Goal: Task Accomplishment & Management: Manage account settings

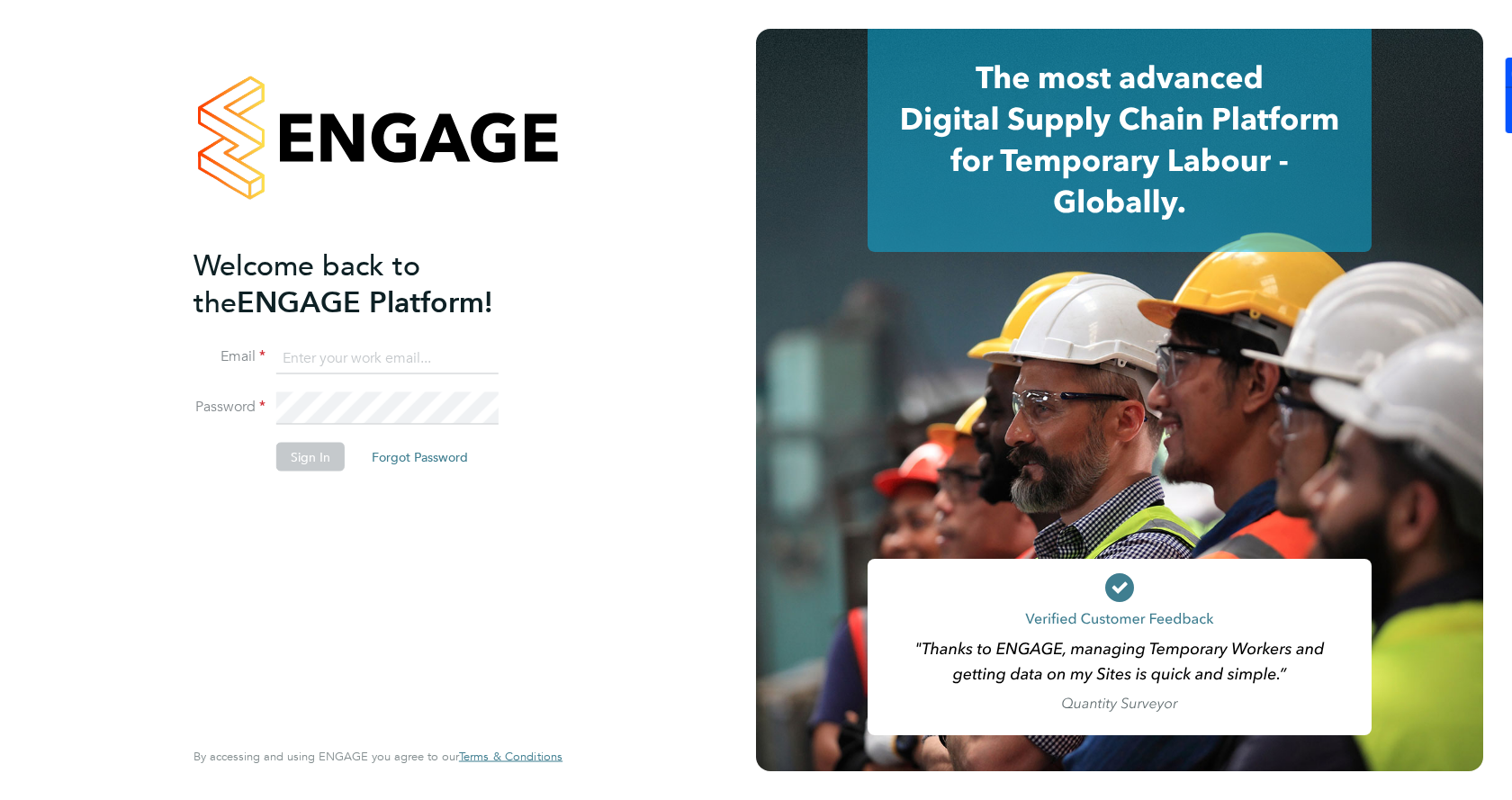
type input "gemma.phillips@danielowen.co.uk"
drag, startPoint x: 258, startPoint y: 487, endPoint x: 290, endPoint y: 443, distance: 54.4
click at [260, 487] on li "Sign In Forgot Password" at bounding box center [369, 466] width 351 height 47
click at [302, 434] on li "Password" at bounding box center [369, 417] width 351 height 50
click at [319, 466] on button "Sign In" at bounding box center [310, 456] width 69 height 28
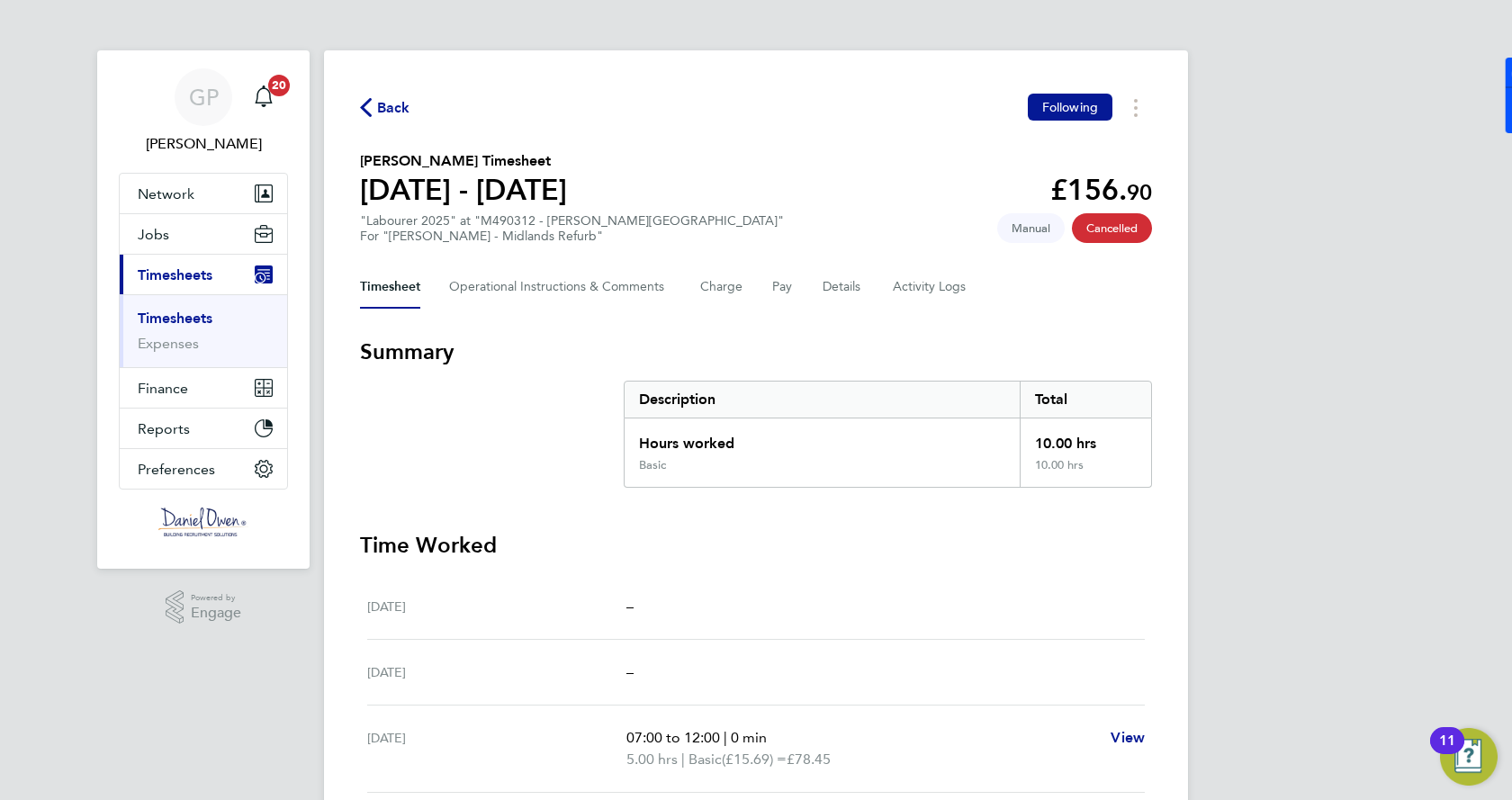
click at [187, 321] on link "Timesheets" at bounding box center [175, 317] width 75 height 17
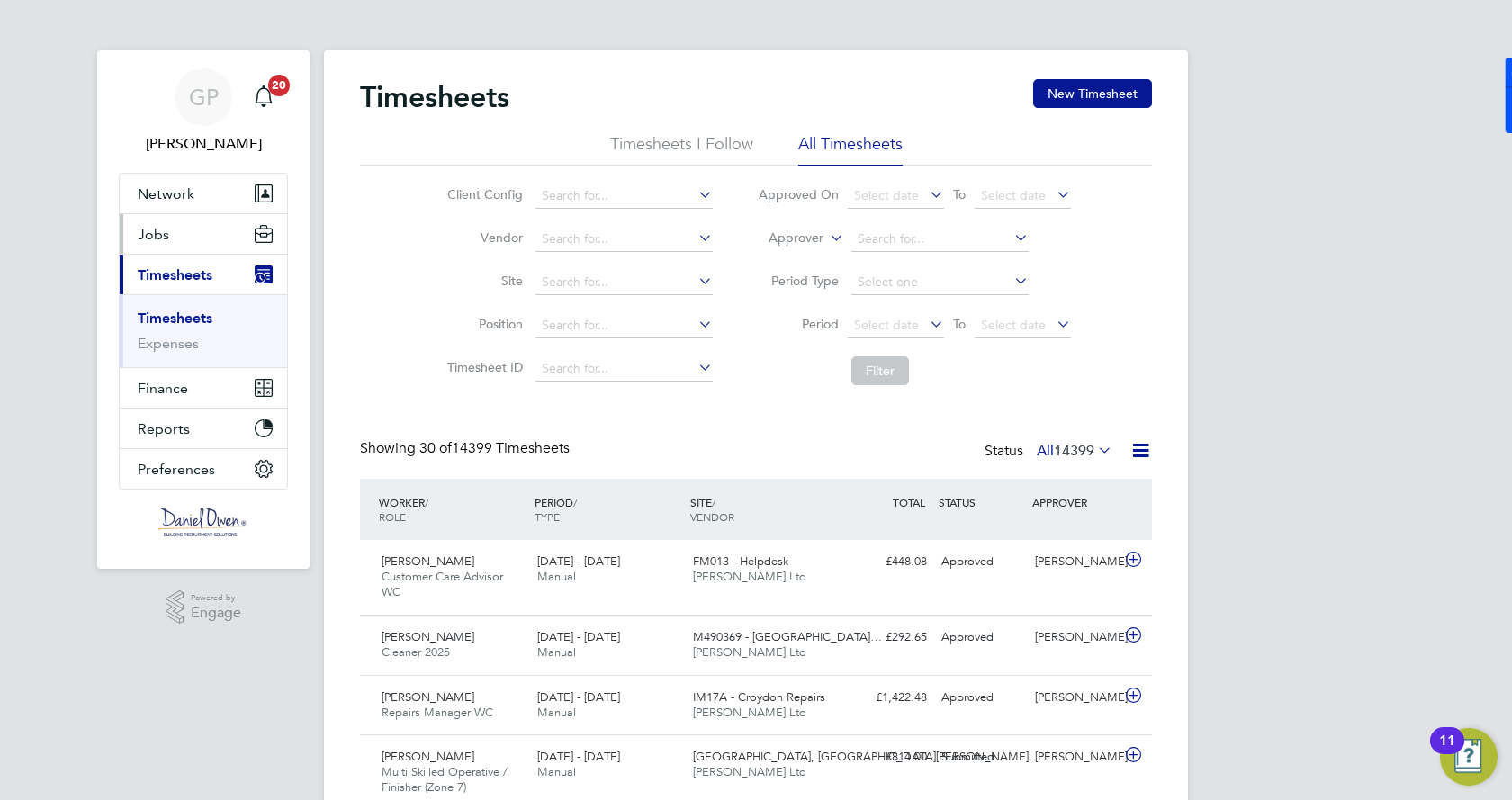
click at [158, 233] on span "Jobs" at bounding box center [153, 234] width 31 height 17
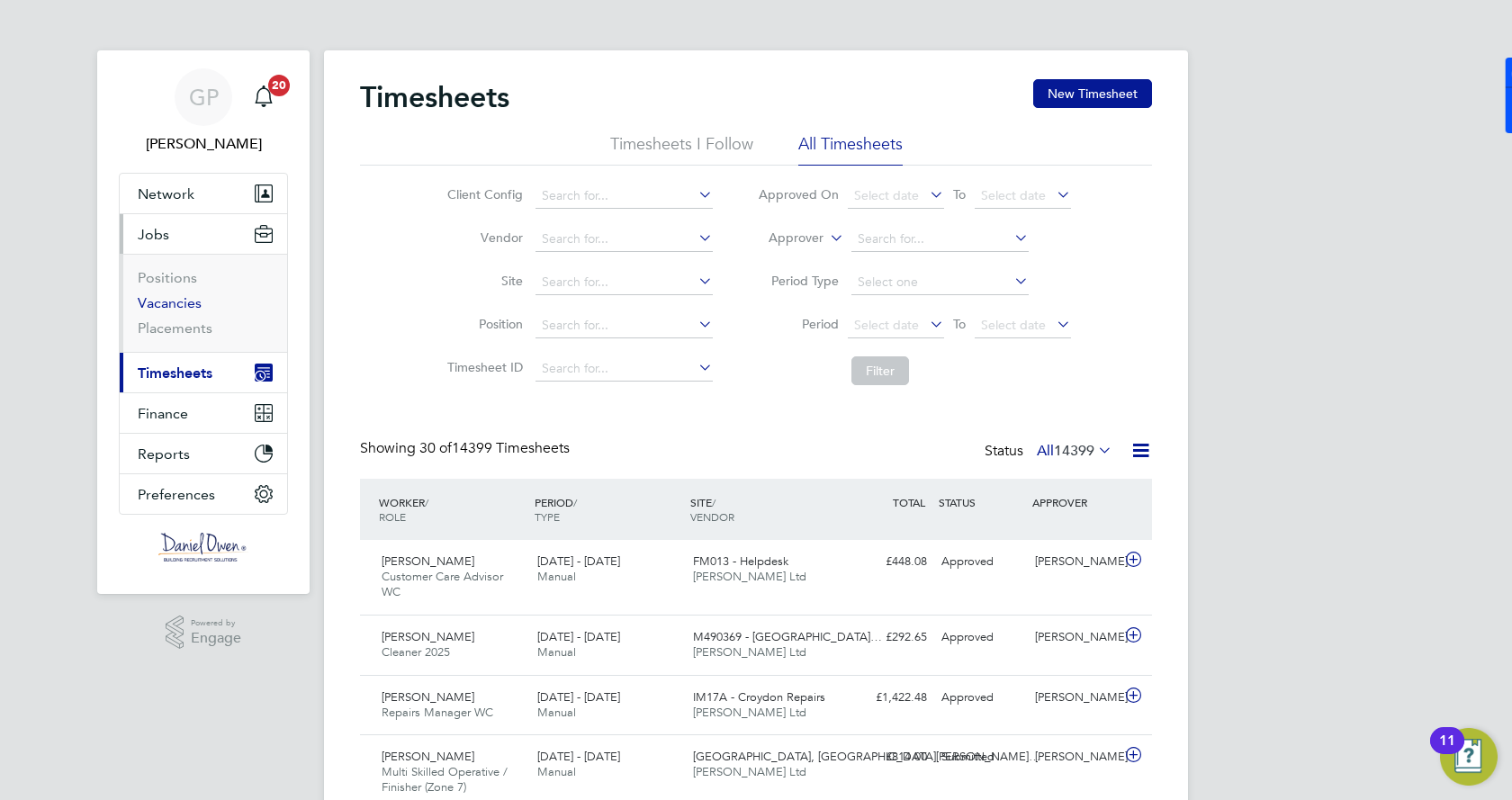
click at [192, 301] on link "Vacancies" at bounding box center [169, 302] width 64 height 17
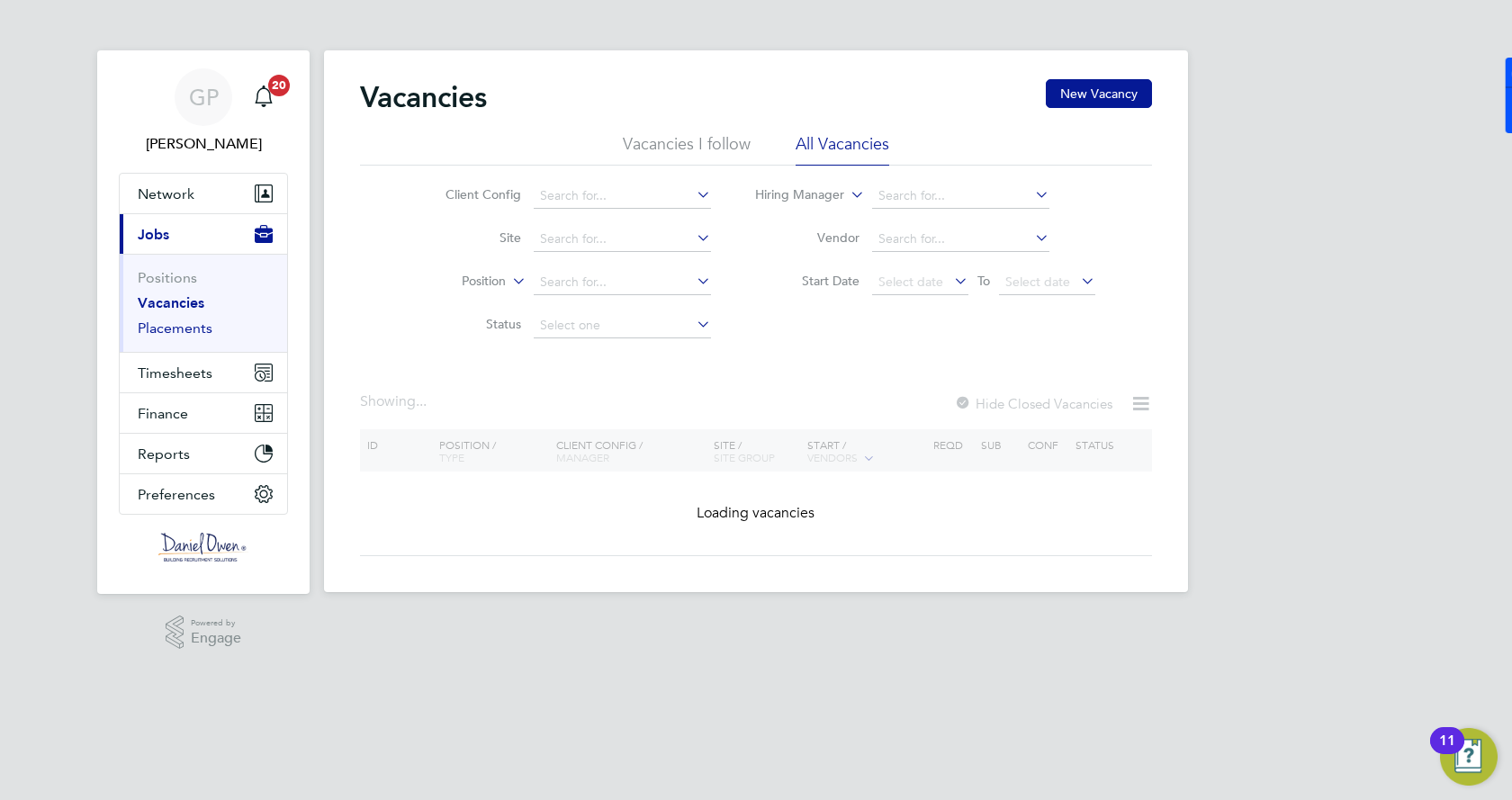
click at [186, 327] on link "Placements" at bounding box center [175, 327] width 75 height 17
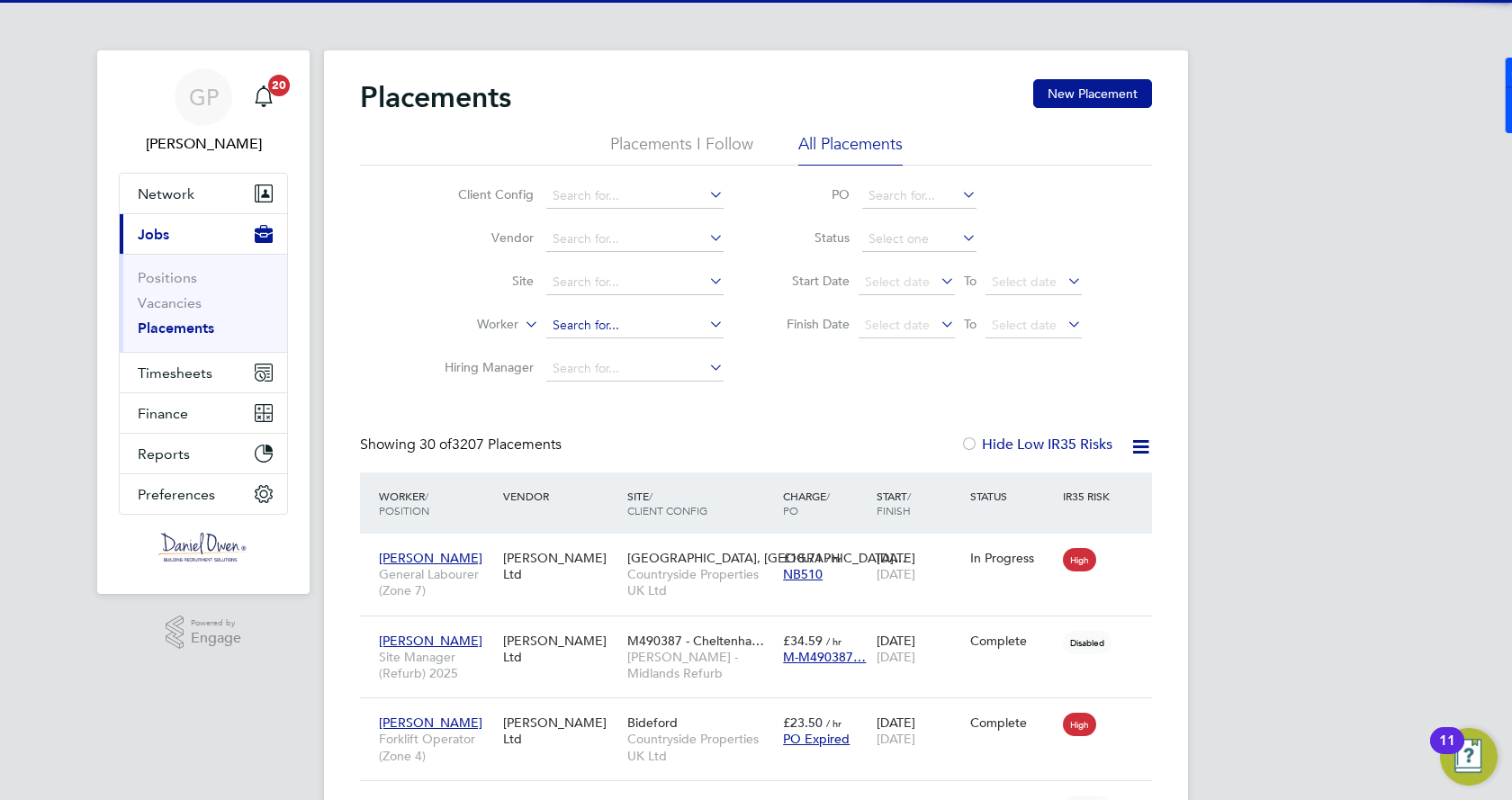
click at [591, 320] on input at bounding box center [634, 326] width 178 height 26
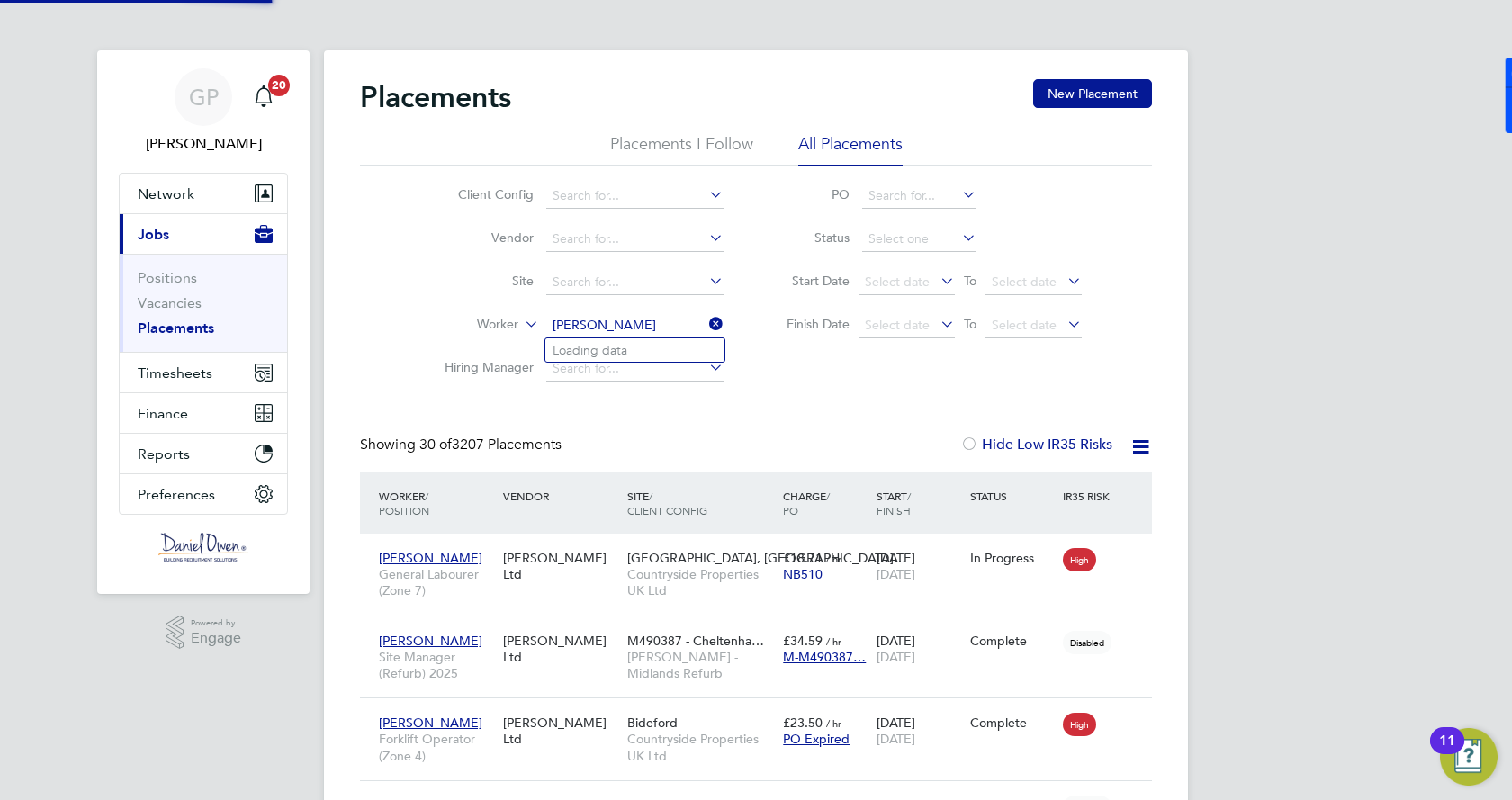
type input "Ashley Cutts"
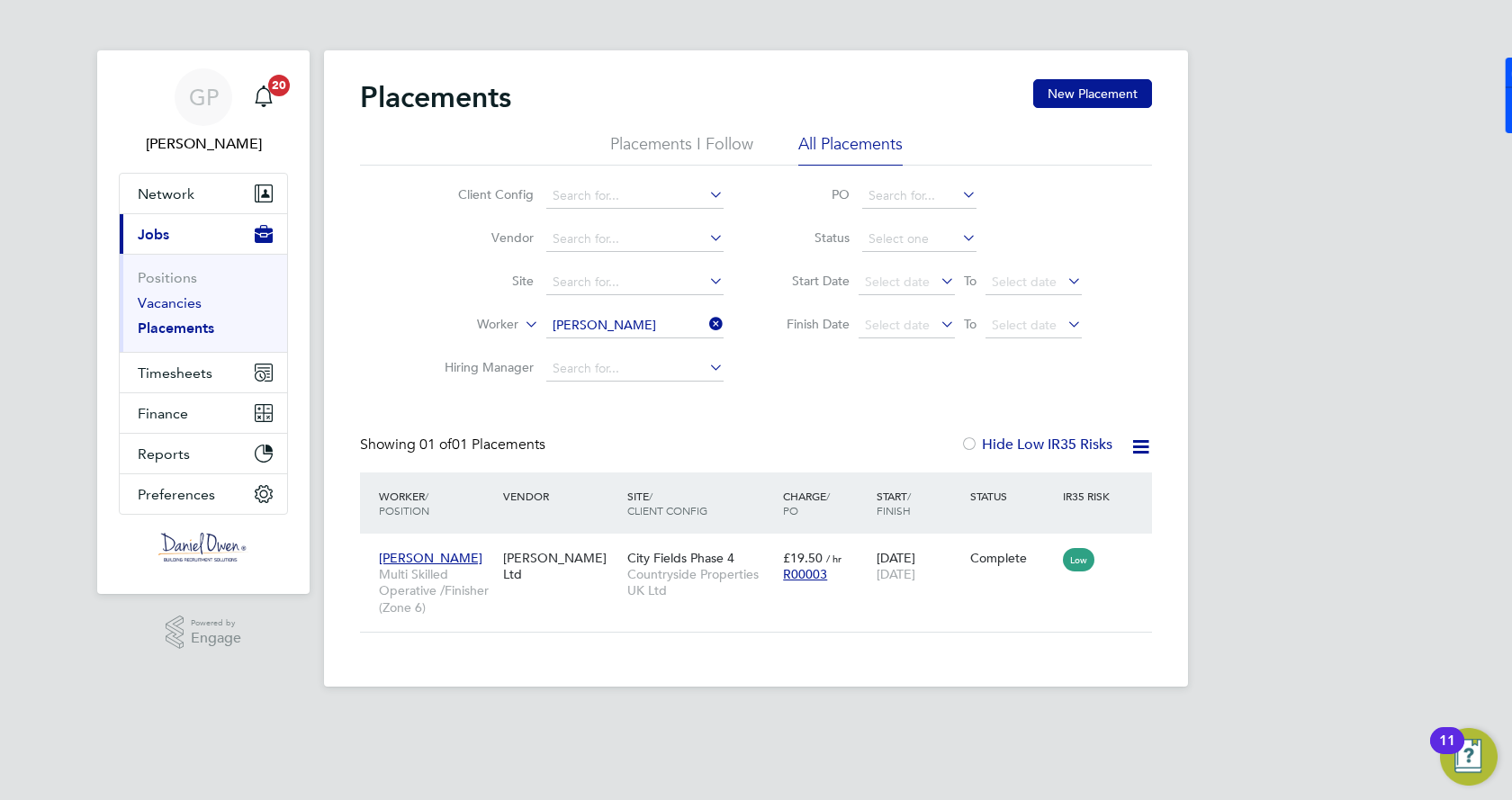
click at [157, 300] on link "Vacancies" at bounding box center [169, 302] width 64 height 17
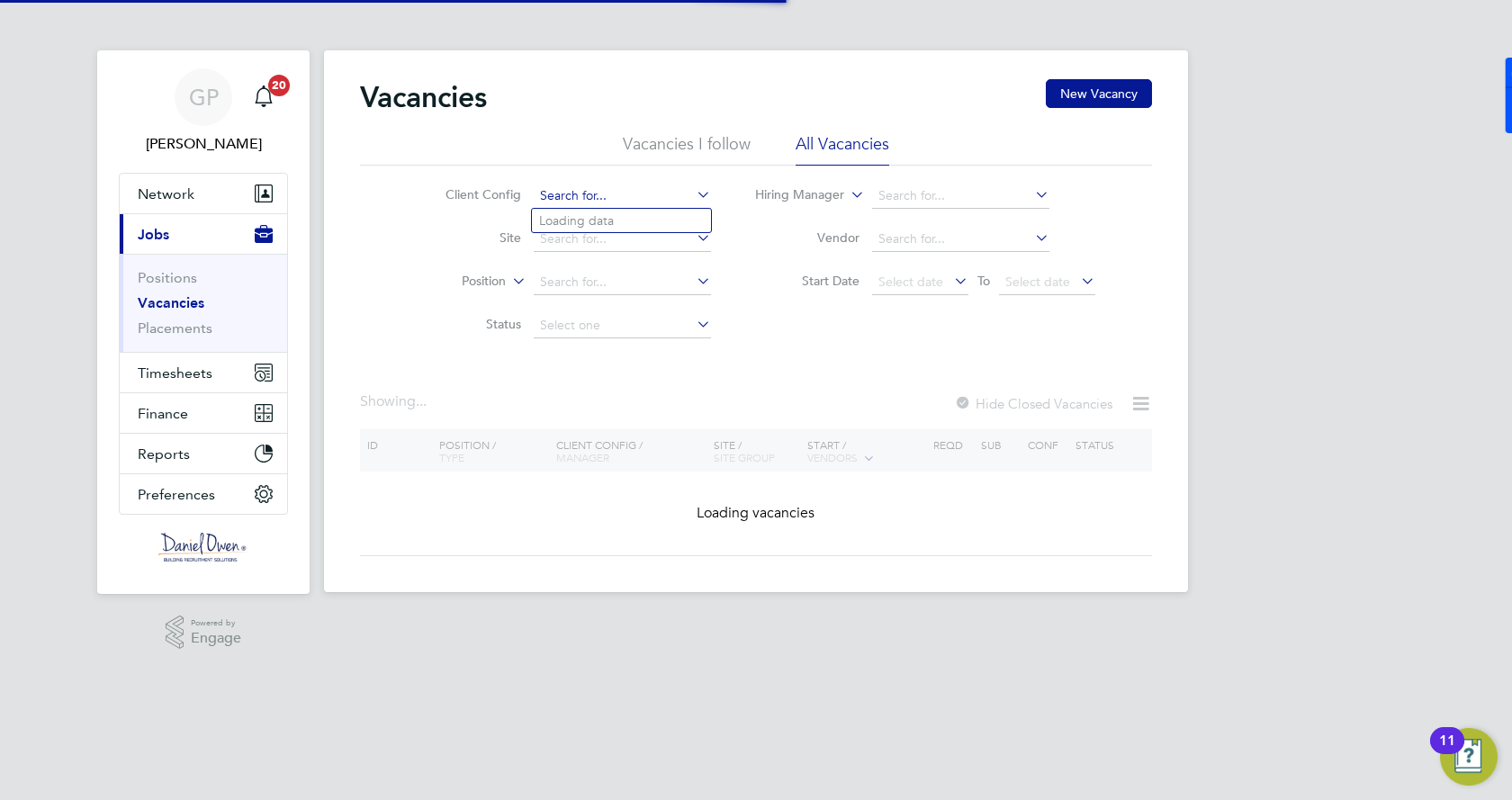
click at [580, 203] on input at bounding box center [622, 196] width 178 height 26
type input "x"
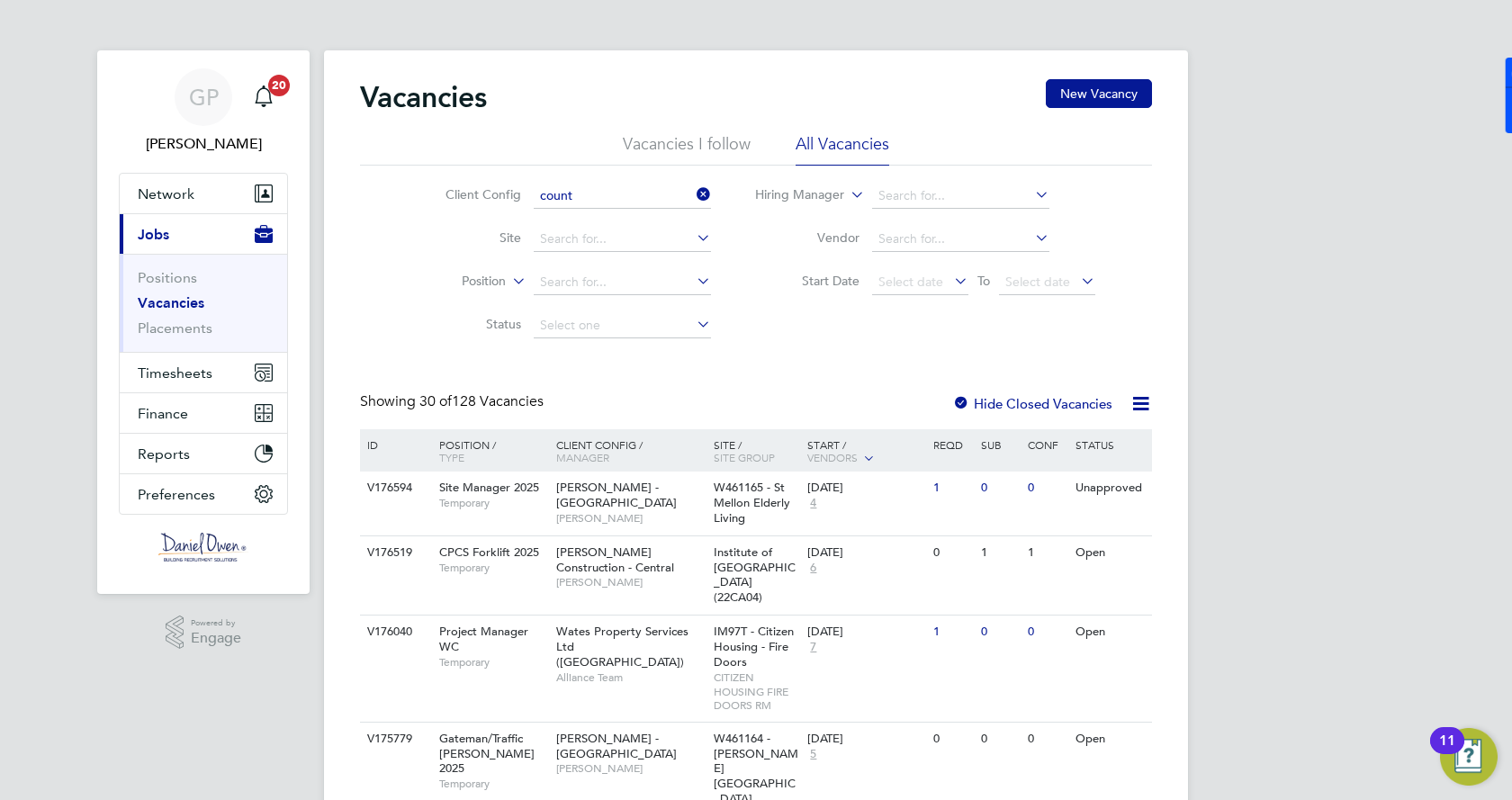
click at [598, 218] on li "Count ryside Properties UK Ltd" at bounding box center [744, 221] width 424 height 25
type input "Countryside Properties UK Ltd"
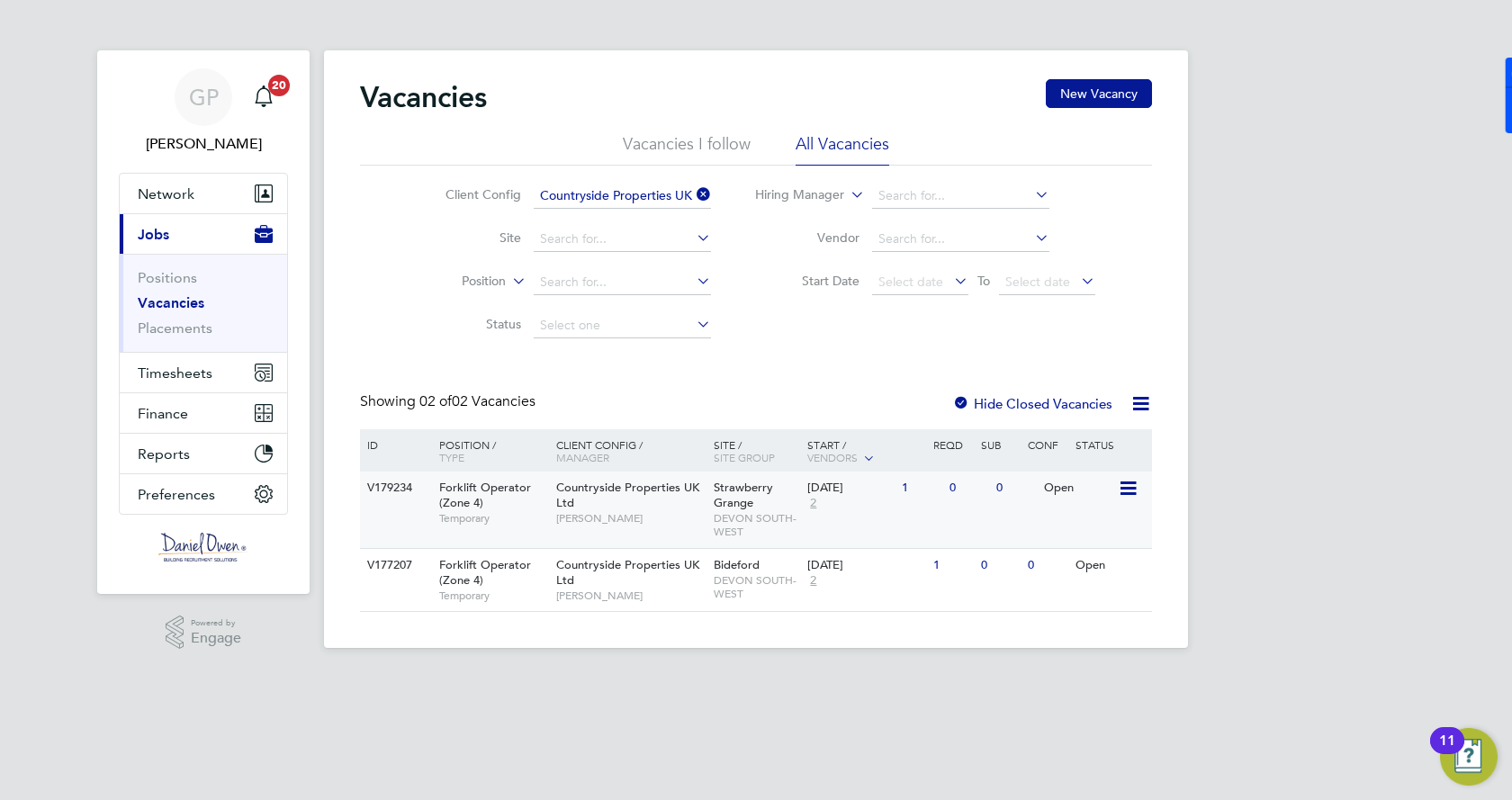
click at [730, 503] on span "Strawberry Grange" at bounding box center [743, 495] width 60 height 30
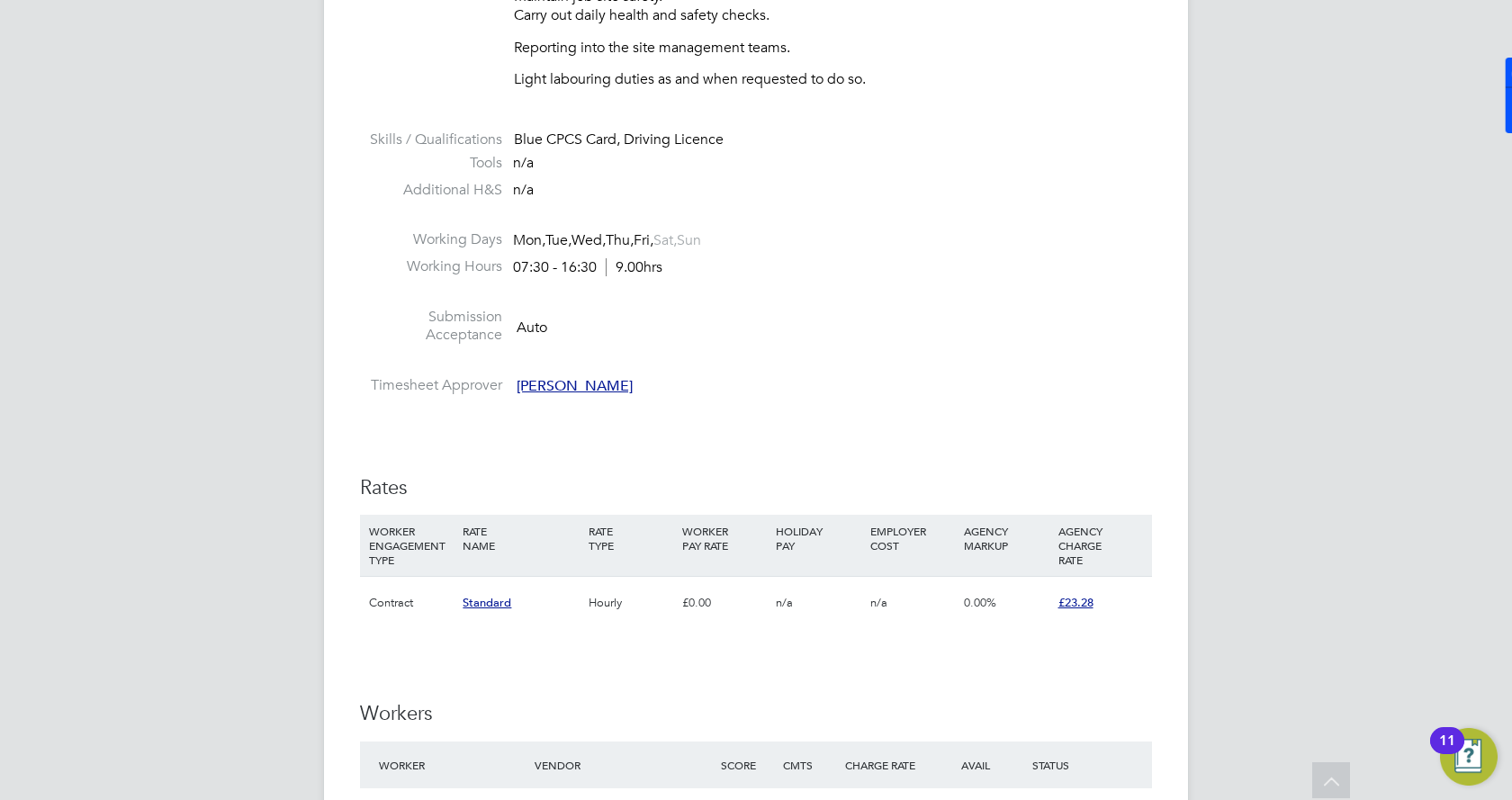
scroll to position [989, 0]
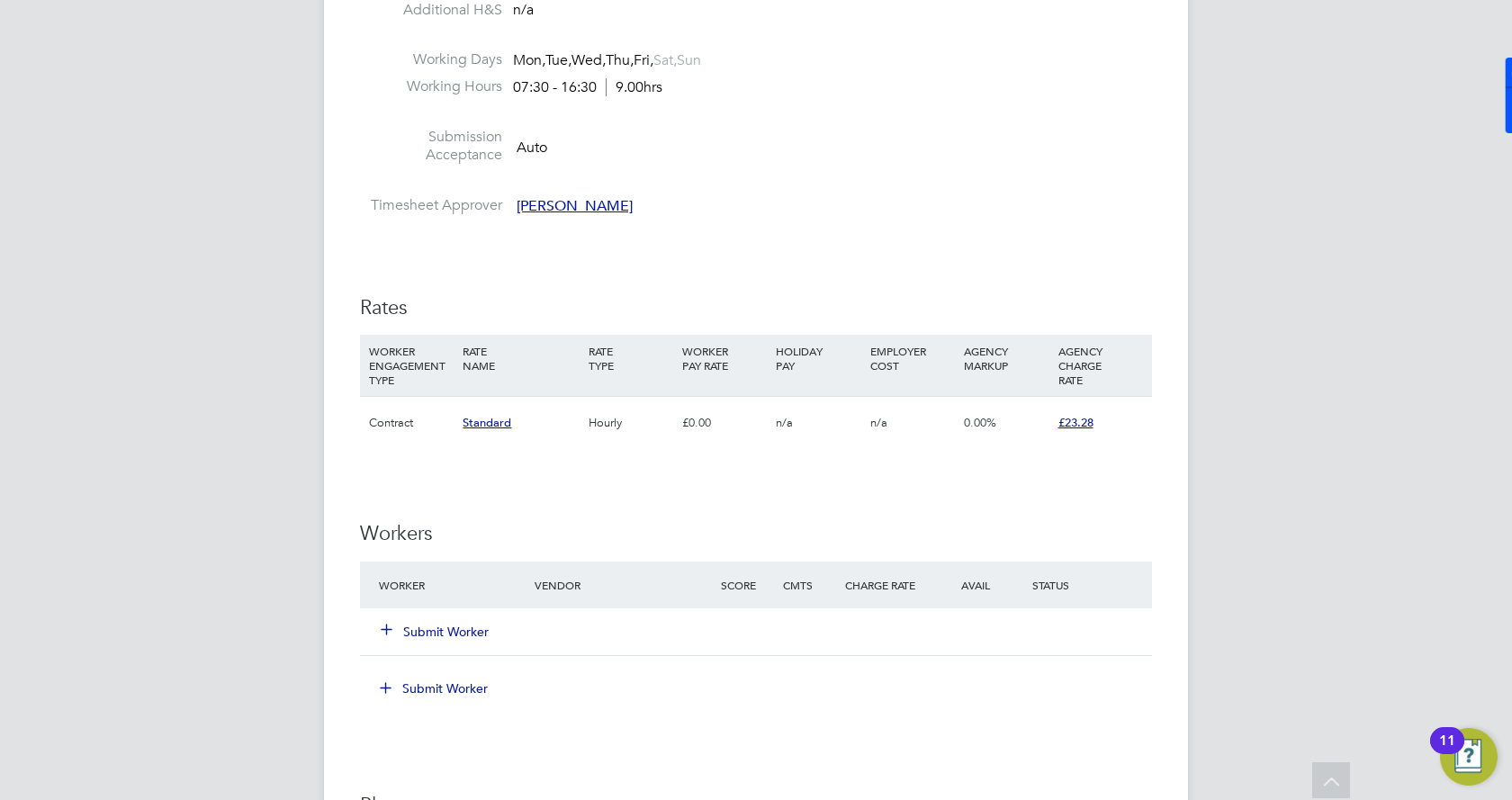
click at [476, 627] on button "Submit Worker" at bounding box center [436, 631] width 108 height 18
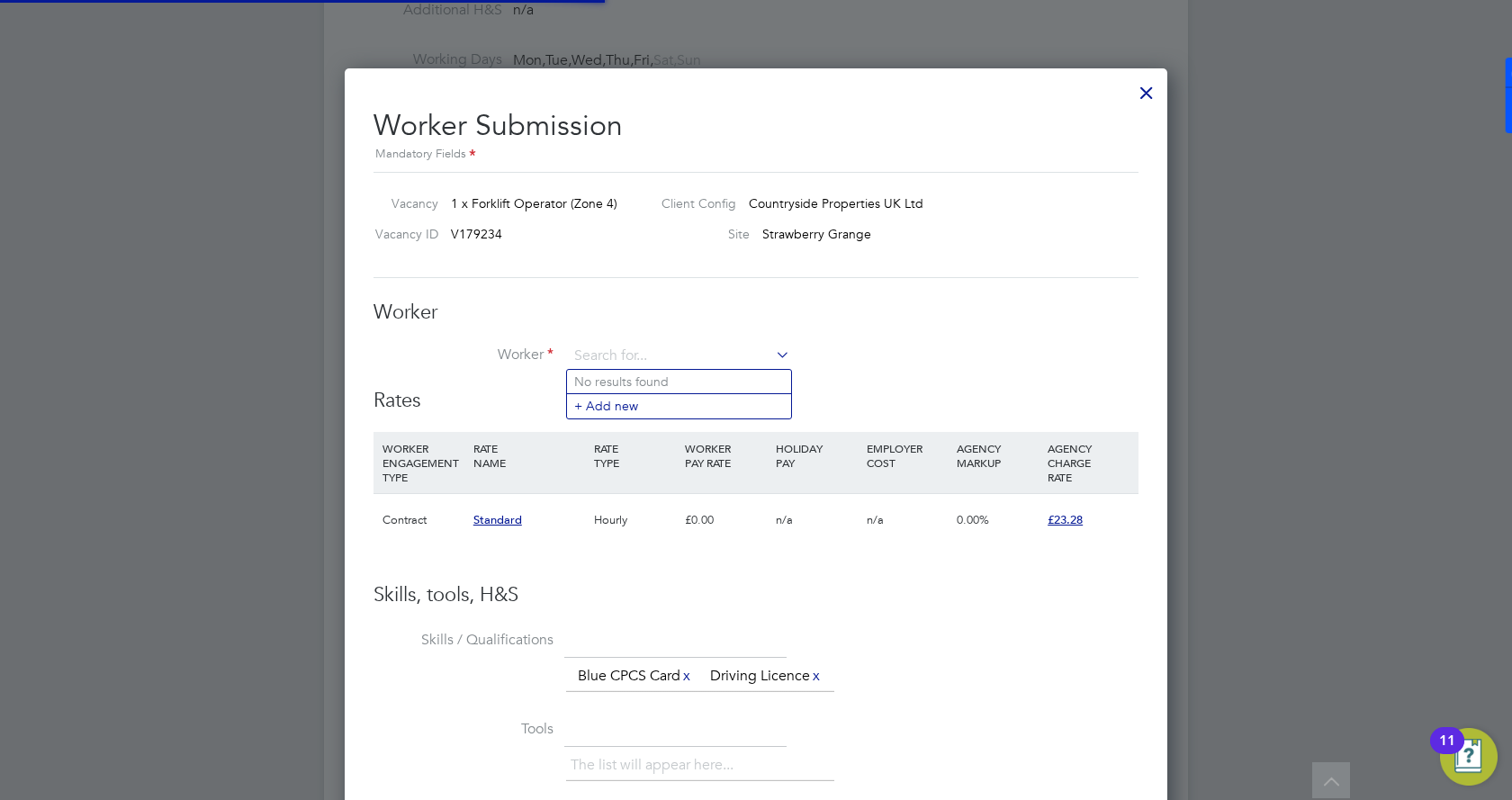
scroll to position [1121, 824]
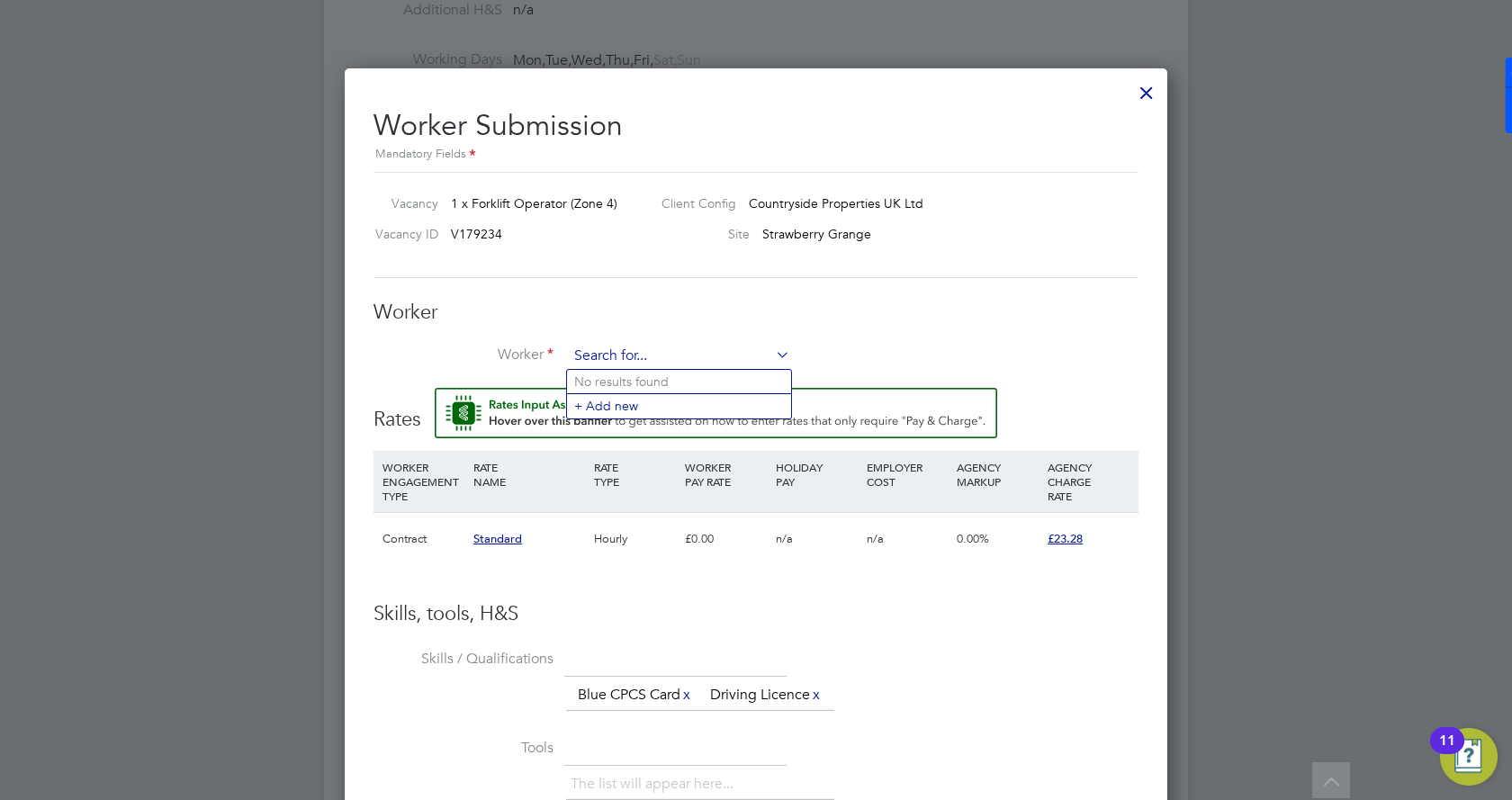
click at [637, 361] on input at bounding box center [678, 356] width 222 height 27
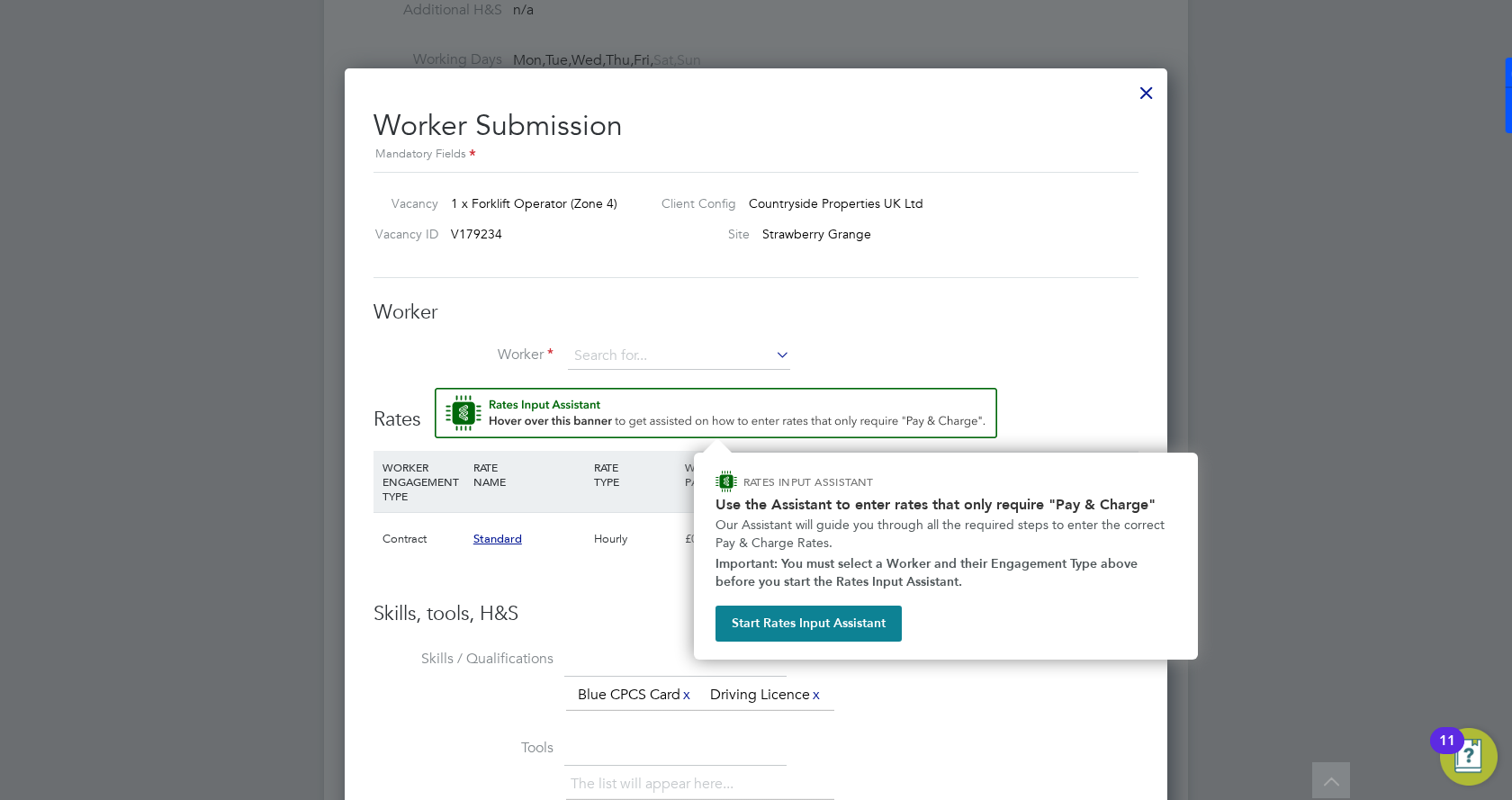
click at [619, 411] on img "Rate Assistant" at bounding box center [716, 412] width 563 height 50
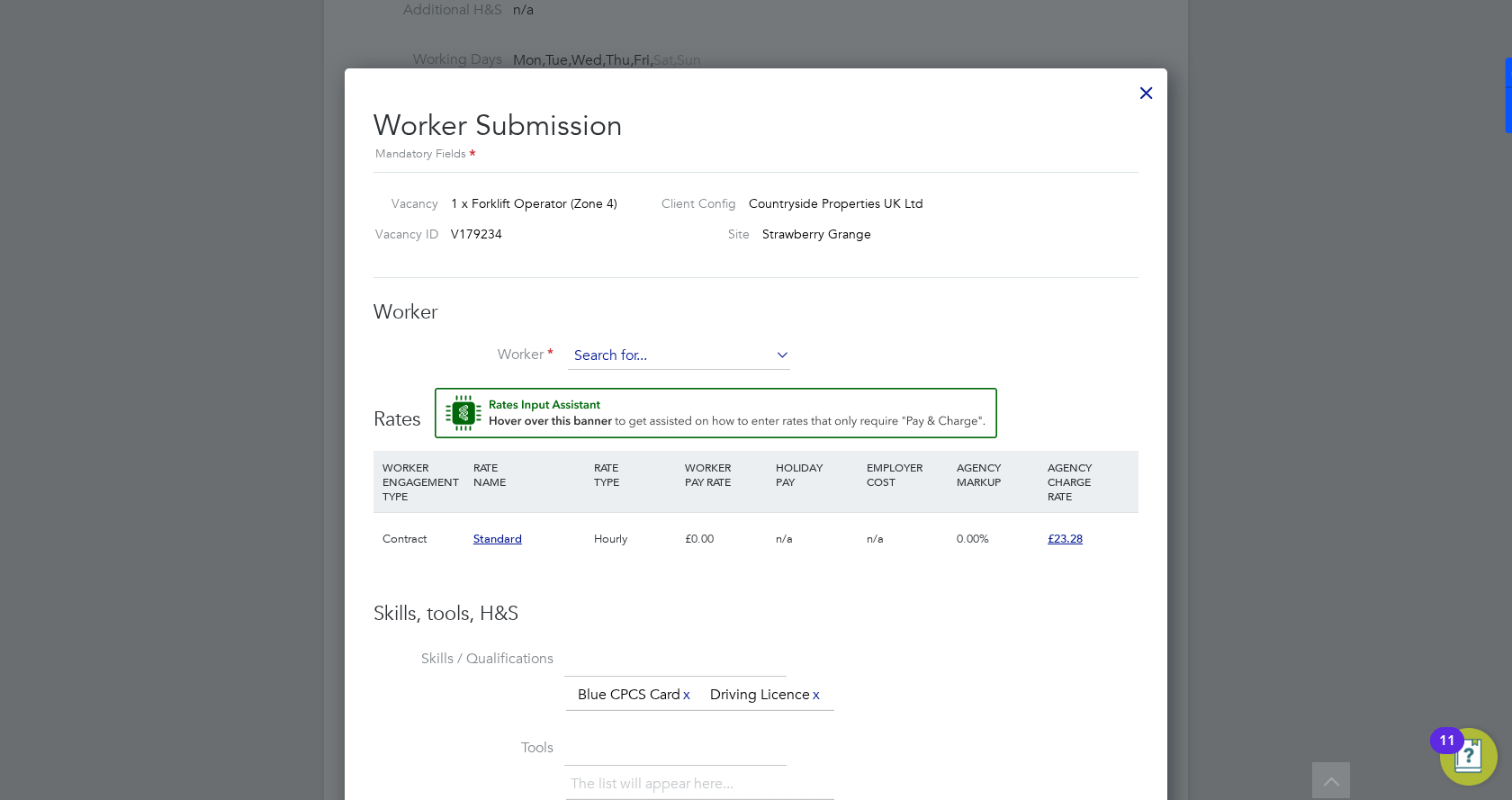
click at [626, 371] on li "Worker" at bounding box center [755, 365] width 765 height 45
click at [621, 364] on input at bounding box center [678, 356] width 222 height 27
click at [621, 400] on li "+ Add new" at bounding box center [679, 405] width 224 height 25
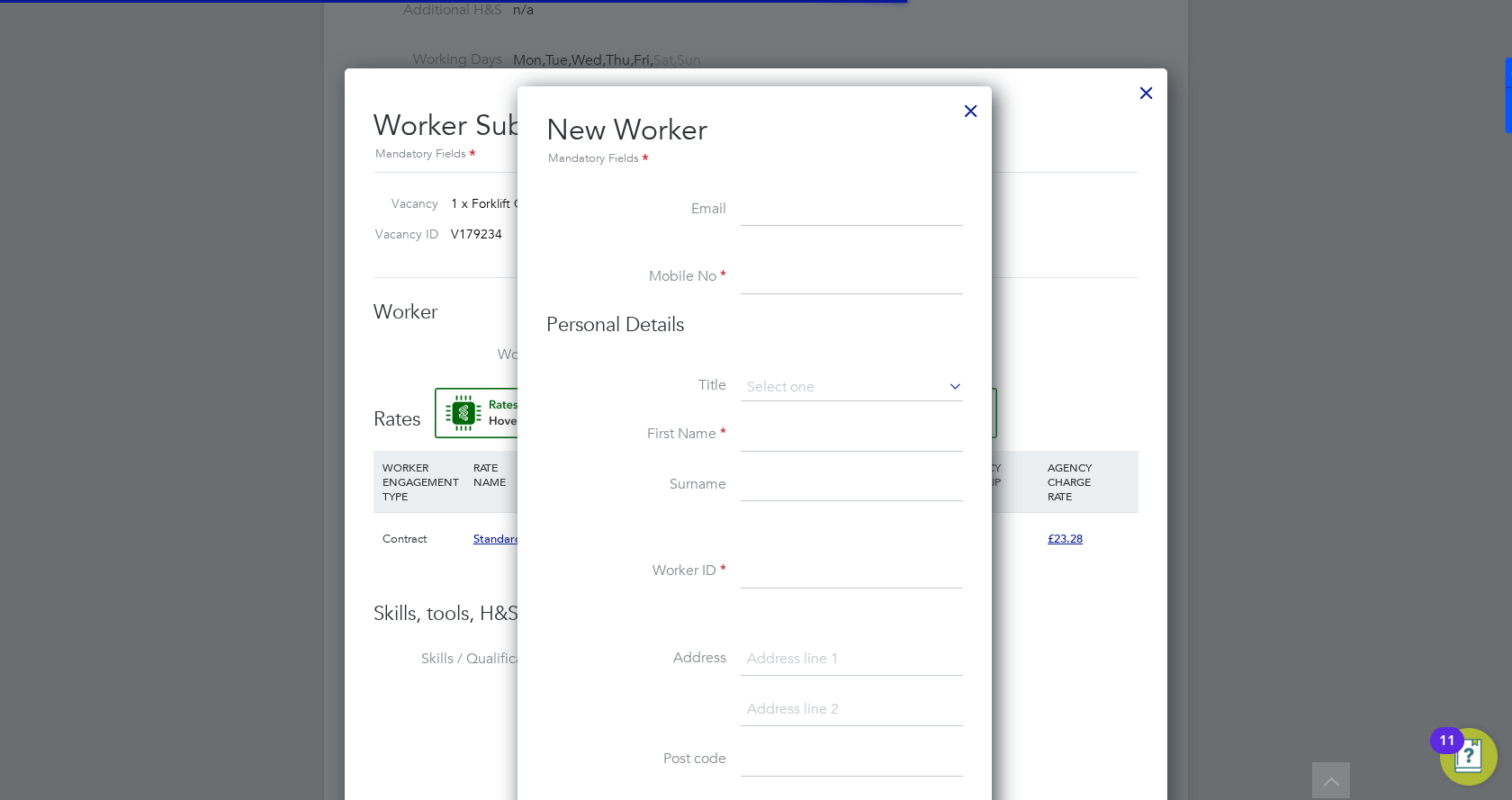
scroll to position [1531, 477]
click at [776, 211] on input at bounding box center [851, 210] width 222 height 32
paste input "ashley_thomas37@hotmail.co.uk"
type input "ashley_thomas37@hotmail.co.uk"
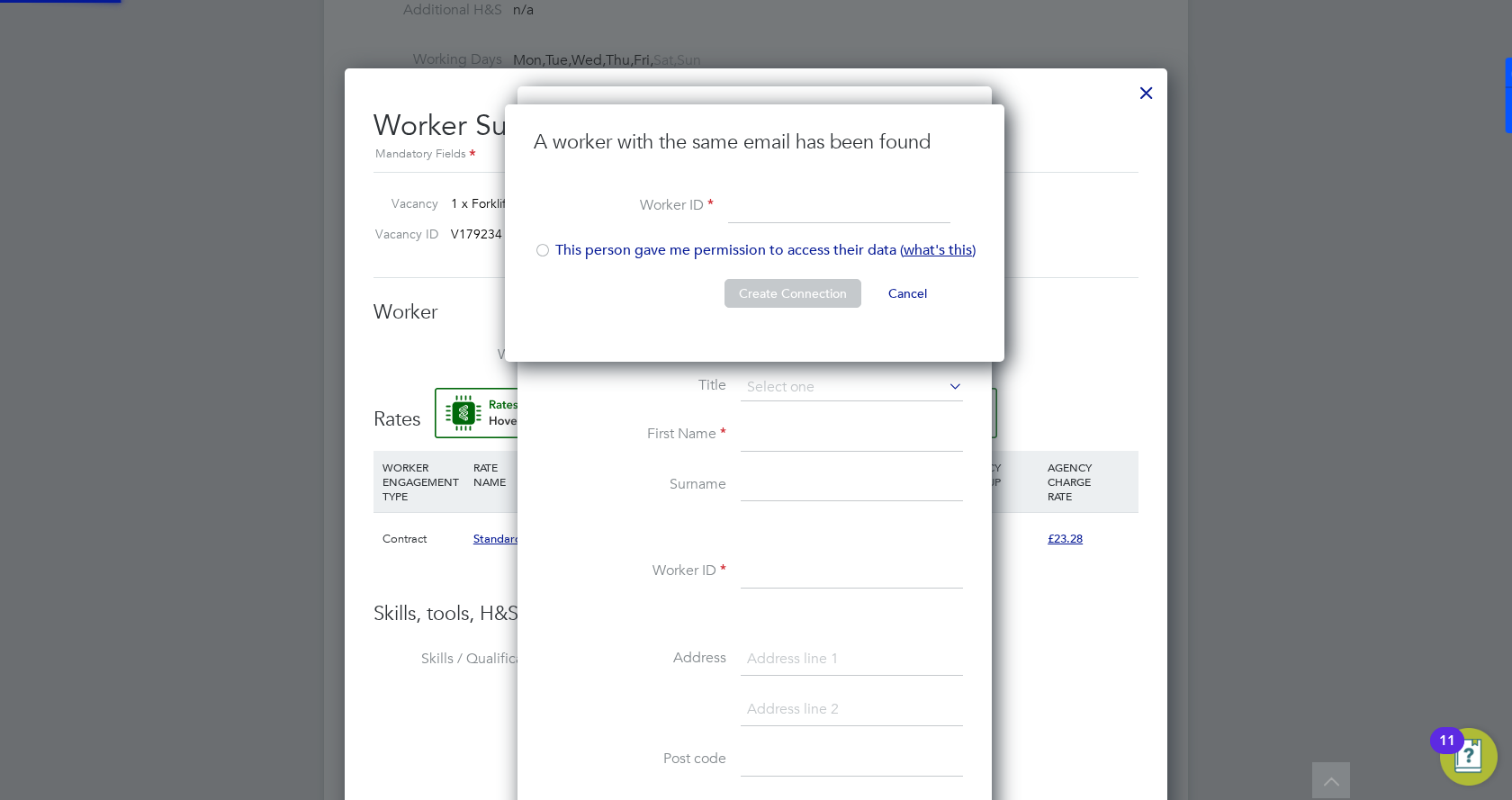
scroll to position [258, 503]
click at [706, 251] on li "This person gave me permission to access their data ( what's this )" at bounding box center [755, 260] width 442 height 37
drag, startPoint x: 787, startPoint y: 302, endPoint x: 778, endPoint y: 288, distance: 16.6
click at [787, 303] on button "Create Connection" at bounding box center [792, 293] width 136 height 28
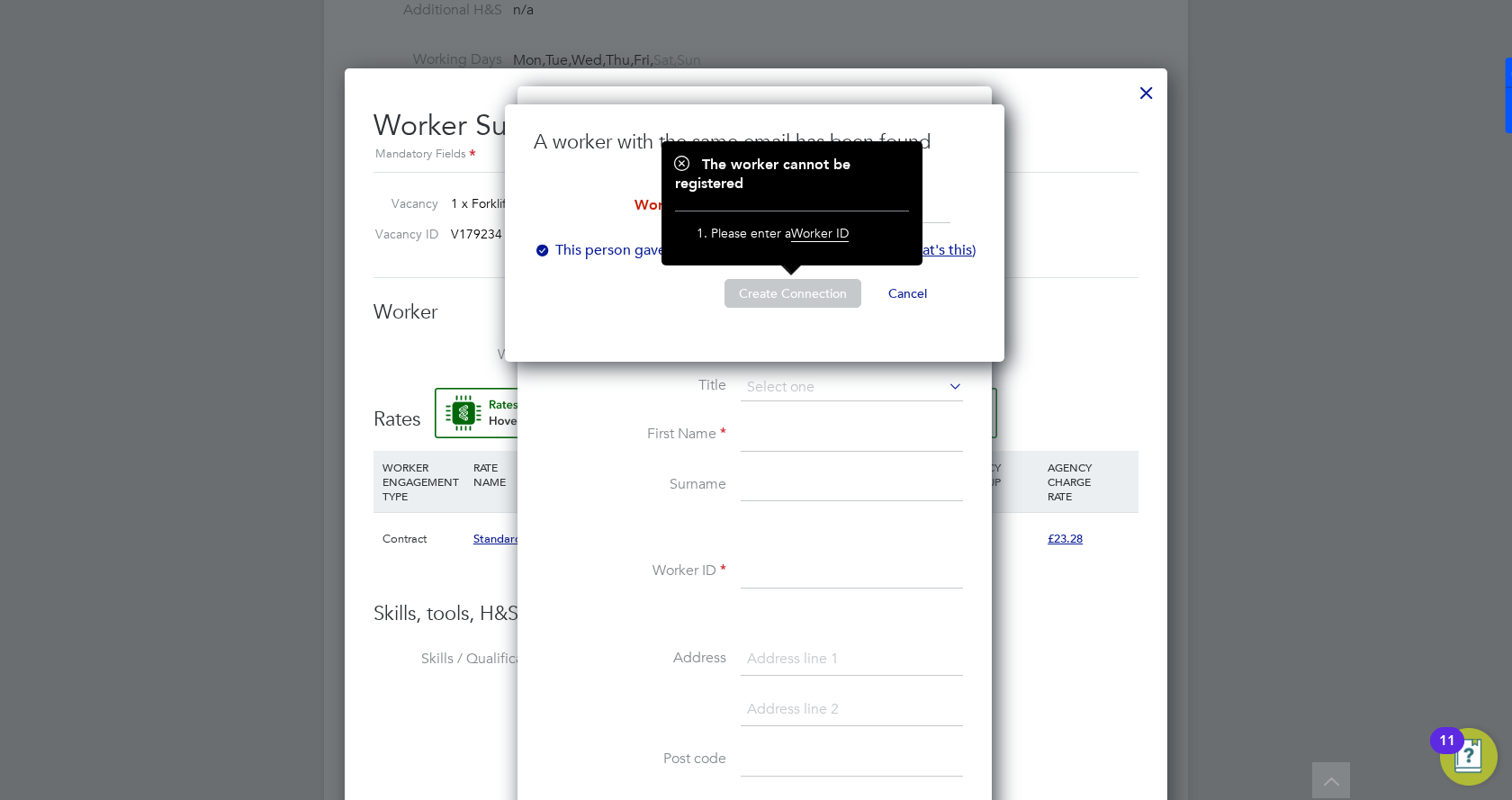
click at [575, 278] on ul "A worker with the same email has been found Worker ID This person gave me permi…" at bounding box center [755, 228] width 442 height 196
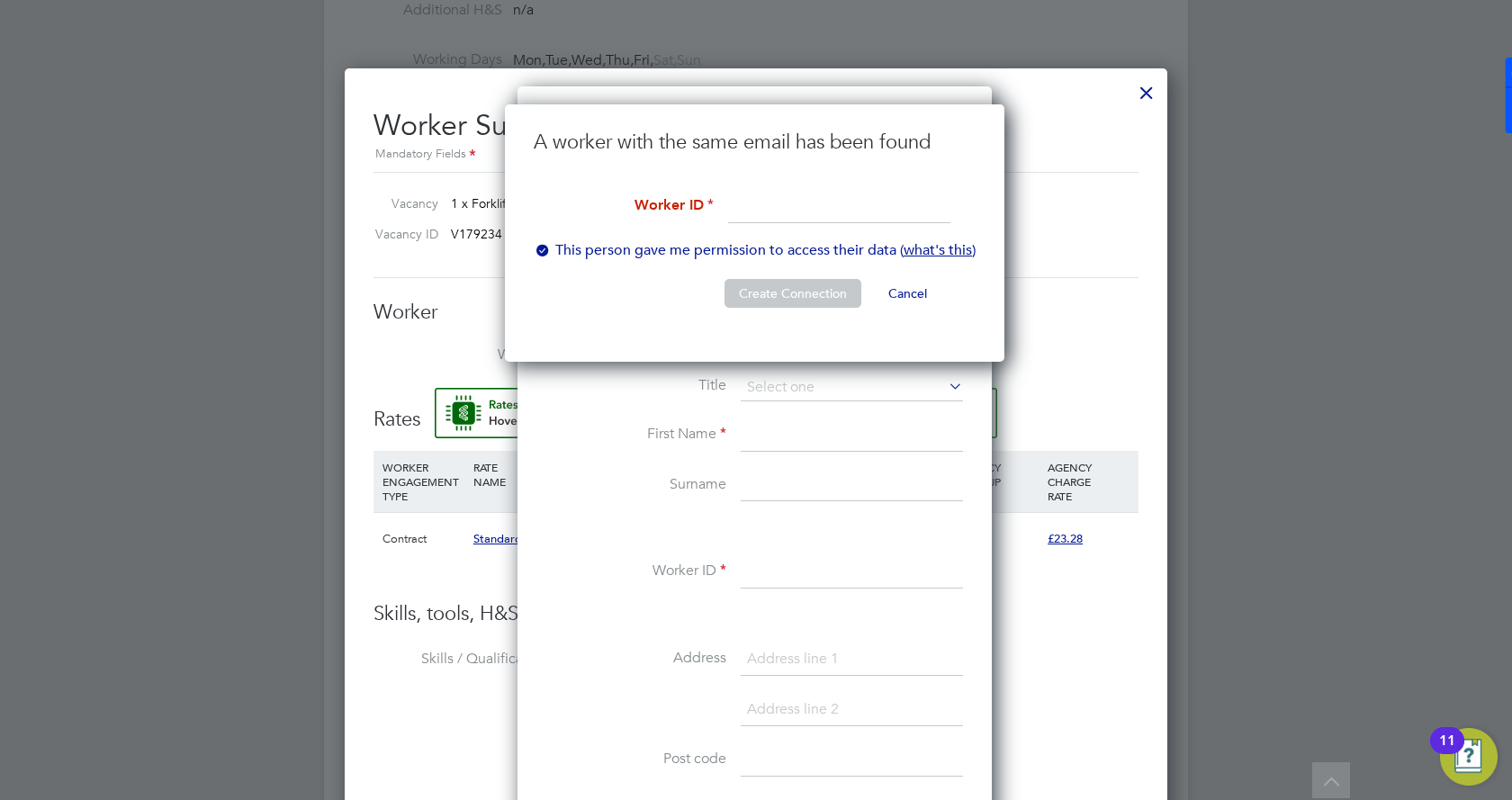
click at [805, 186] on li "A worker with the same email has been found" at bounding box center [755, 160] width 442 height 62
click at [807, 220] on input at bounding box center [839, 207] width 222 height 32
type input "[PERSON_NAME]"
click at [805, 291] on button "Create Connection" at bounding box center [792, 293] width 136 height 28
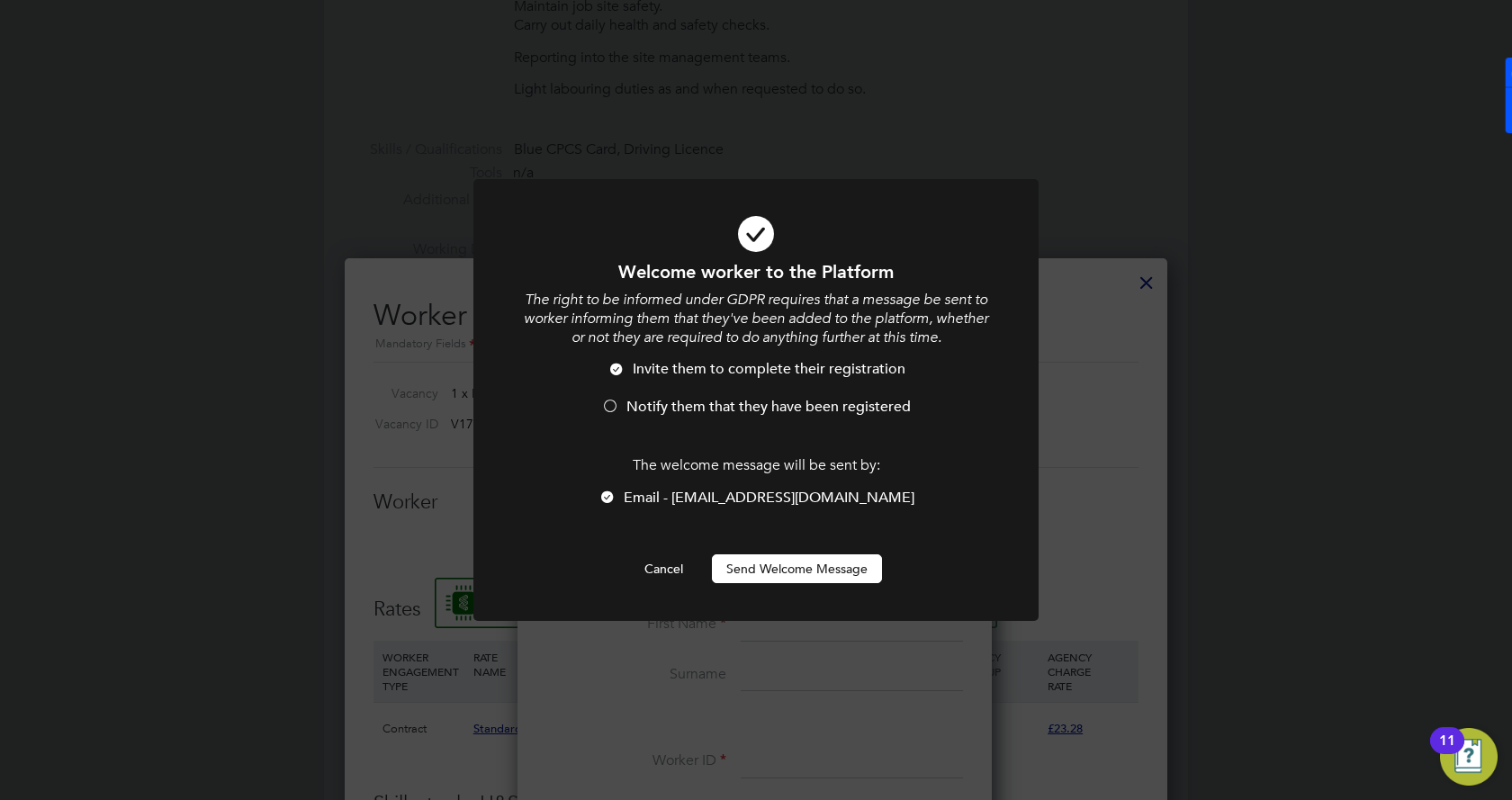
click at [620, 400] on div at bounding box center [610, 407] width 18 height 18
click at [691, 492] on span "Email - ashley_thomas37@hotmail.co.uk" at bounding box center [769, 498] width 291 height 18
click at [766, 560] on button "Send Welcome Message" at bounding box center [796, 568] width 170 height 28
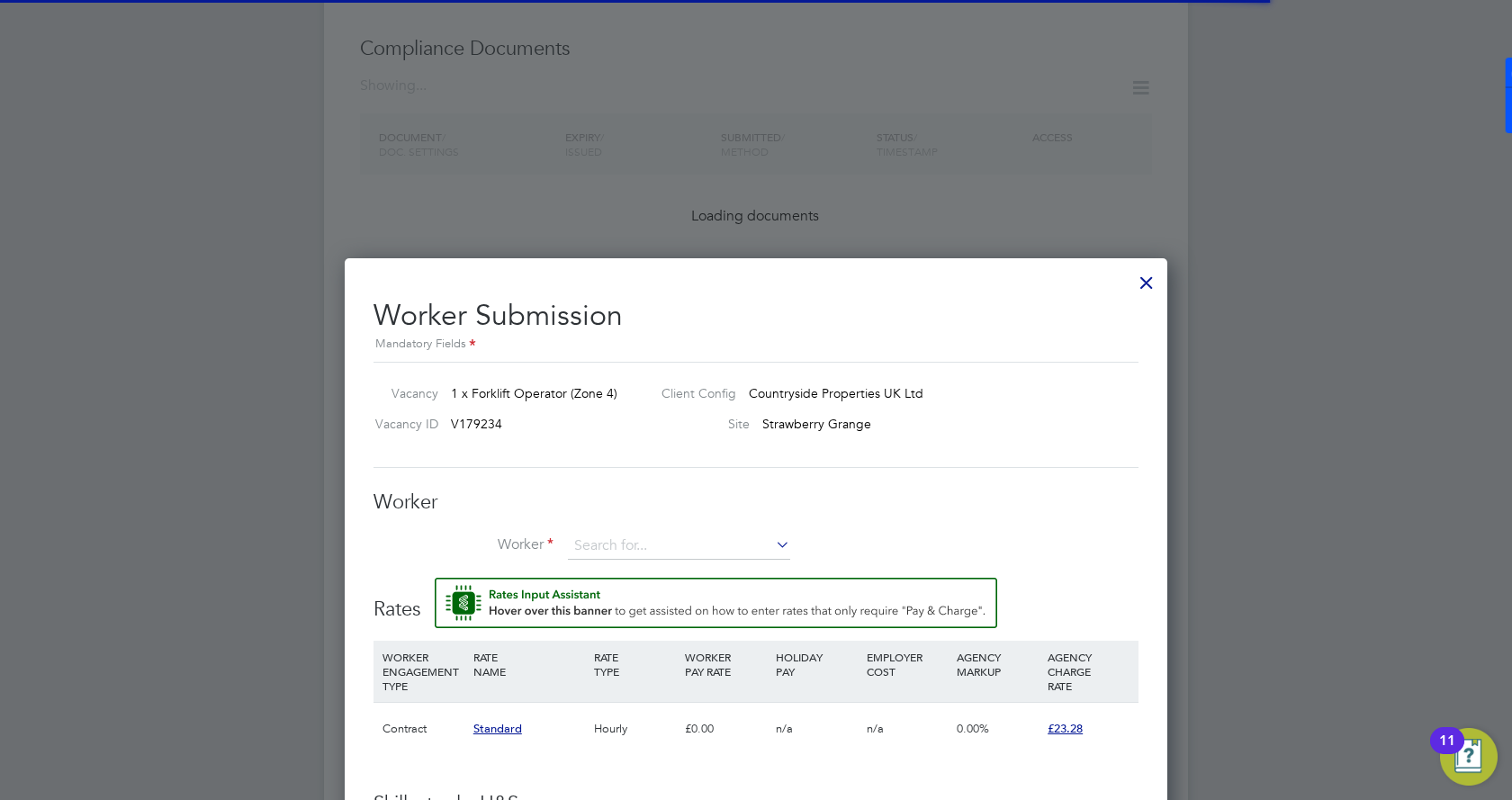
scroll to position [869, 0]
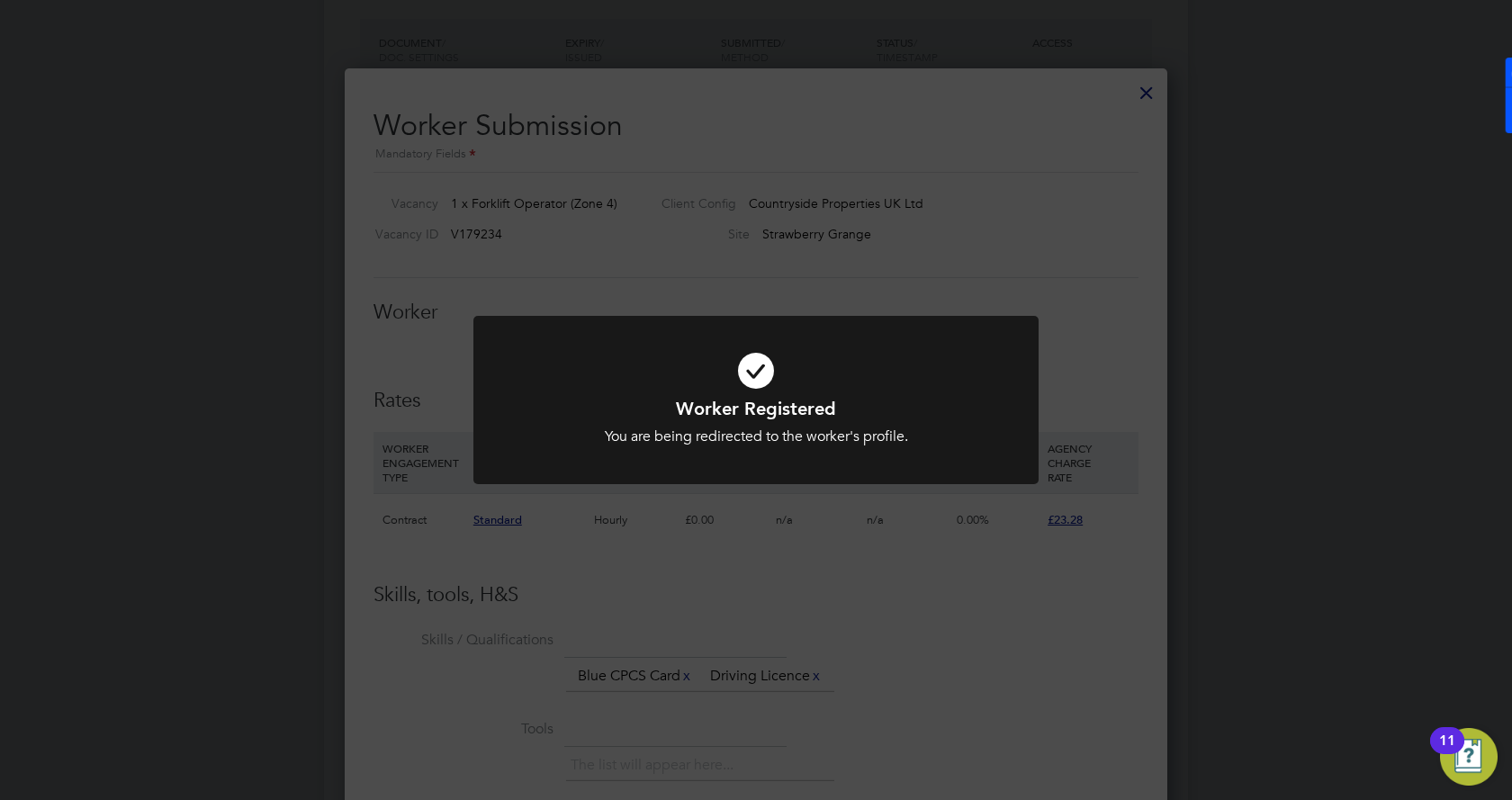
click at [980, 651] on div "Worker Registered You are being redirected to the worker's profile. Cancel Okay" at bounding box center [756, 400] width 1512 height 800
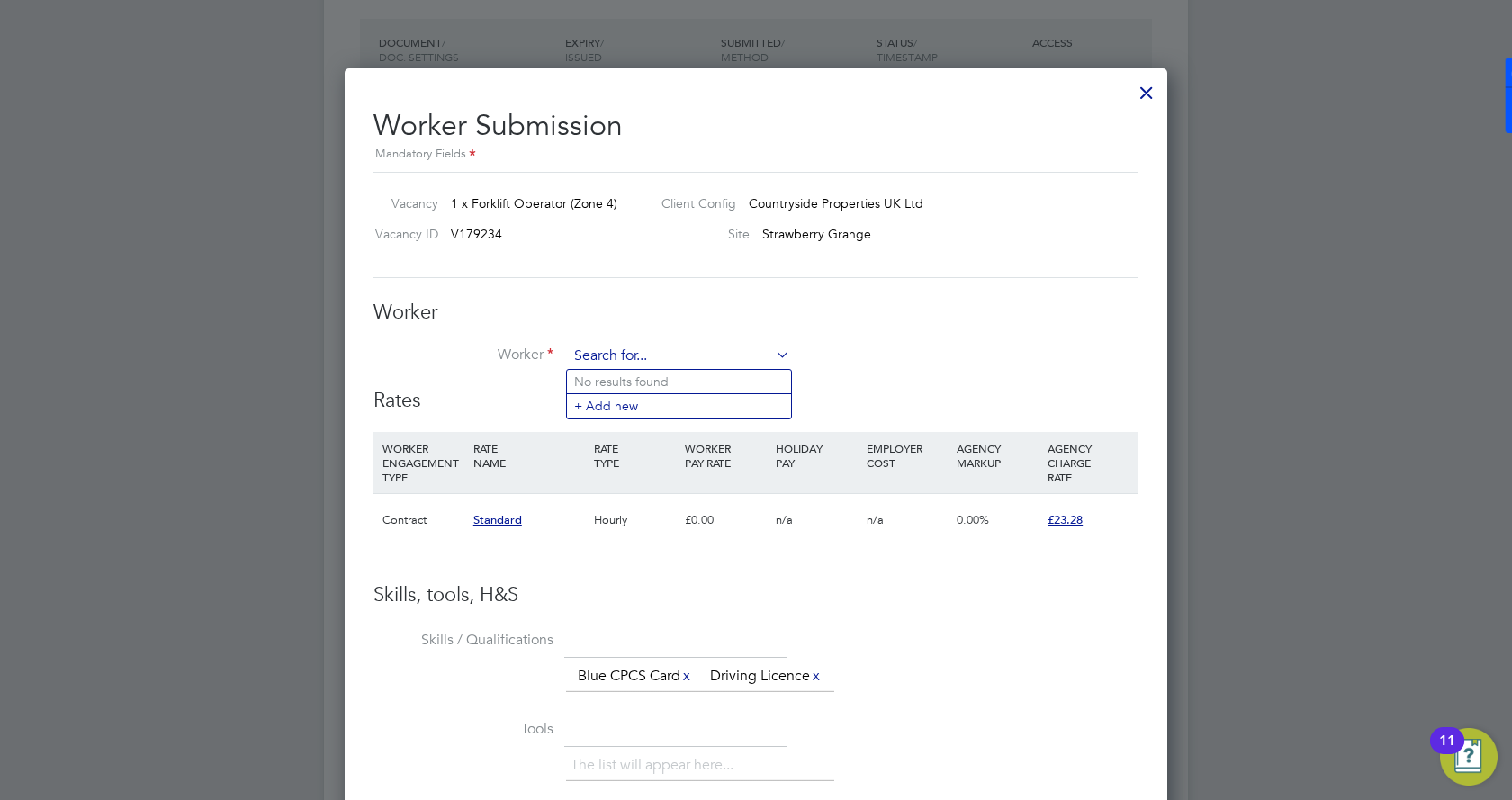
click at [699, 347] on input at bounding box center [678, 356] width 222 height 27
click at [697, 411] on li "Ashley Thom as (Ashley Thomas)" at bounding box center [743, 406] width 352 height 25
type input "Ashley Thomas (Ashley Thomas)"
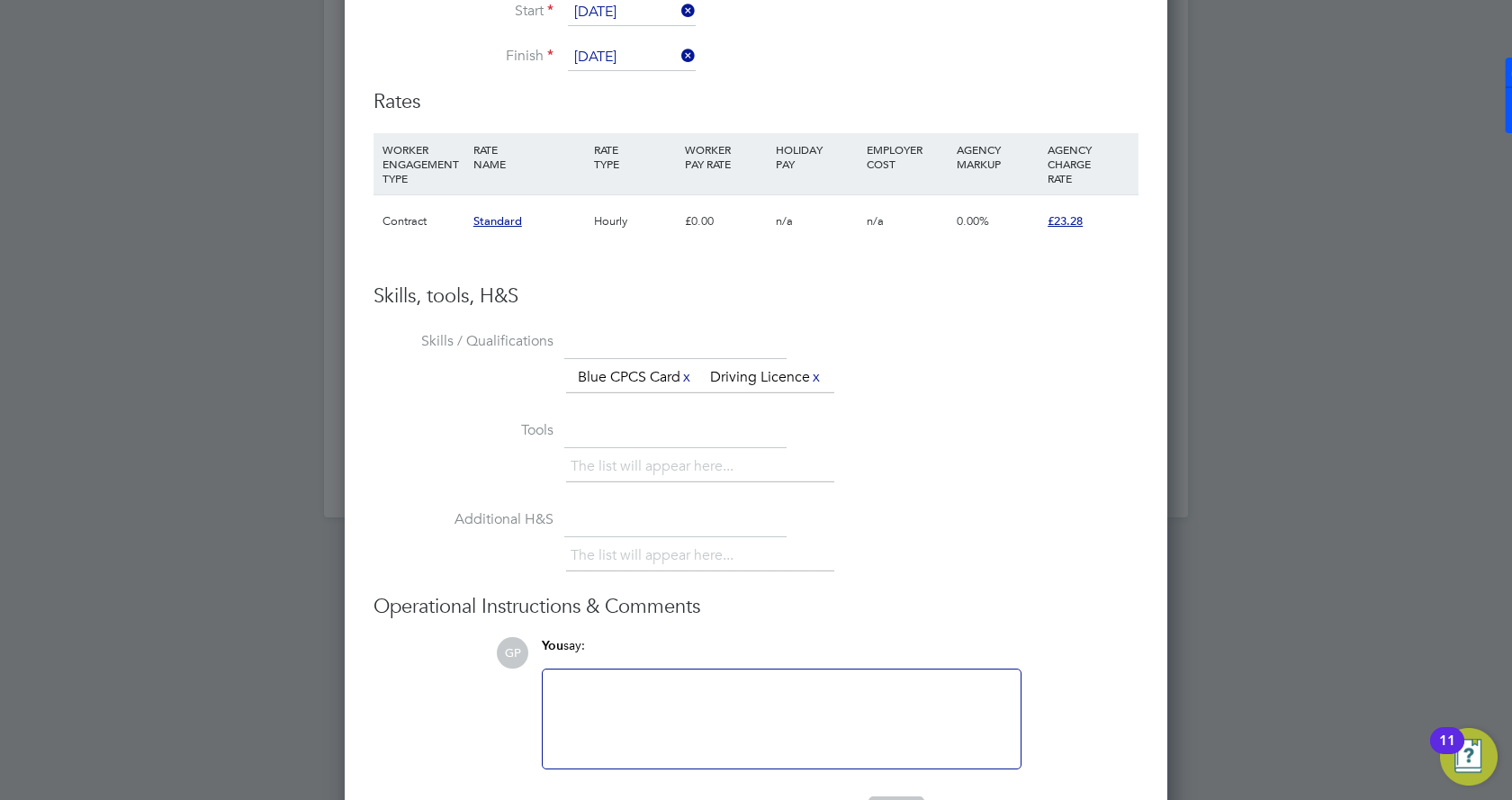
scroll to position [1782, 0]
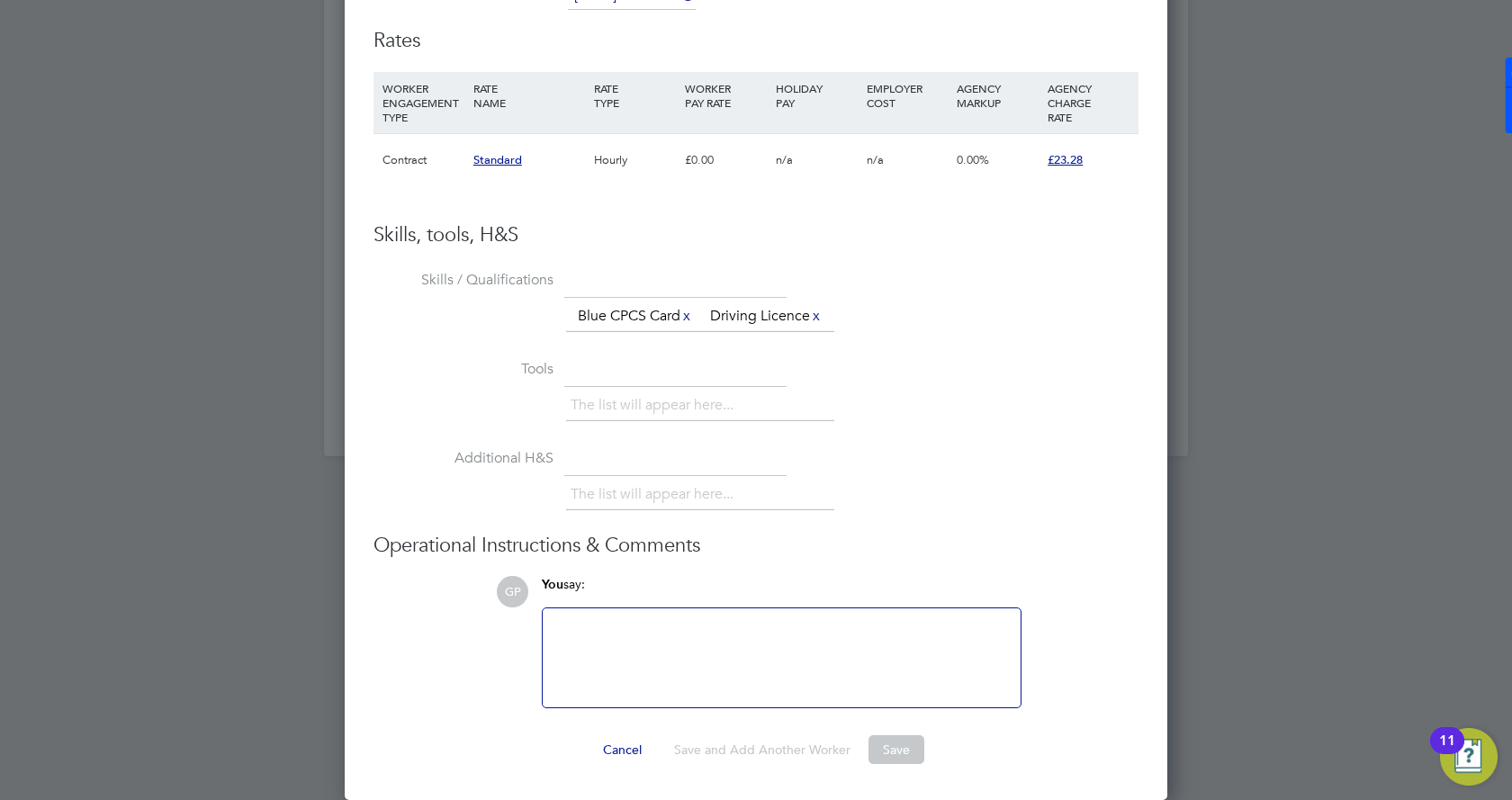
click at [690, 666] on div at bounding box center [782, 658] width 457 height 78
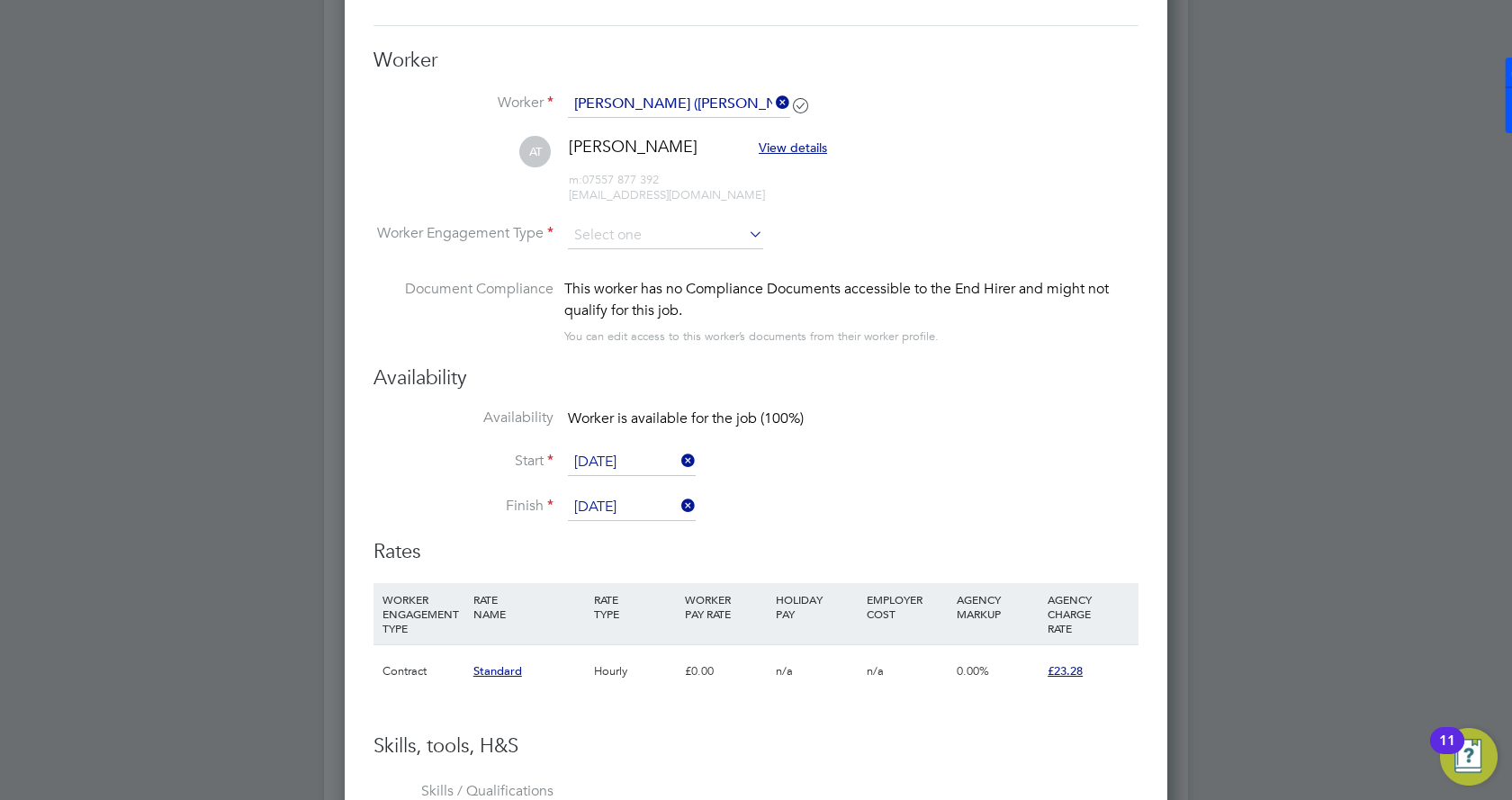
scroll to position [1151, 0]
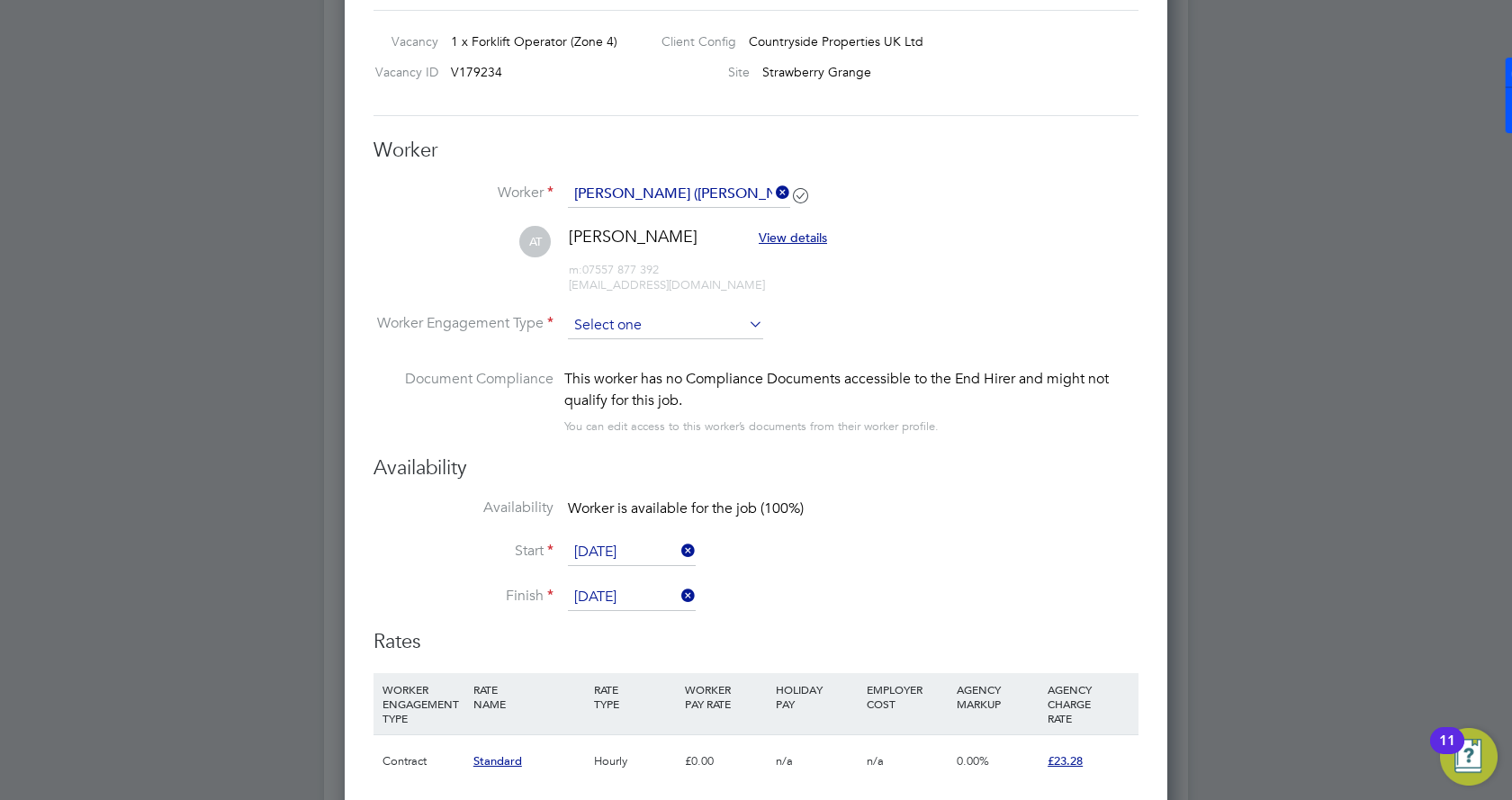
click at [639, 325] on input at bounding box center [665, 326] width 195 height 27
click at [608, 375] on li "PAYE" at bounding box center [666, 374] width 197 height 24
type input "PAYE"
click at [625, 334] on input at bounding box center [665, 326] width 195 height 27
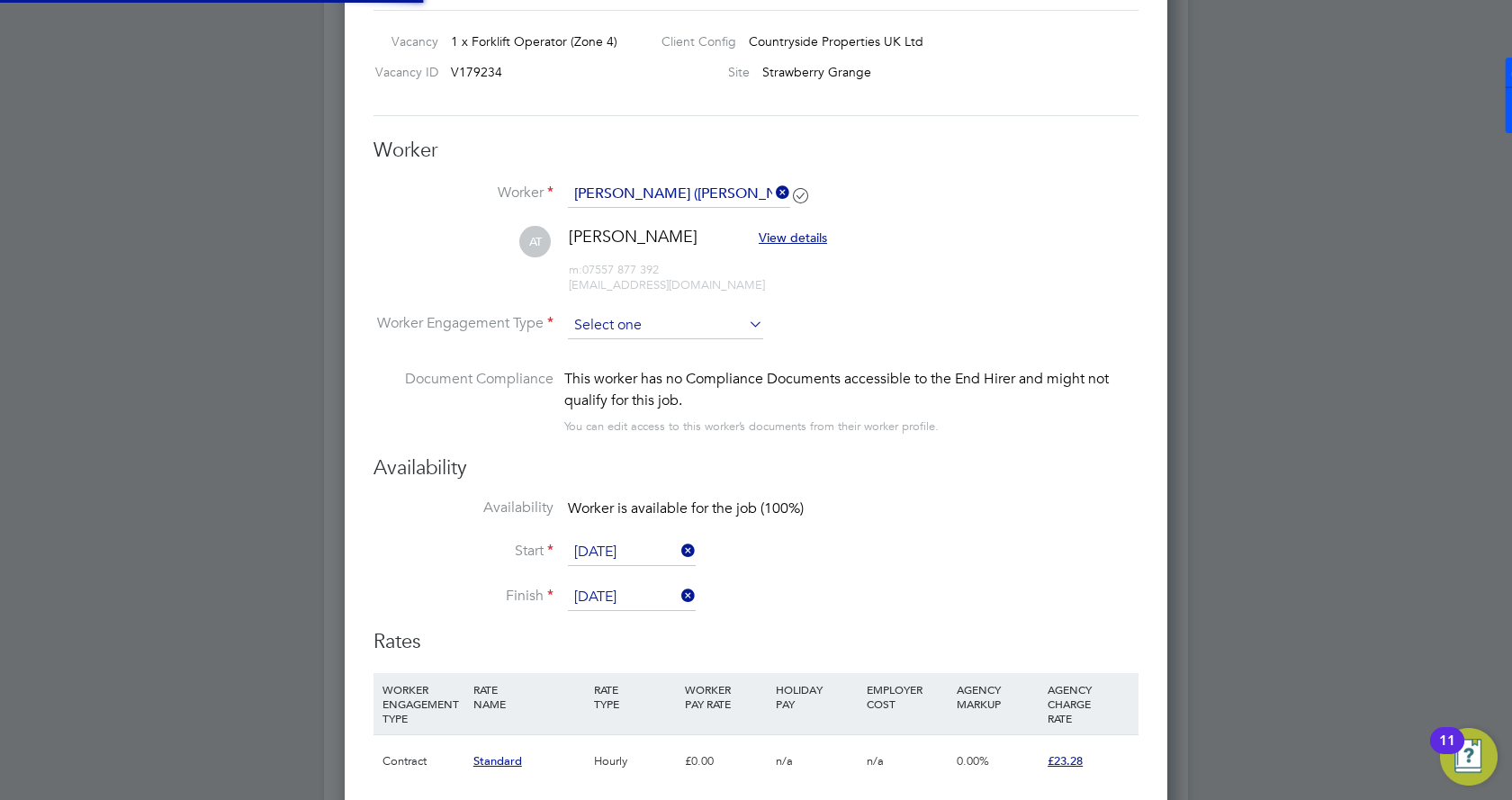
scroll to position [53, 123]
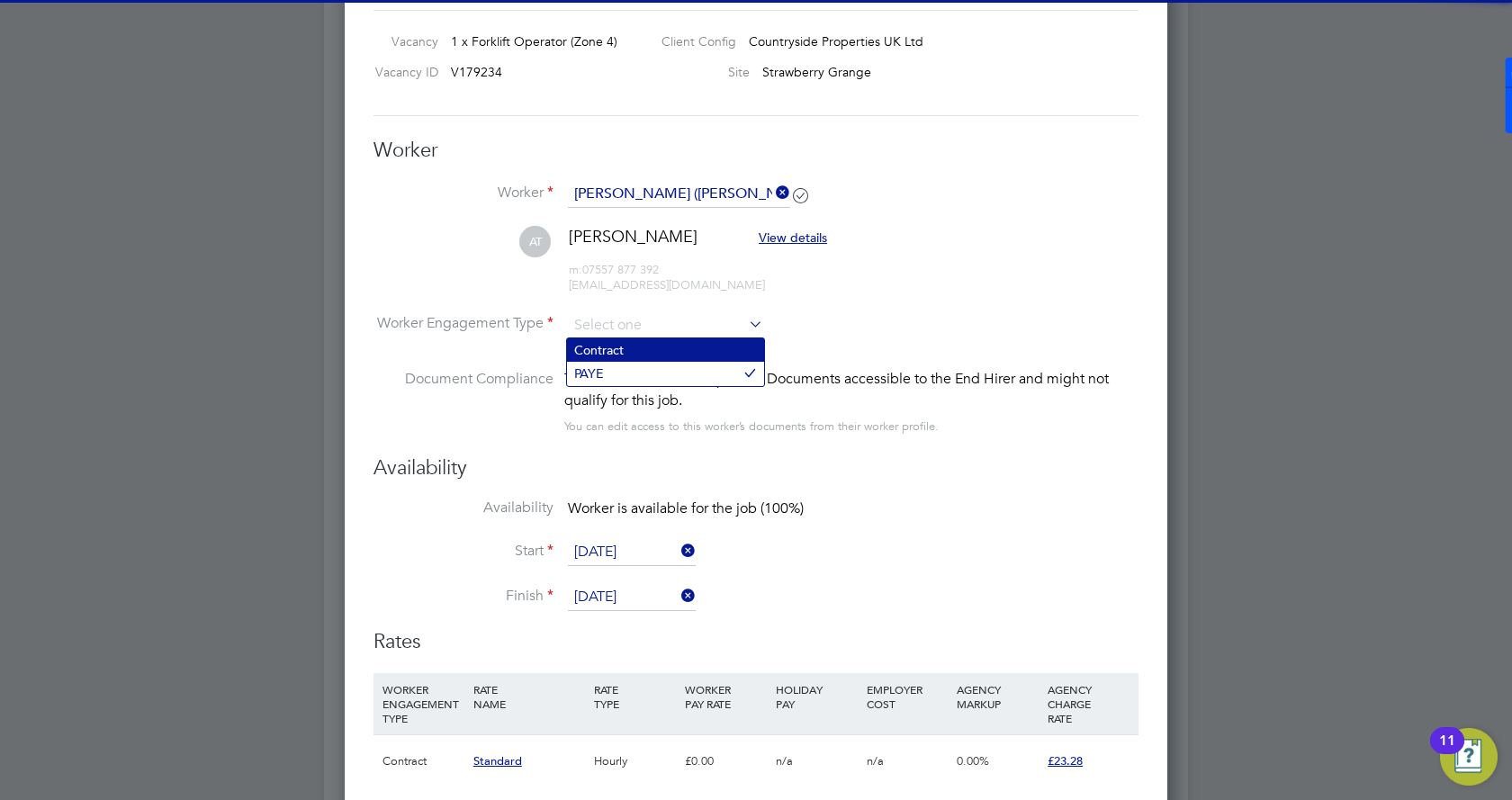
click at [618, 346] on li "Contract" at bounding box center [666, 350] width 197 height 24
type input "Contract"
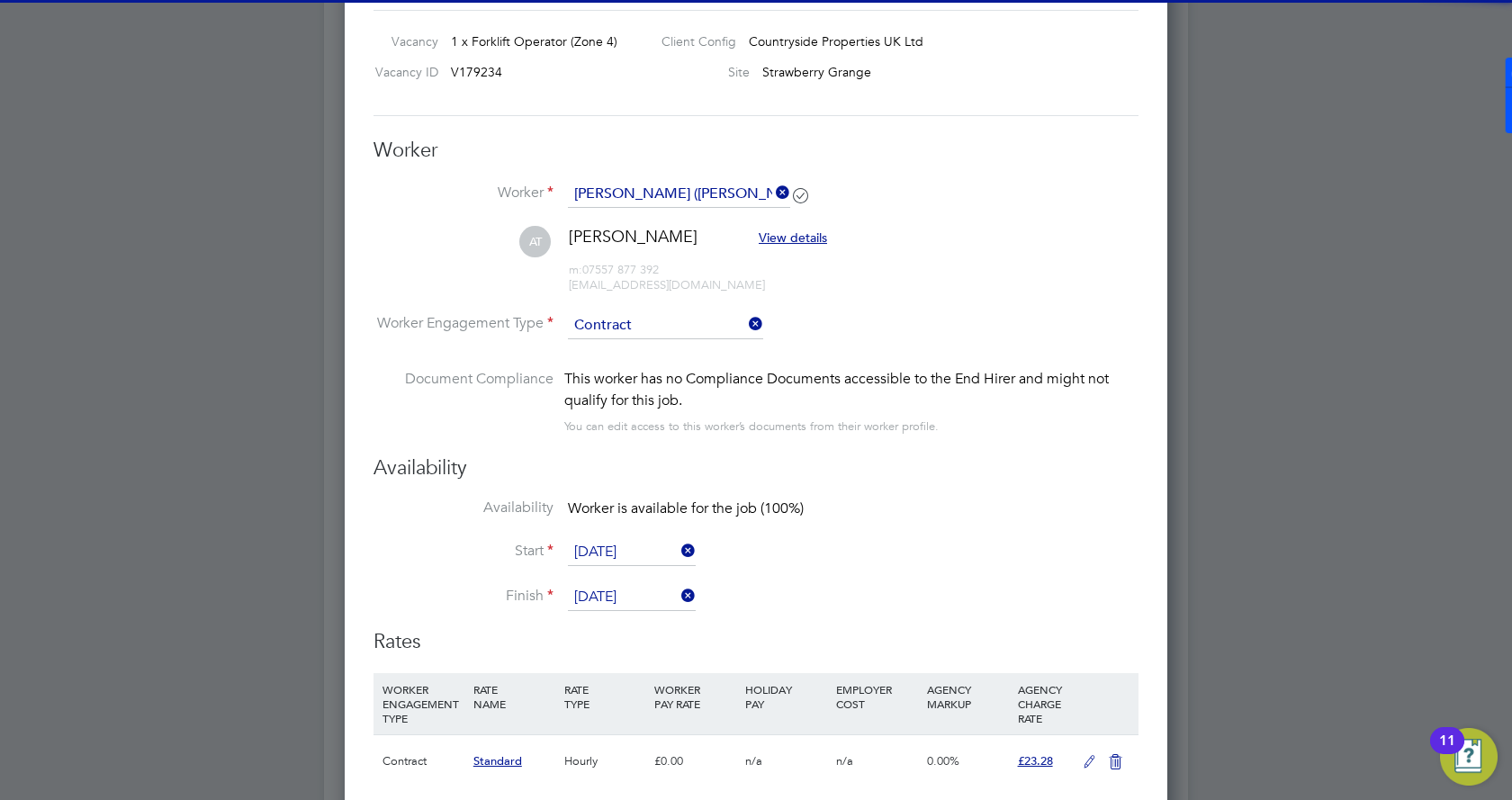
scroll to position [1332, 0]
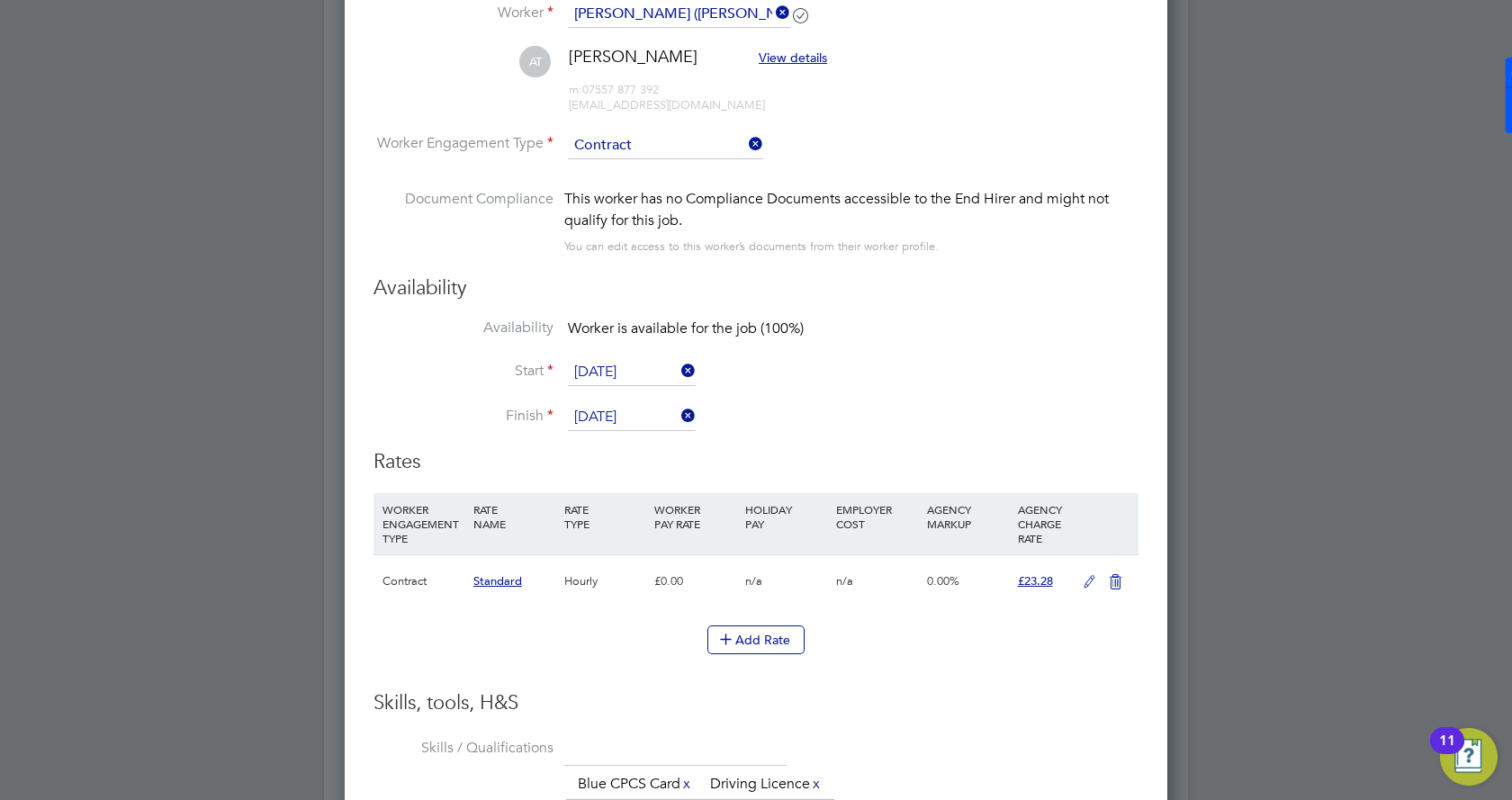
click at [1094, 575] on icon at bounding box center [1089, 582] width 23 height 15
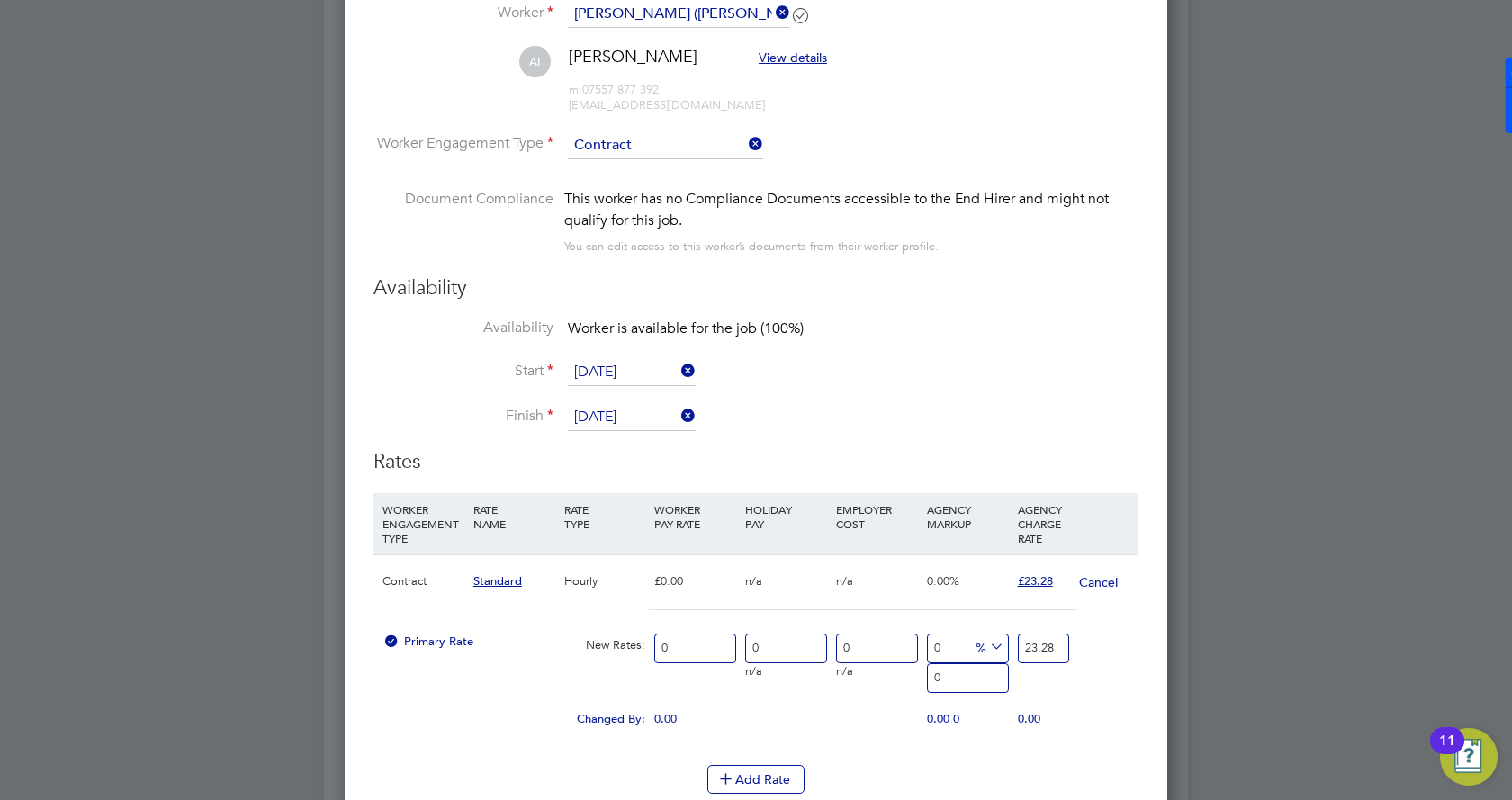
scroll to position [1680, 824]
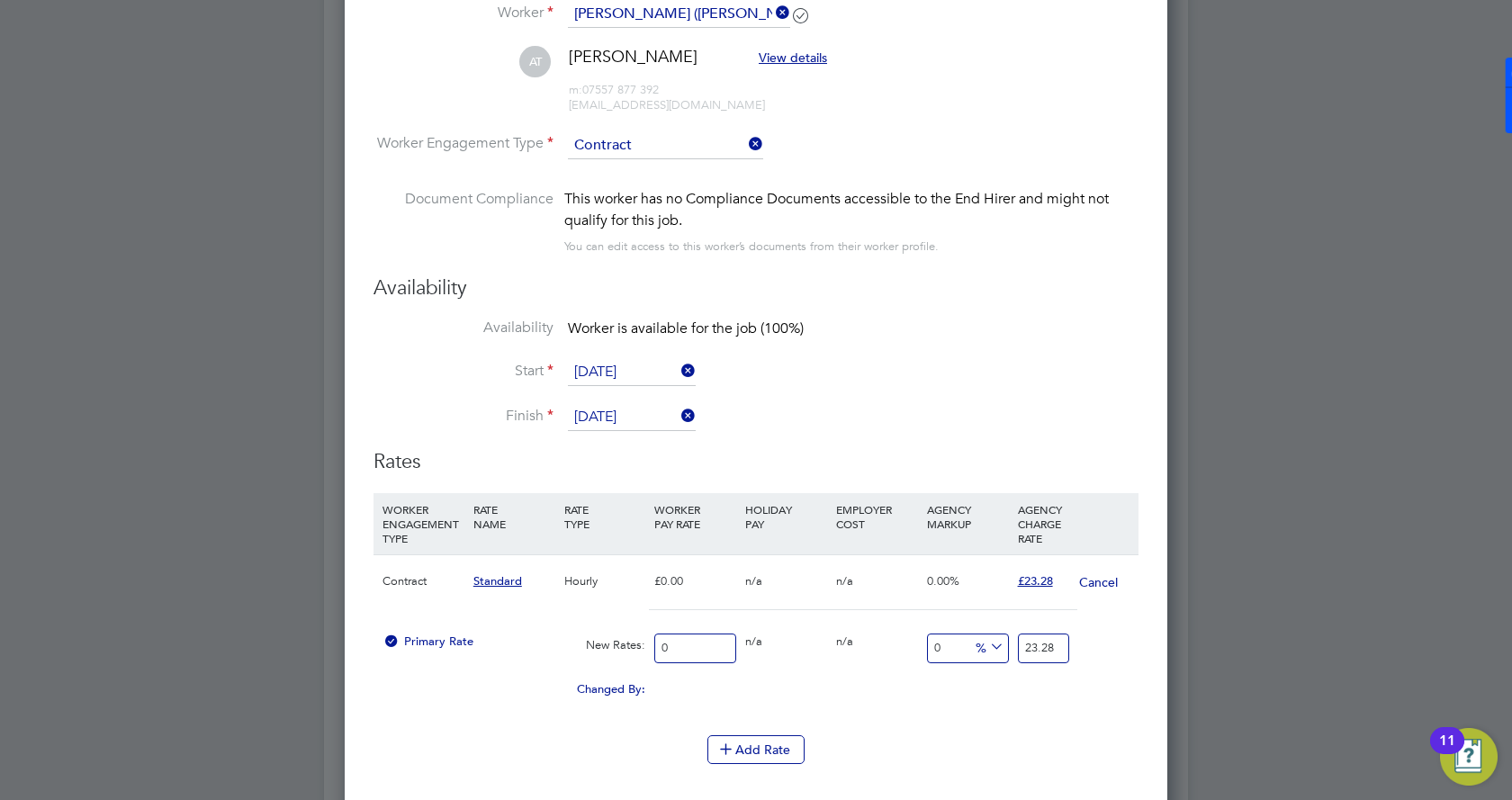
click at [683, 650] on input "0" at bounding box center [694, 648] width 81 height 29
click at [856, 717] on div "Changed By: 0.00 0.00 0 0.00" at bounding box center [755, 695] width 765 height 45
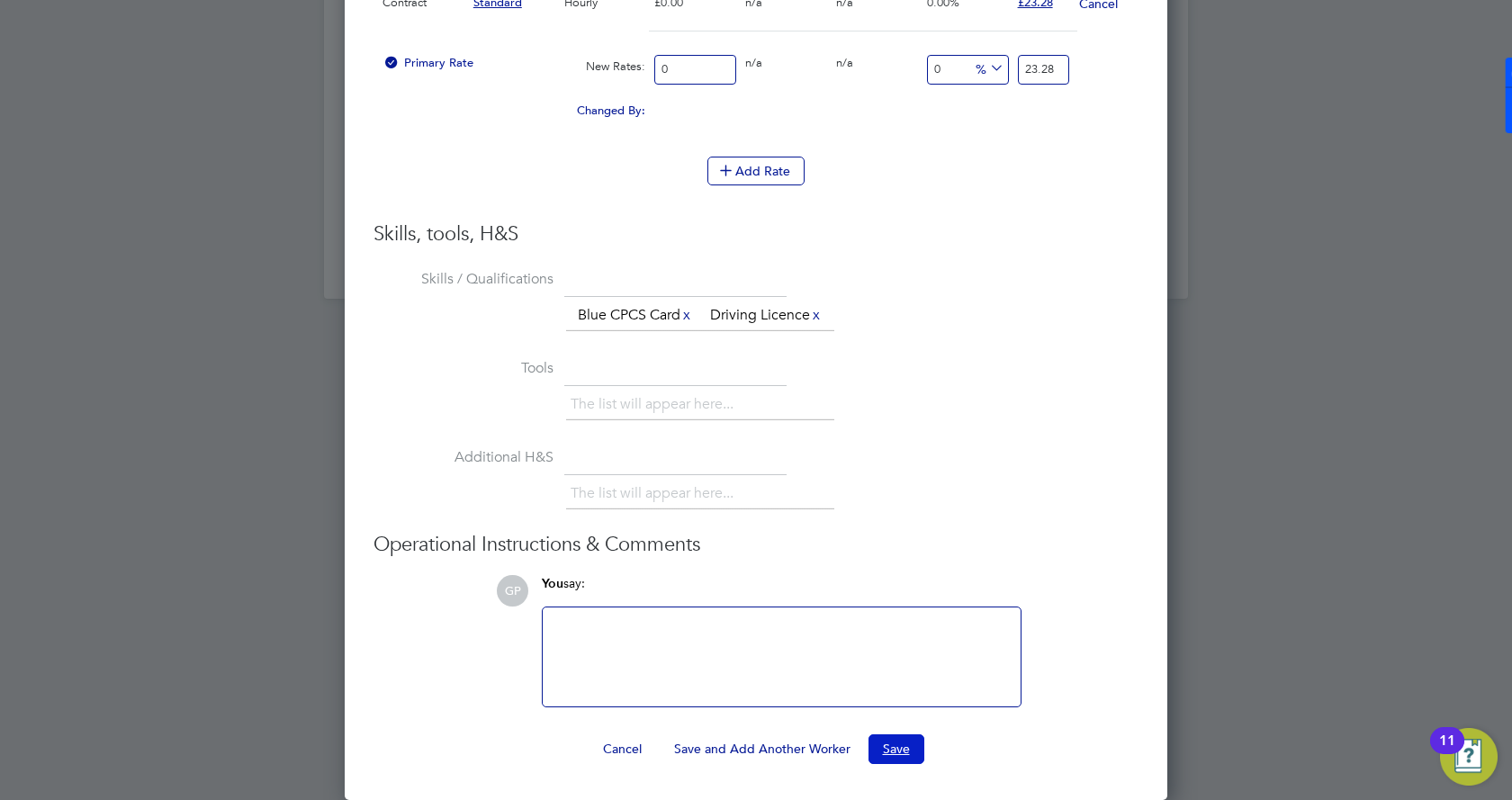
click at [893, 744] on button "Save" at bounding box center [896, 748] width 56 height 28
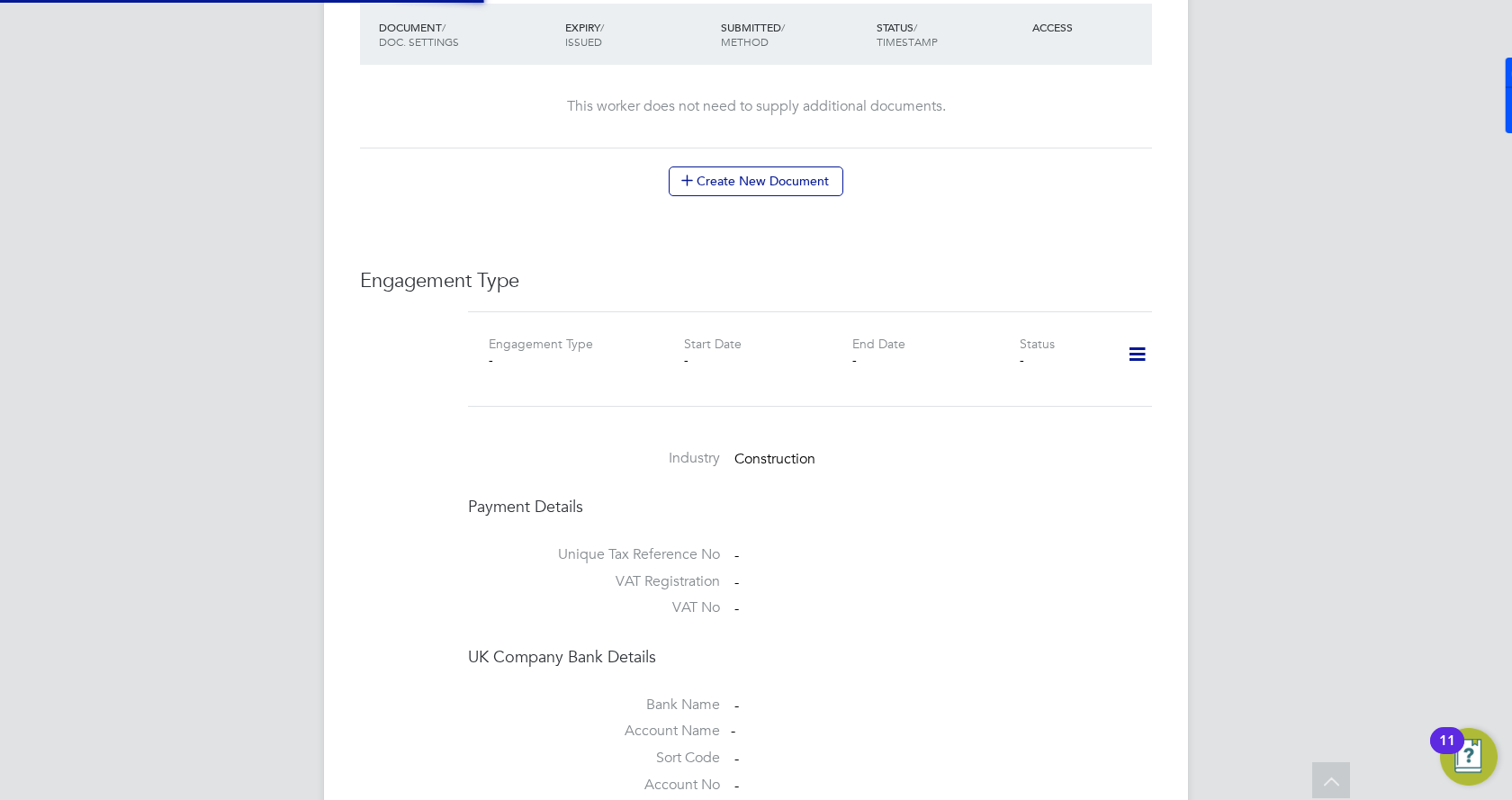
scroll to position [989, 0]
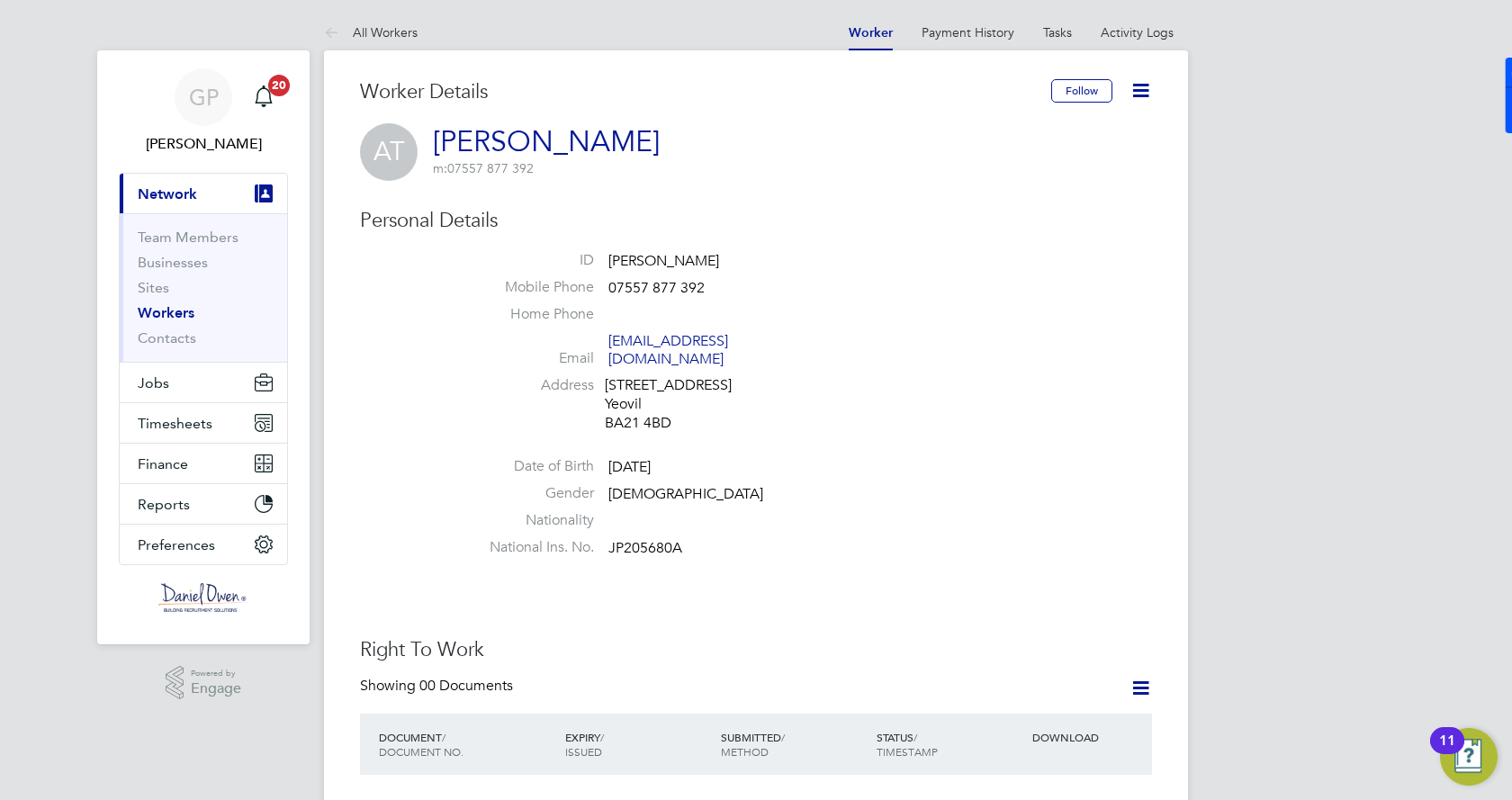
click at [1144, 89] on icon at bounding box center [1140, 90] width 23 height 23
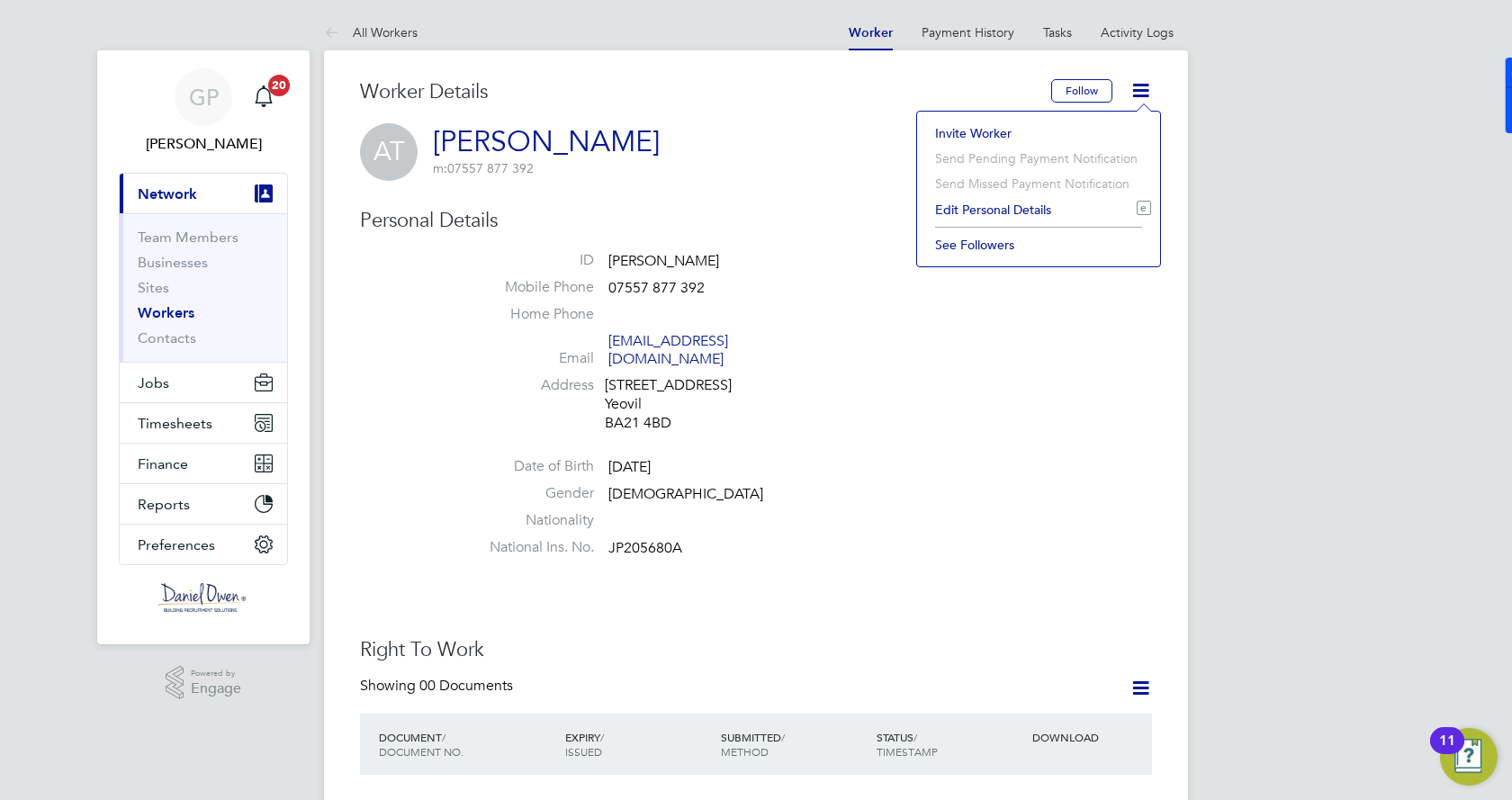
click at [697, 179] on div "AT Ashley Thomas m: 07557 877 392" at bounding box center [756, 152] width 792 height 58
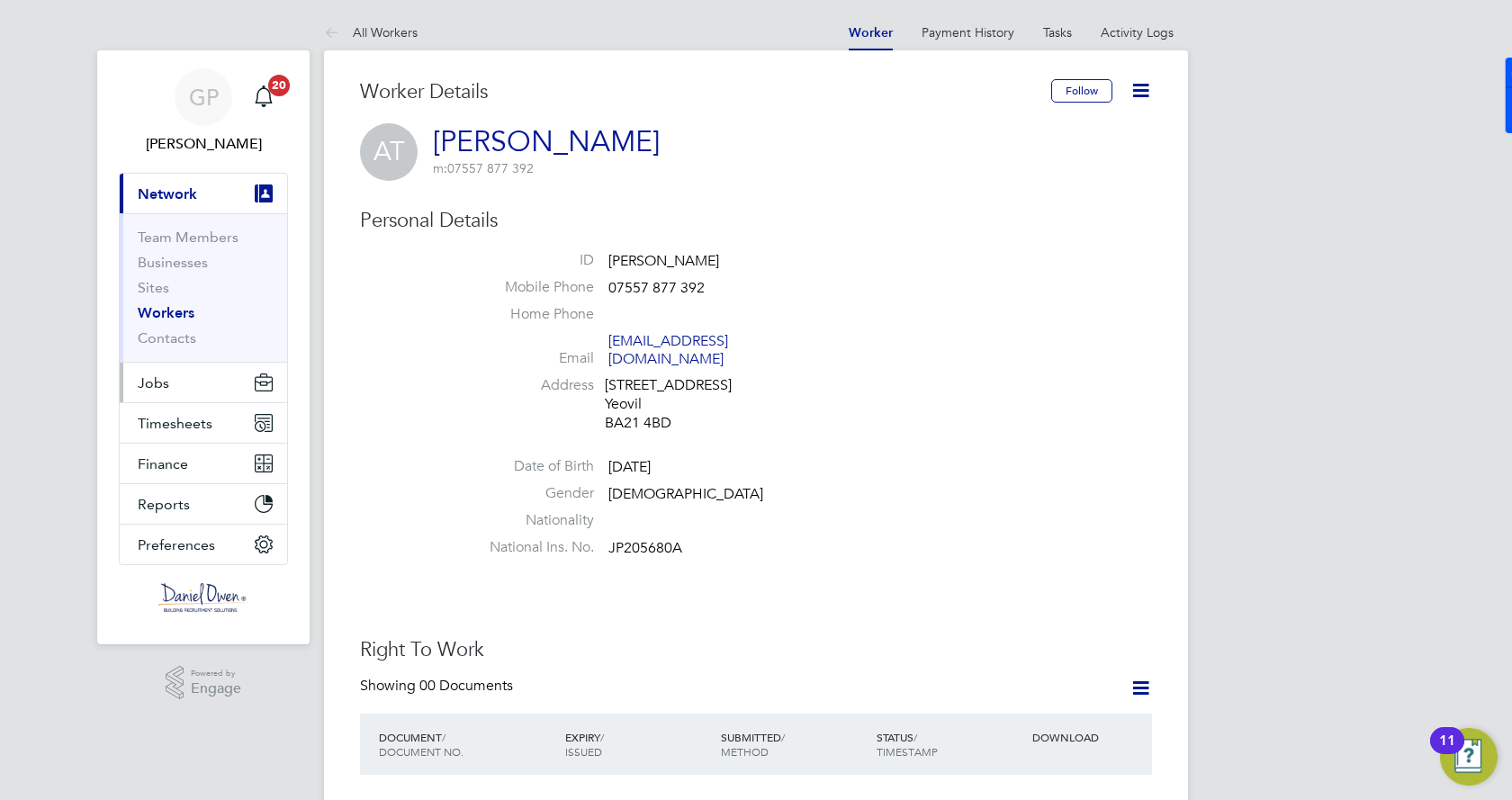
click at [157, 384] on span "Jobs" at bounding box center [153, 382] width 31 height 17
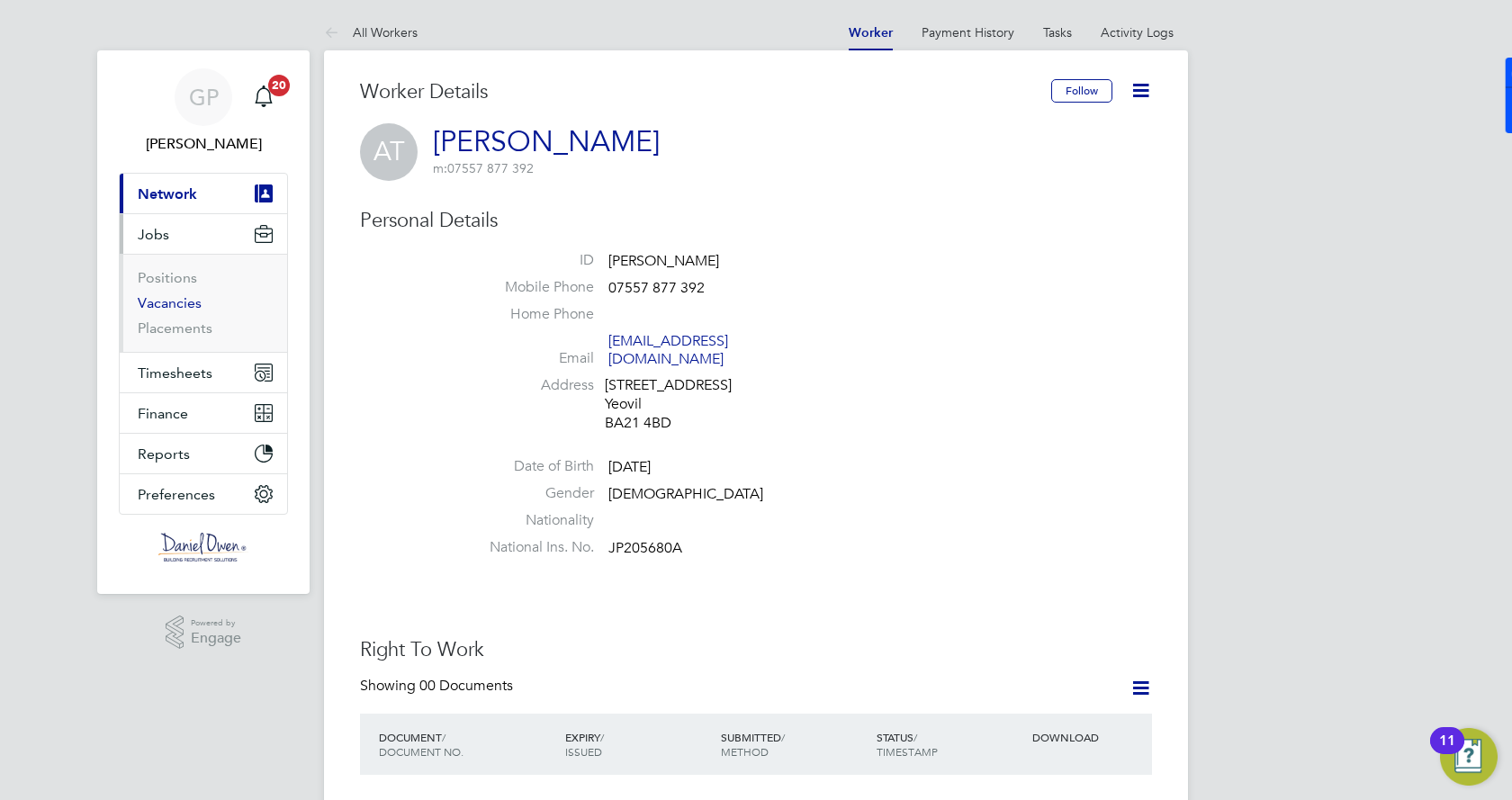
click at [179, 298] on link "Vacancies" at bounding box center [169, 302] width 64 height 17
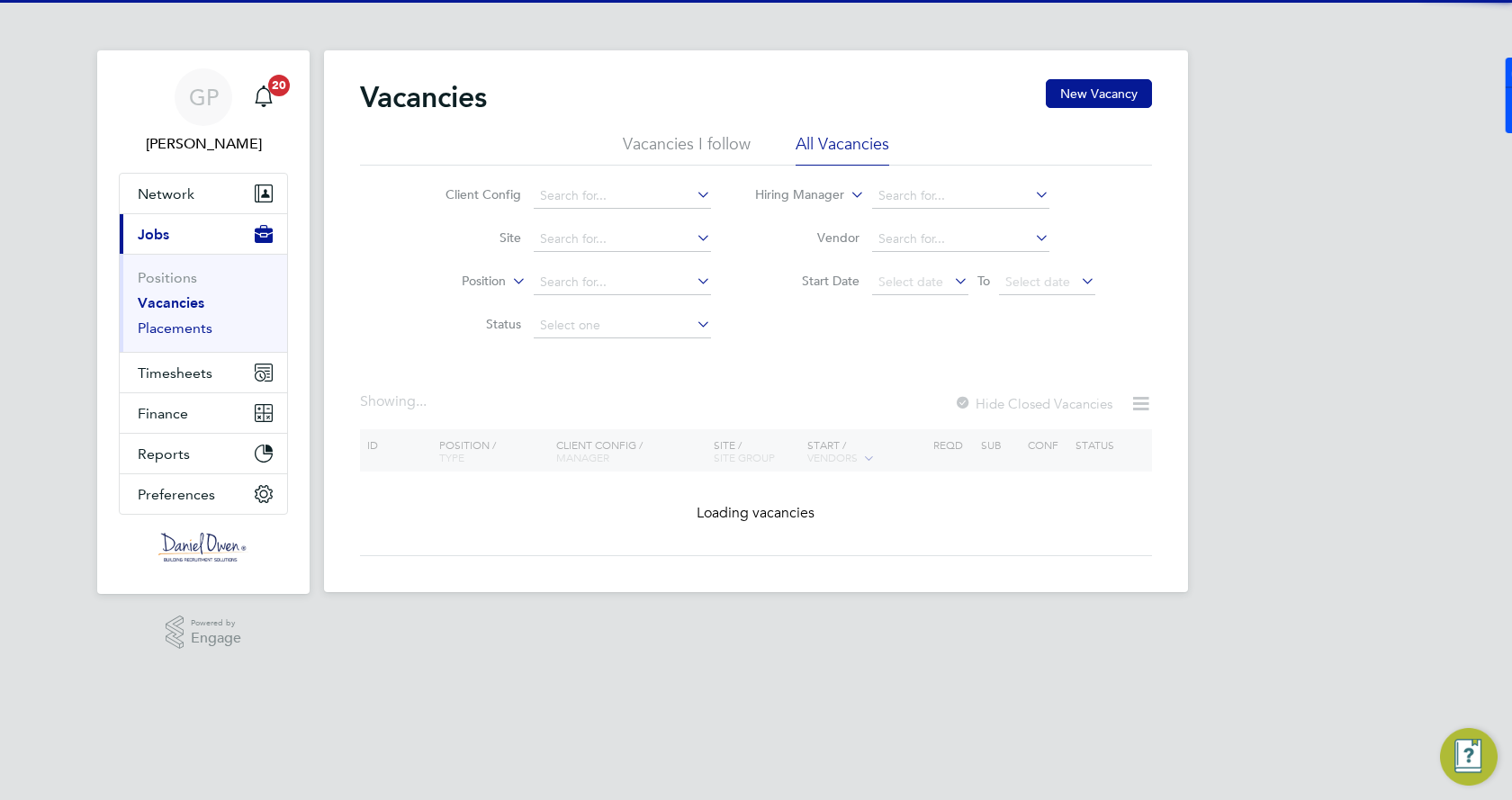
click at [189, 326] on link "Placements" at bounding box center [175, 327] width 75 height 17
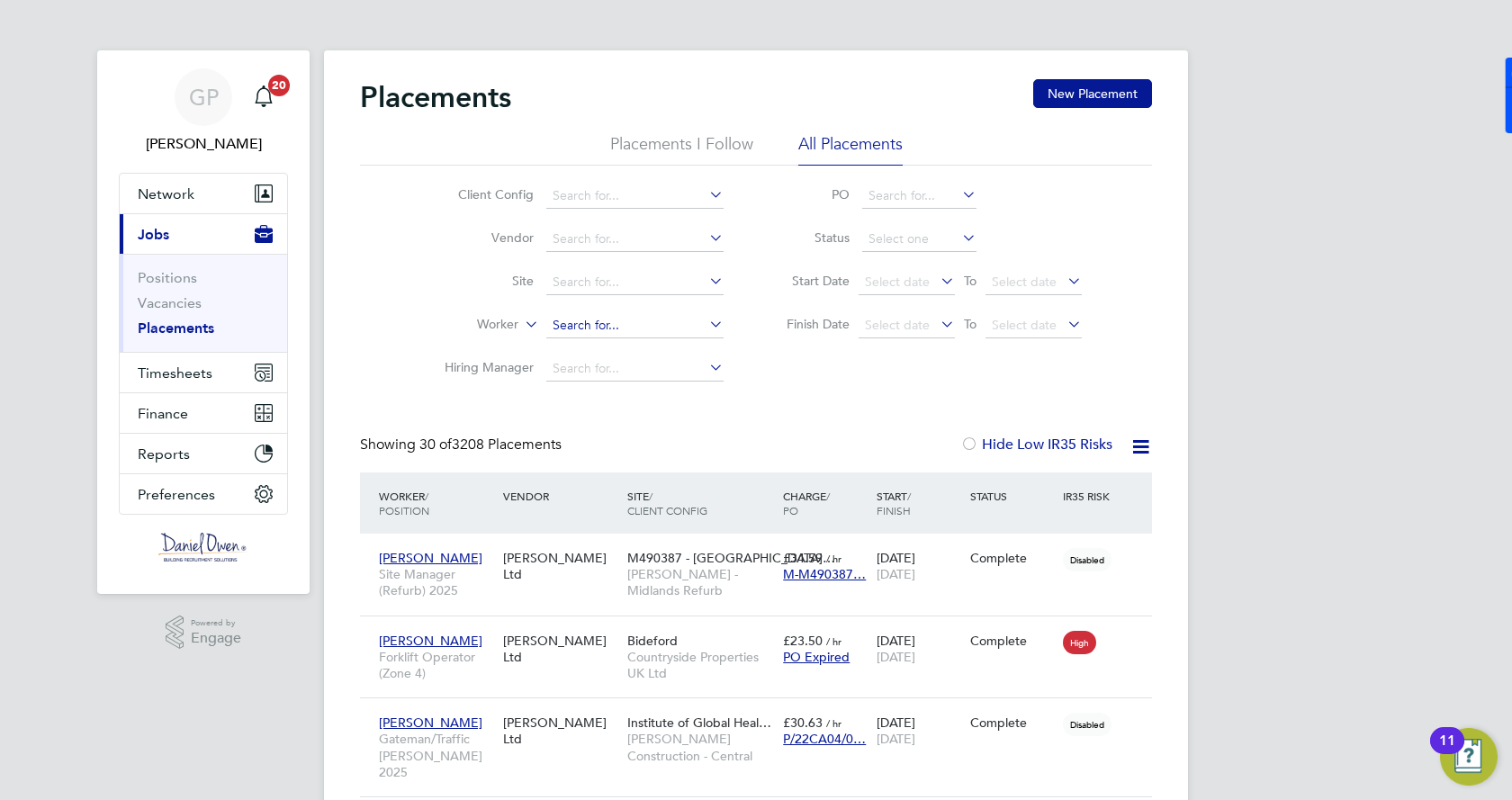
click at [601, 323] on input at bounding box center [634, 326] width 178 height 26
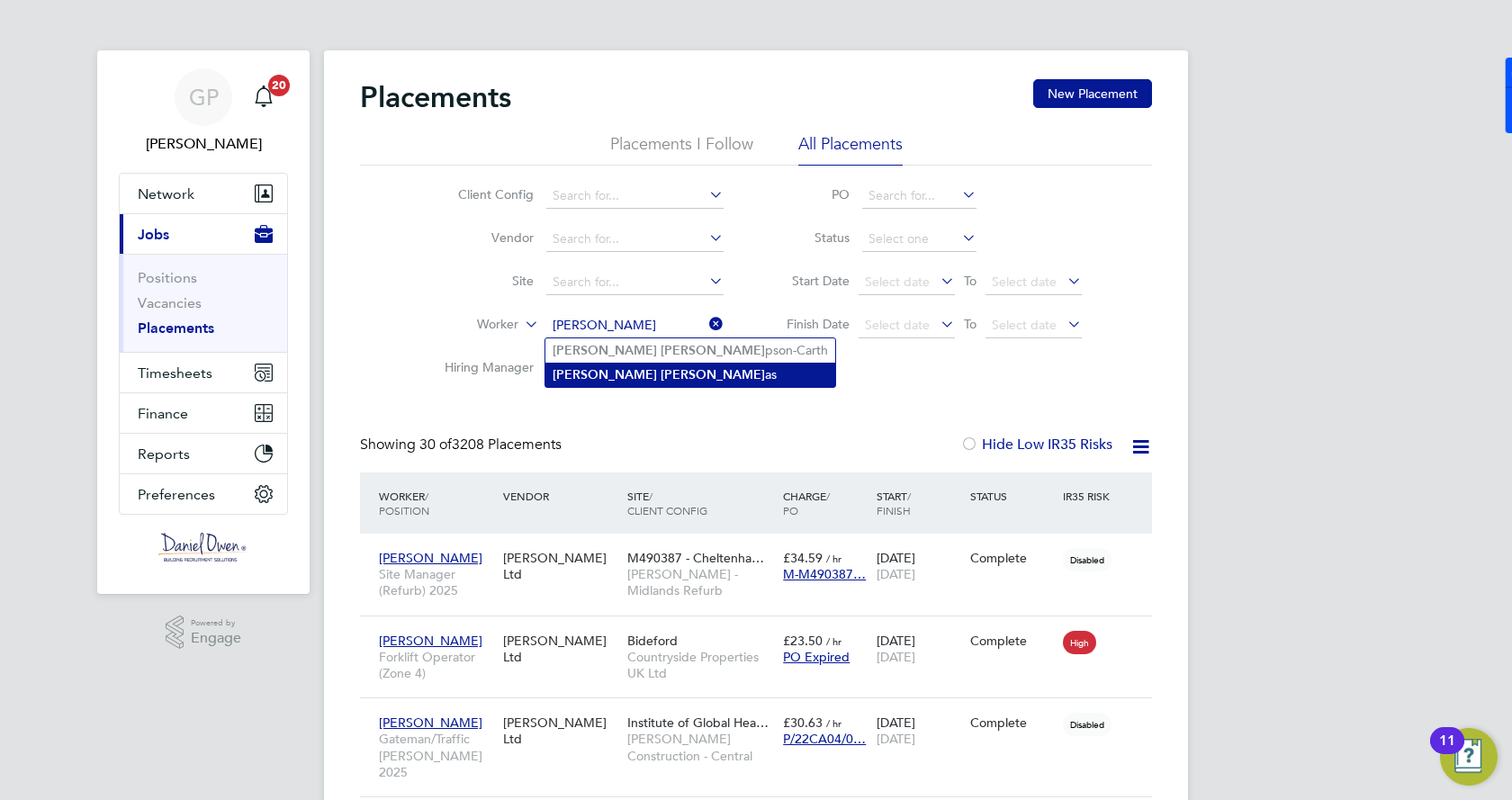
type input "ashley thom"
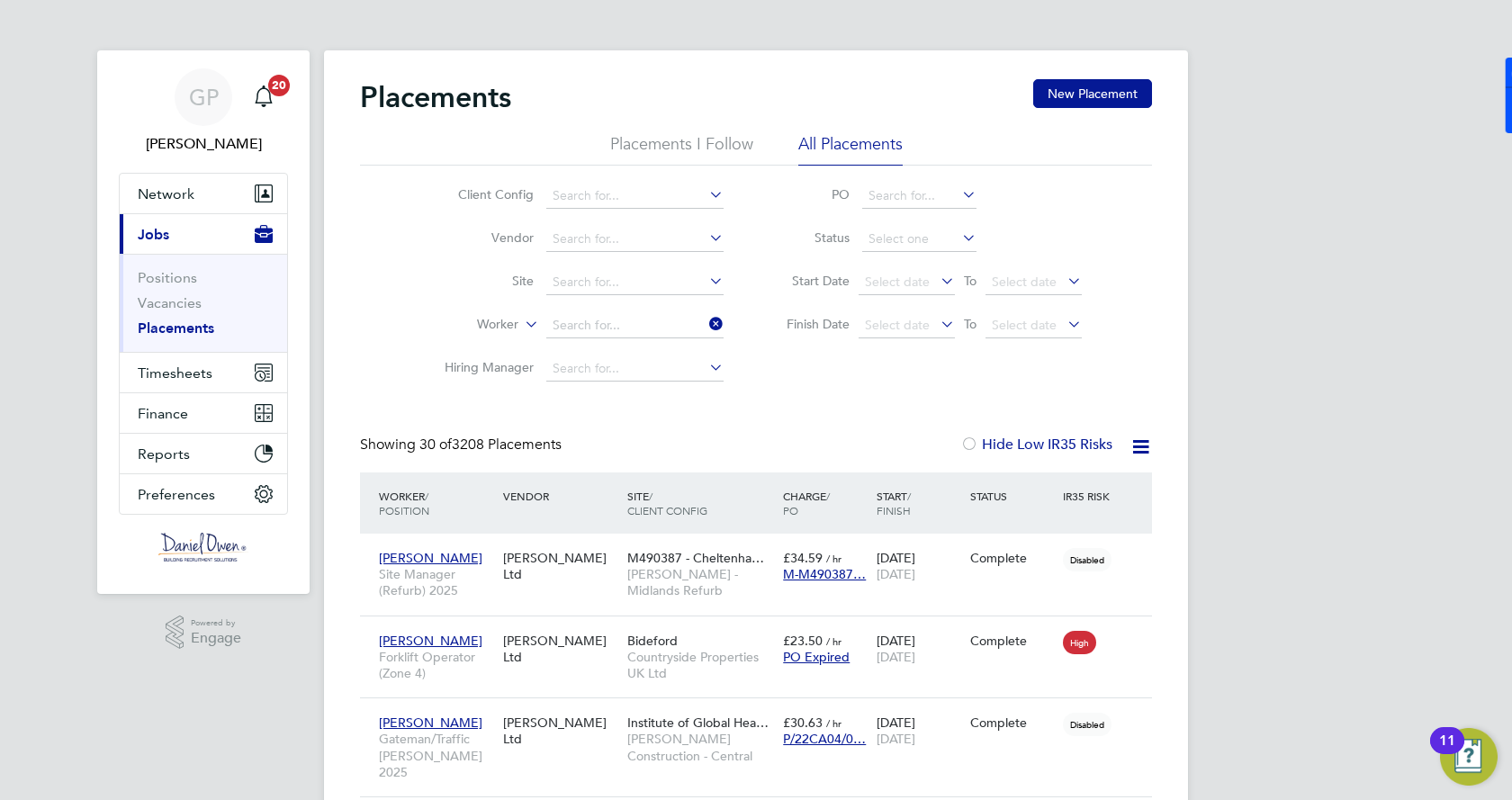
click at [642, 321] on input at bounding box center [634, 326] width 178 height 26
click at [622, 374] on li "Ashl ey Thomas" at bounding box center [635, 374] width 179 height 25
type input "Ashley Thomas"
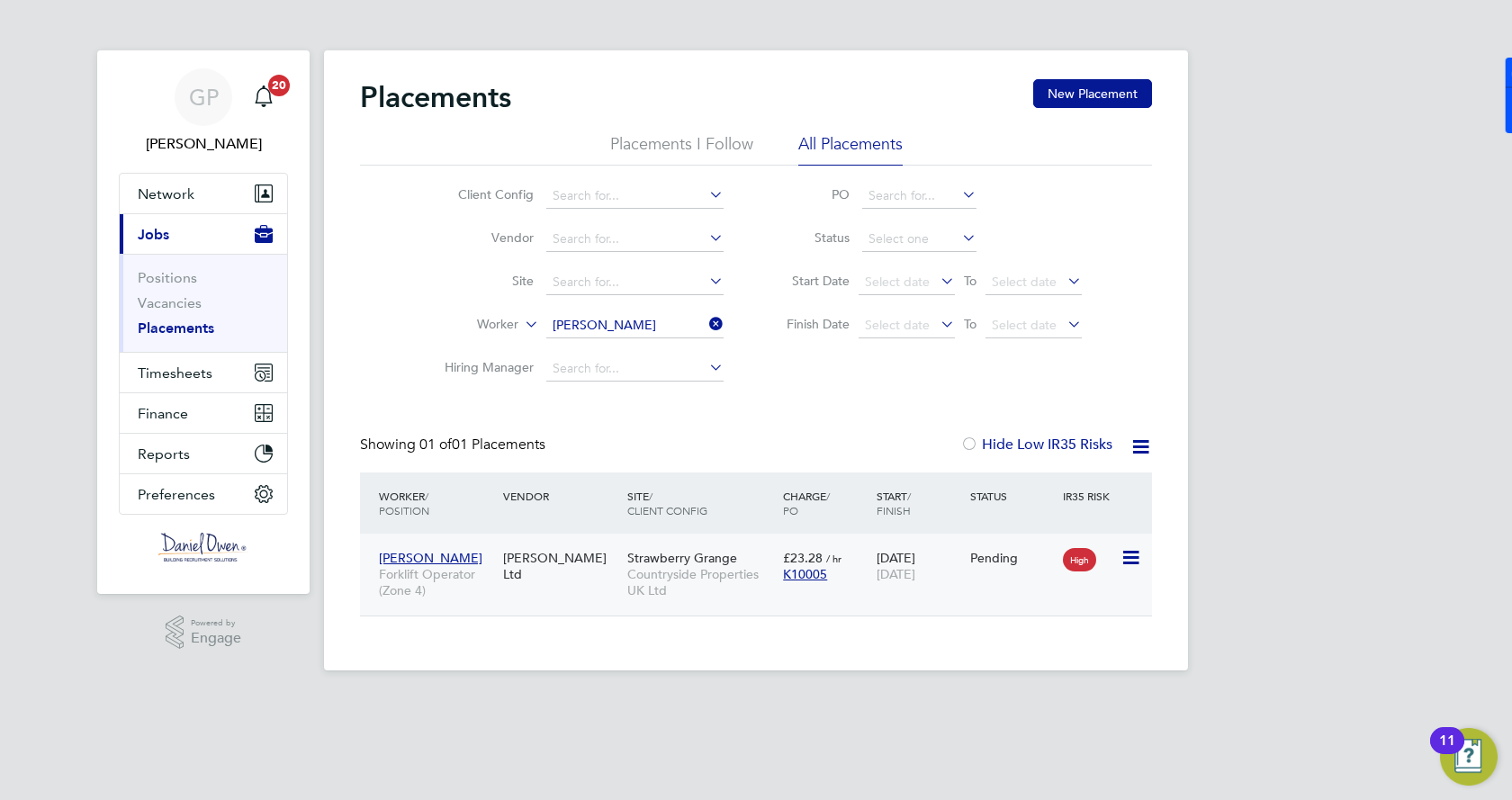
click at [861, 563] on div "£23.28 / hr K10005" at bounding box center [825, 565] width 93 height 50
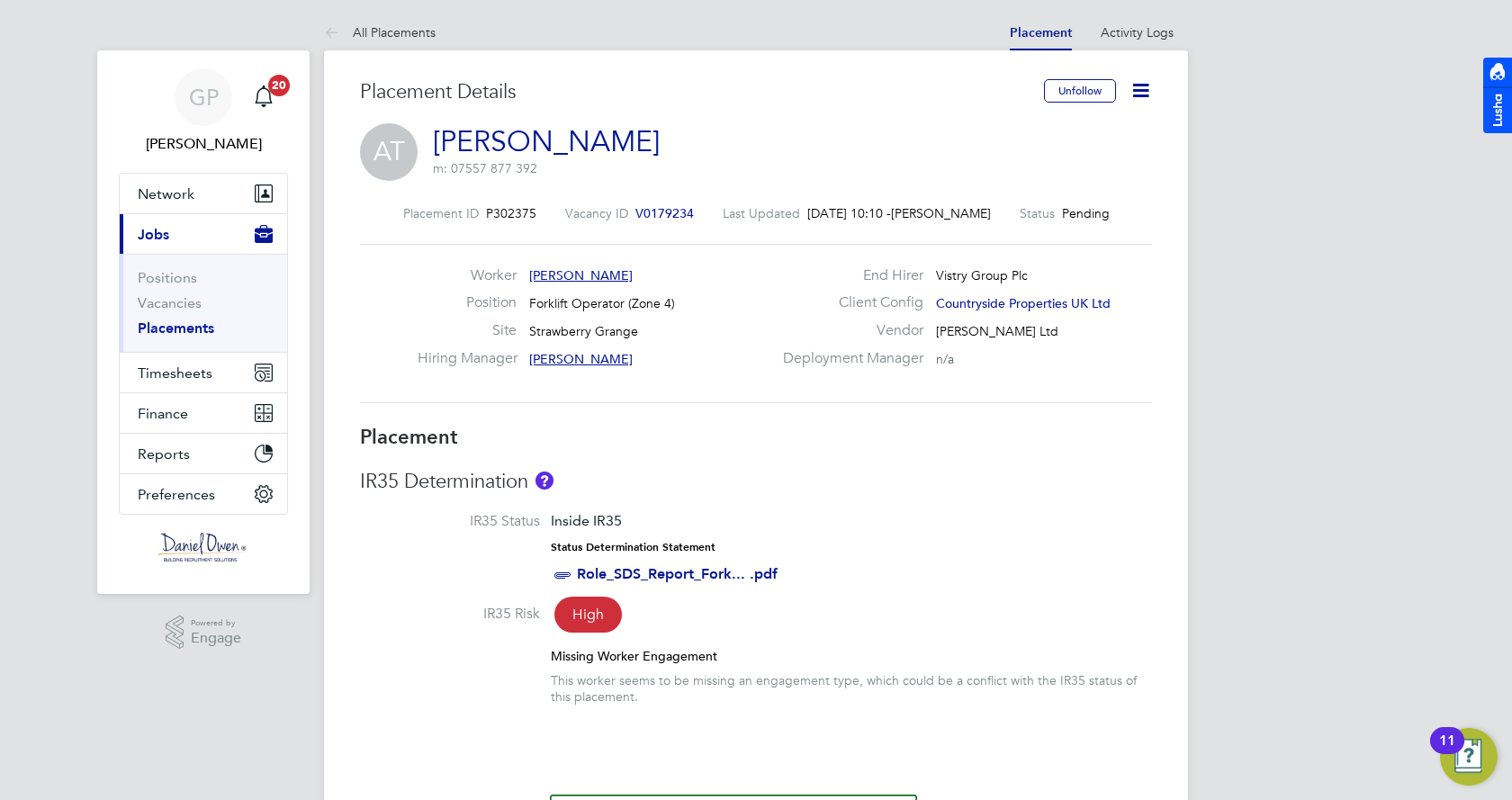
click at [1144, 89] on icon at bounding box center [1140, 90] width 23 height 23
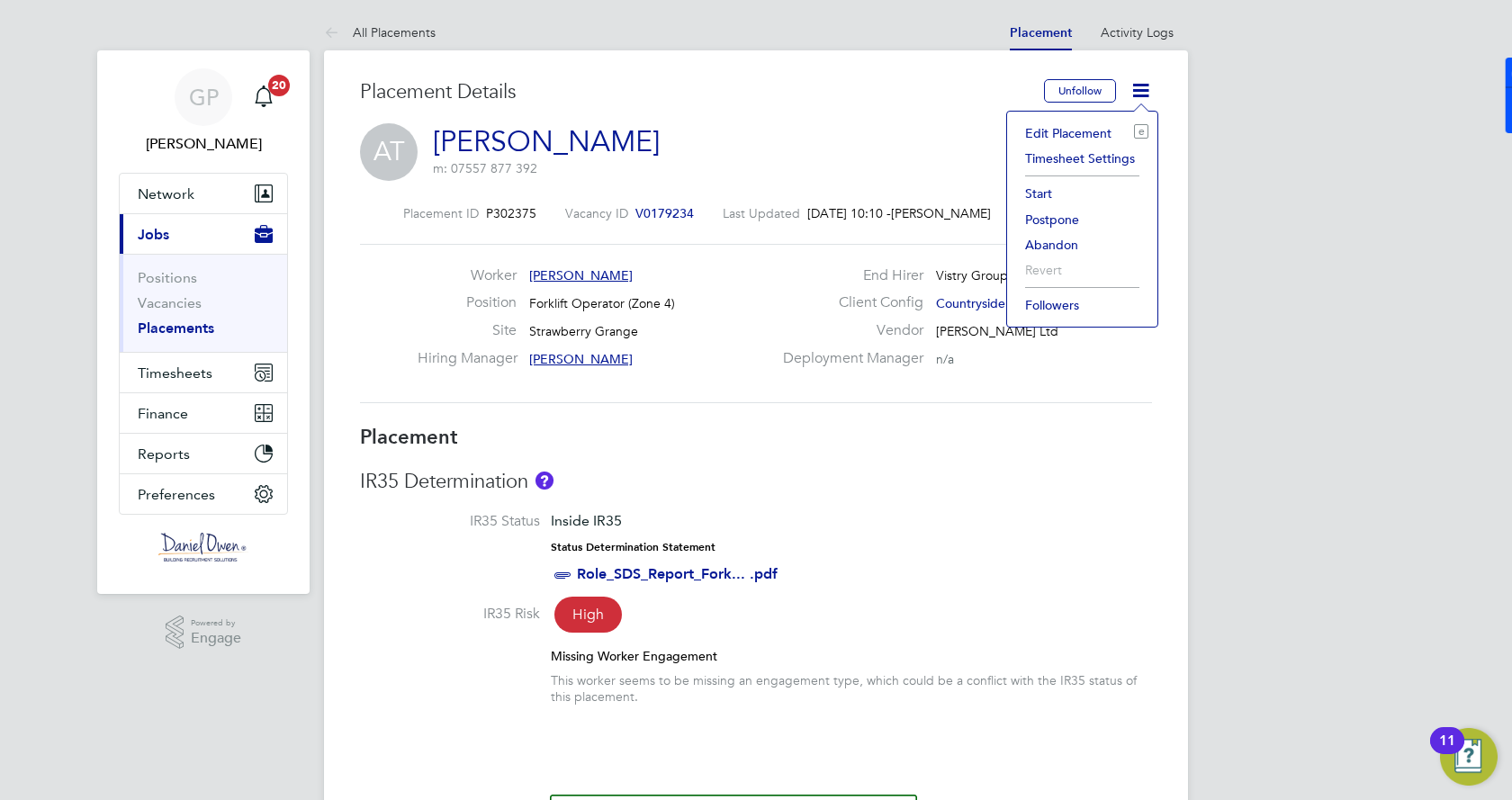
click at [1034, 188] on li "Start" at bounding box center [1082, 193] width 133 height 26
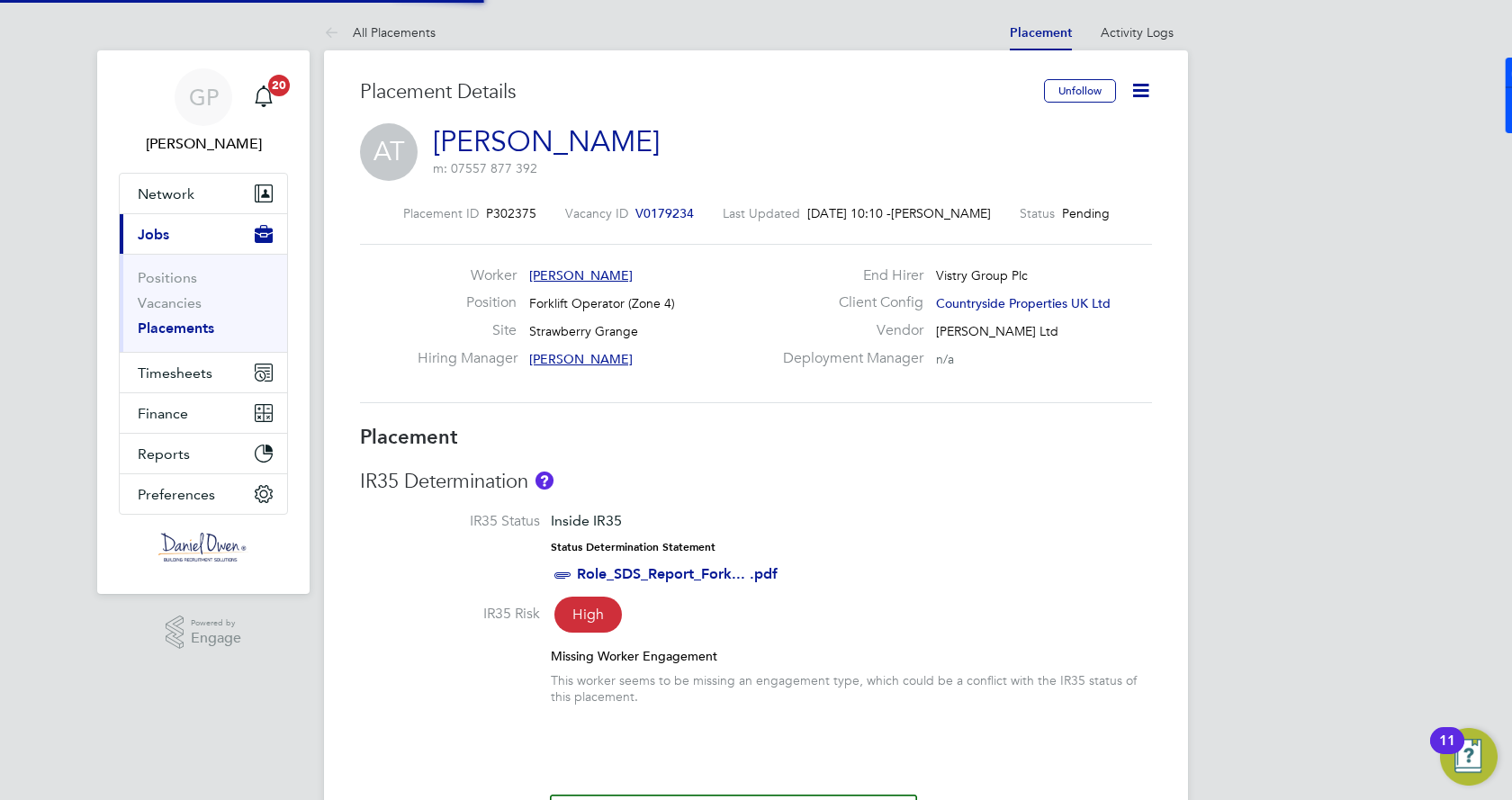
scroll to position [9, 9]
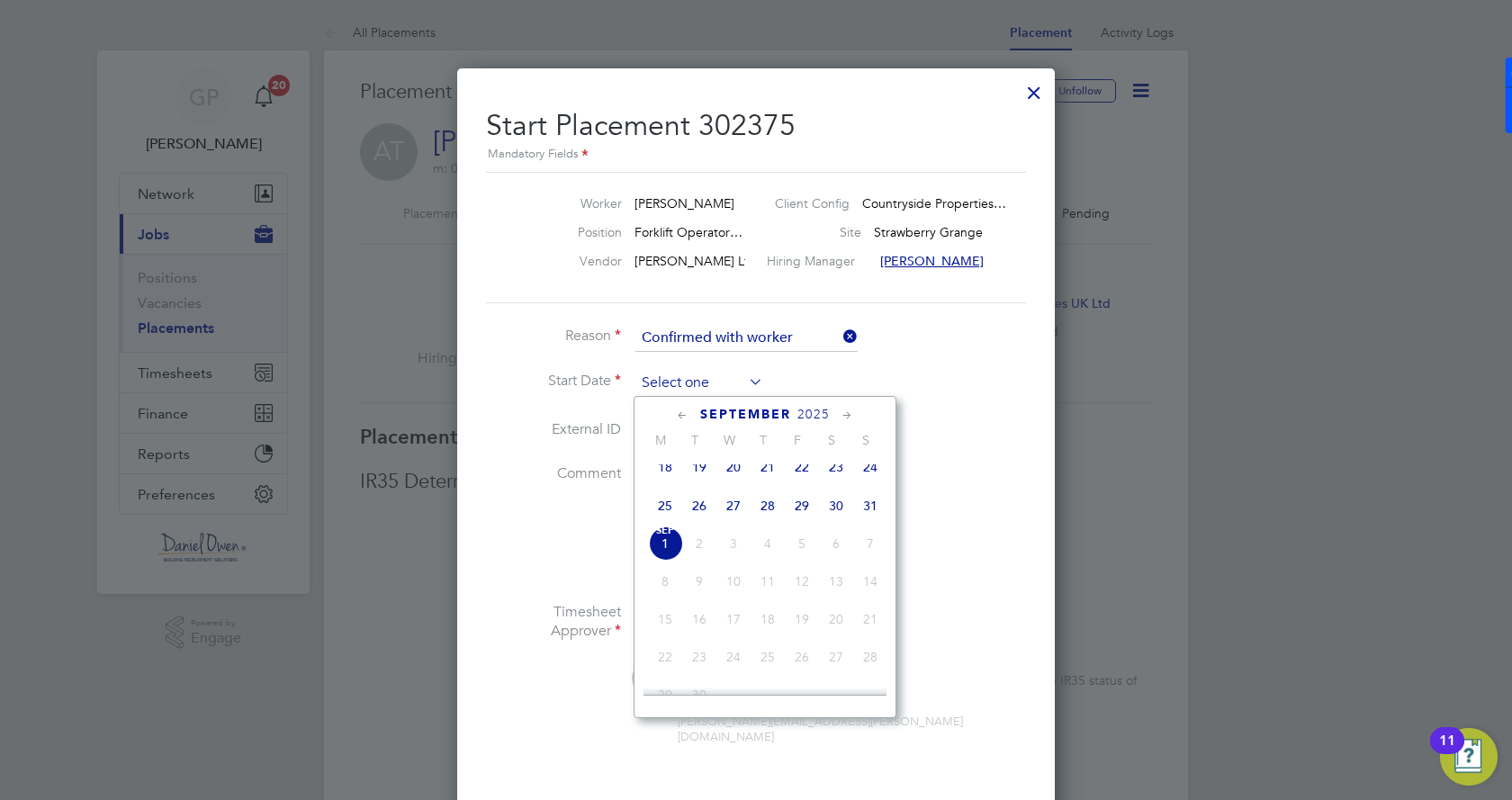
click at [696, 391] on input at bounding box center [699, 384] width 128 height 27
click at [698, 516] on span "26" at bounding box center [699, 506] width 34 height 34
type input "[DATE]"
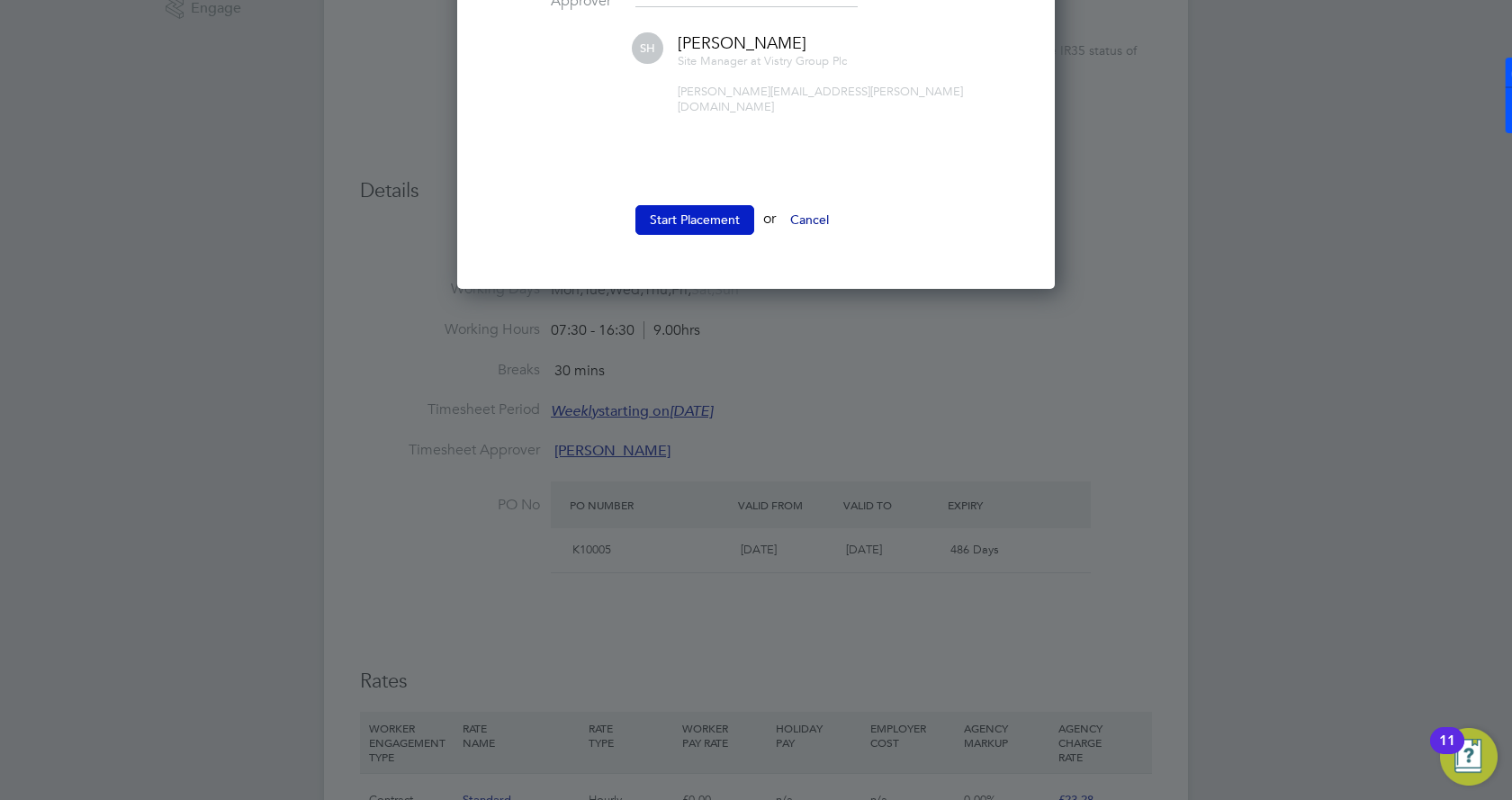
click at [692, 214] on button "Start Placement" at bounding box center [694, 219] width 119 height 28
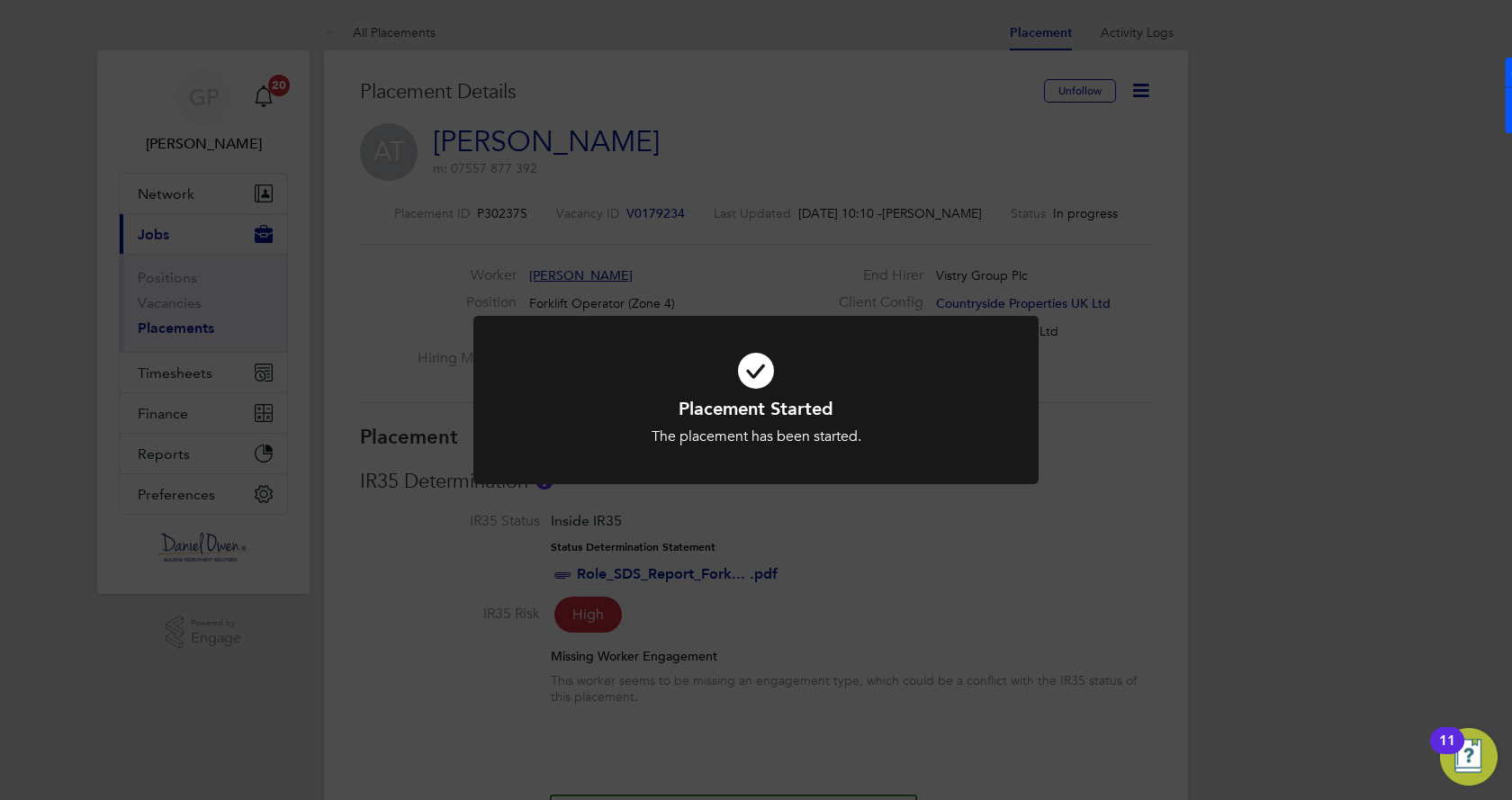
click at [1033, 173] on div "Placement Started The placement has been started. Cancel Okay" at bounding box center [756, 400] width 1512 height 800
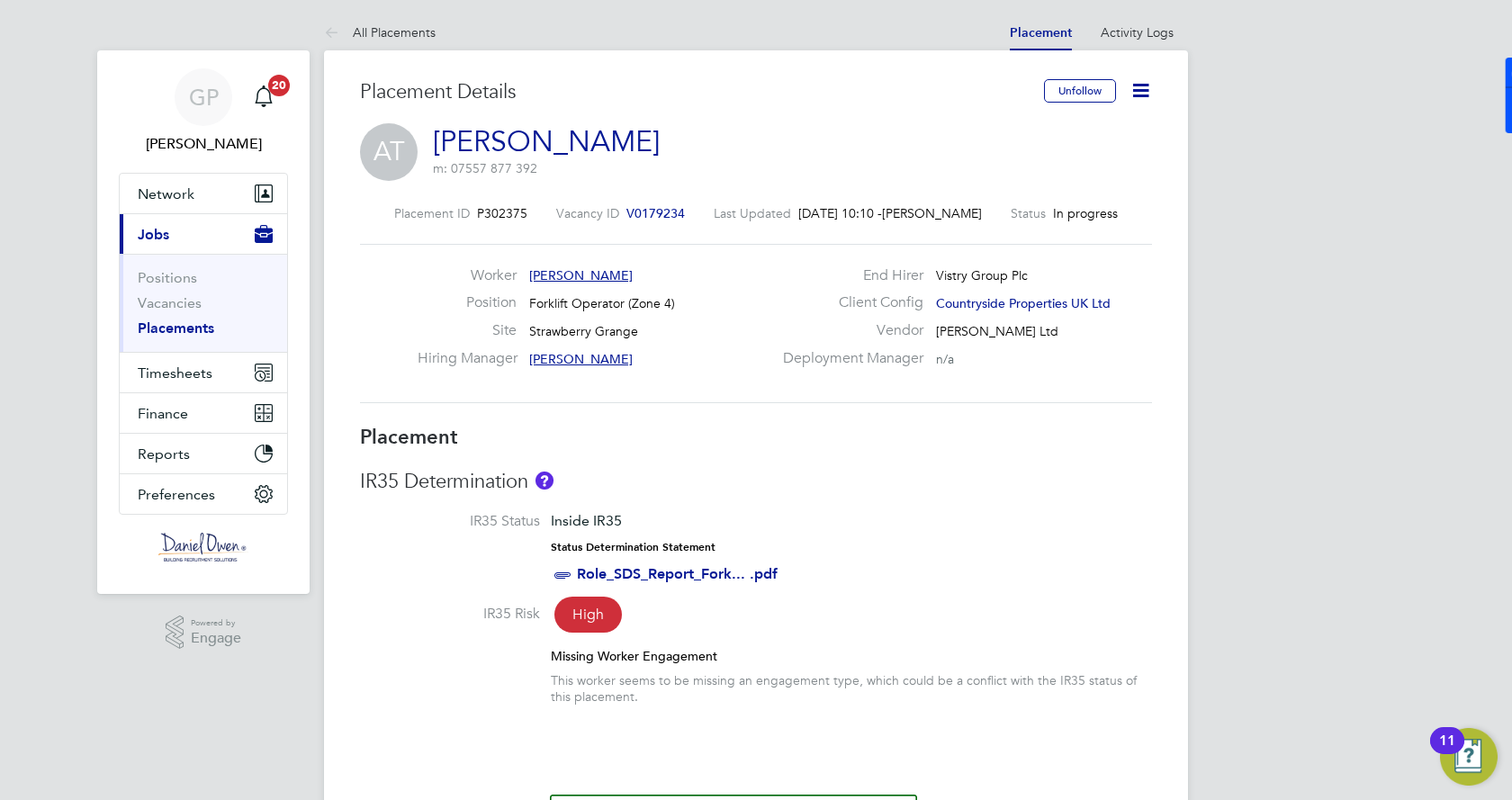
click at [1139, 96] on icon at bounding box center [1140, 90] width 23 height 23
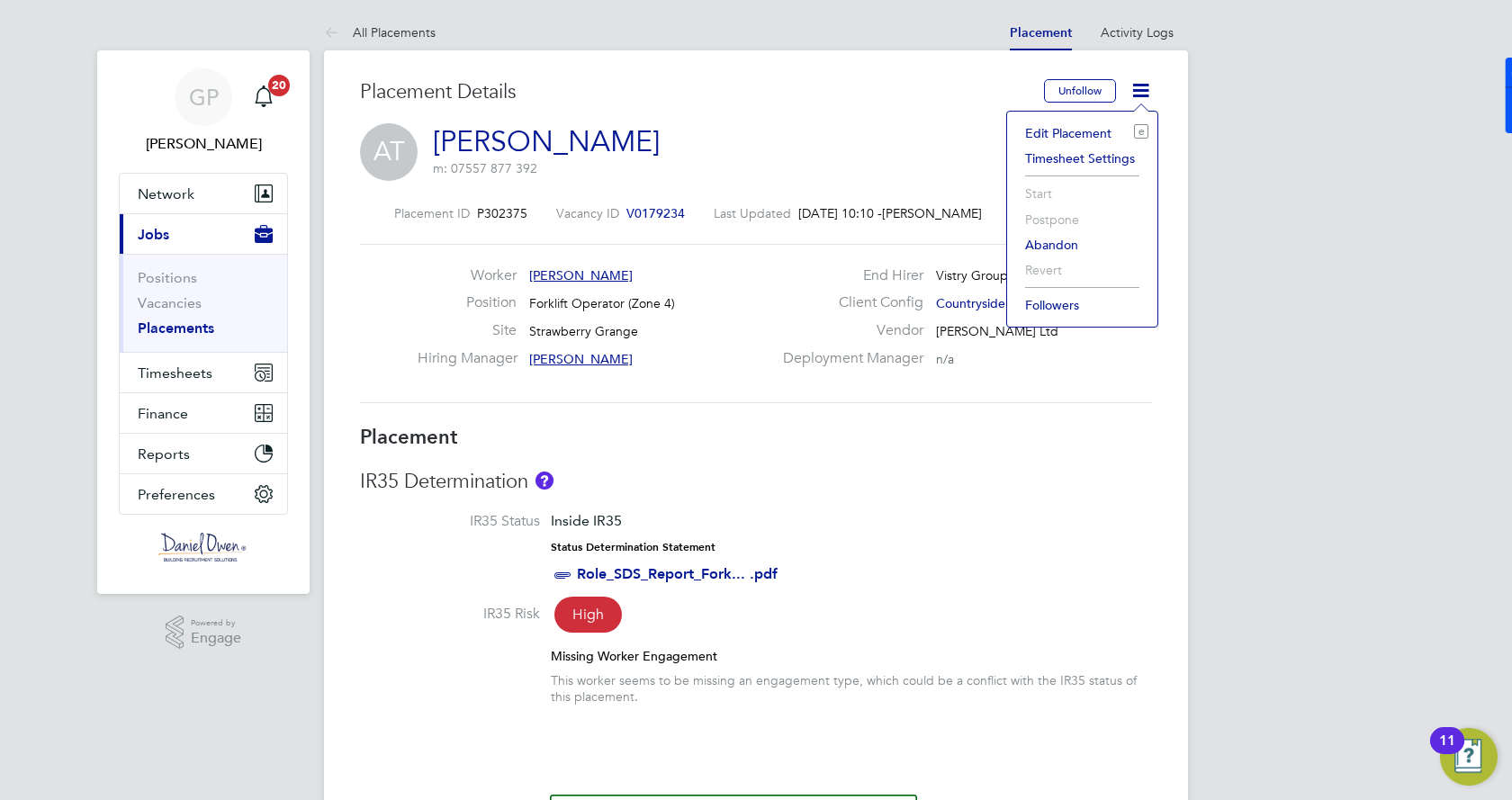
click at [1059, 165] on li "Timesheet Settings" at bounding box center [1082, 159] width 133 height 26
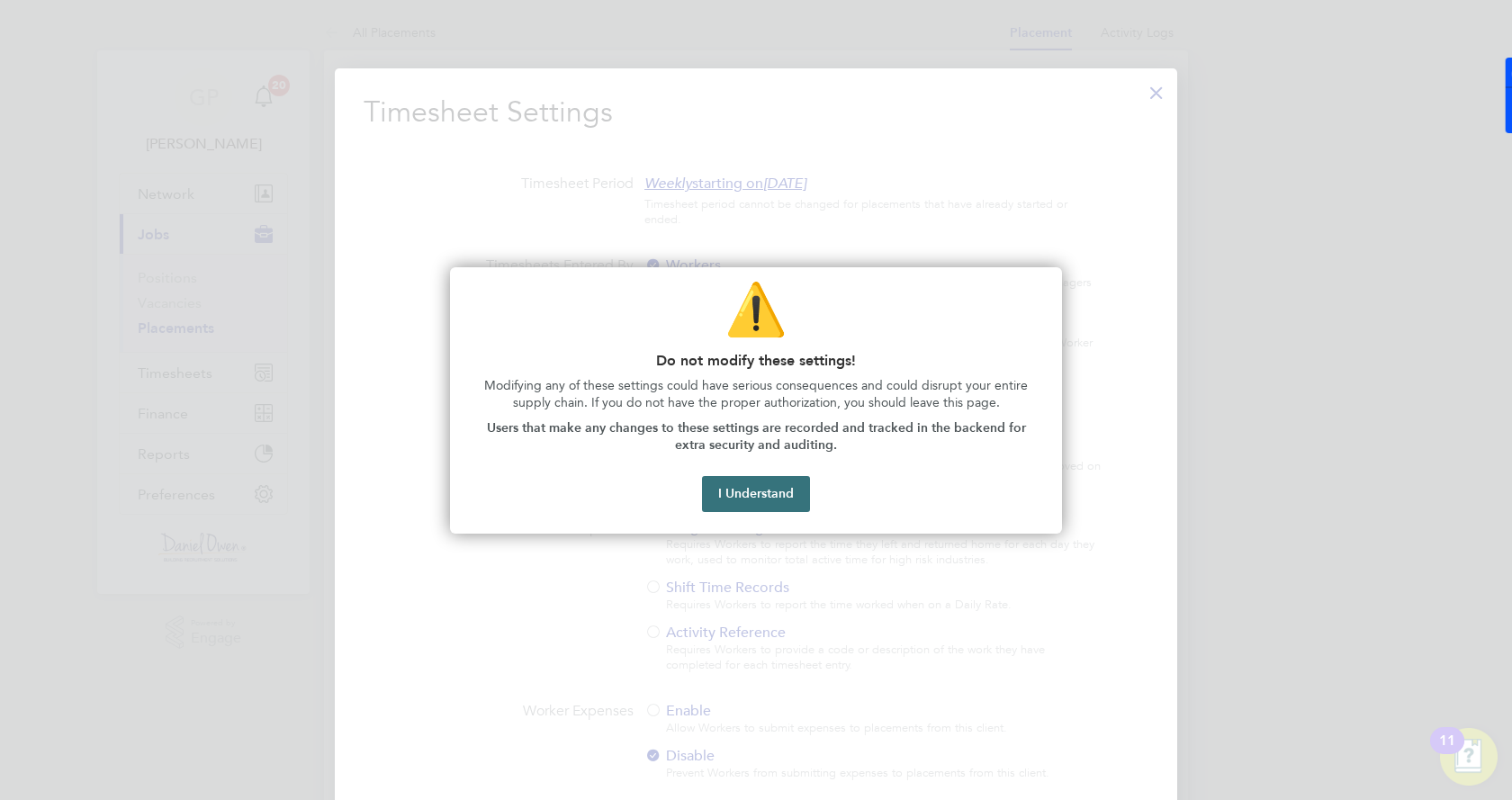
click at [747, 502] on button "I Understand" at bounding box center [756, 494] width 108 height 36
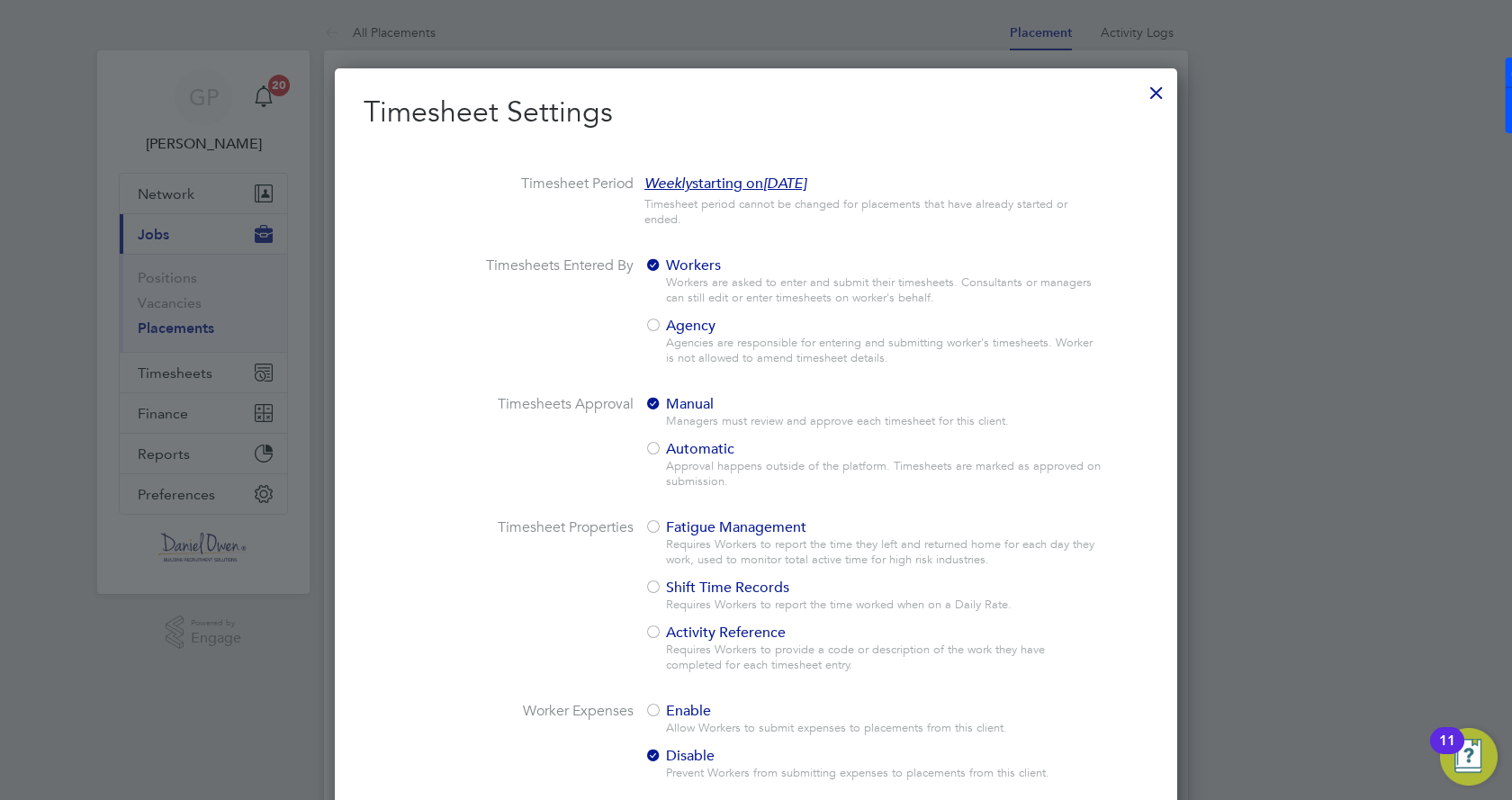
click at [656, 327] on div at bounding box center [653, 327] width 18 height 18
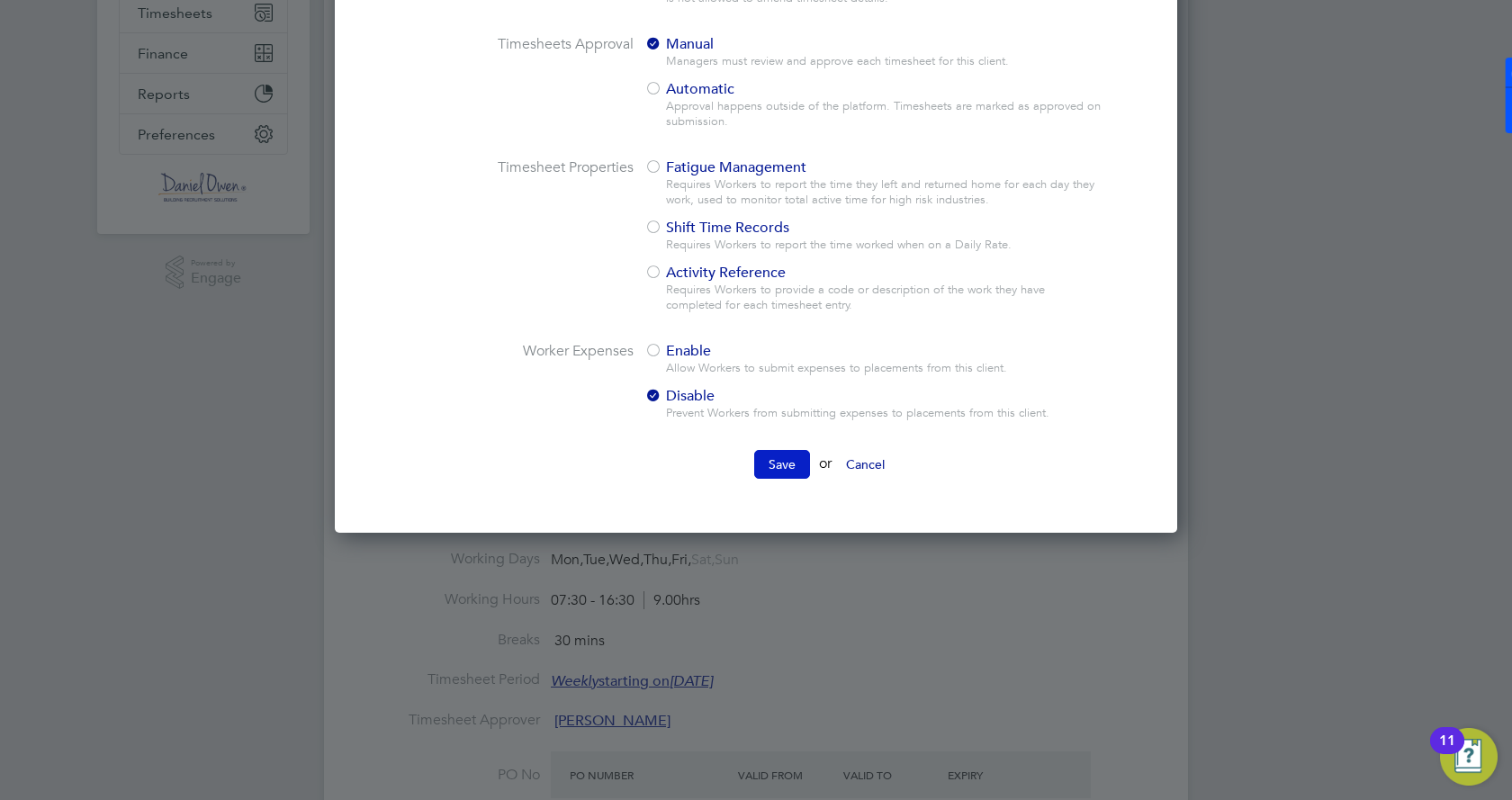
click at [786, 470] on button "Save" at bounding box center [782, 463] width 56 height 28
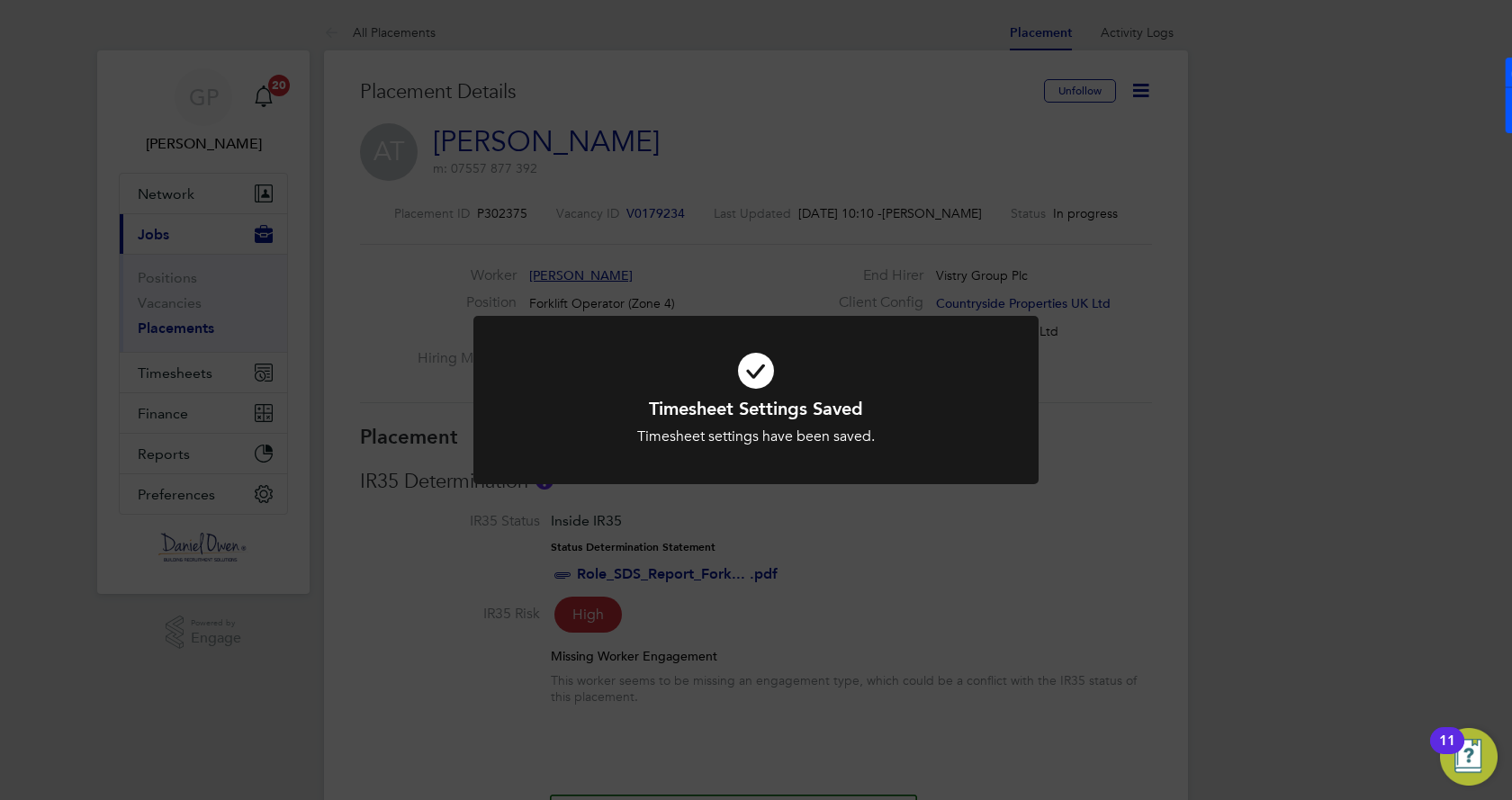
click at [210, 351] on div "Timesheet Settings Saved Timesheet settings have been saved. Cancel Okay" at bounding box center [756, 400] width 1512 height 800
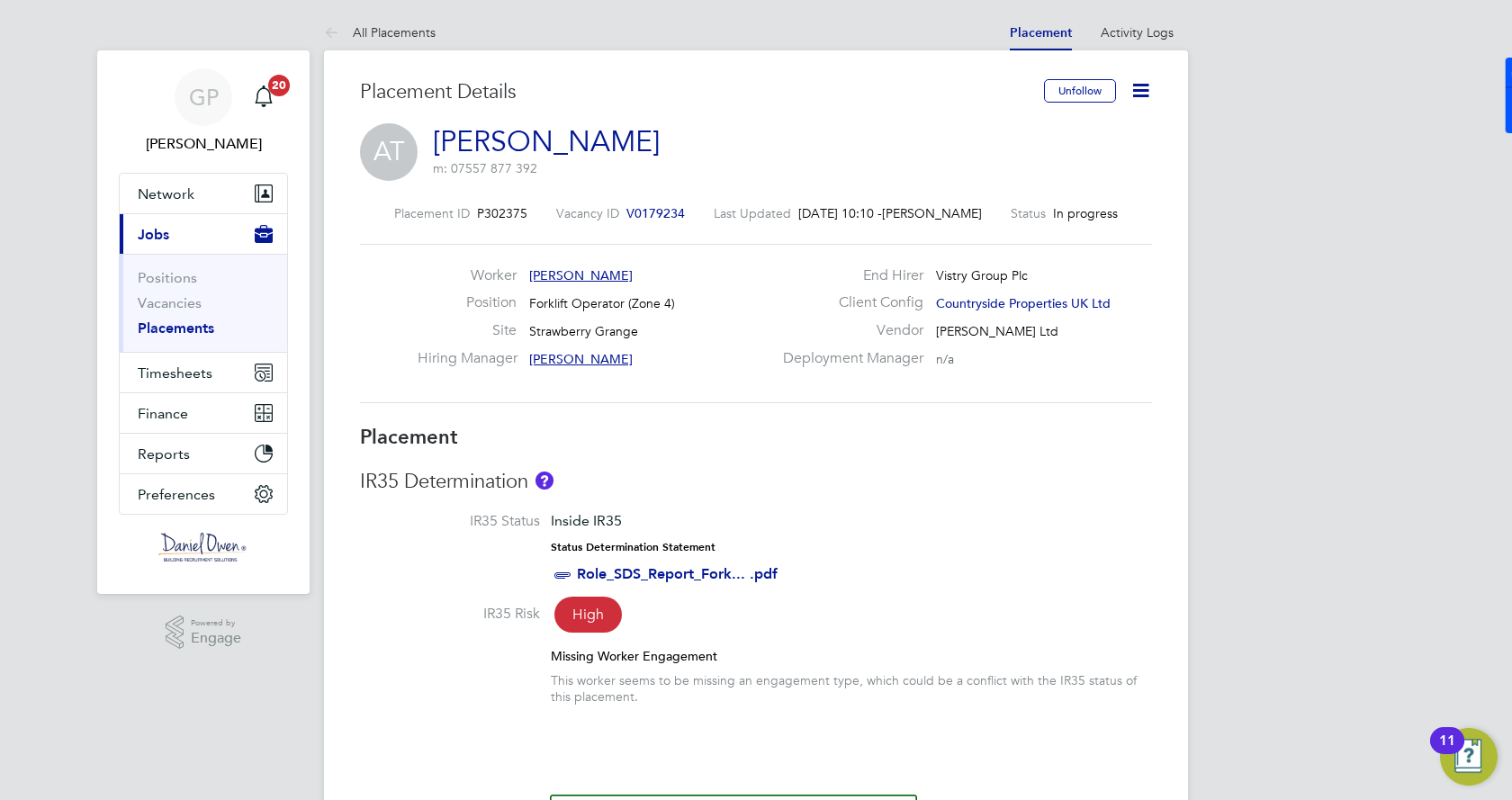
click at [188, 335] on link "Placements" at bounding box center [176, 327] width 77 height 17
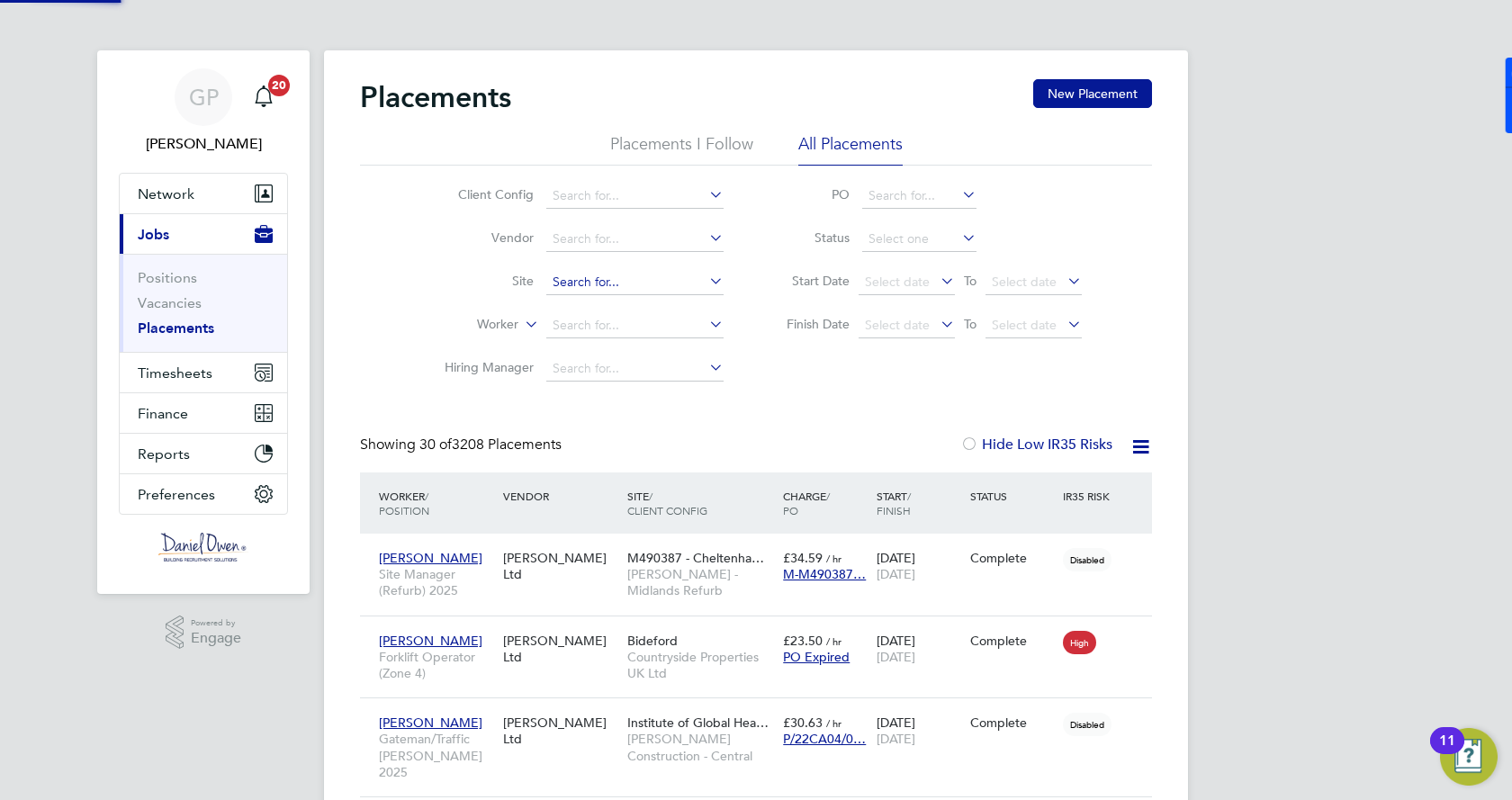
click at [593, 282] on input at bounding box center [634, 283] width 178 height 26
click at [479, 331] on label "Worker" at bounding box center [466, 325] width 103 height 18
click at [613, 322] on input at bounding box center [634, 326] width 178 height 26
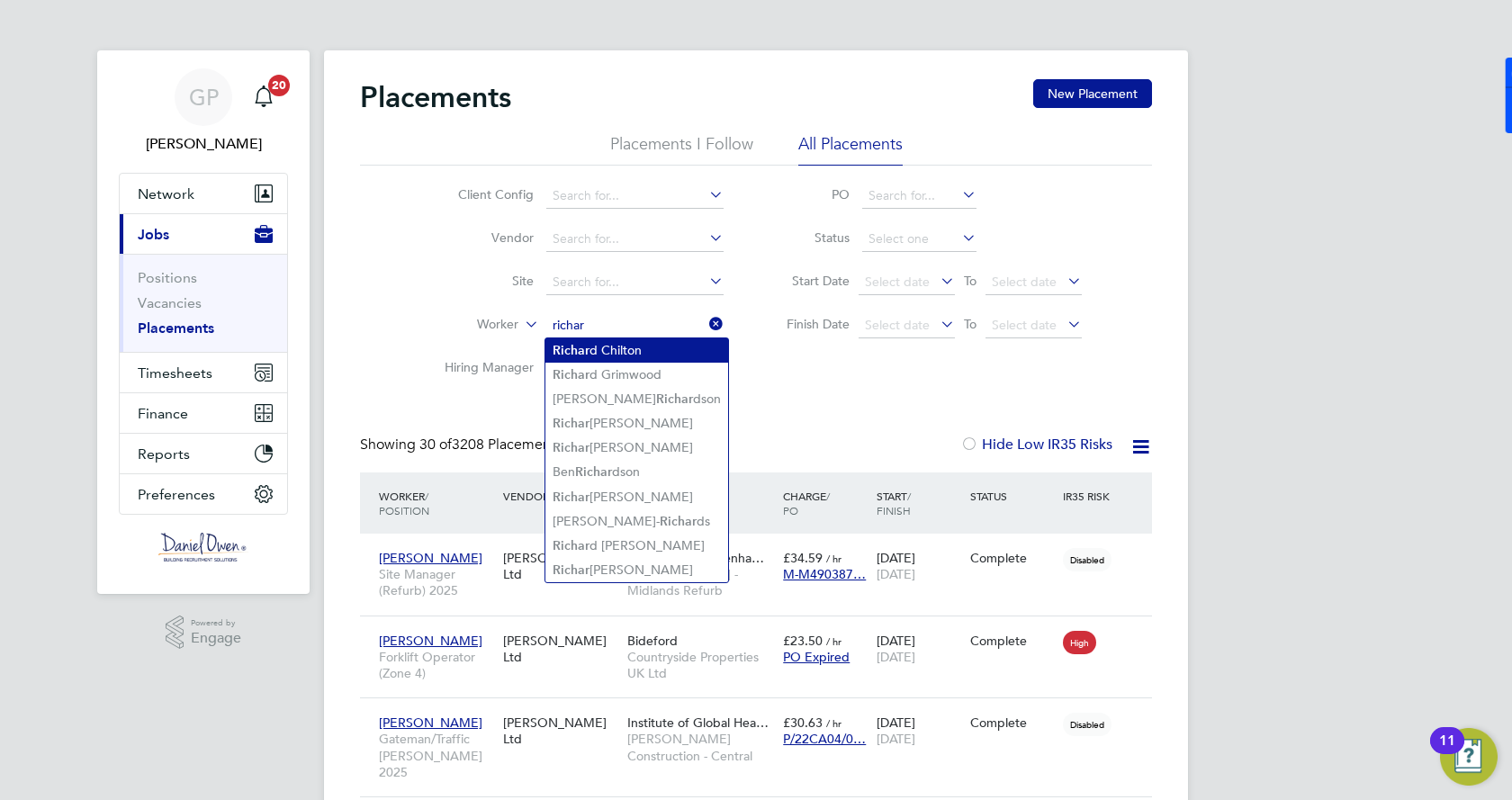
click at [628, 352] on li "Richar d Chilton" at bounding box center [637, 350] width 183 height 25
type input "Richard Chilton"
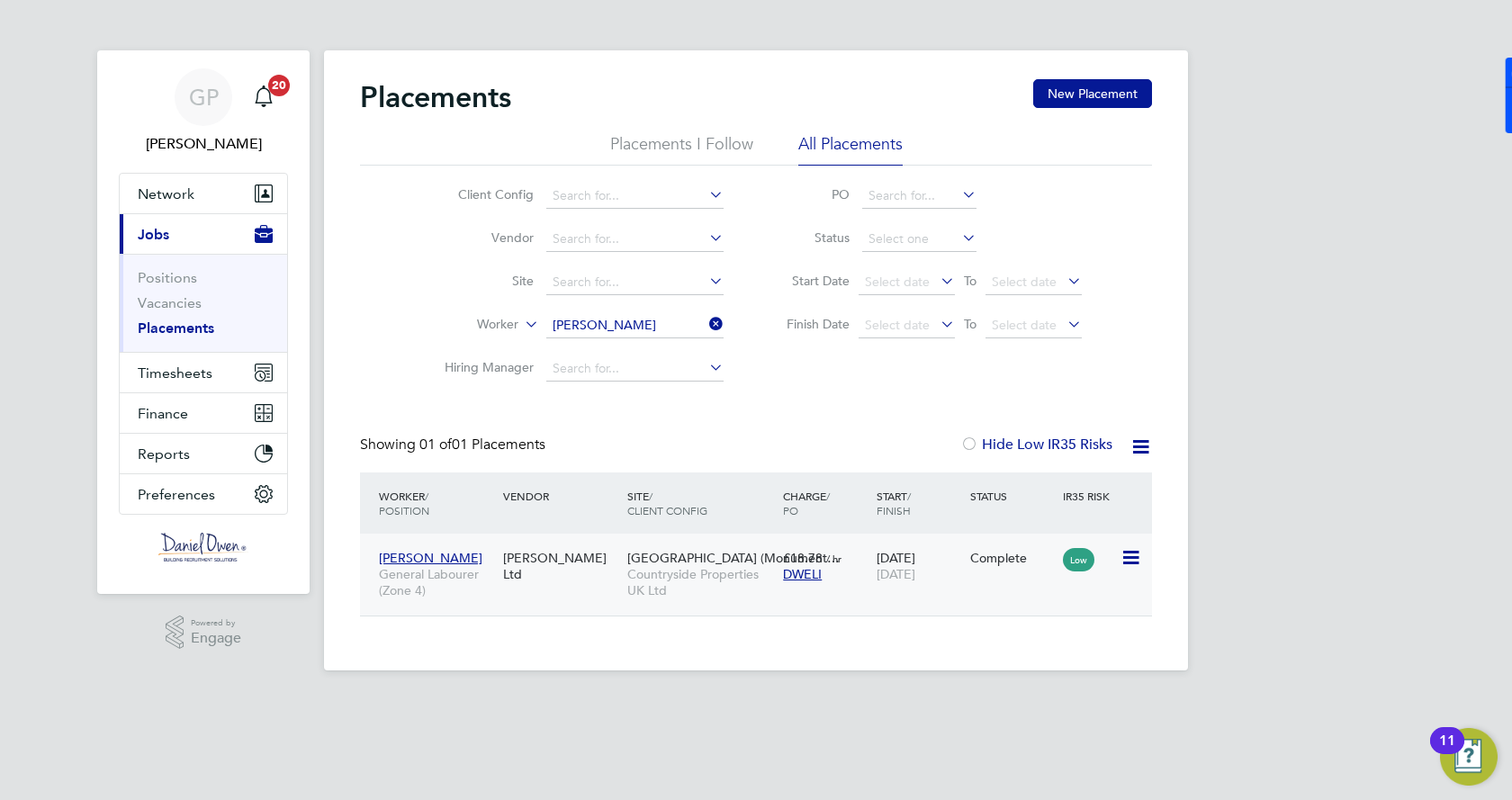
click at [936, 584] on div "28 Aug 2025 29 Aug 2025" at bounding box center [918, 565] width 93 height 50
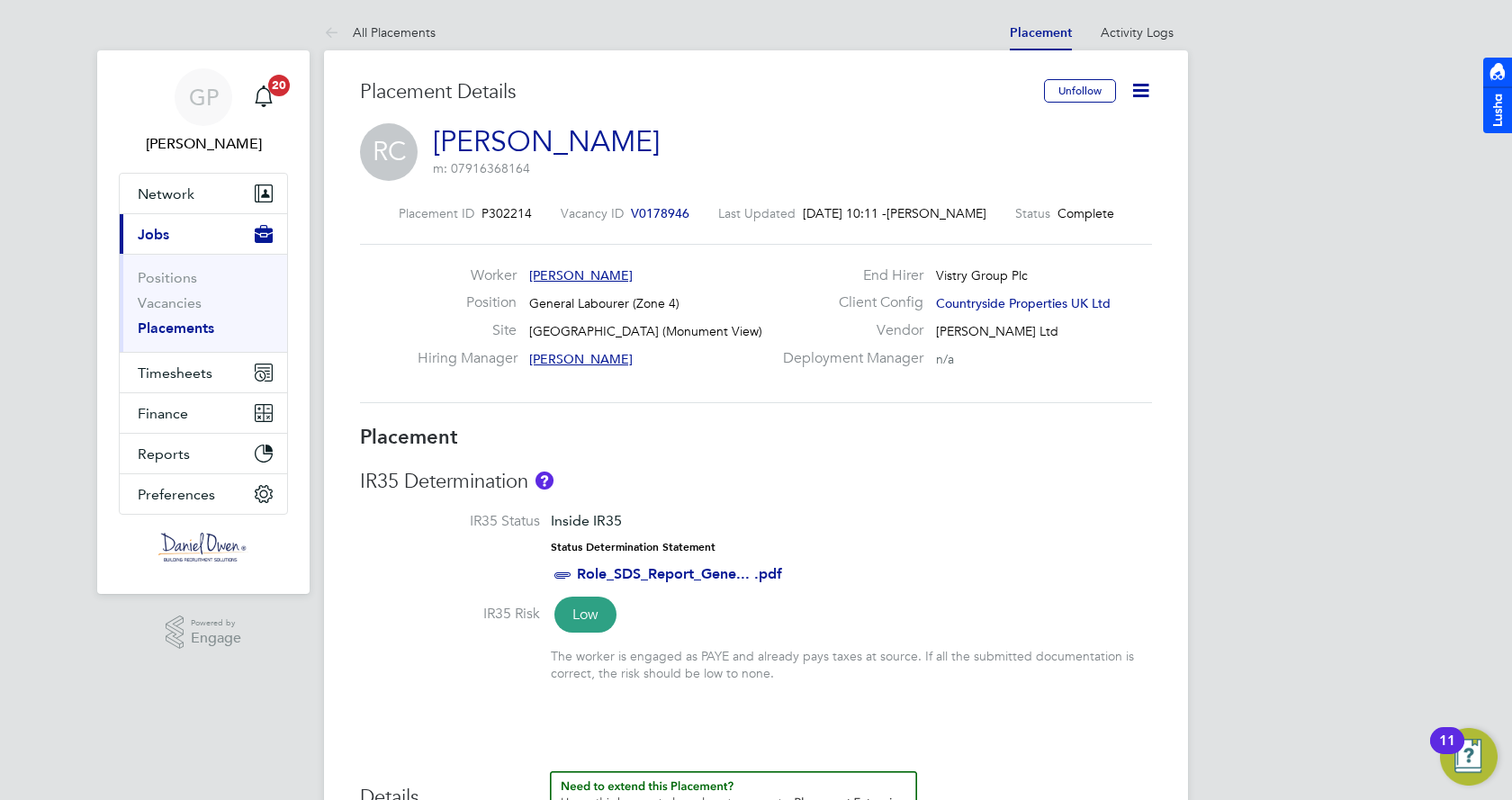
click at [1139, 98] on icon at bounding box center [1140, 90] width 23 height 23
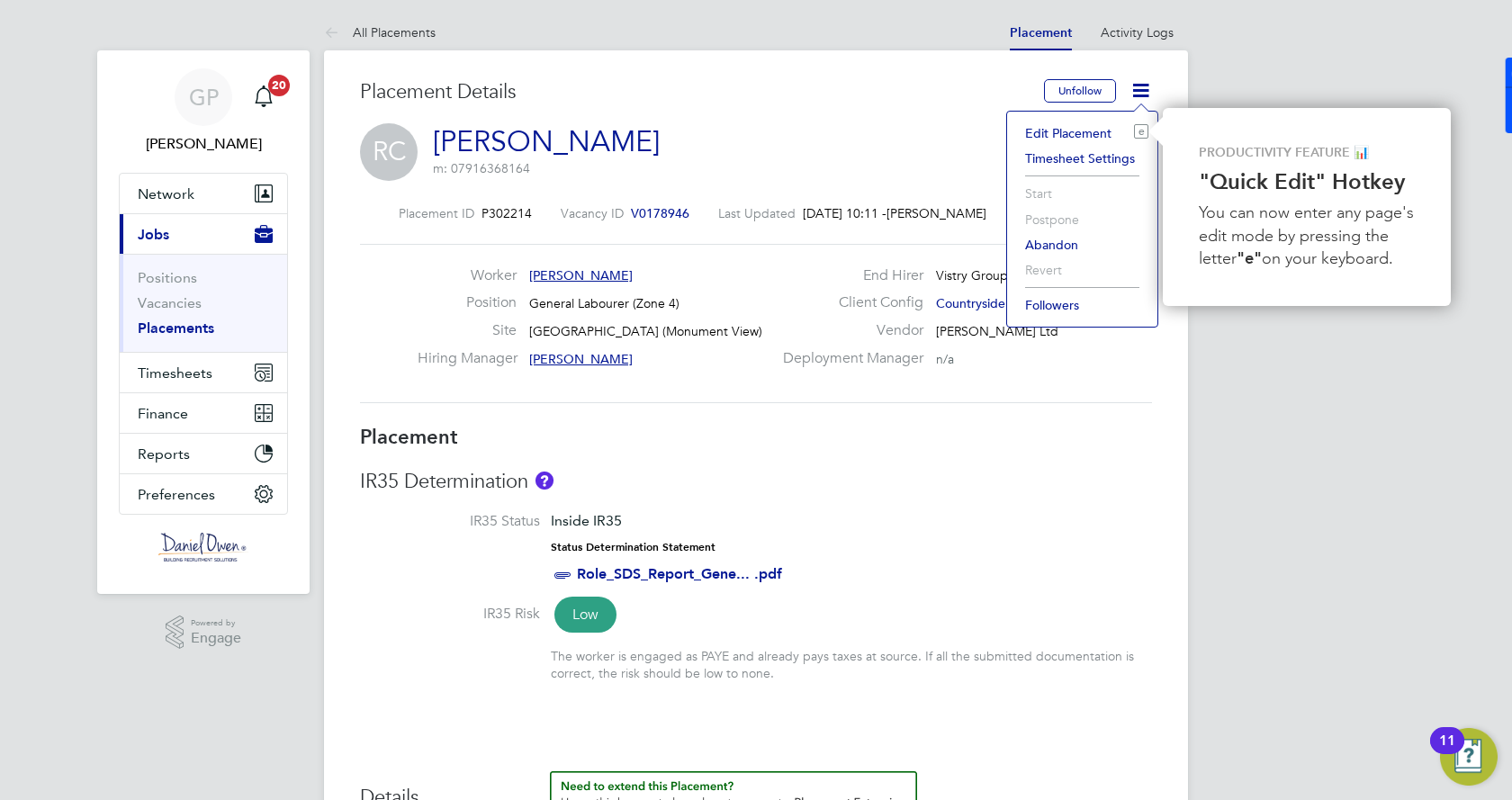
click at [1035, 158] on li "Timesheet Settings" at bounding box center [1082, 159] width 133 height 26
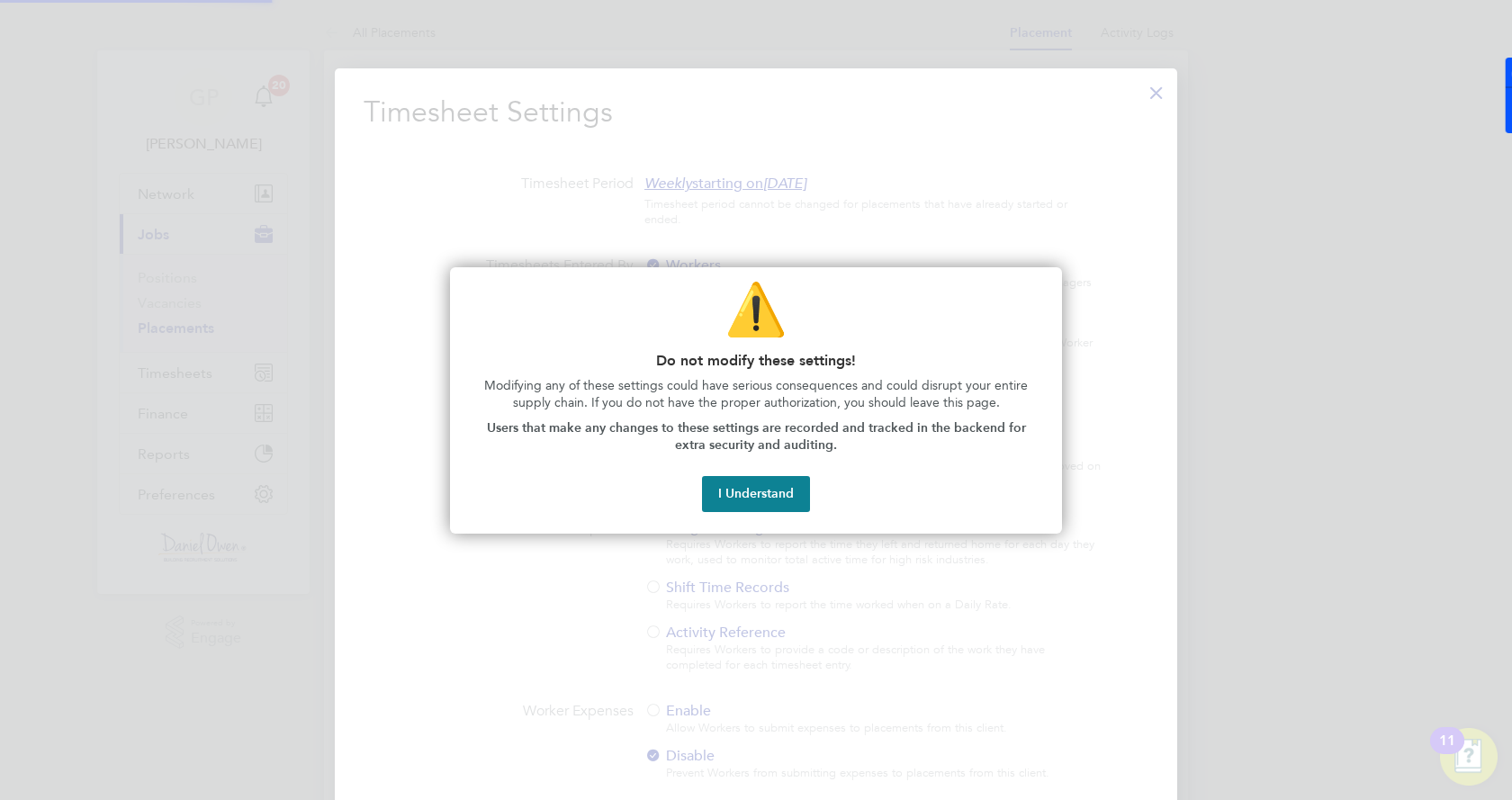
scroll to position [9, 9]
click at [755, 492] on button "I Understand" at bounding box center [756, 494] width 108 height 36
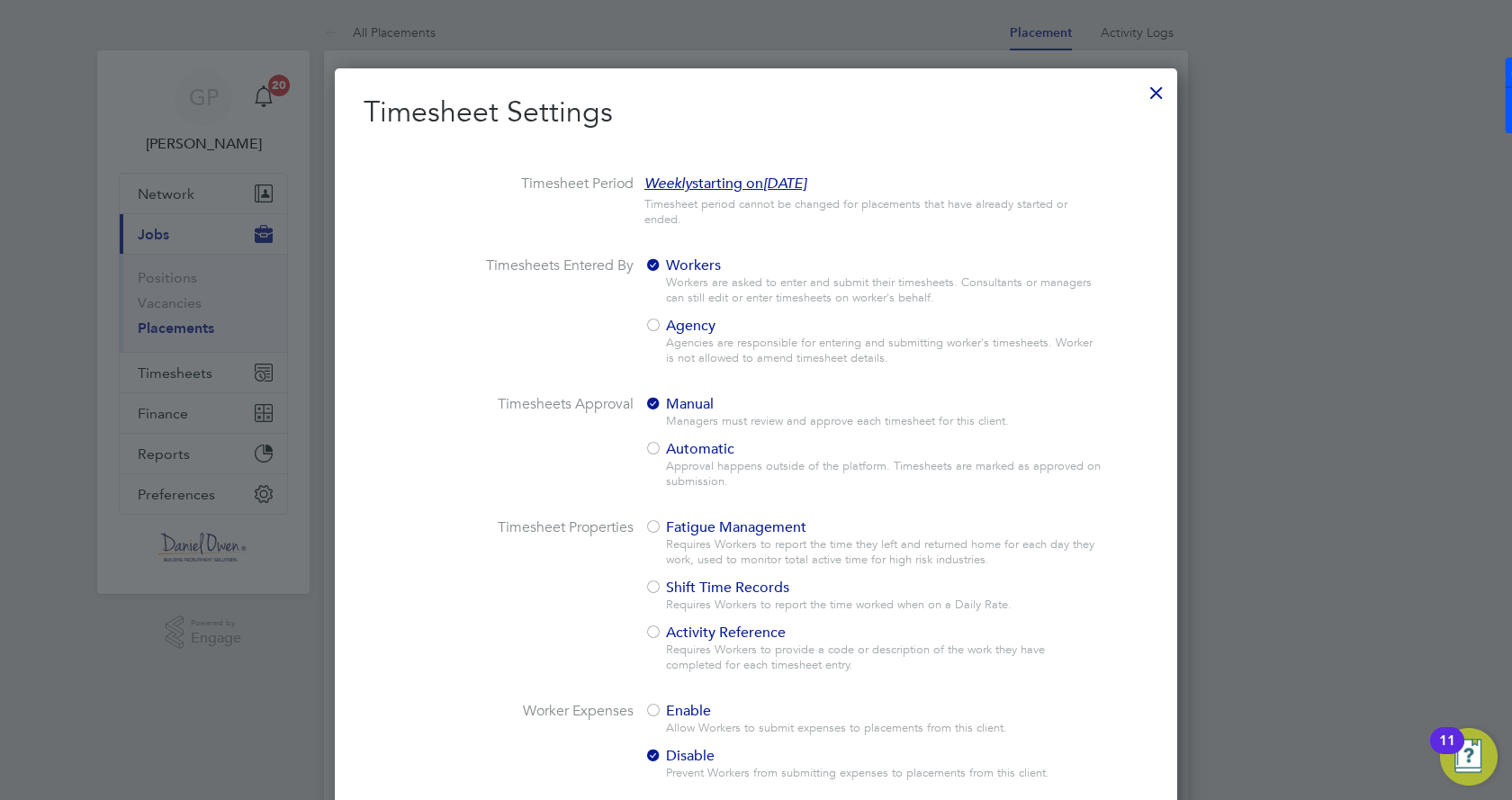
click at [674, 327] on span "Agency" at bounding box center [679, 326] width 71 height 18
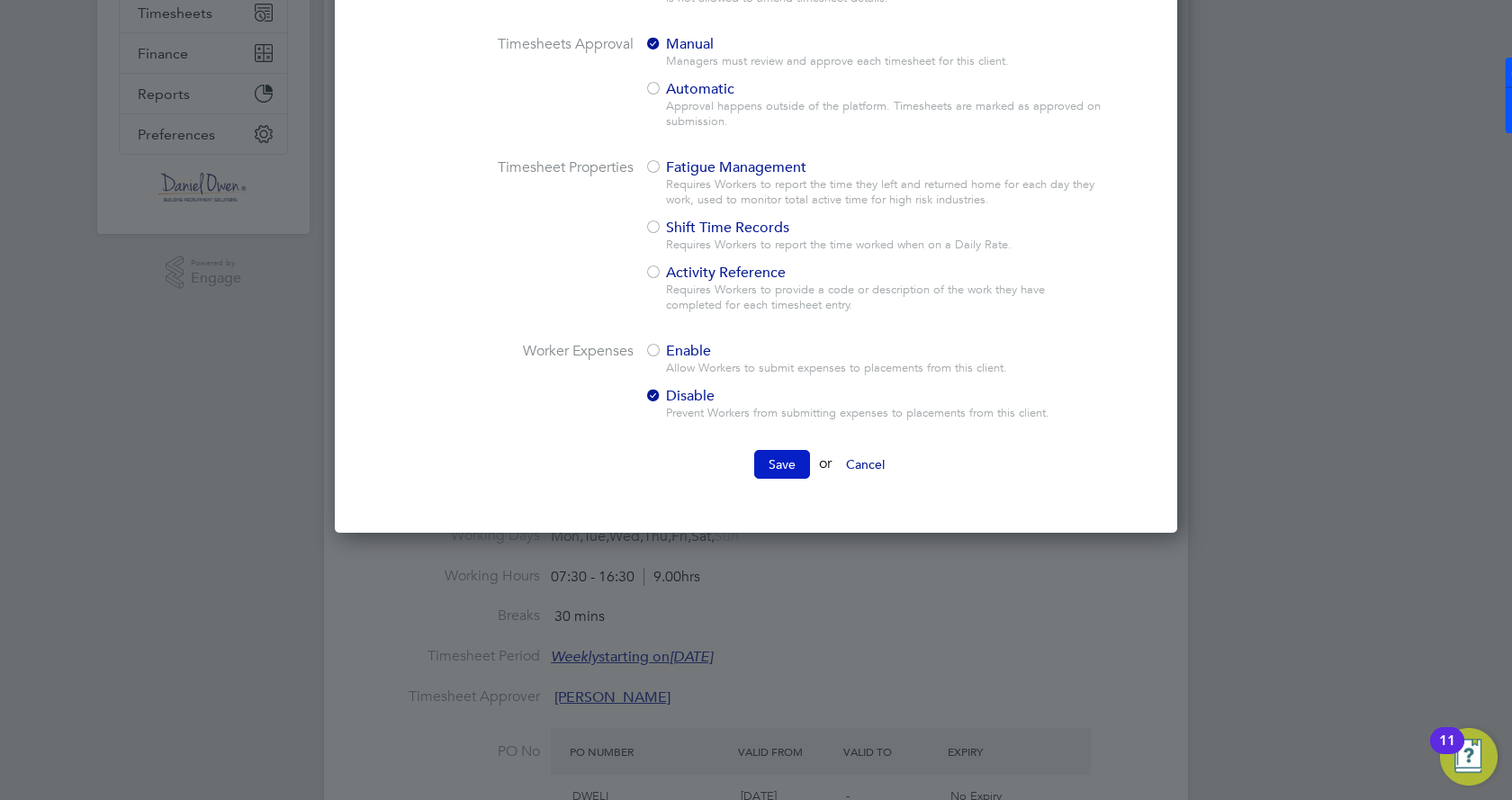
click at [788, 456] on button "Save" at bounding box center [782, 463] width 56 height 28
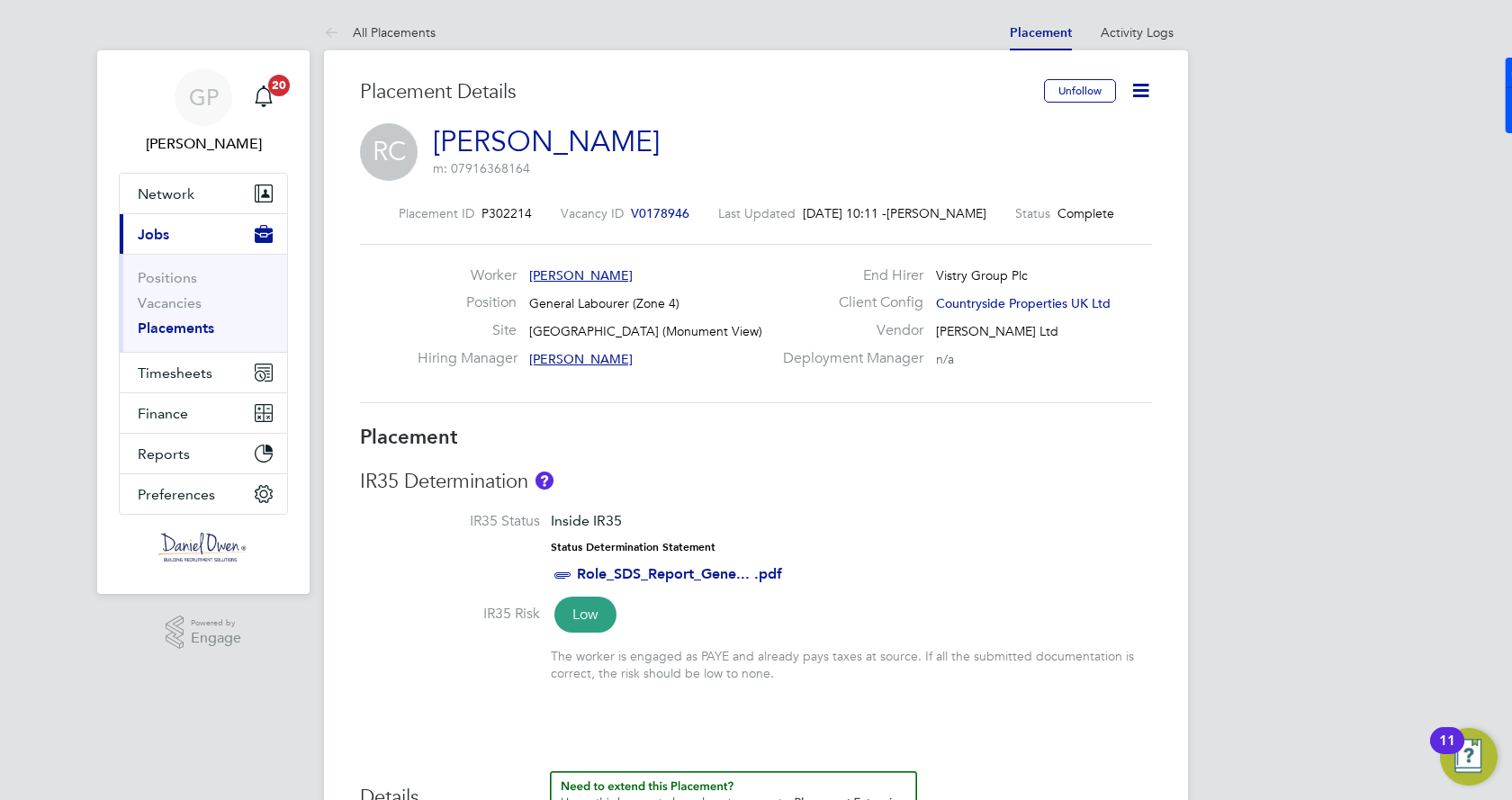
click at [191, 322] on link "Placements" at bounding box center [176, 327] width 77 height 17
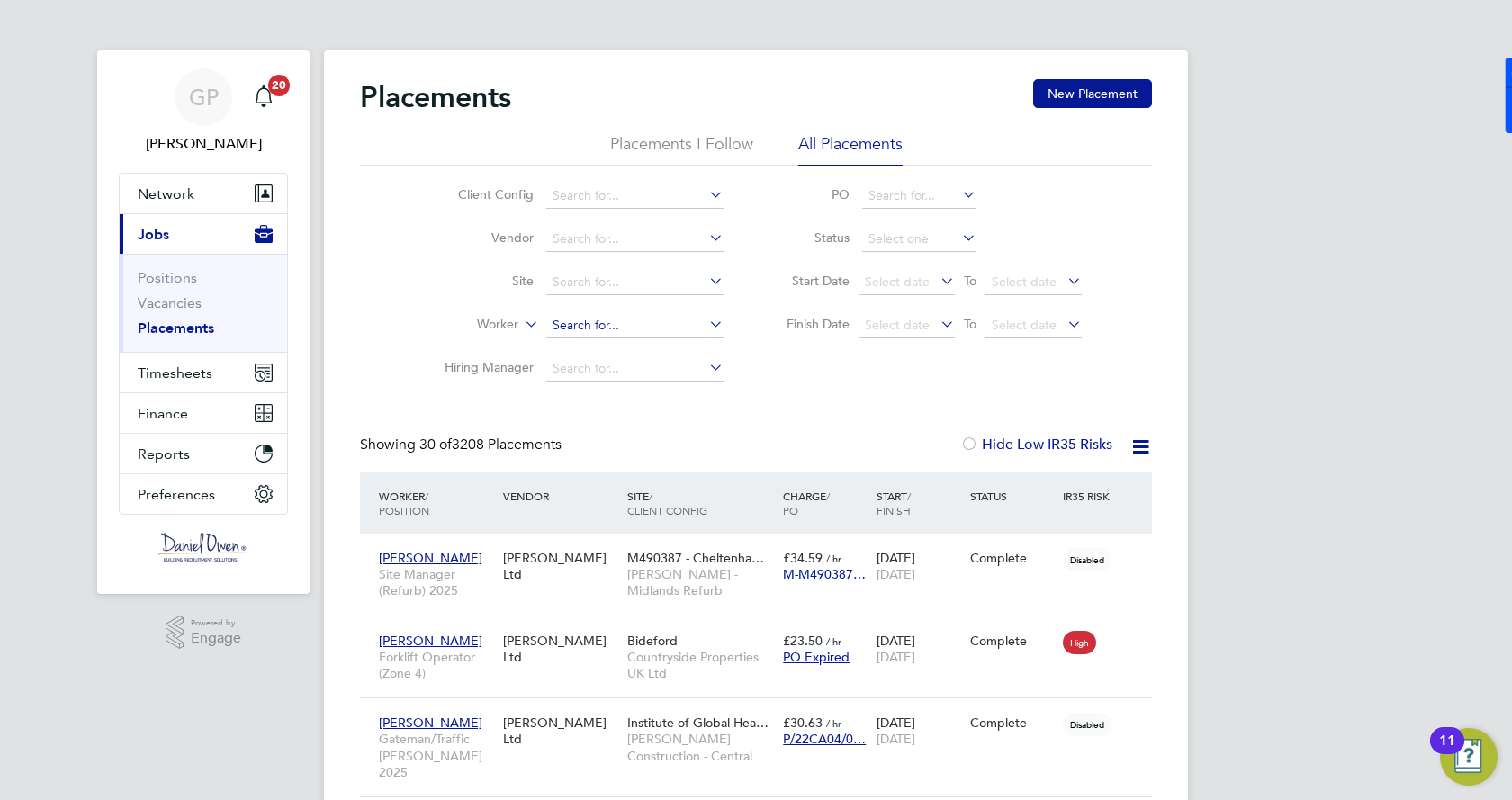
click at [605, 327] on input at bounding box center [634, 326] width 178 height 26
click at [610, 350] on li "Farr ell Taylor" at bounding box center [663, 350] width 235 height 25
type input "[PERSON_NAME]"
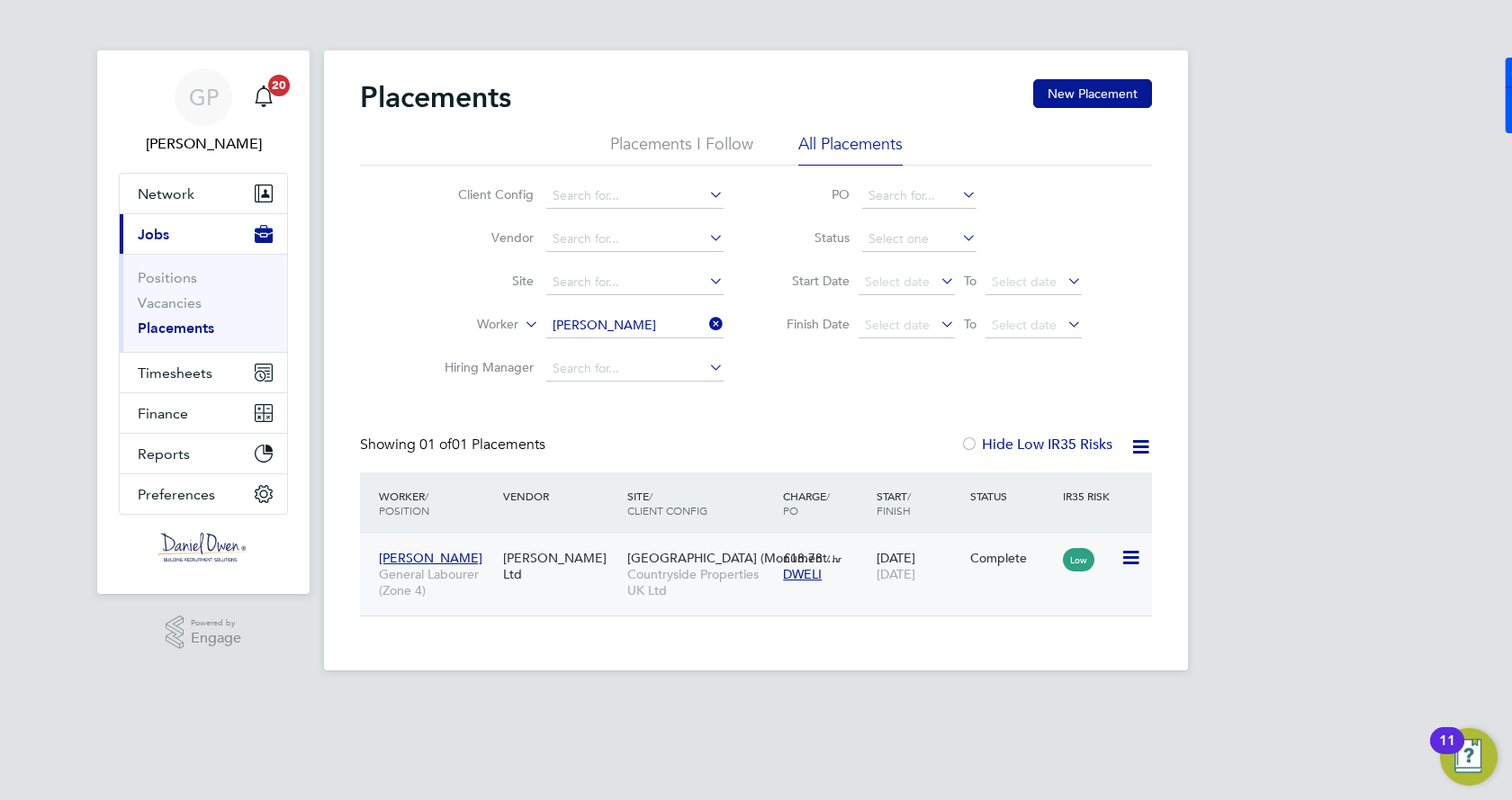
click at [954, 574] on div "26 Aug 2025 29 Aug 2025" at bounding box center [918, 565] width 93 height 50
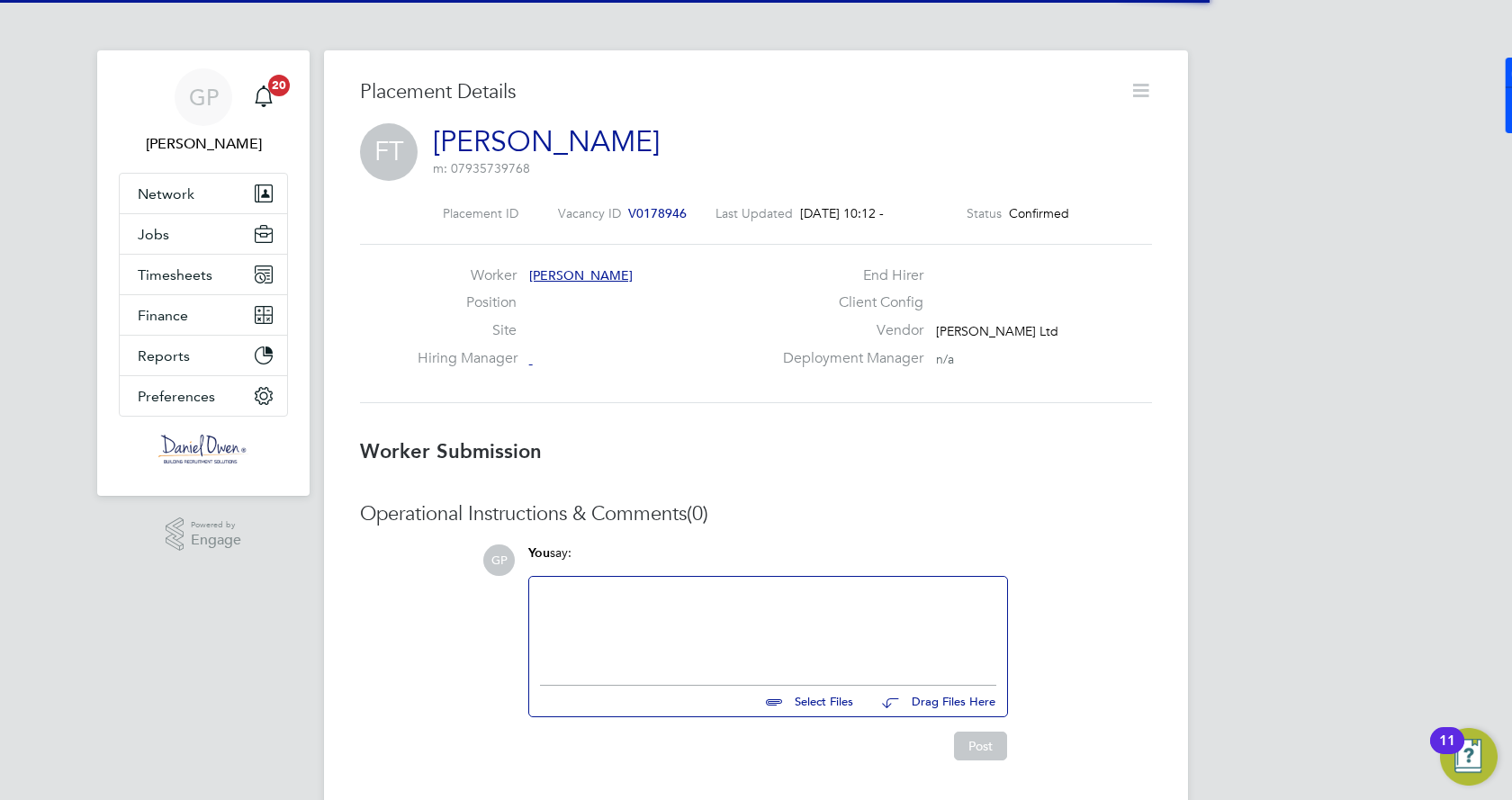
click at [1140, 87] on icon at bounding box center [1140, 90] width 23 height 23
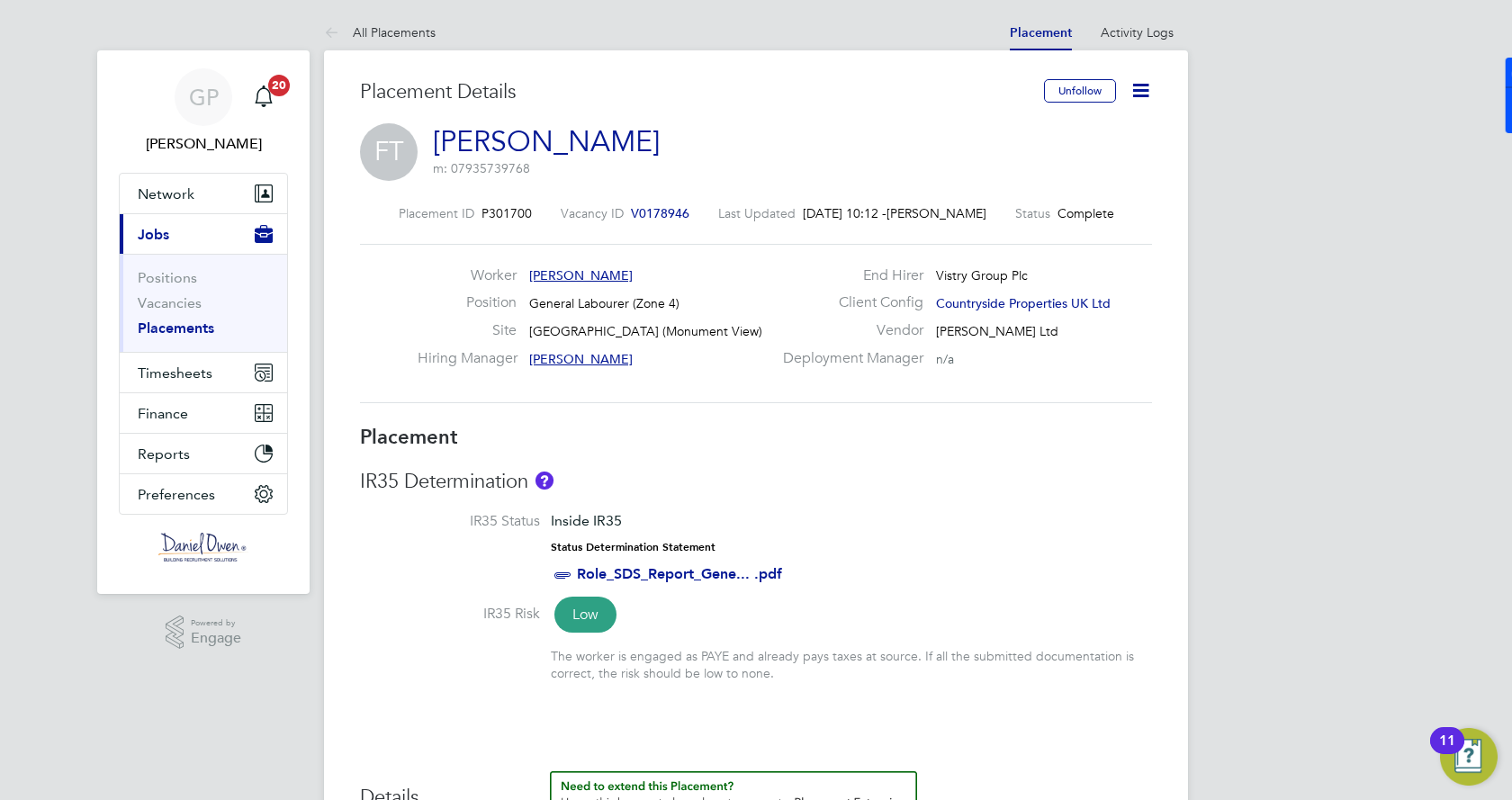
click at [1149, 97] on icon at bounding box center [1140, 90] width 23 height 23
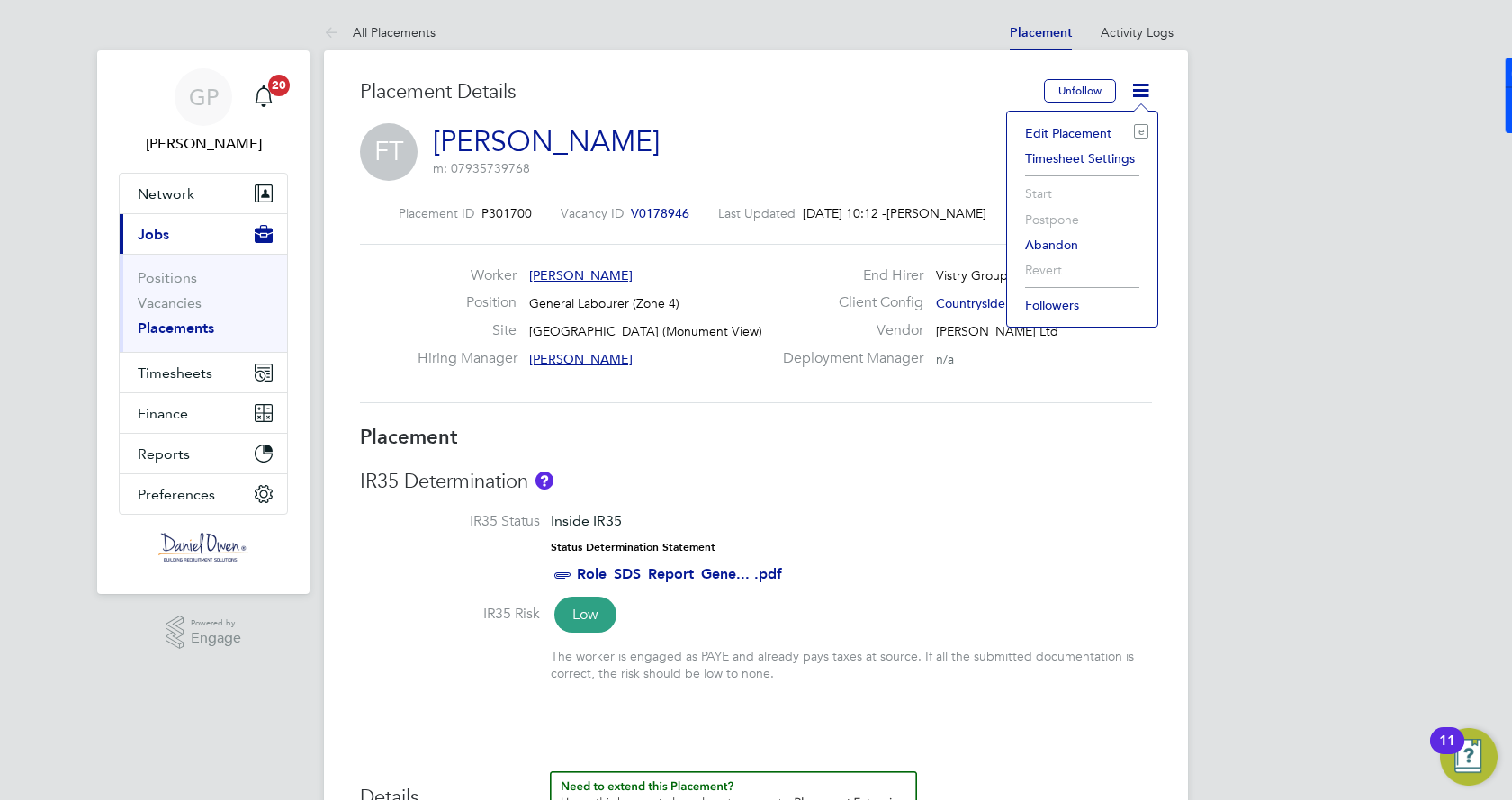
click at [1079, 162] on li "Timesheet Settings" at bounding box center [1082, 159] width 133 height 26
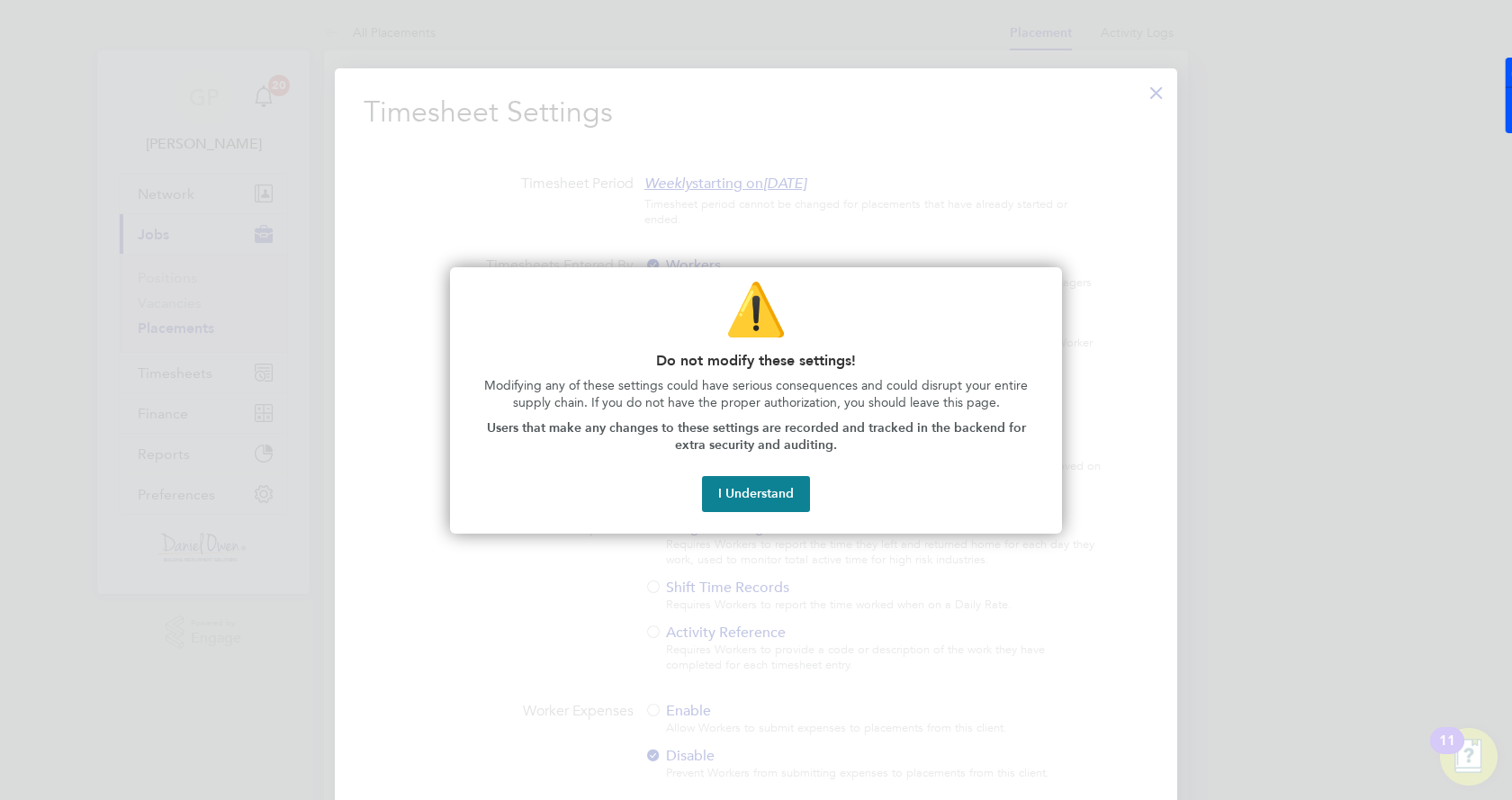
click at [788, 493] on button "I Understand" at bounding box center [756, 494] width 108 height 36
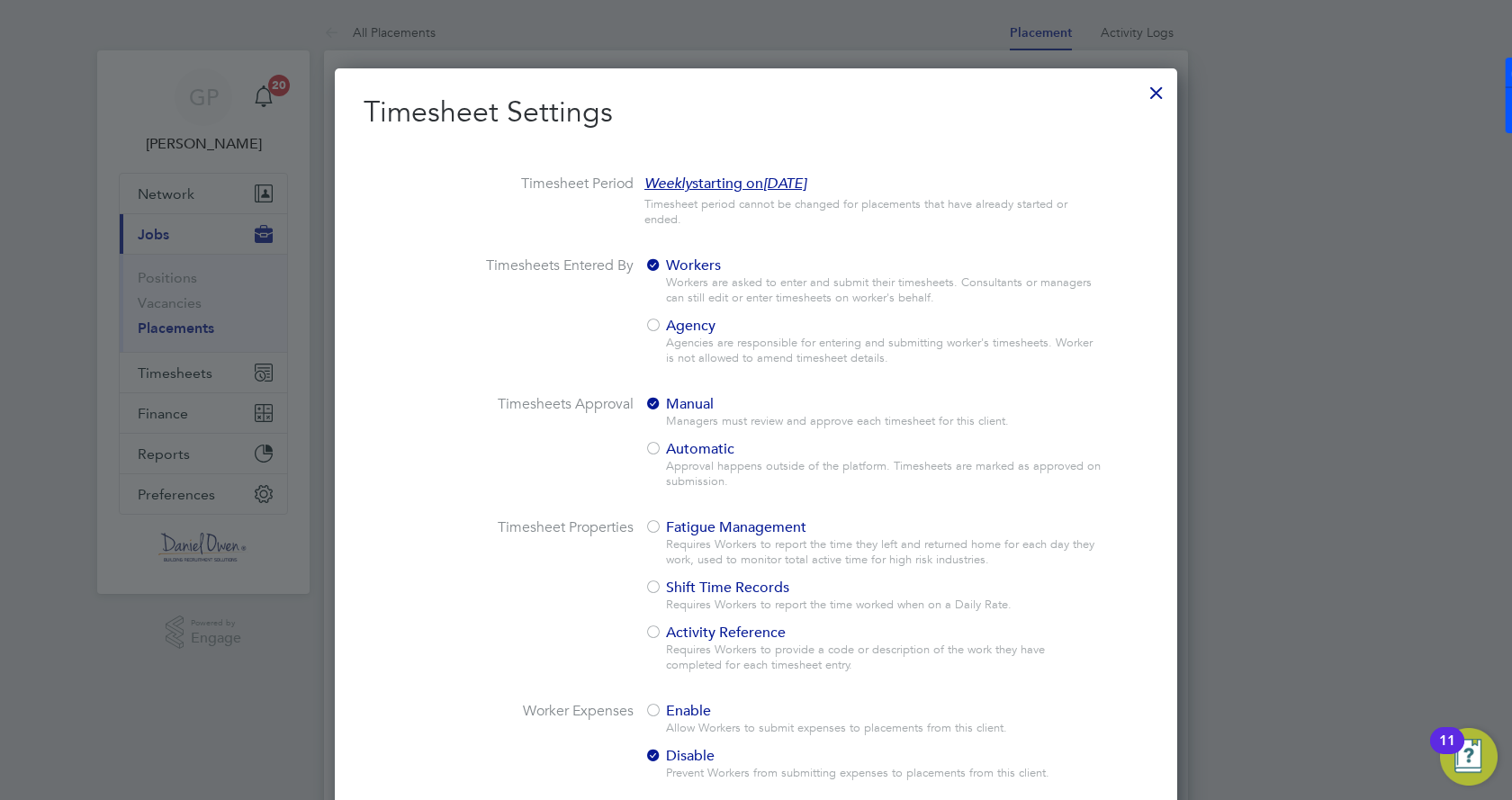
click at [649, 330] on div at bounding box center [653, 327] width 18 height 18
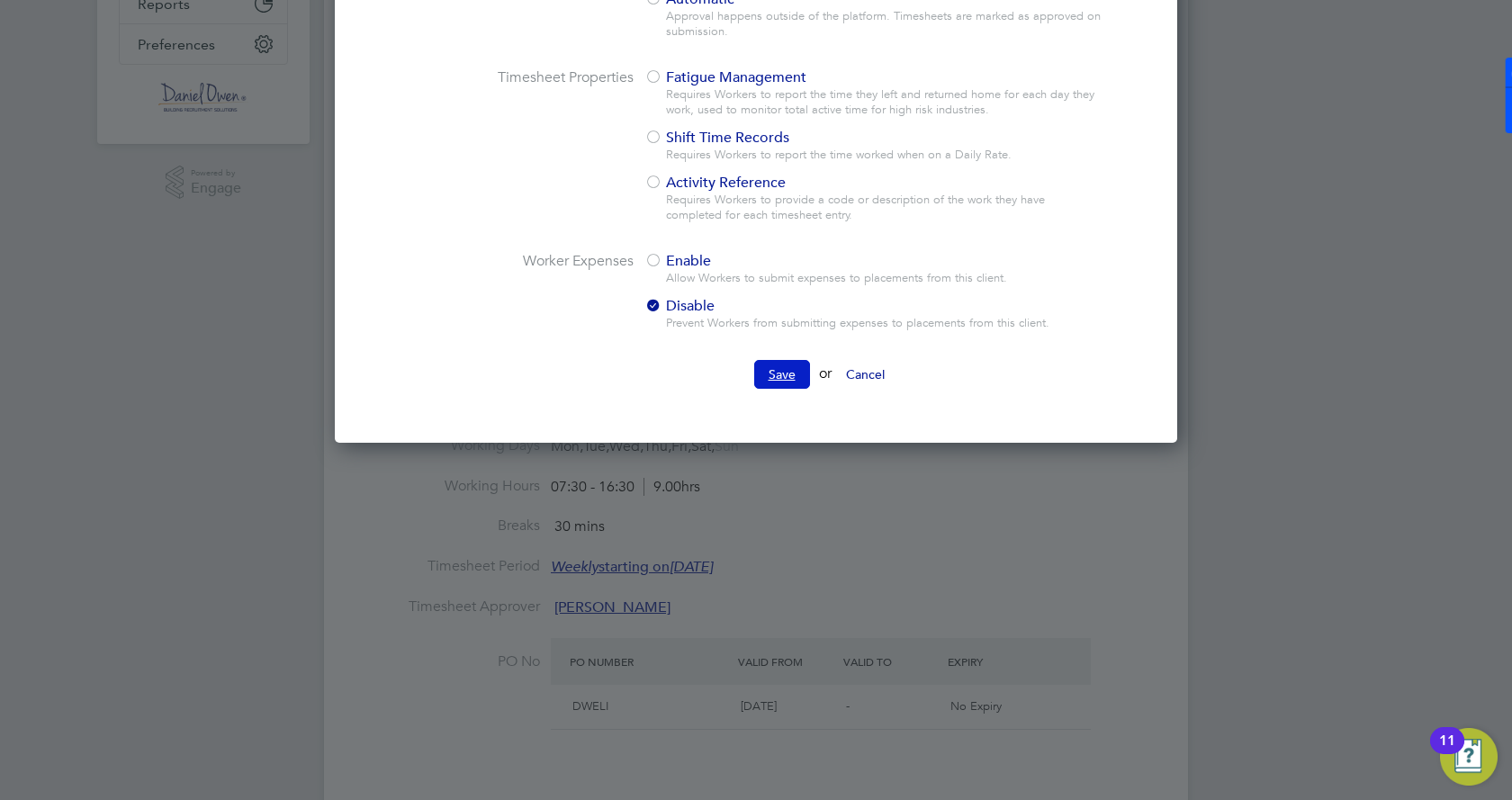
click at [785, 369] on button "Save" at bounding box center [782, 374] width 56 height 28
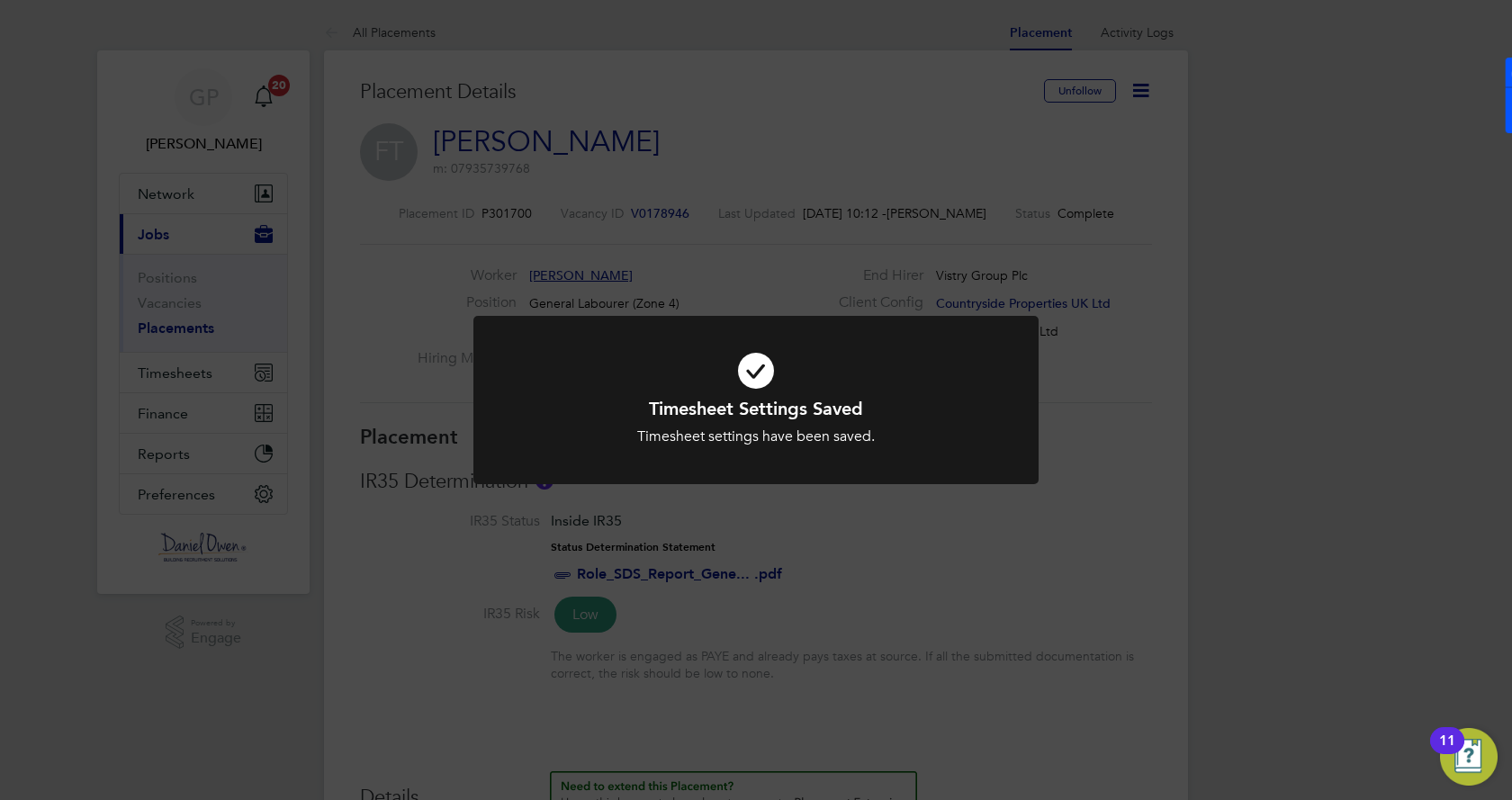
click at [824, 535] on div "Timesheet Settings Saved Timesheet settings have been saved. Cancel Okay" at bounding box center [756, 400] width 1512 height 800
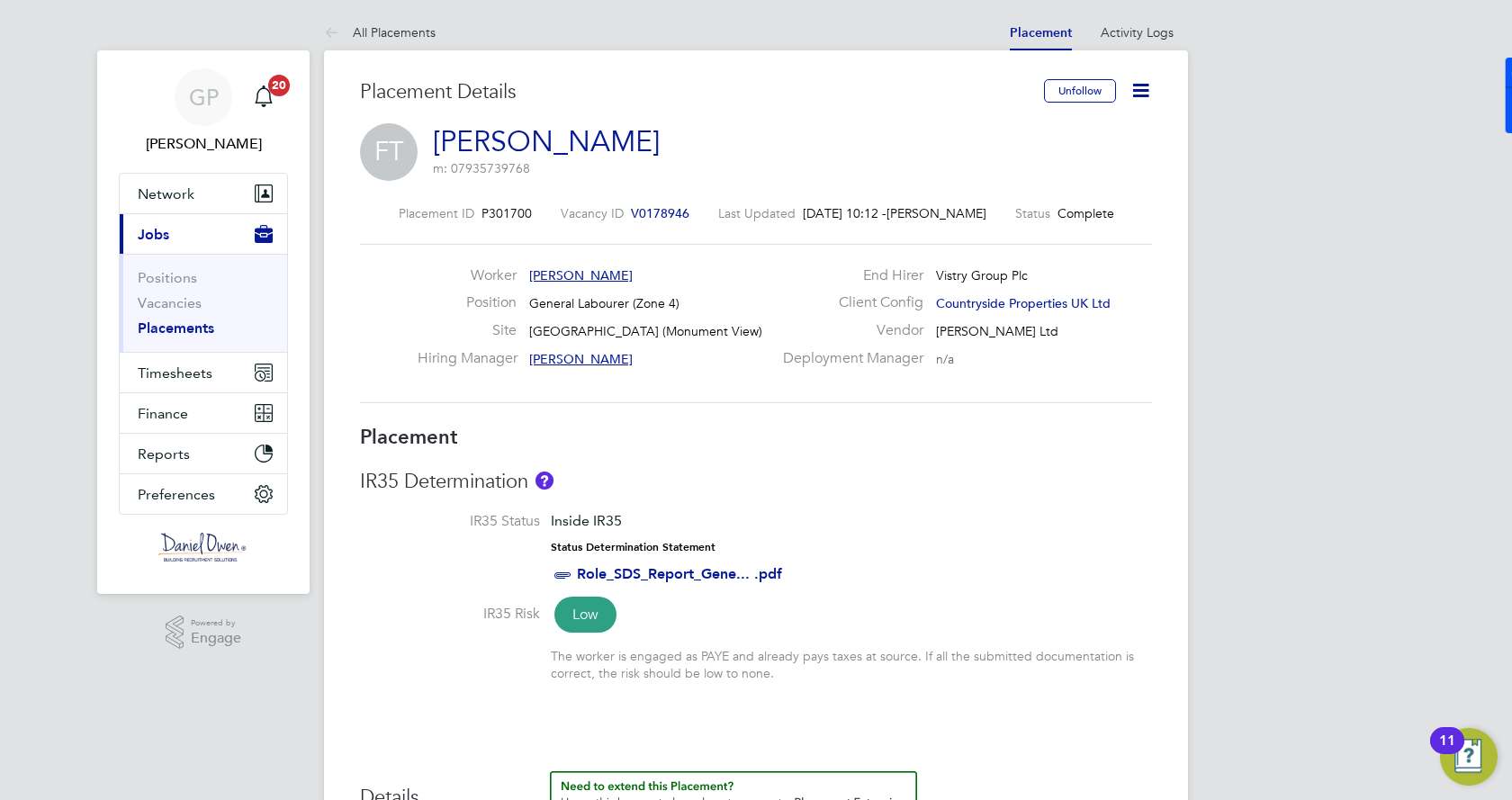
click at [155, 331] on link "Placements" at bounding box center [176, 327] width 77 height 17
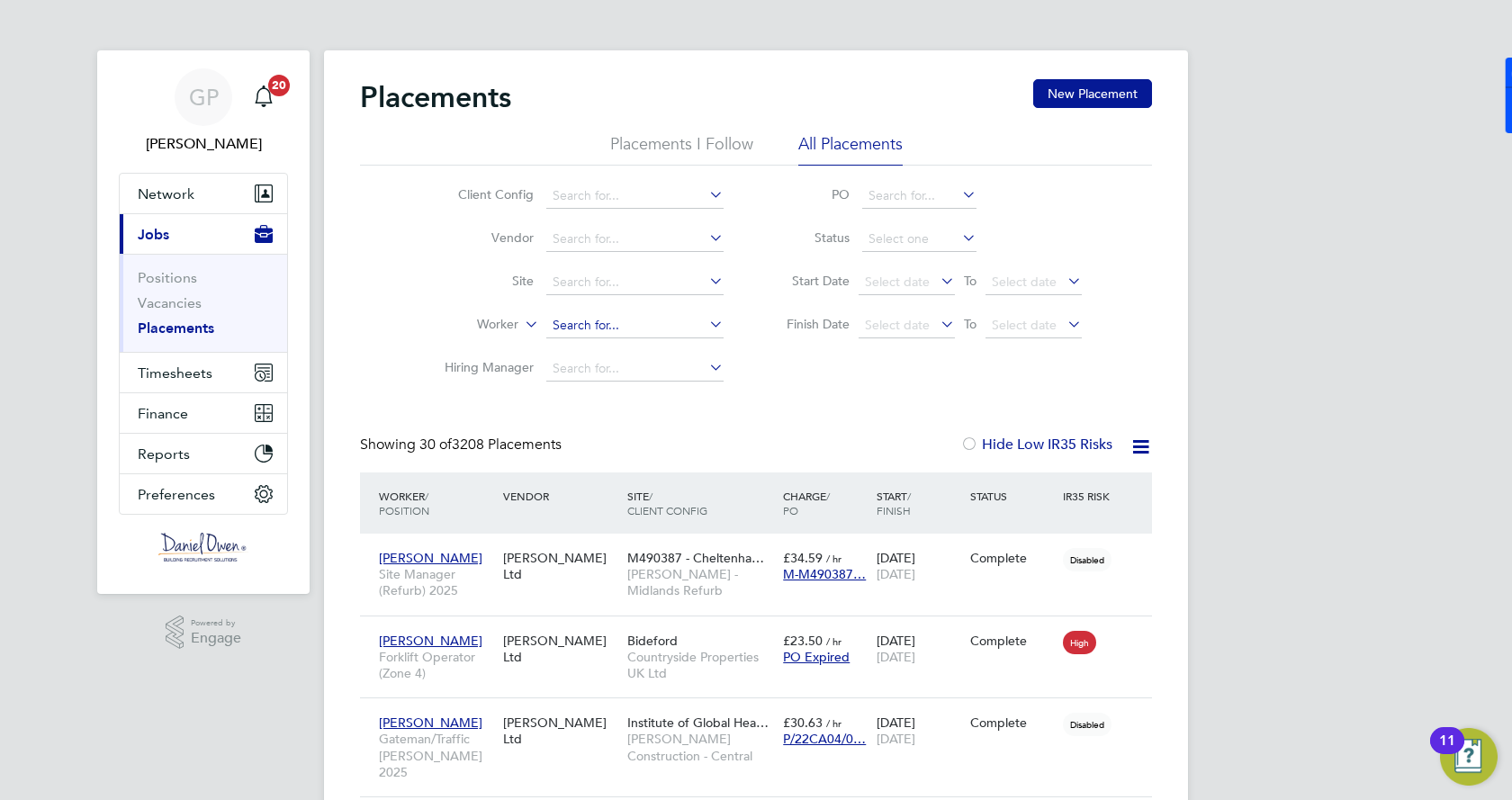
click at [598, 326] on input at bounding box center [634, 326] width 178 height 26
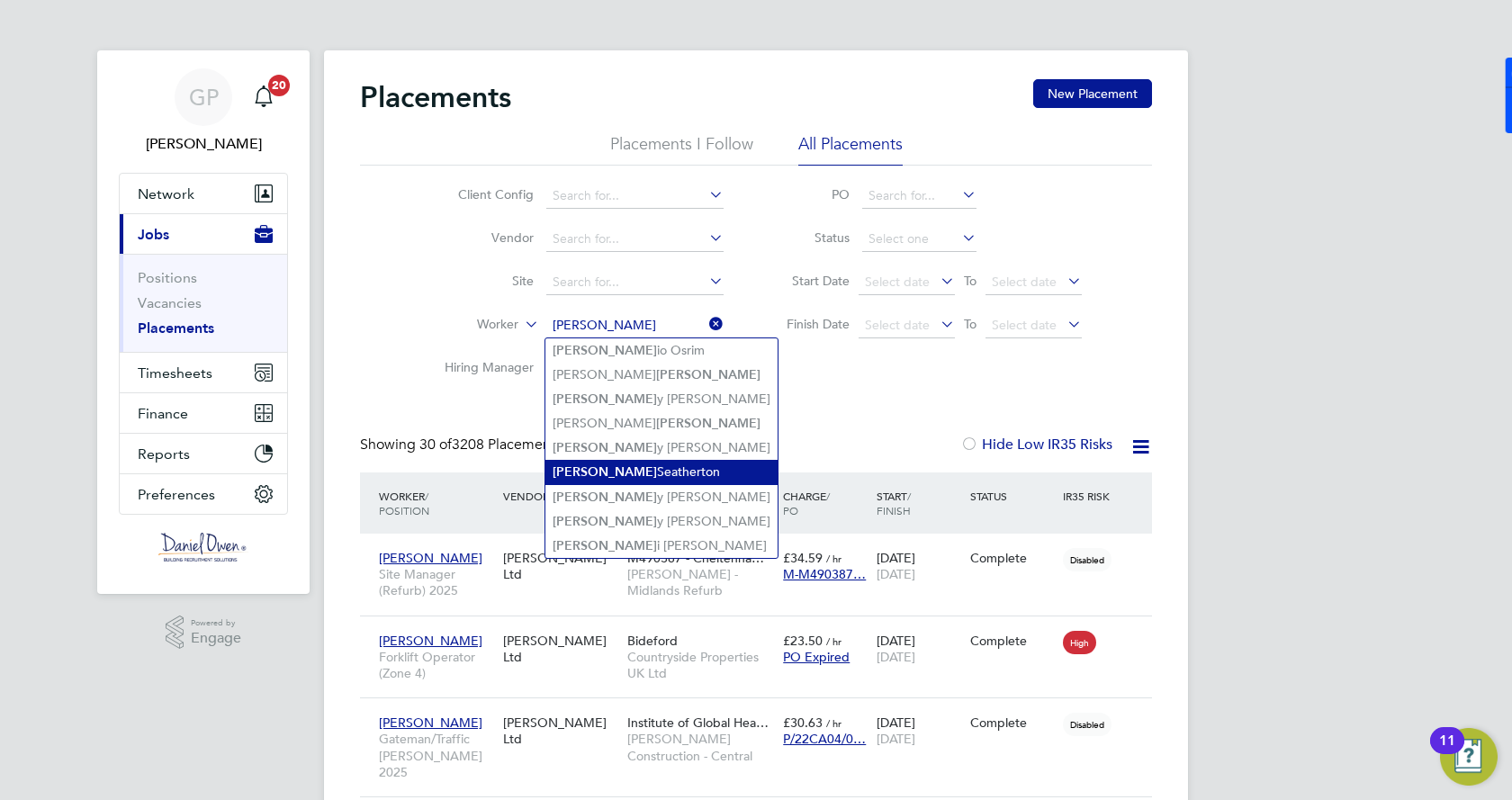
click at [632, 470] on li "Anton Seatherton" at bounding box center [662, 471] width 233 height 25
type input "[PERSON_NAME]"
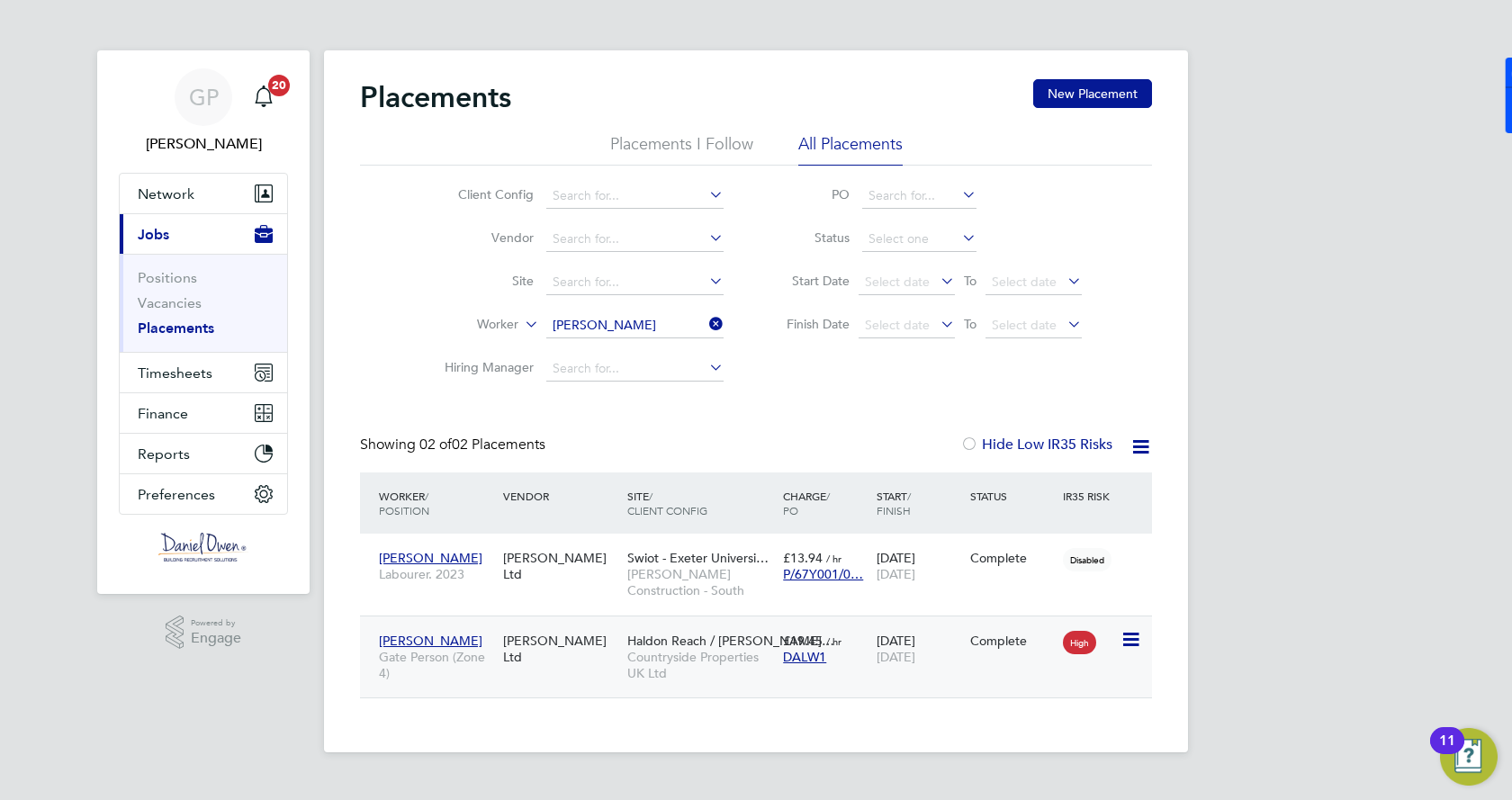
click at [1084, 655] on div "High" at bounding box center [1089, 640] width 62 height 34
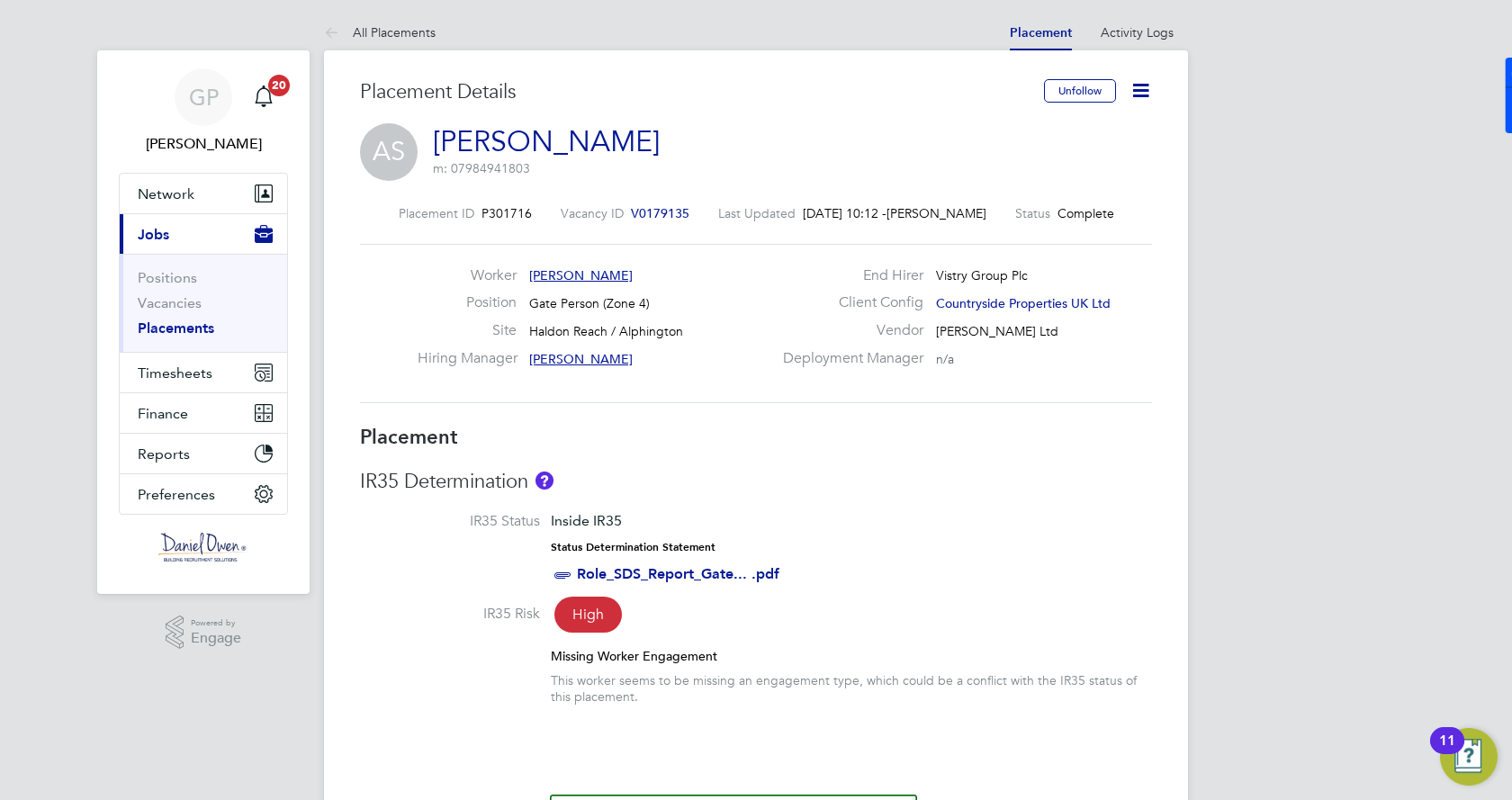
click at [1147, 83] on icon at bounding box center [1140, 90] width 23 height 23
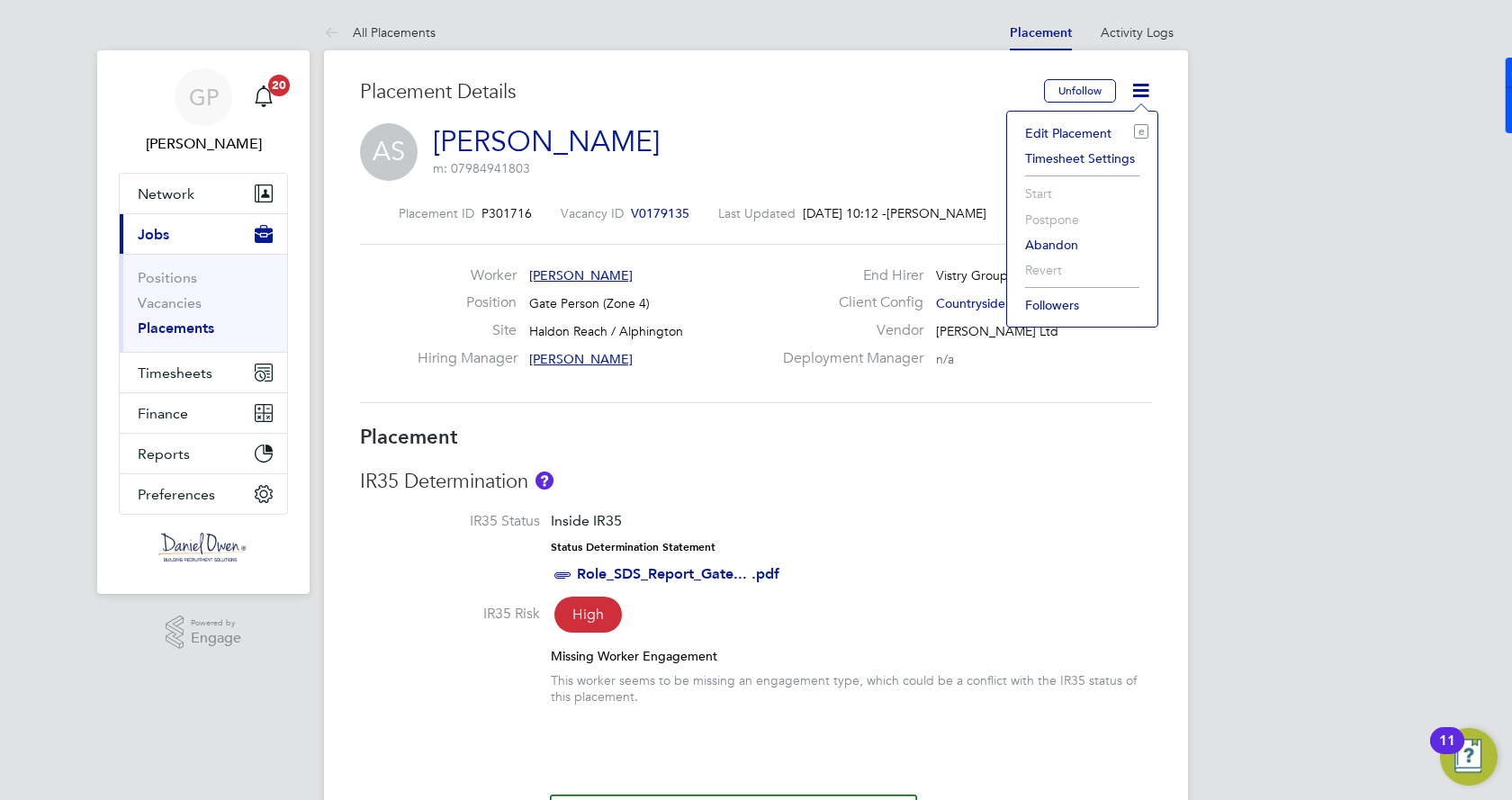
click at [1058, 152] on li "Timesheet Settings" at bounding box center [1082, 159] width 133 height 26
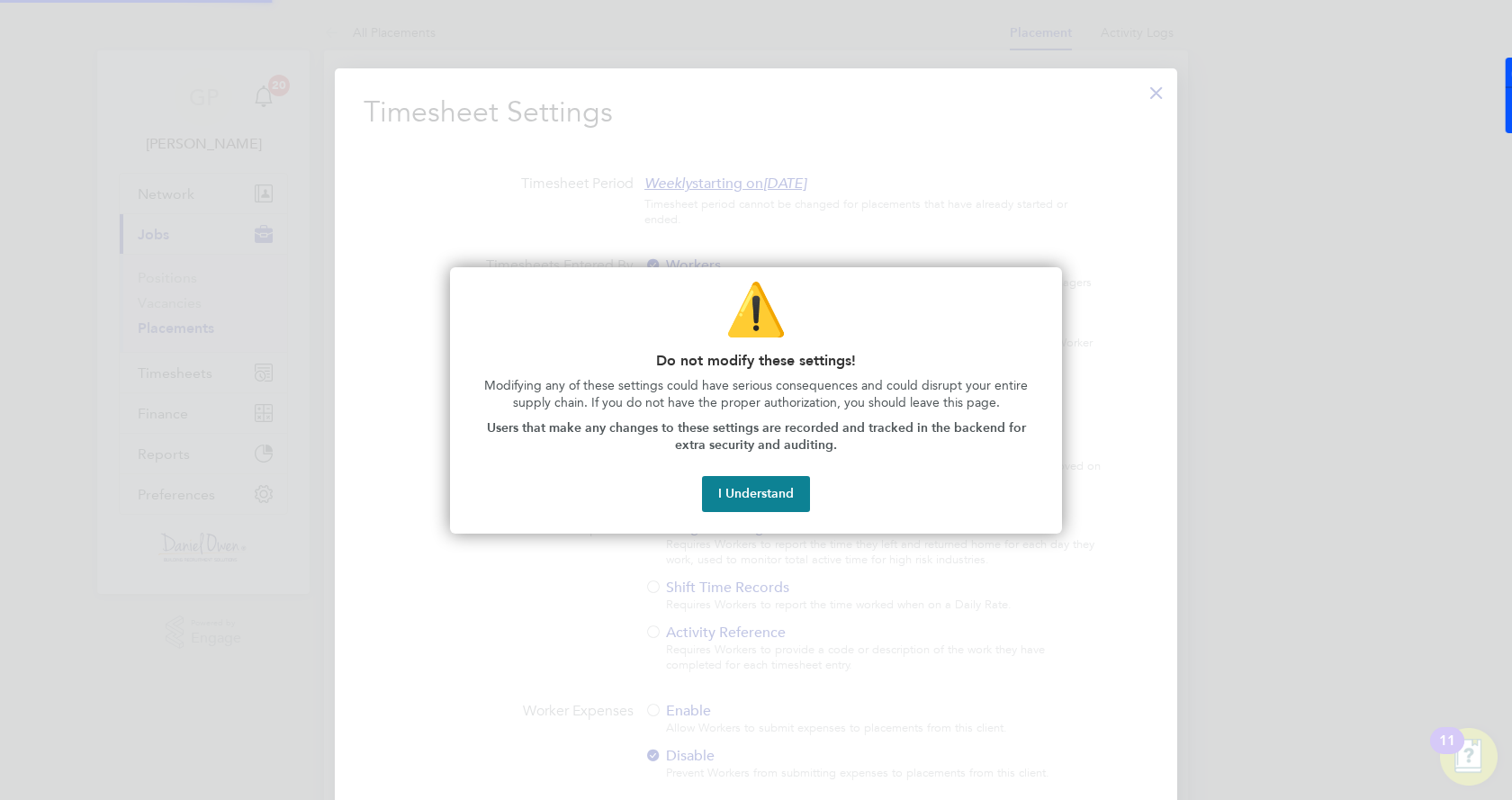
scroll to position [9, 9]
click at [746, 507] on button "I Understand" at bounding box center [756, 494] width 108 height 36
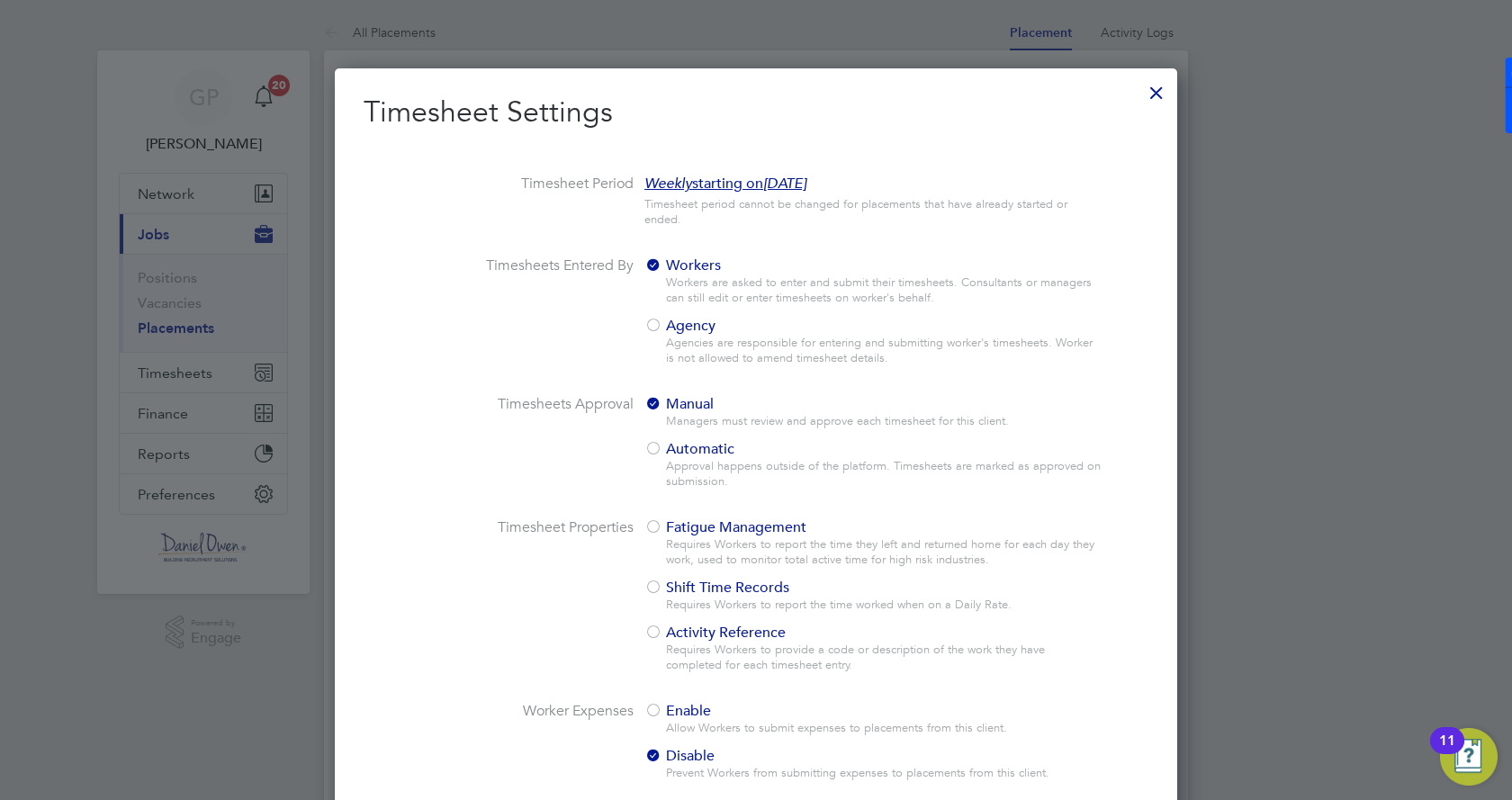
click at [661, 452] on div at bounding box center [653, 450] width 18 height 18
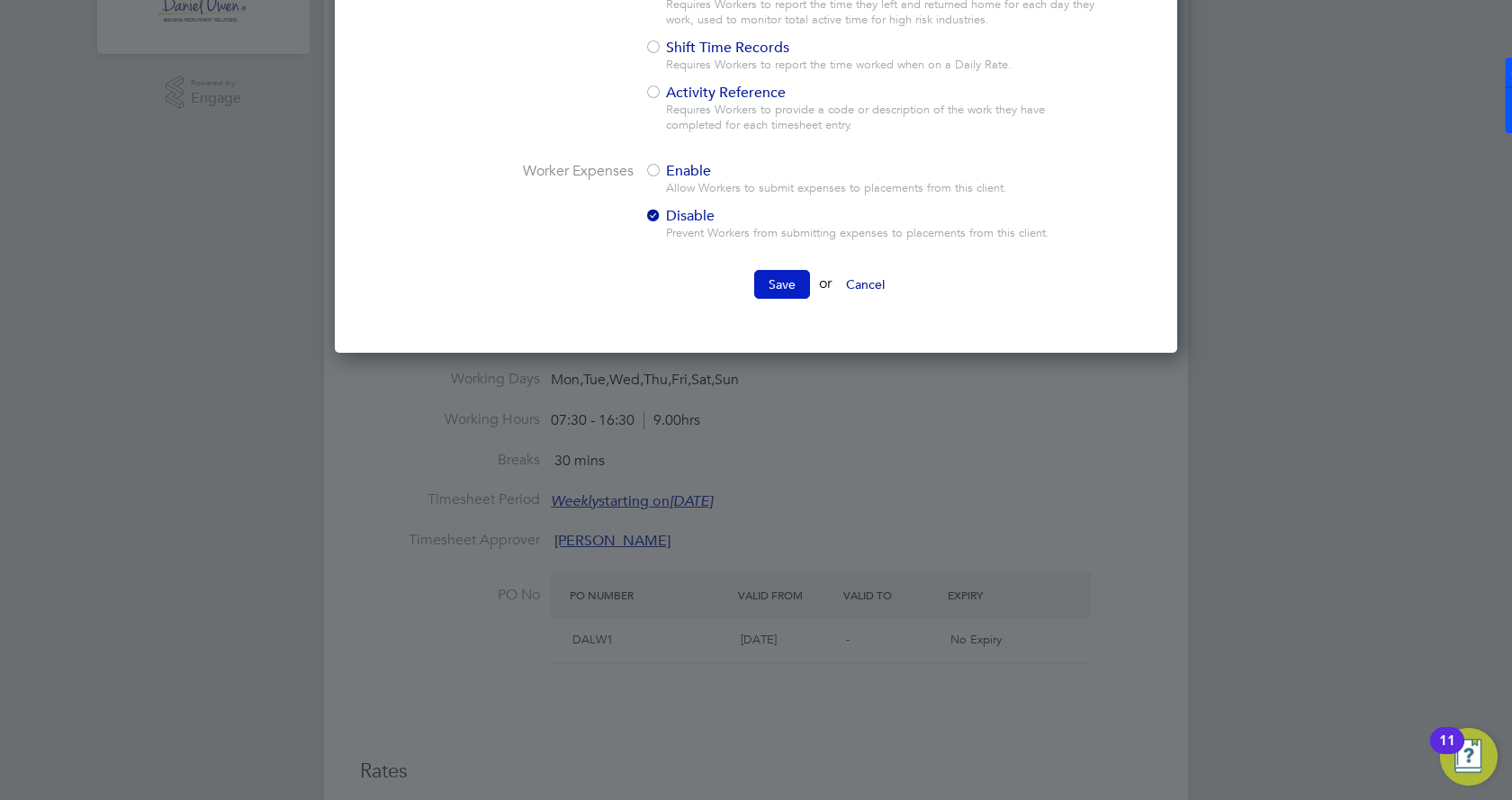
click at [791, 283] on button "Save" at bounding box center [782, 284] width 56 height 28
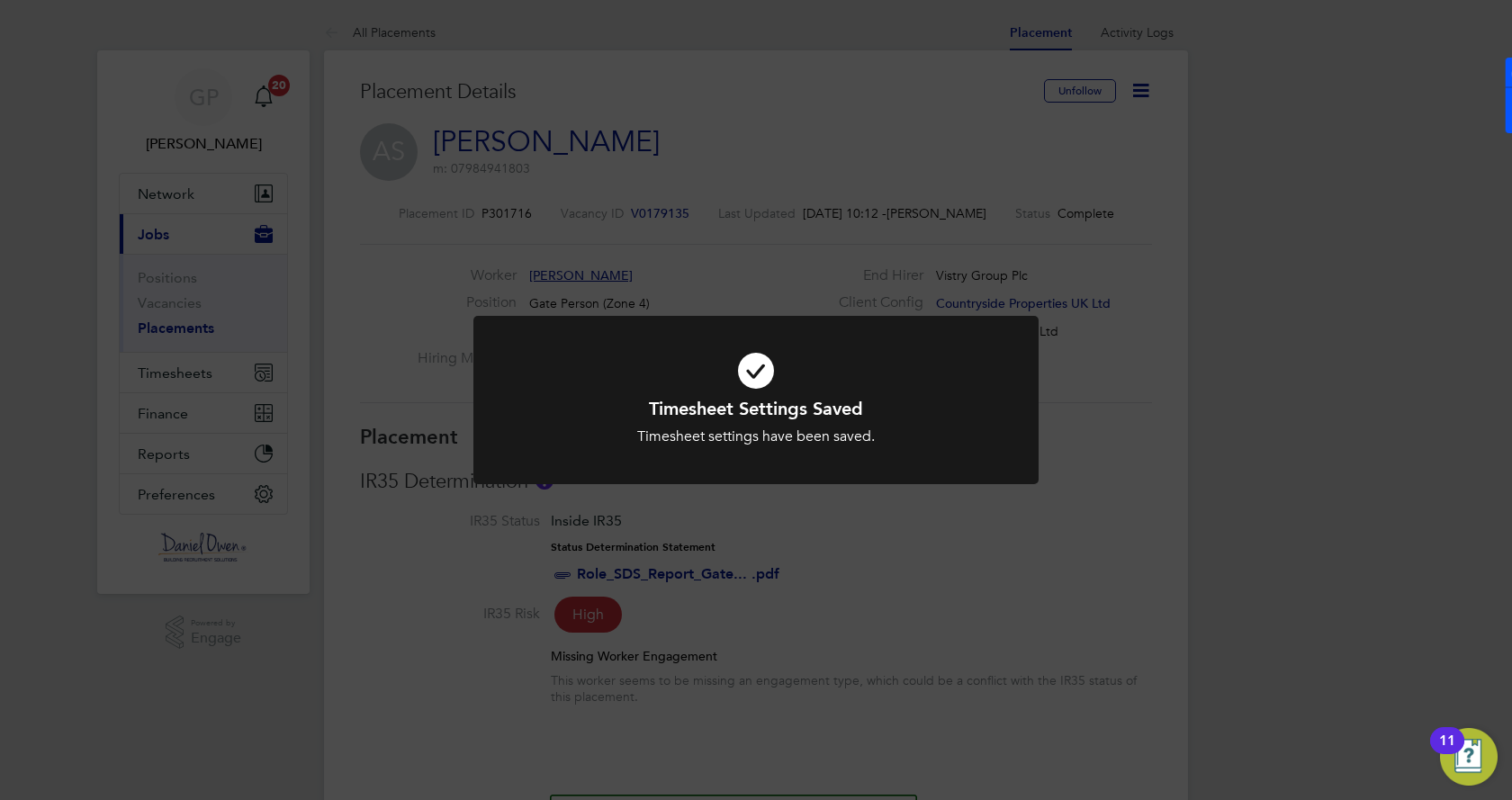
click at [816, 559] on div "Timesheet Settings Saved Timesheet settings have been saved. Cancel Okay" at bounding box center [756, 400] width 1512 height 800
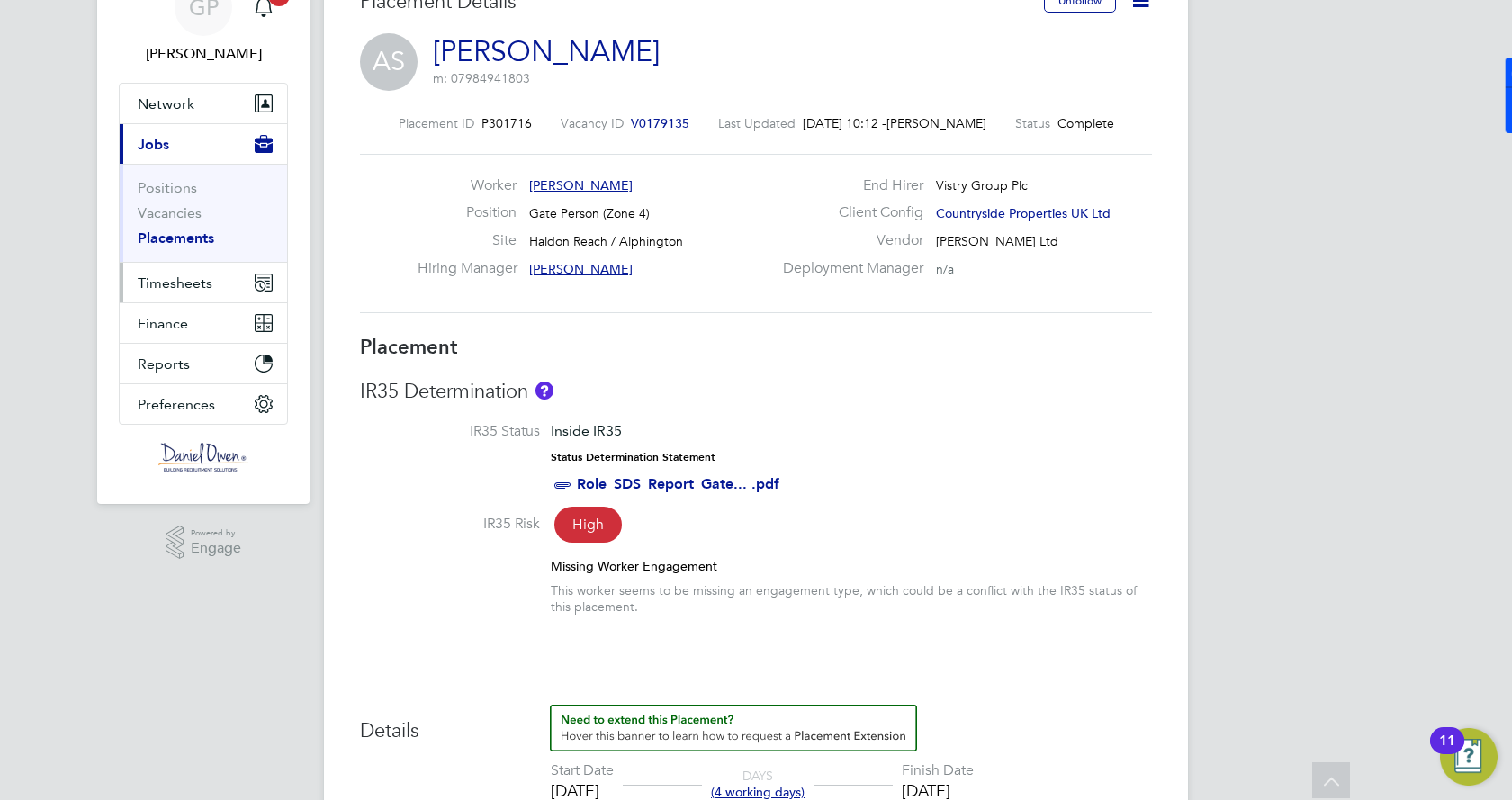
click at [189, 287] on span "Timesheets" at bounding box center [175, 283] width 75 height 17
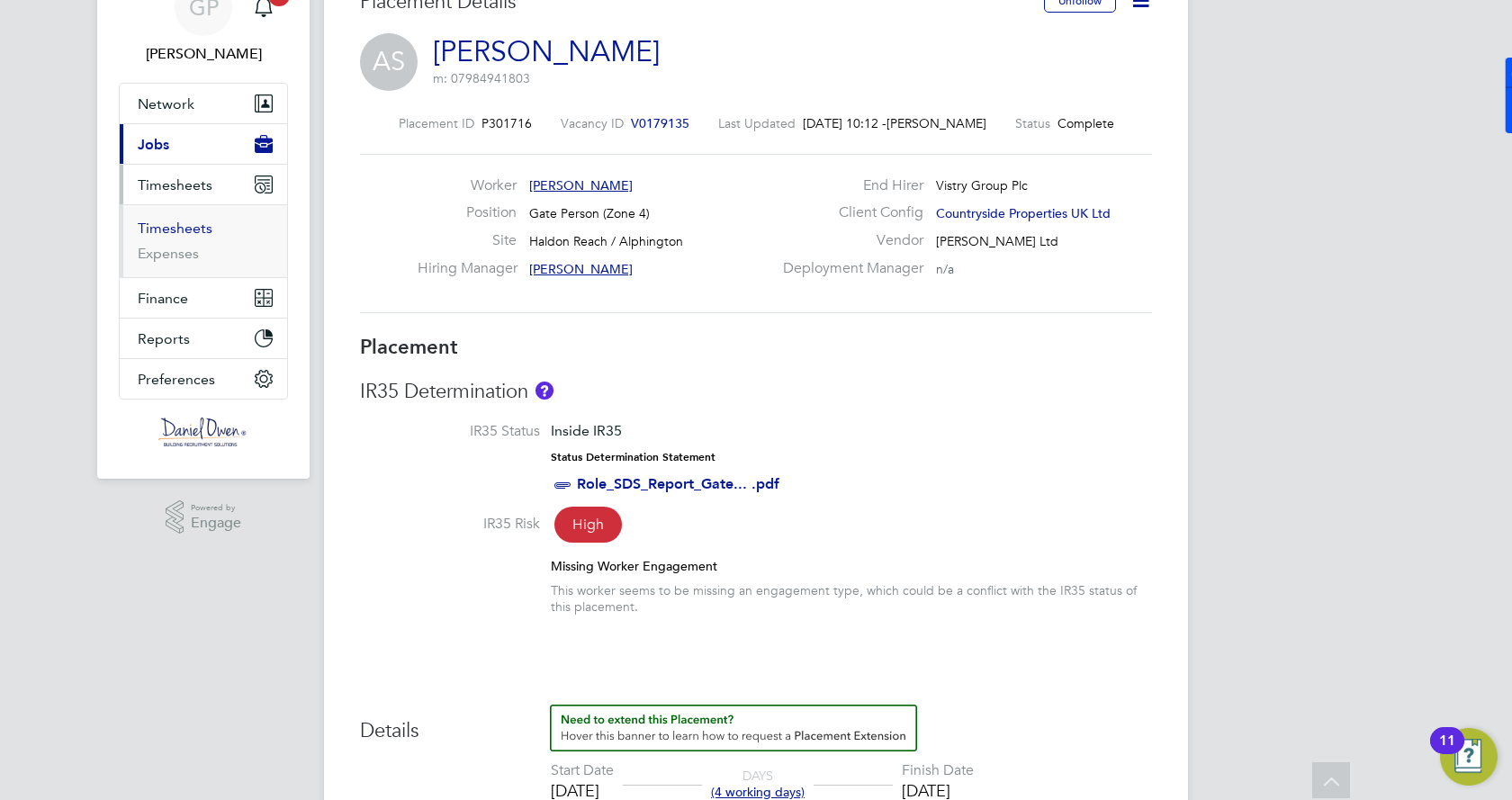
click at [161, 225] on link "Timesheets" at bounding box center [175, 228] width 75 height 17
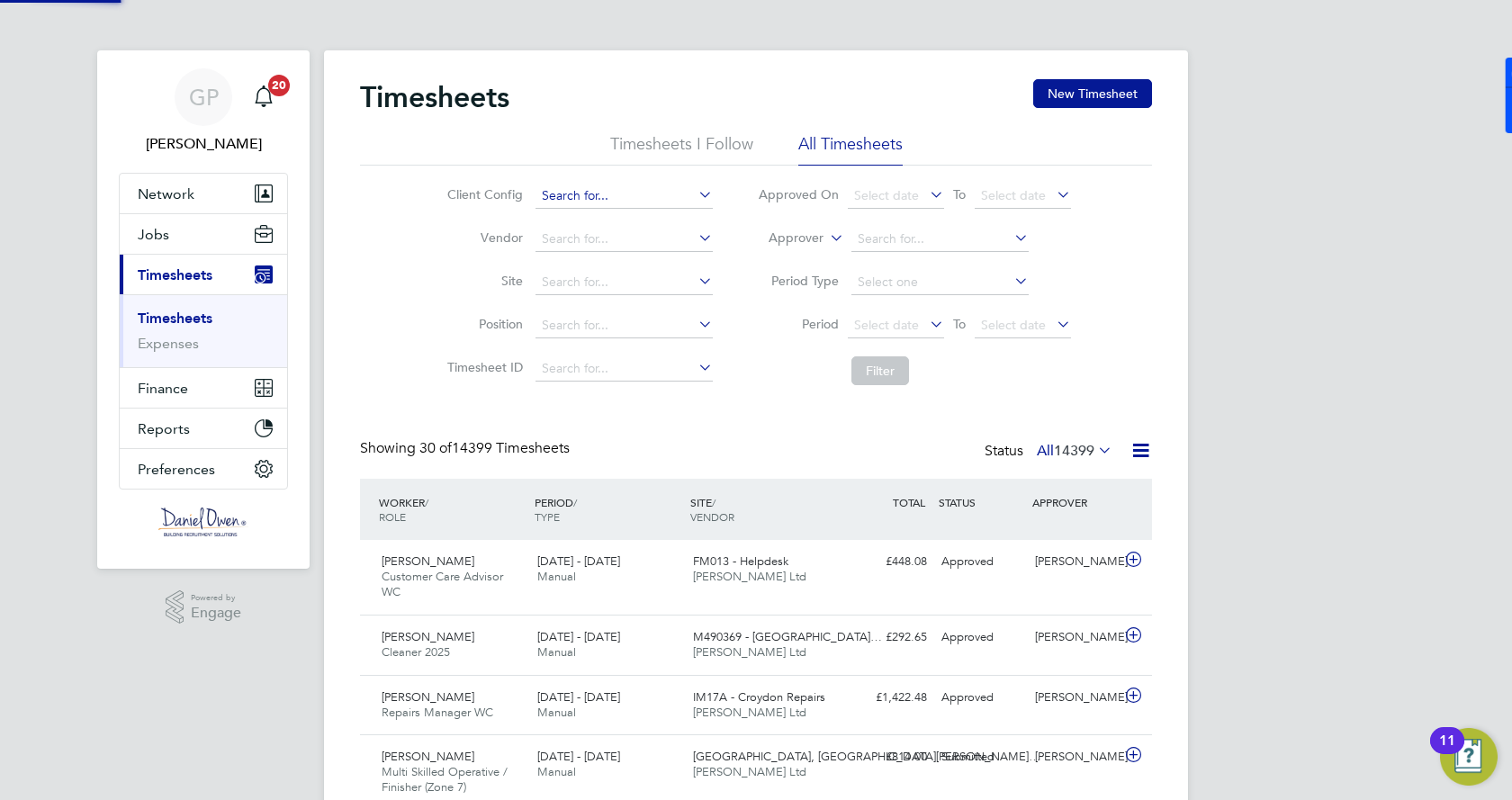
click at [577, 204] on input at bounding box center [623, 196] width 178 height 26
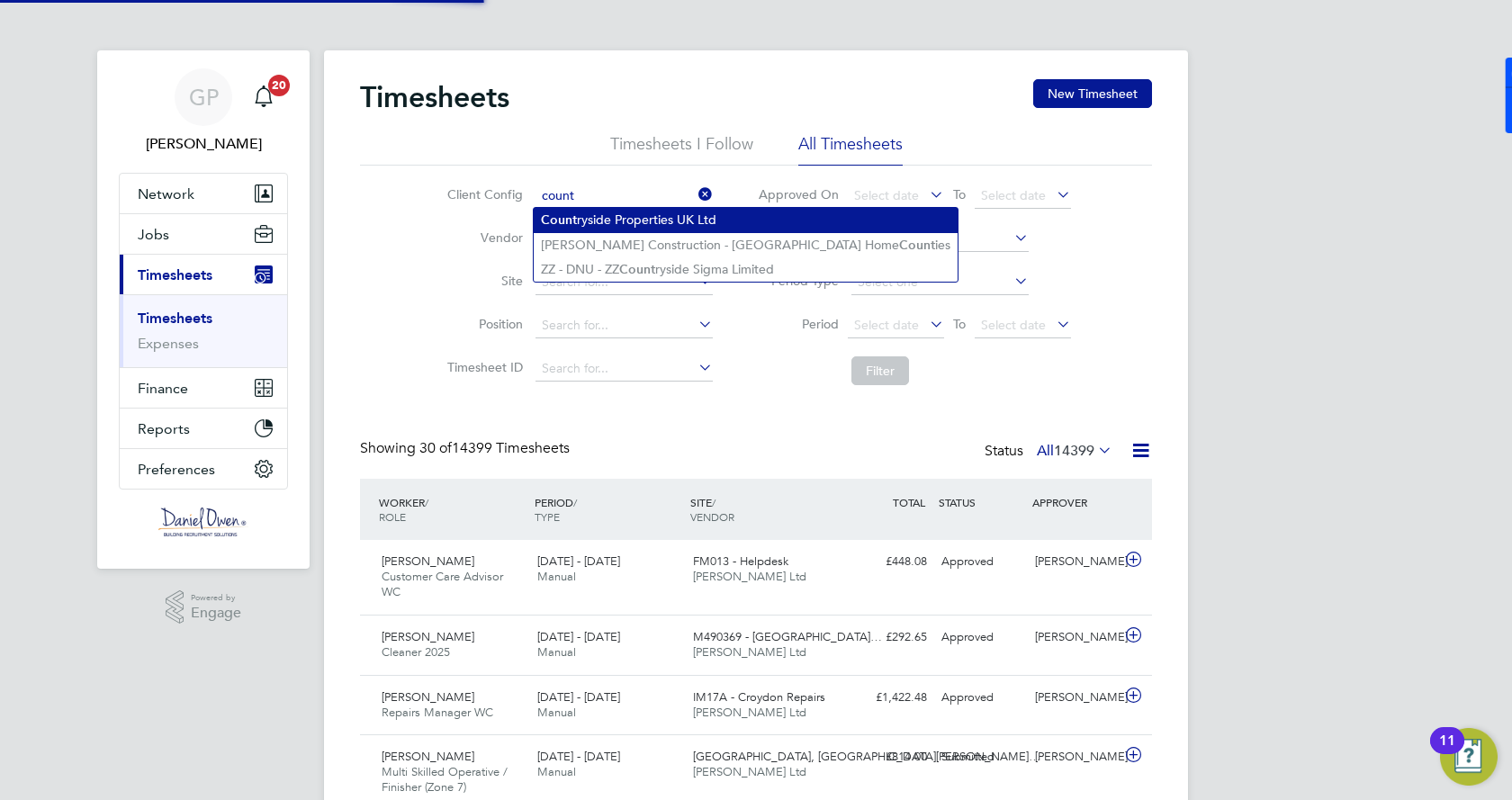
click at [602, 218] on li "Count ryside Properties UK Ltd" at bounding box center [746, 220] width 424 height 25
type input "Countryside Properties UK Ltd"
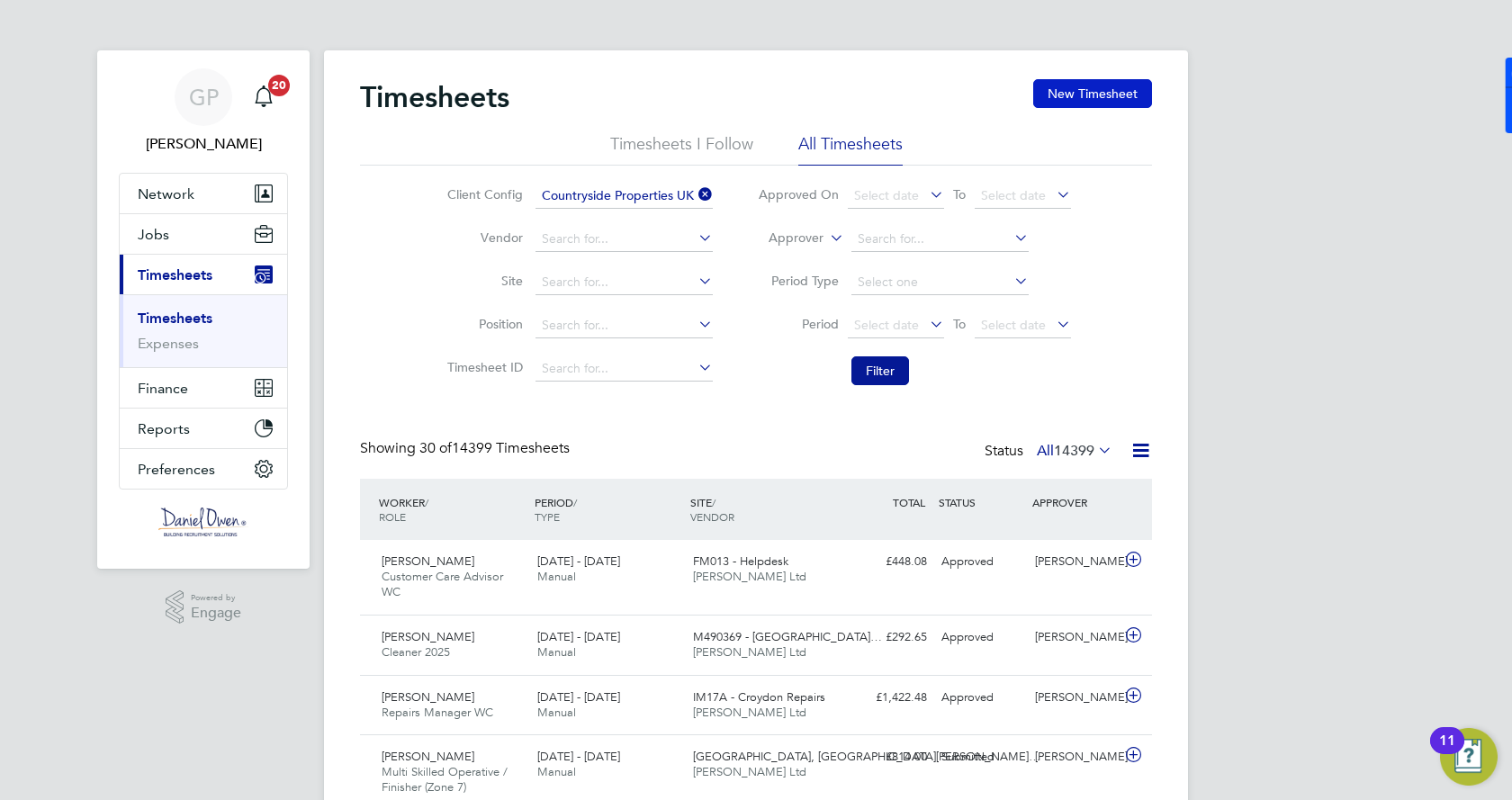
click at [1107, 99] on button "New Timesheet" at bounding box center [1092, 93] width 119 height 28
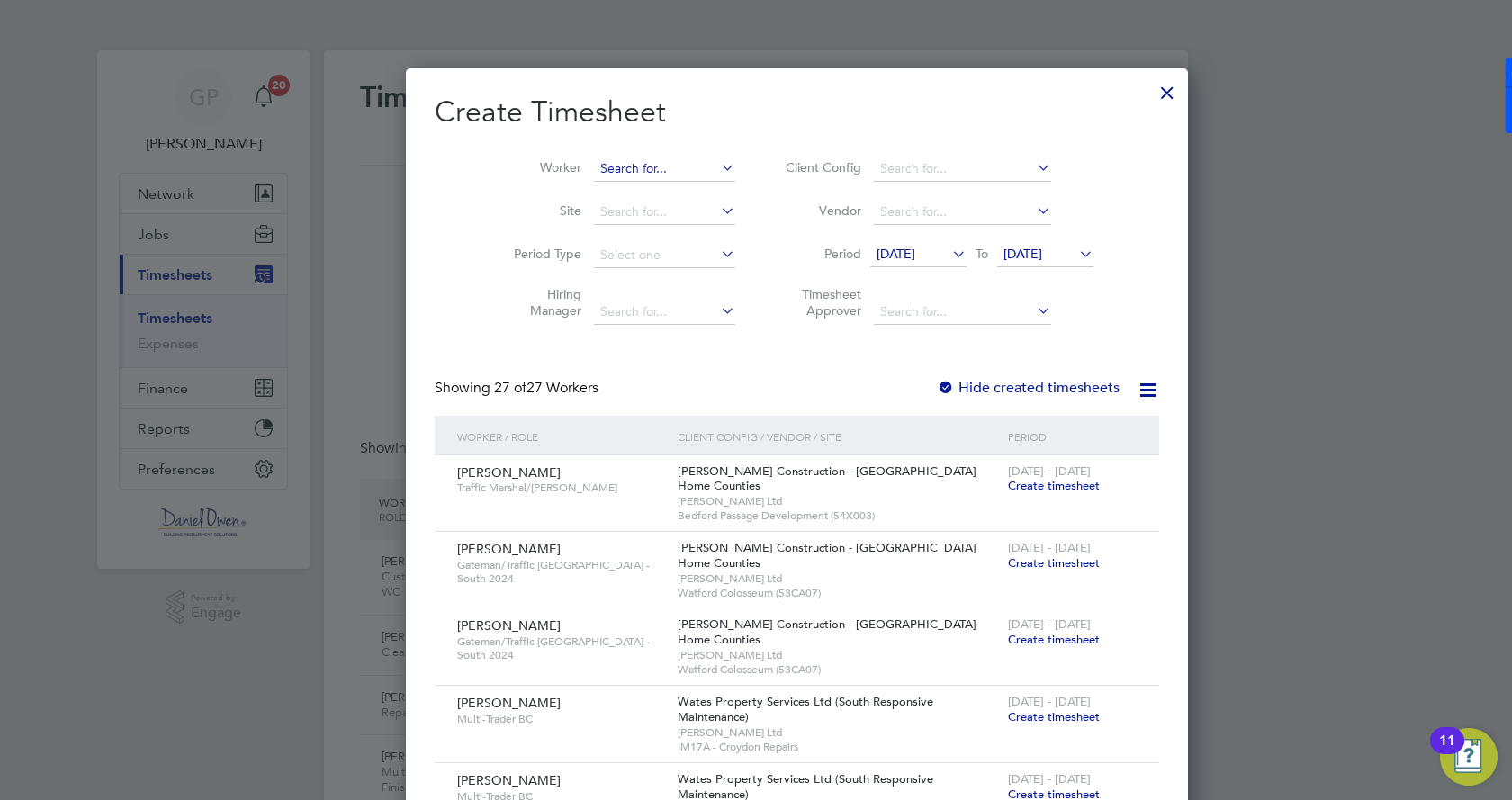
click at [598, 158] on input at bounding box center [665, 170] width 141 height 26
click at [667, 187] on b "Sea" at bounding box center [677, 193] width 22 height 16
type input "[PERSON_NAME]"
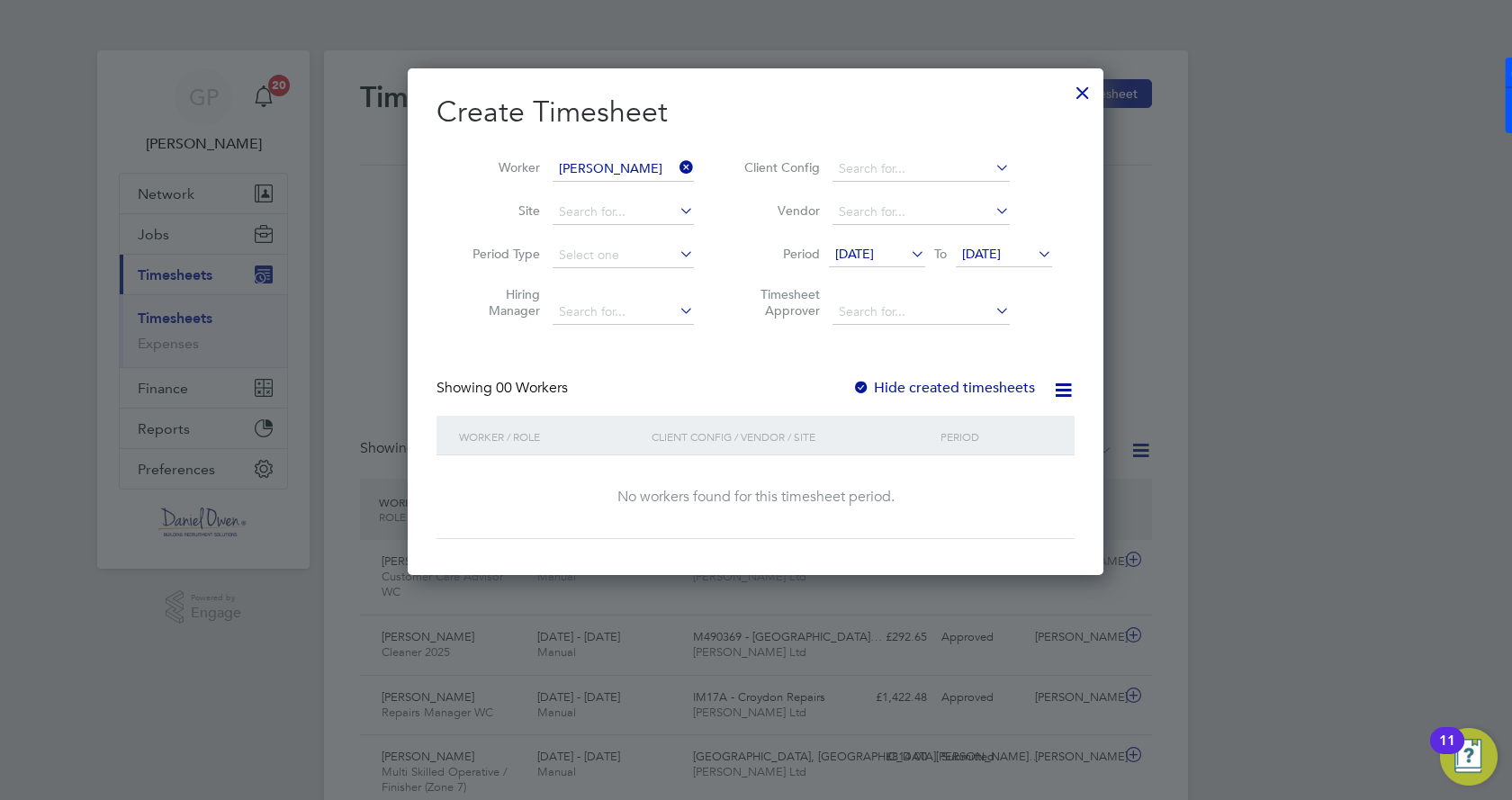
click at [874, 254] on span "18 Aug 2025" at bounding box center [854, 253] width 38 height 17
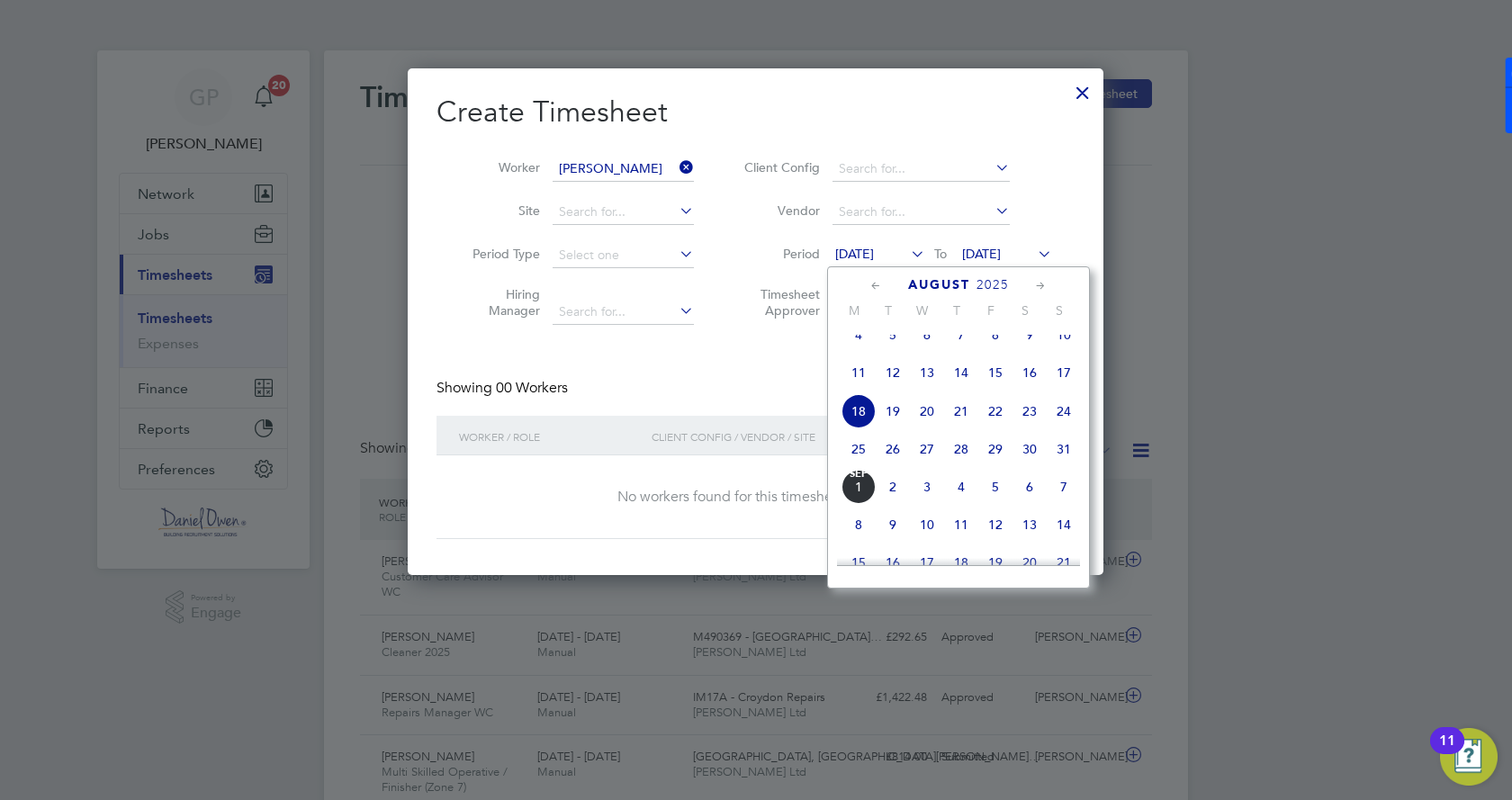
click at [856, 460] on span "25" at bounding box center [858, 449] width 34 height 34
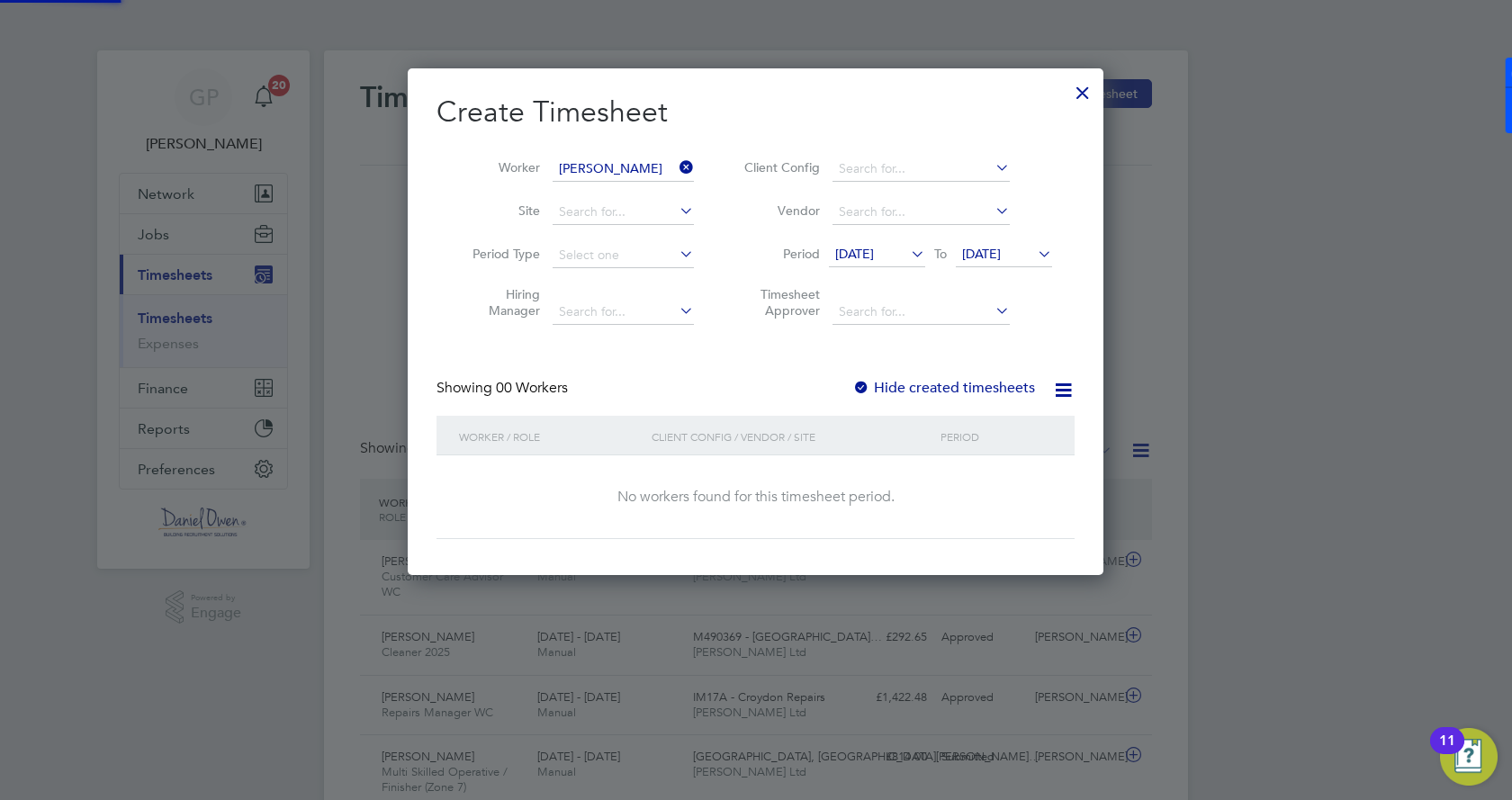
click at [1000, 254] on span "25 Aug 2025" at bounding box center [981, 253] width 38 height 17
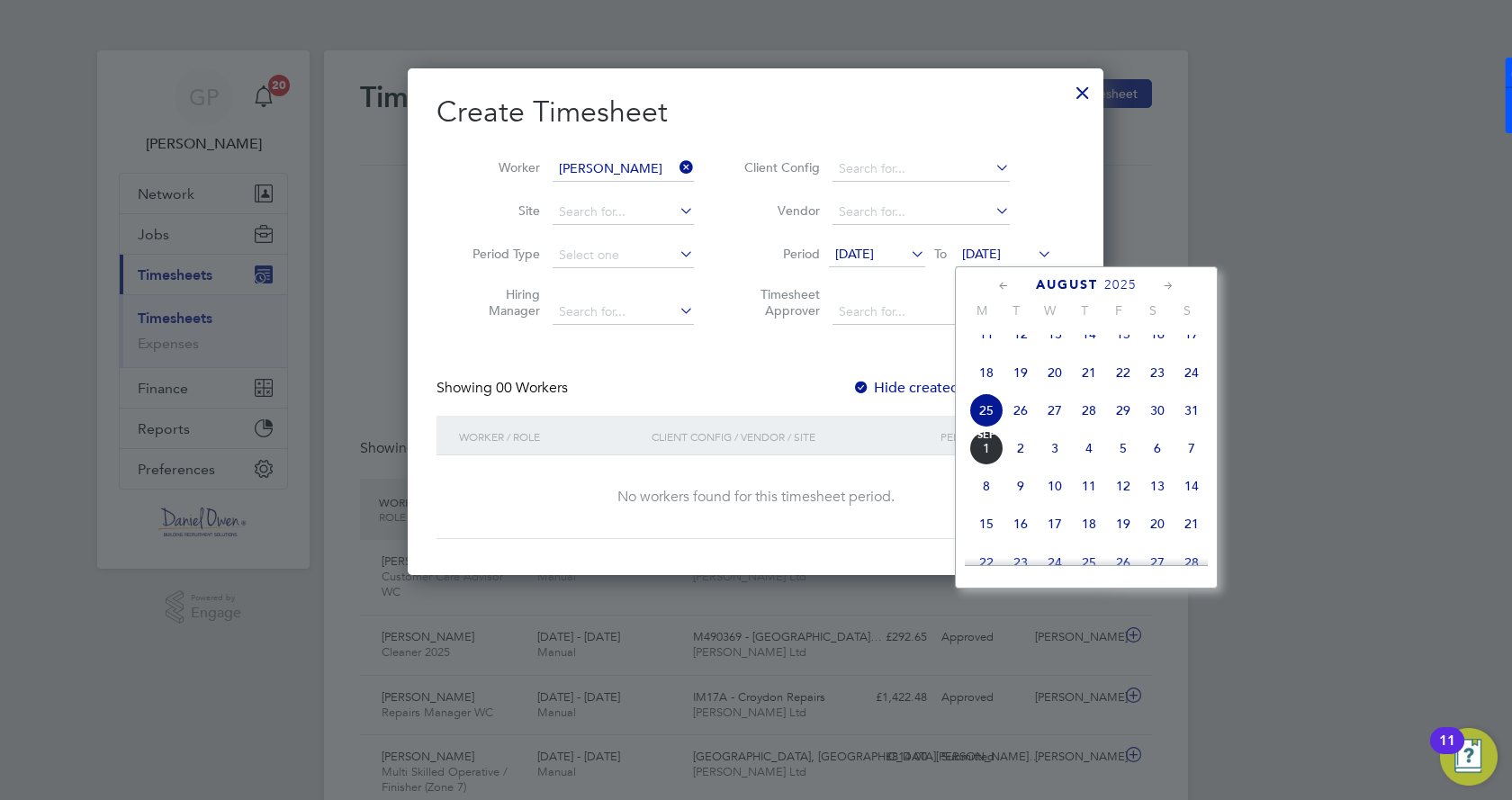
click at [1125, 421] on span "29" at bounding box center [1123, 410] width 34 height 34
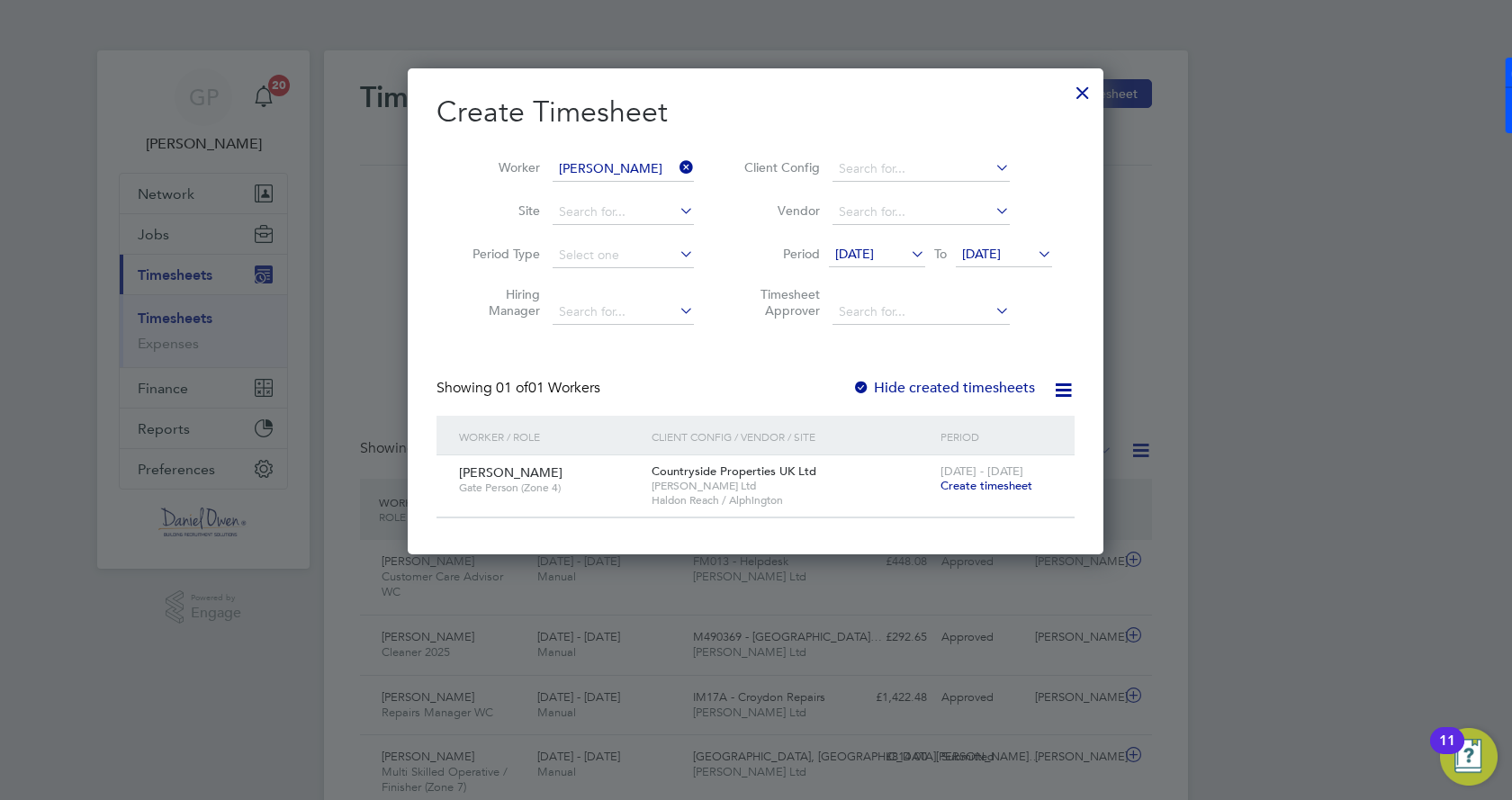
click at [986, 481] on span "Create timesheet" at bounding box center [987, 486] width 92 height 16
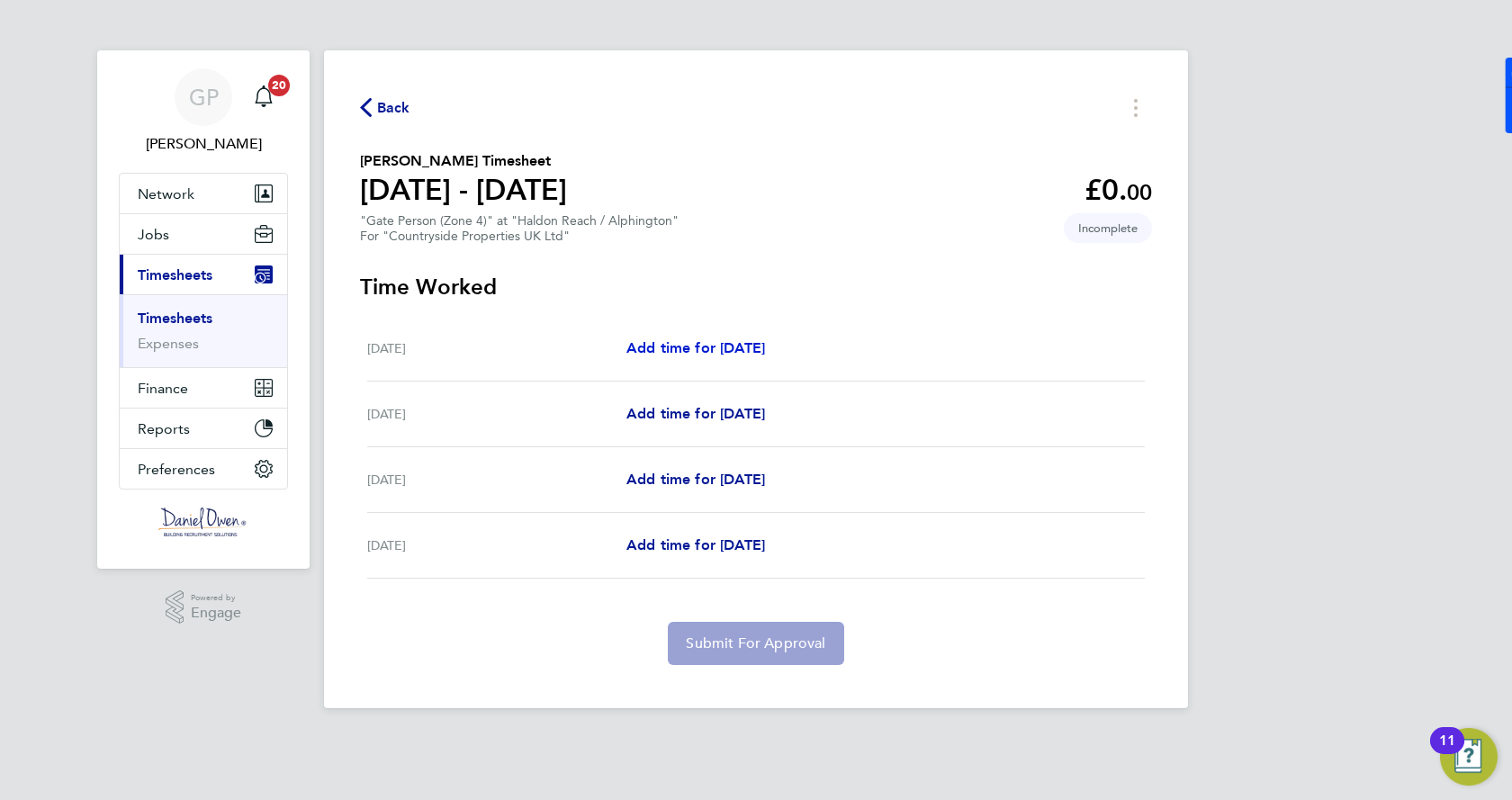
click at [686, 344] on span "Add time for Tue 26 Aug" at bounding box center [695, 347] width 138 height 17
select select "30"
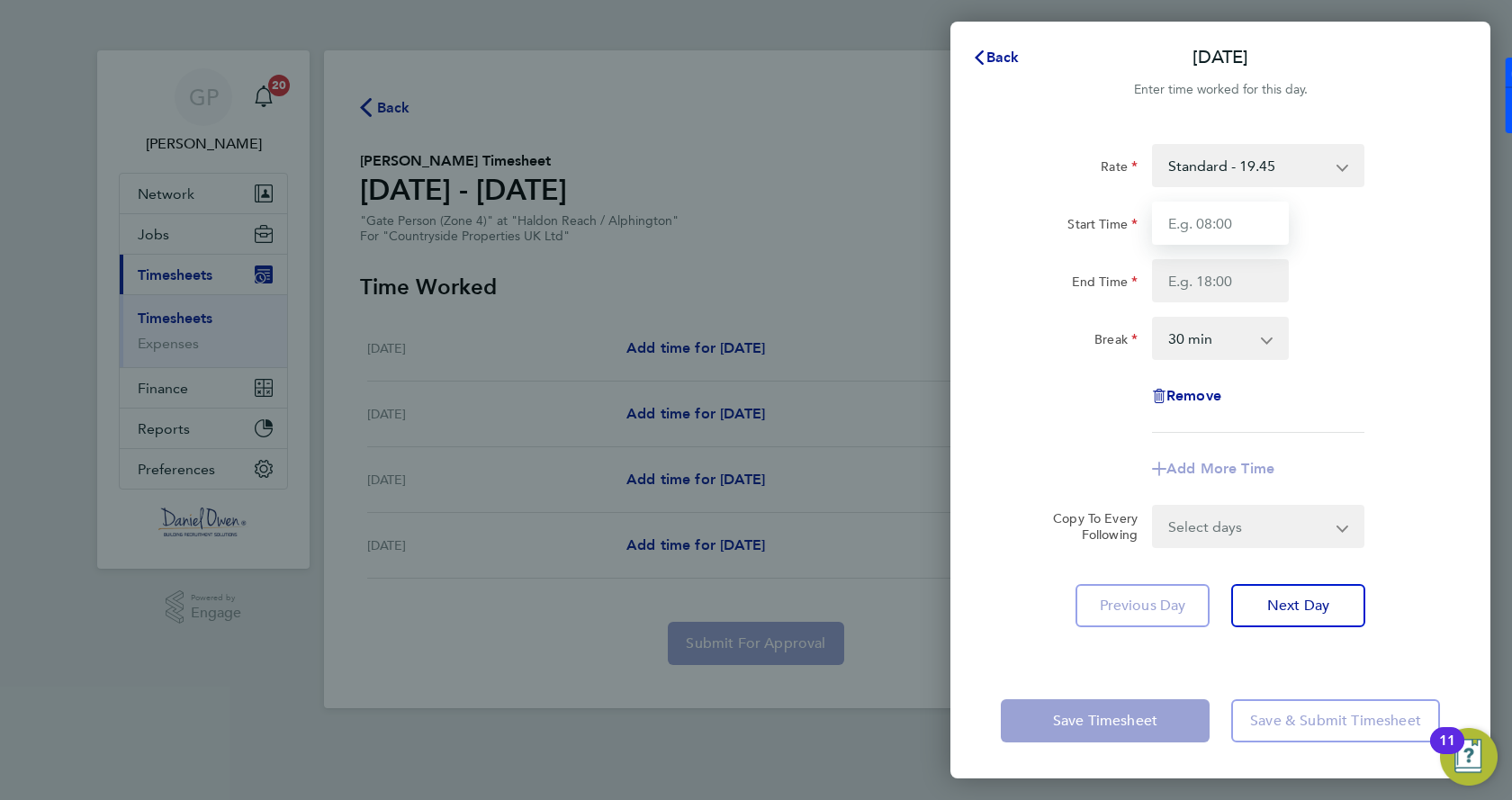
click at [1208, 237] on input "Start Time" at bounding box center [1219, 223] width 136 height 43
type input "08:00"
click at [1198, 281] on input "End Time" at bounding box center [1219, 281] width 136 height 43
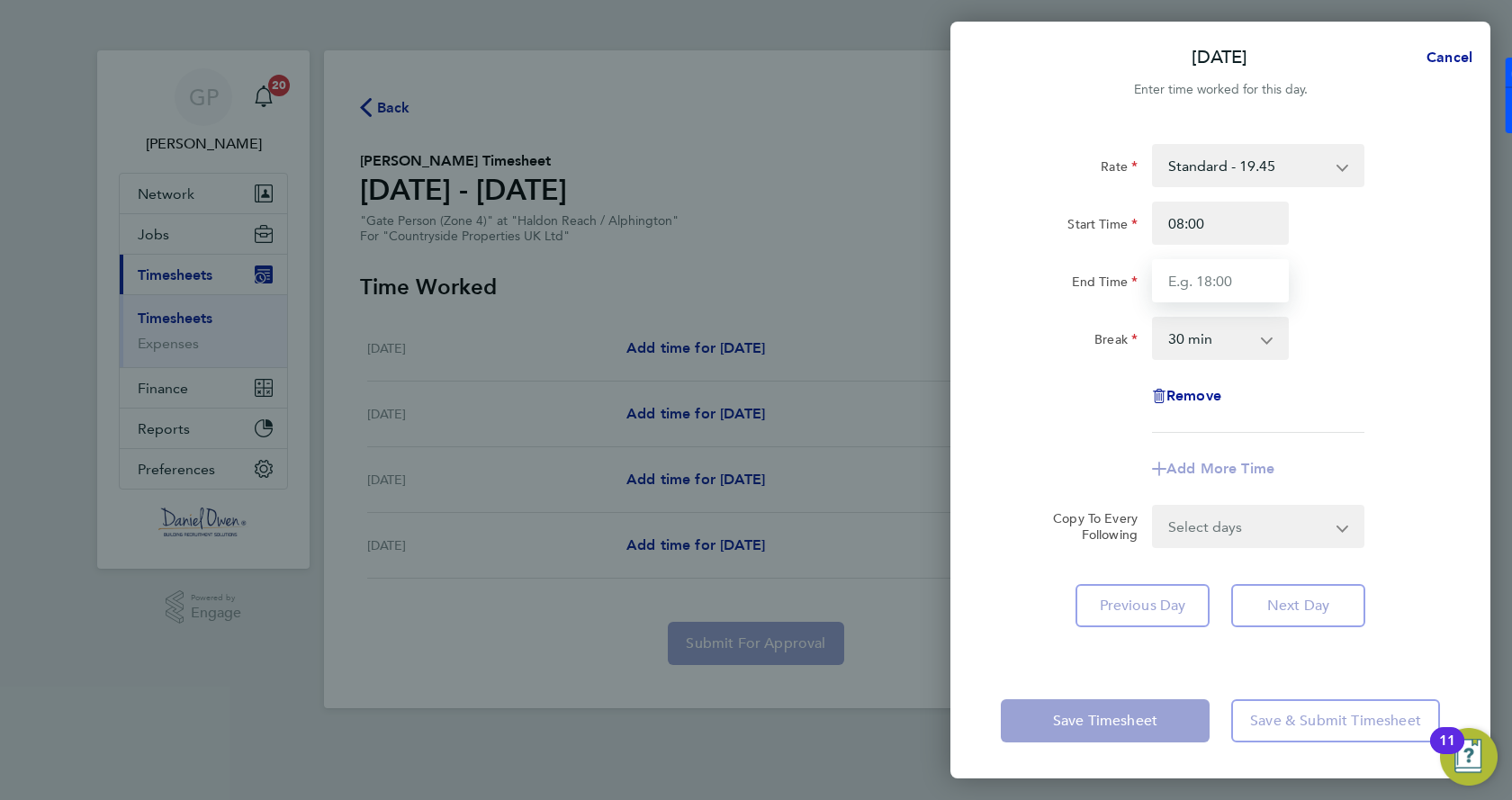
type input "17:00"
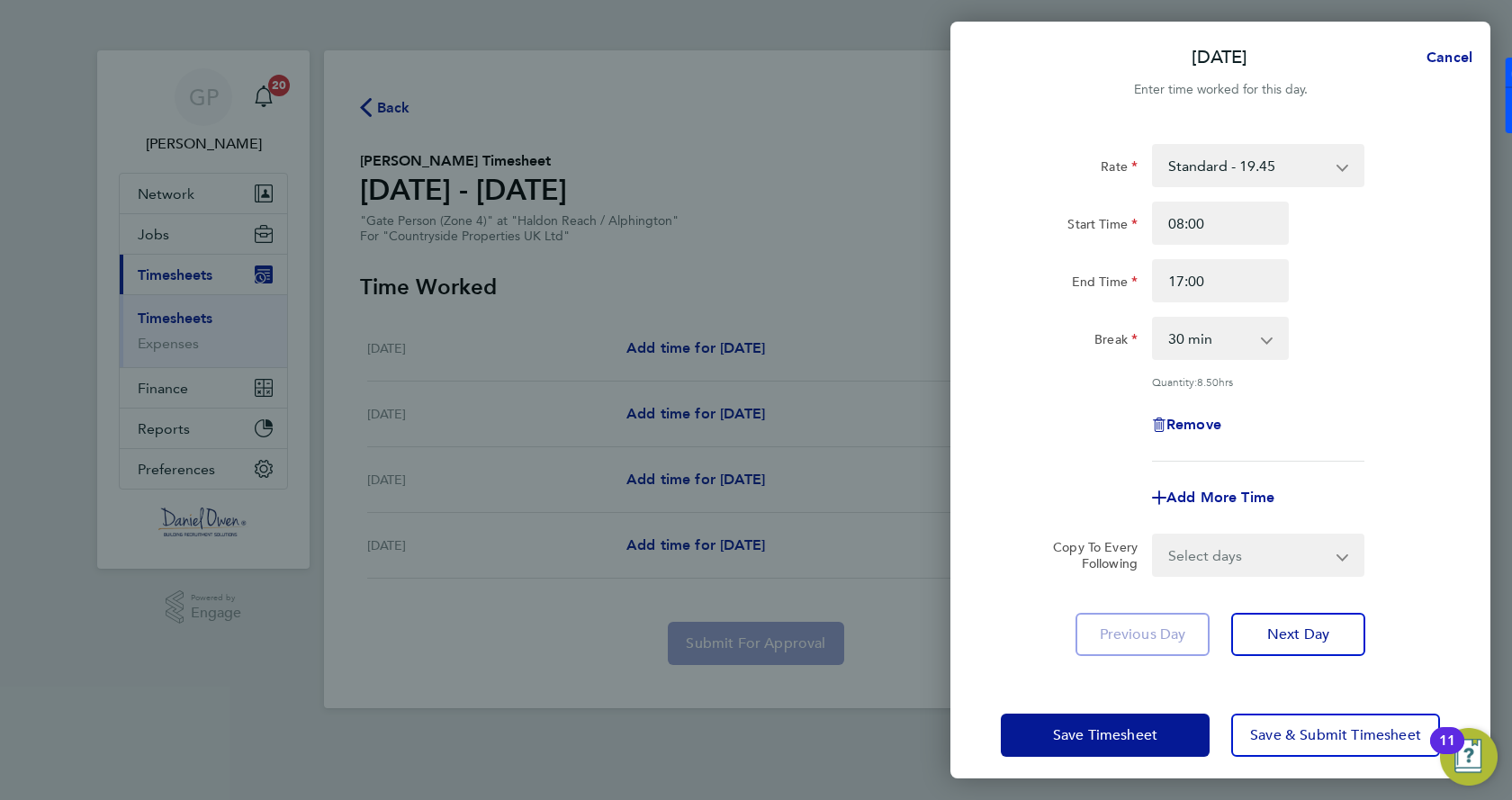
click at [1375, 414] on div "Remove" at bounding box center [1220, 425] width 454 height 43
click at [1249, 554] on select "Select days Day Wednesday Thursday Friday" at bounding box center [1248, 555] width 189 height 39
click at [1030, 588] on div "Rate Standard - 19.45 Start Time 08:00 End Time 17:00 Break 0 min 15 min 30 min…" at bounding box center [1220, 400] width 540 height 556
click at [1306, 638] on span "Next Day" at bounding box center [1298, 634] width 62 height 18
select select "30"
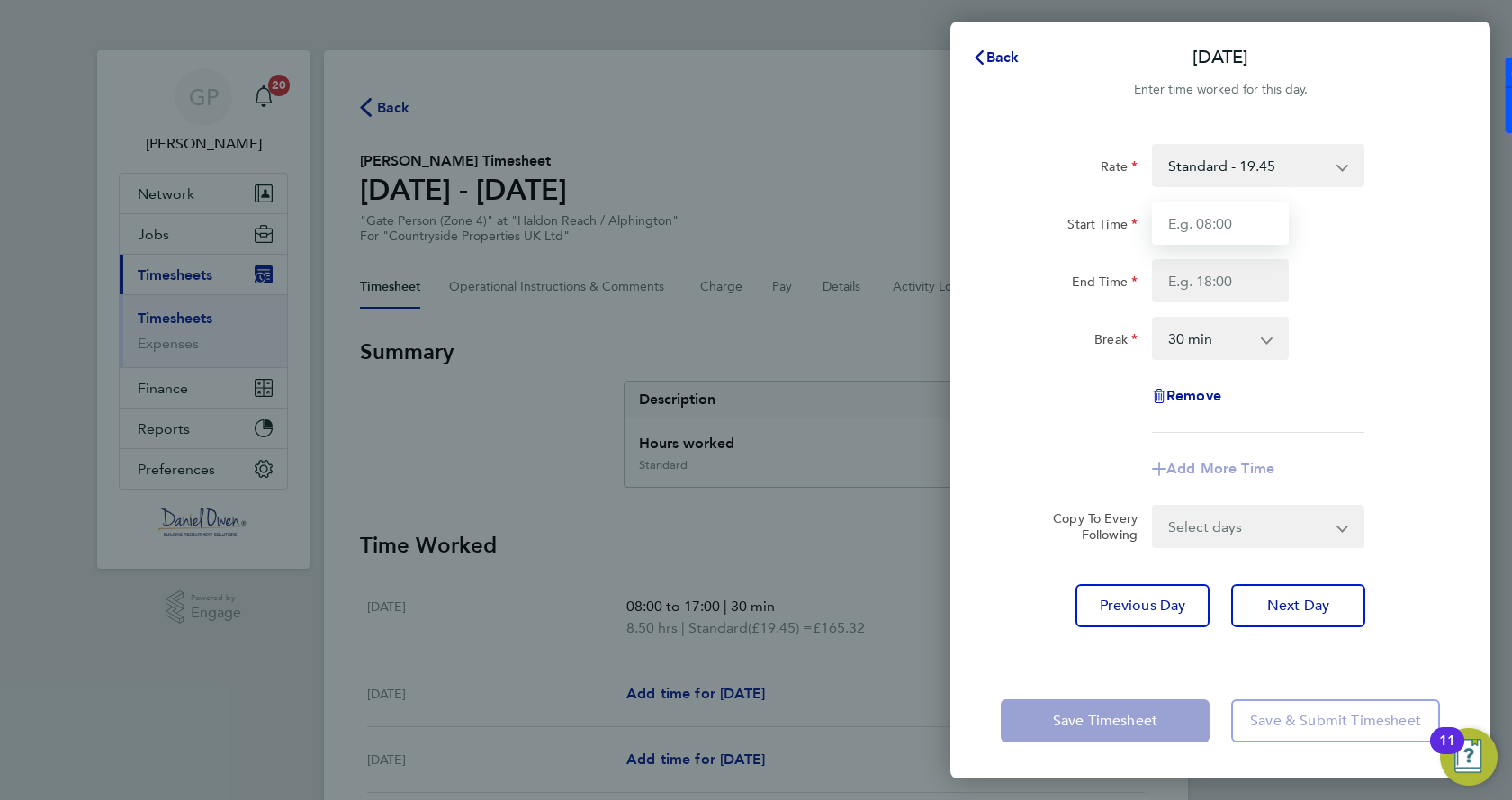
click at [1221, 234] on input "Start Time" at bounding box center [1219, 223] width 136 height 43
type input "08:00"
click at [1228, 291] on input "End Time" at bounding box center [1219, 281] width 136 height 43
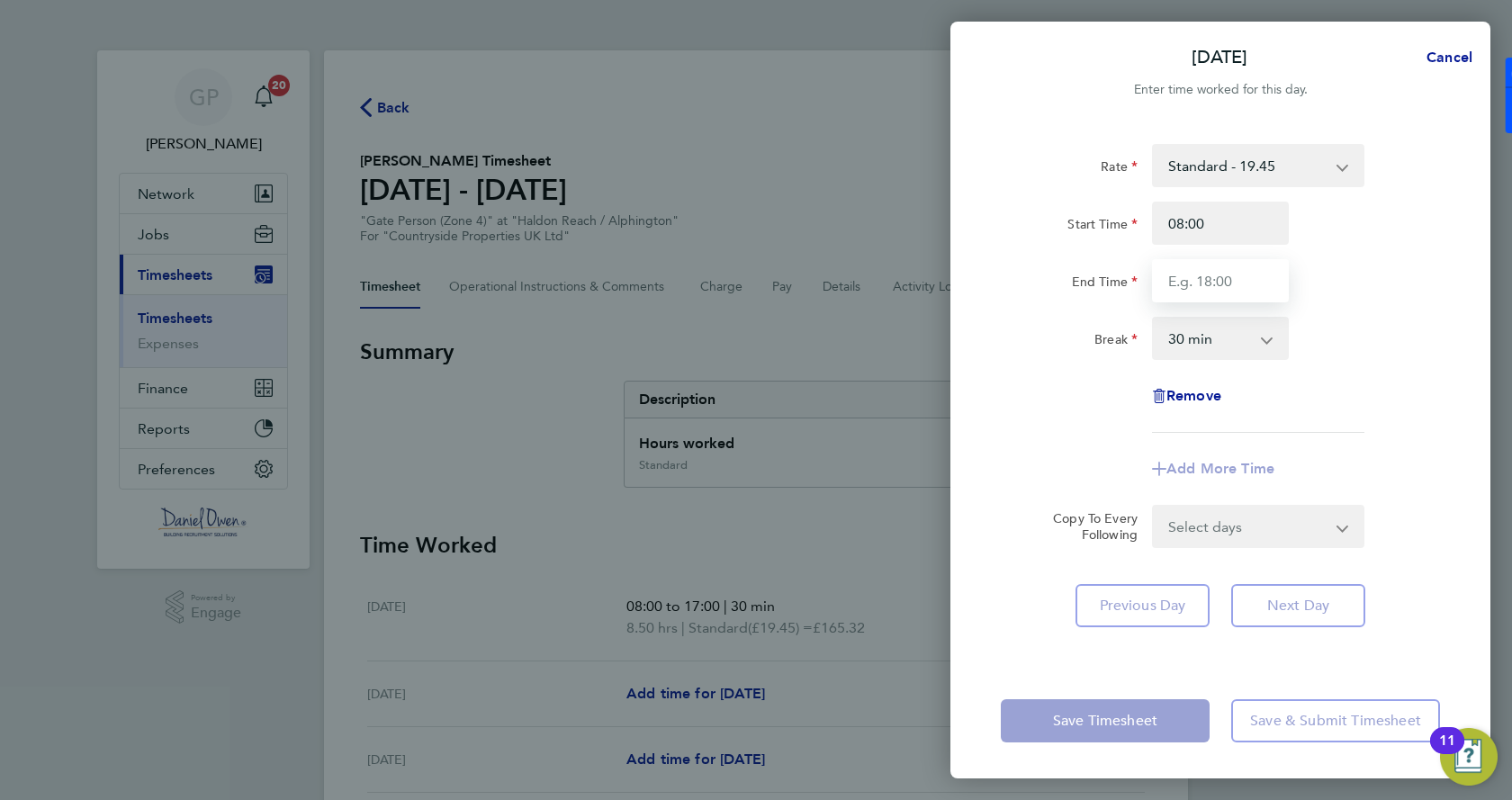
type input "17:00"
click at [1290, 611] on div "Rate Standard - 19.45 Start Time 08:00 End Time 17:00 Break 0 min 15 min 30 min…" at bounding box center [1220, 393] width 540 height 541
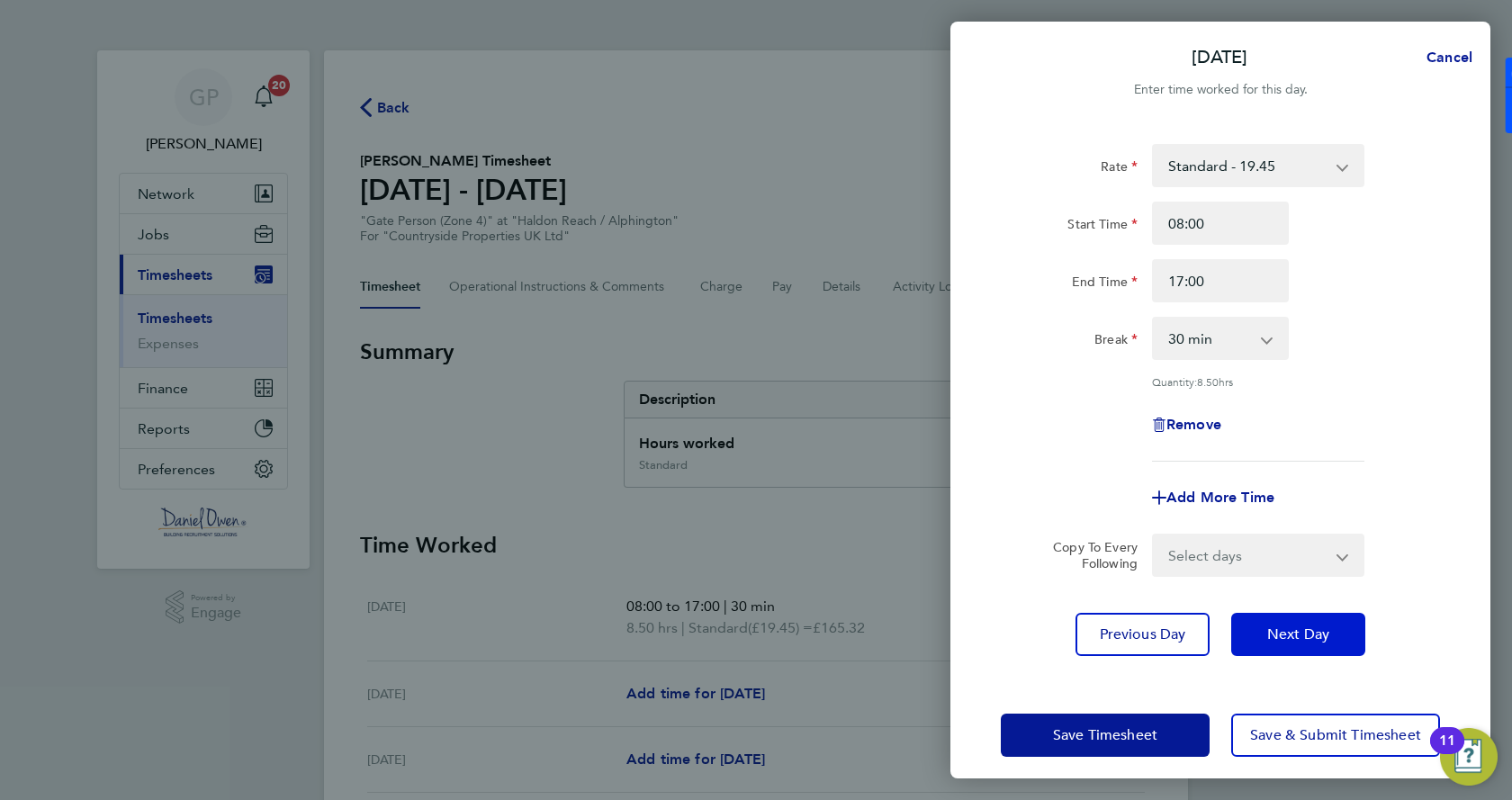
click at [1291, 630] on span "Next Day" at bounding box center [1298, 634] width 62 height 18
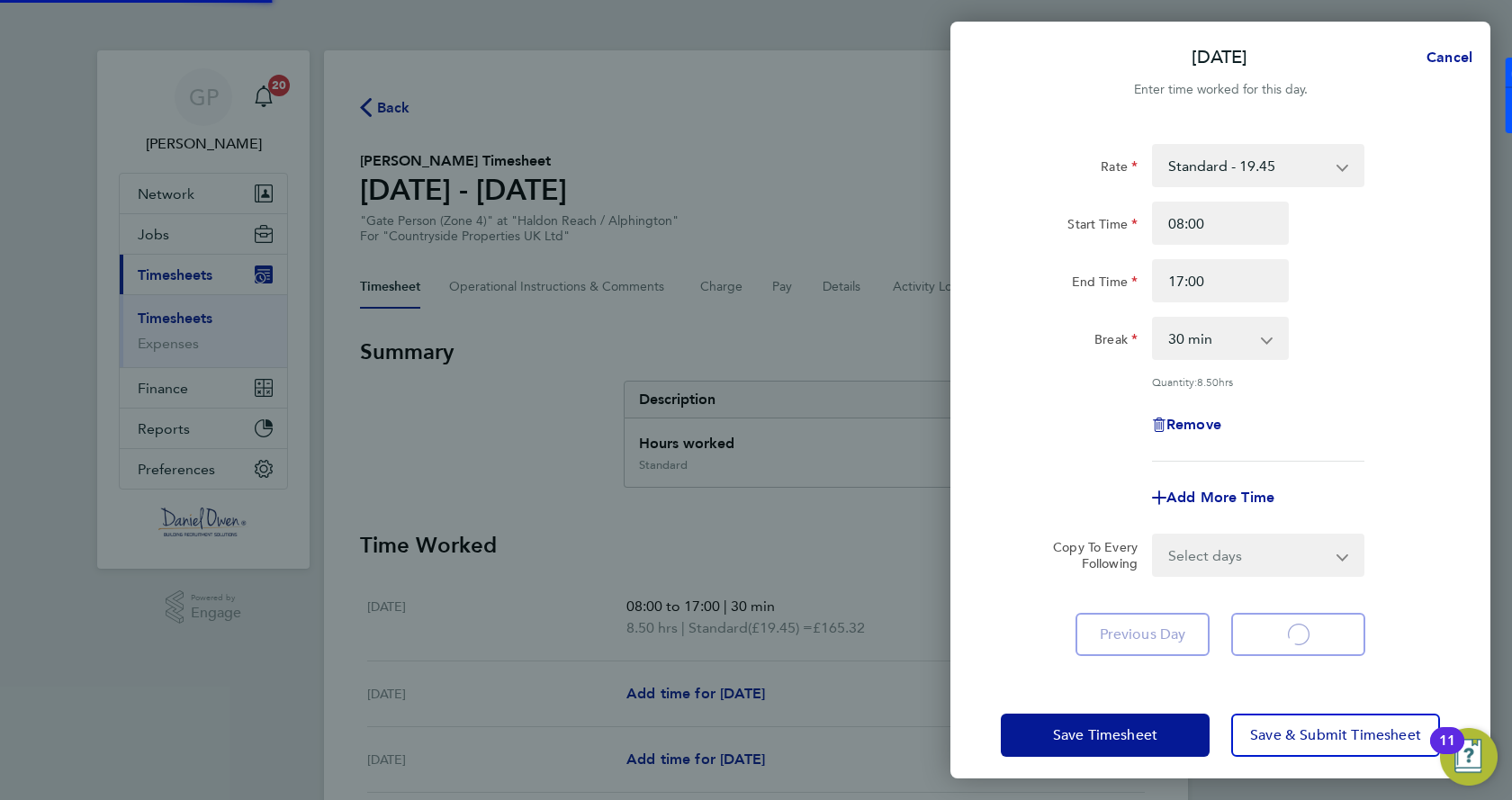
select select "30"
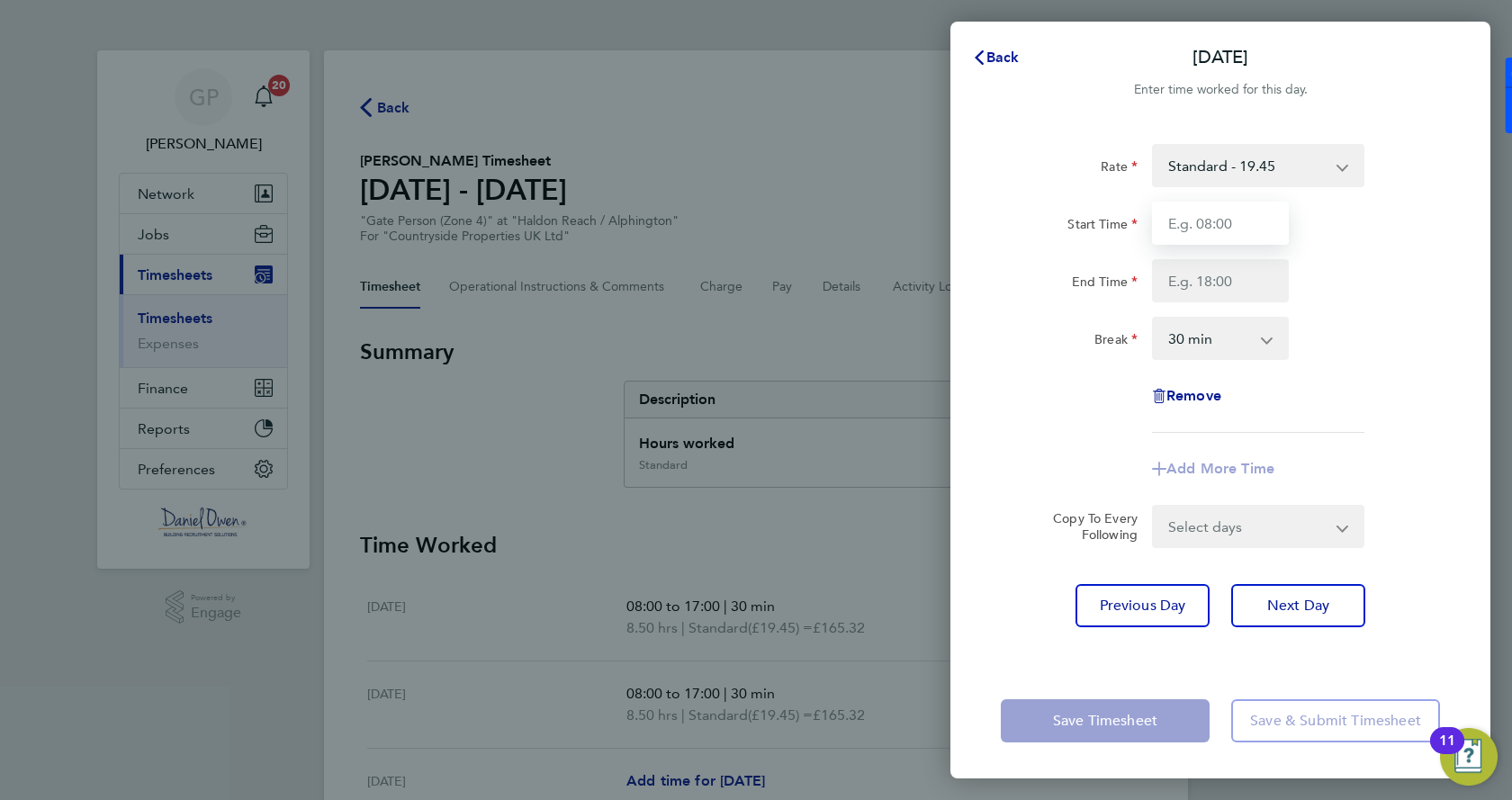
click at [1201, 223] on input "Start Time" at bounding box center [1219, 223] width 136 height 43
type input "08:00"
click at [1210, 284] on input "End Time" at bounding box center [1219, 281] width 136 height 43
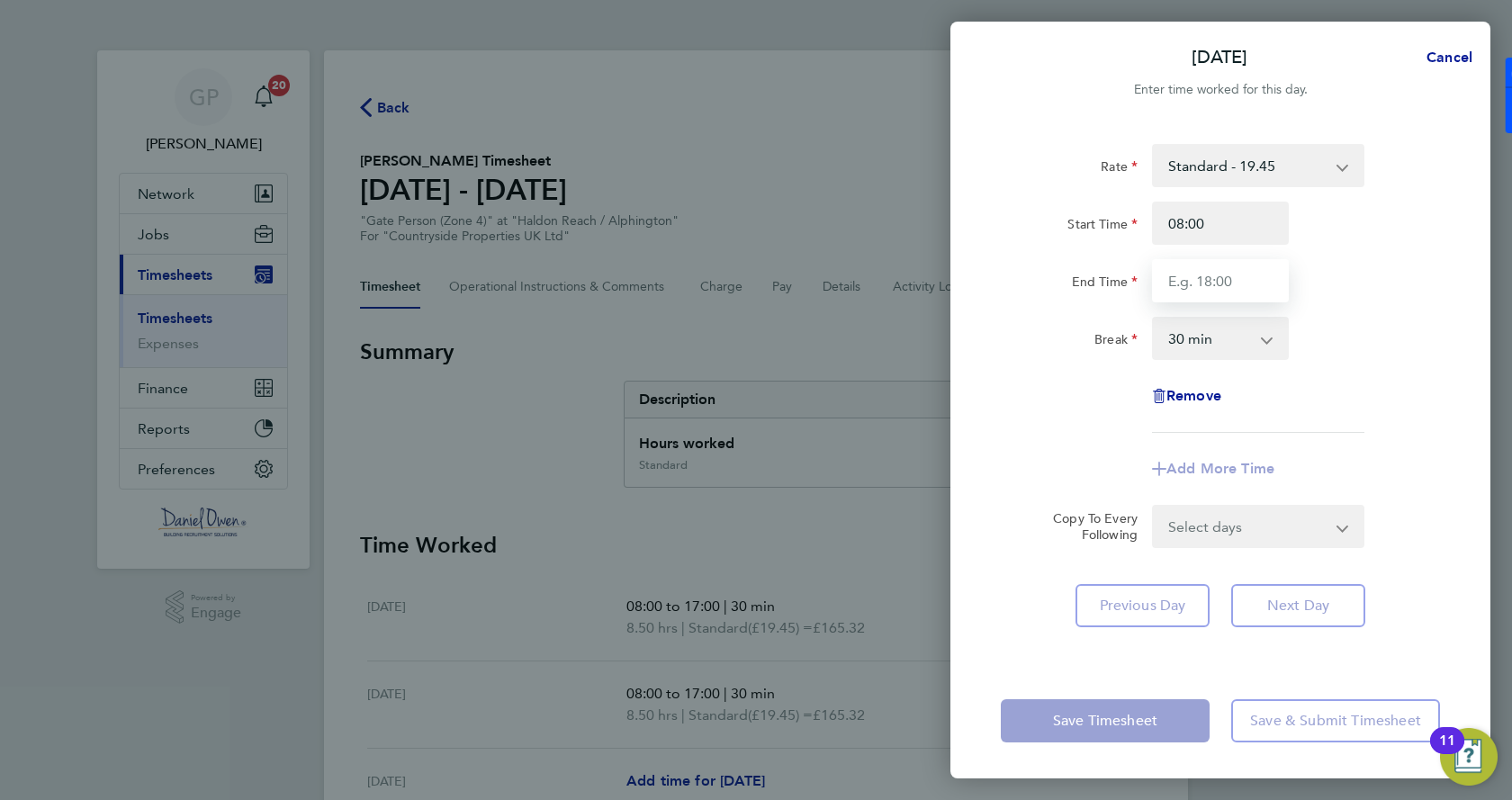
type input "17:00"
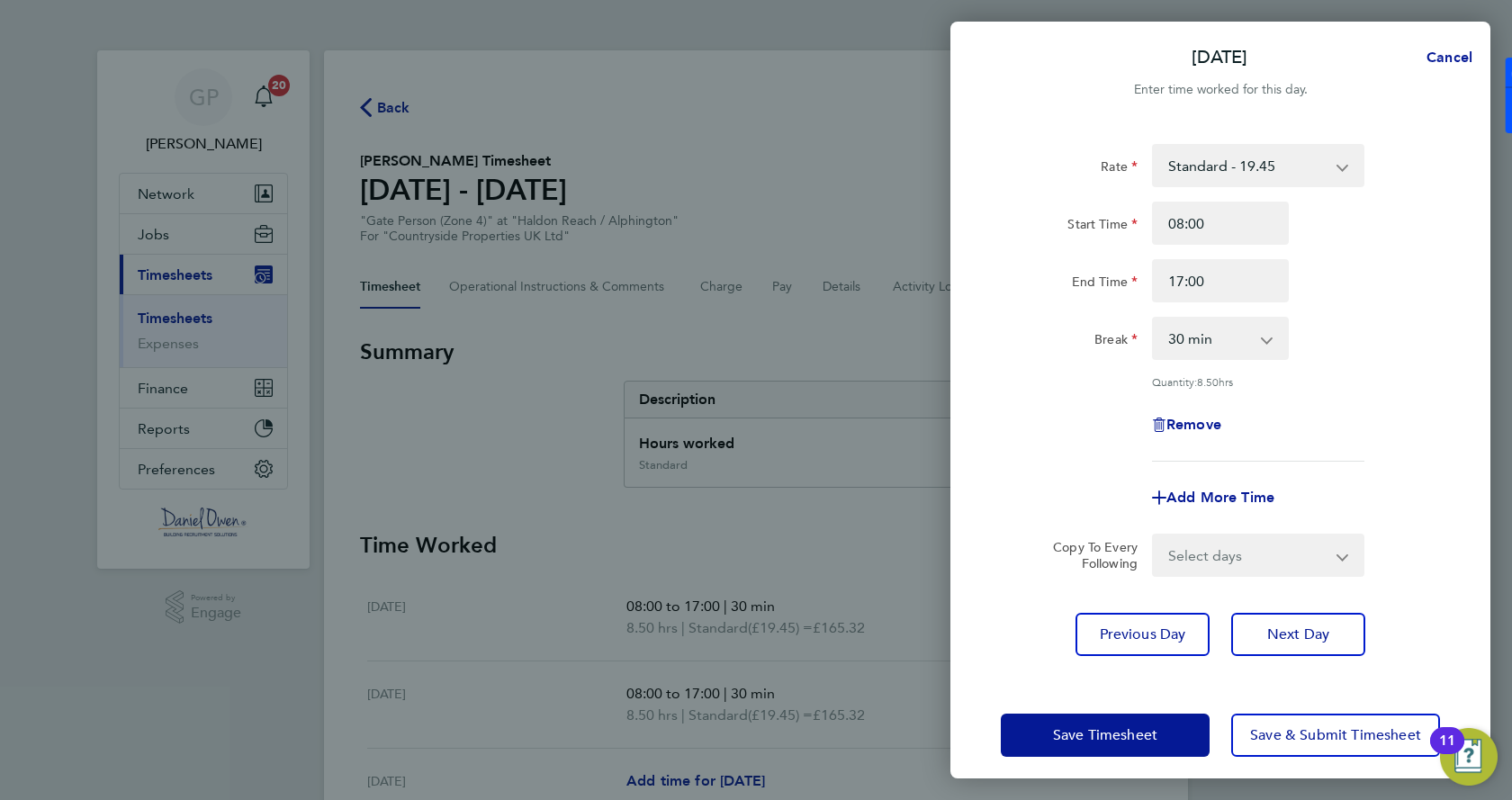
click at [1267, 600] on div "Rate Standard - 19.45 Start Time 08:00 End Time 17:00 Break 0 min 15 min 30 min…" at bounding box center [1220, 400] width 540 height 556
click at [1275, 625] on span "Next Day" at bounding box center [1298, 634] width 62 height 18
select select "30"
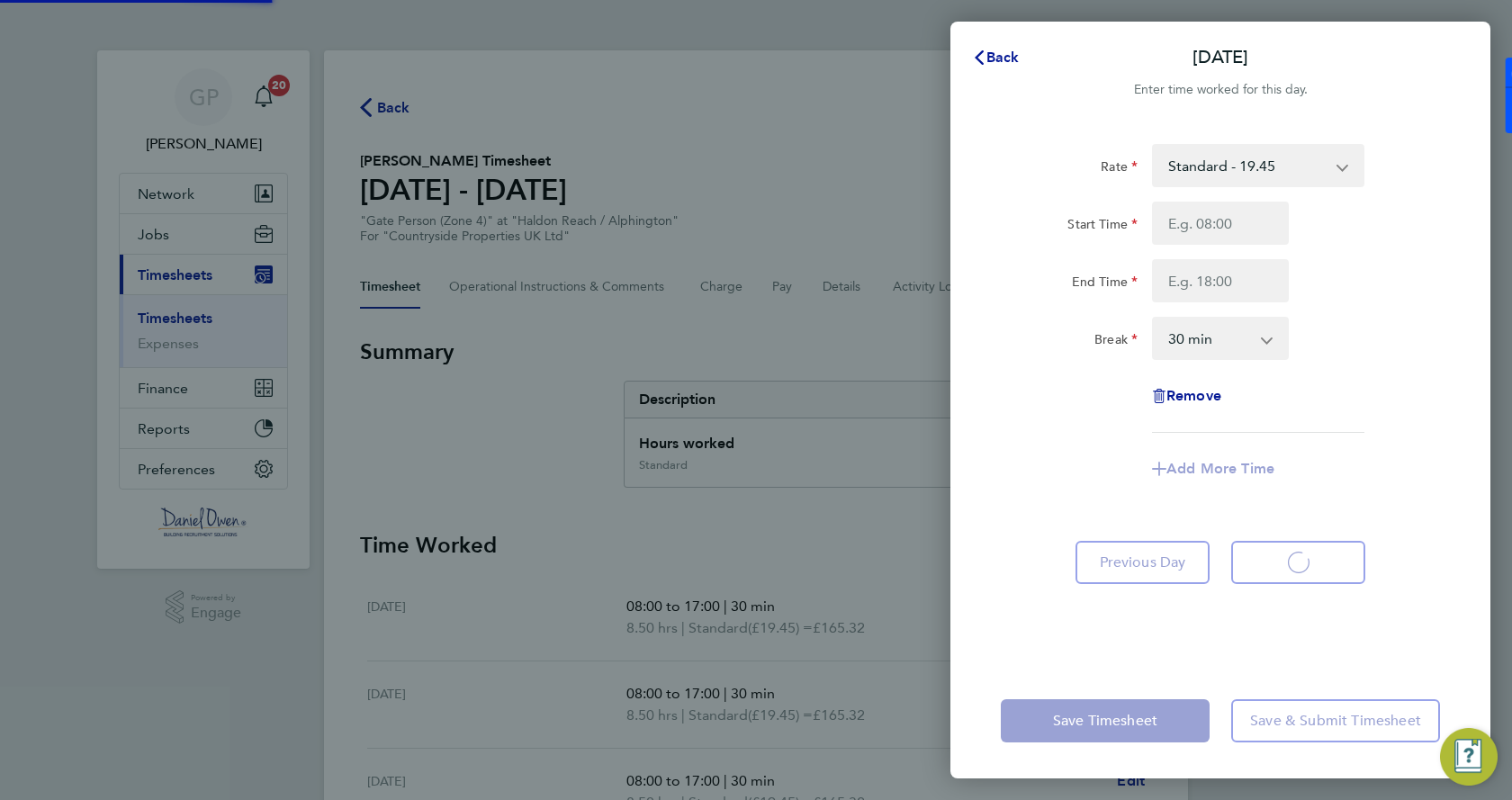
select select "30"
click at [1208, 189] on div "Rate Standard - 19.45 Start Time End Time Break 0 min 15 min 30 min 45 min 60 m…" at bounding box center [1219, 289] width 439 height 289
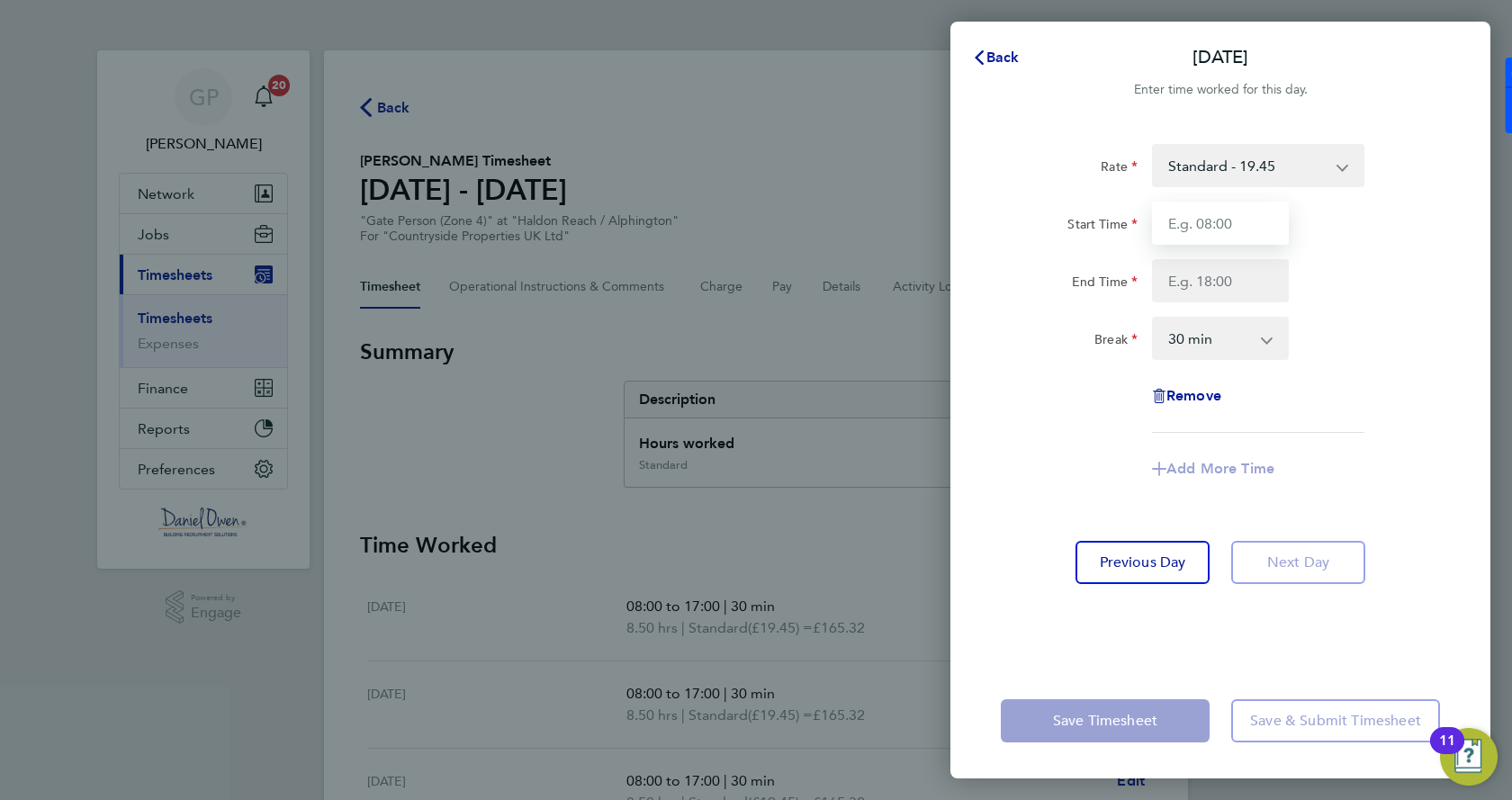
click at [1207, 211] on input "Start Time" at bounding box center [1219, 223] width 136 height 43
type input "08:00"
click at [1228, 306] on div "Rate Standard - 19.45 Start Time 08:00 End Time Break 0 min 15 min 30 min 45 mi…" at bounding box center [1219, 289] width 439 height 289
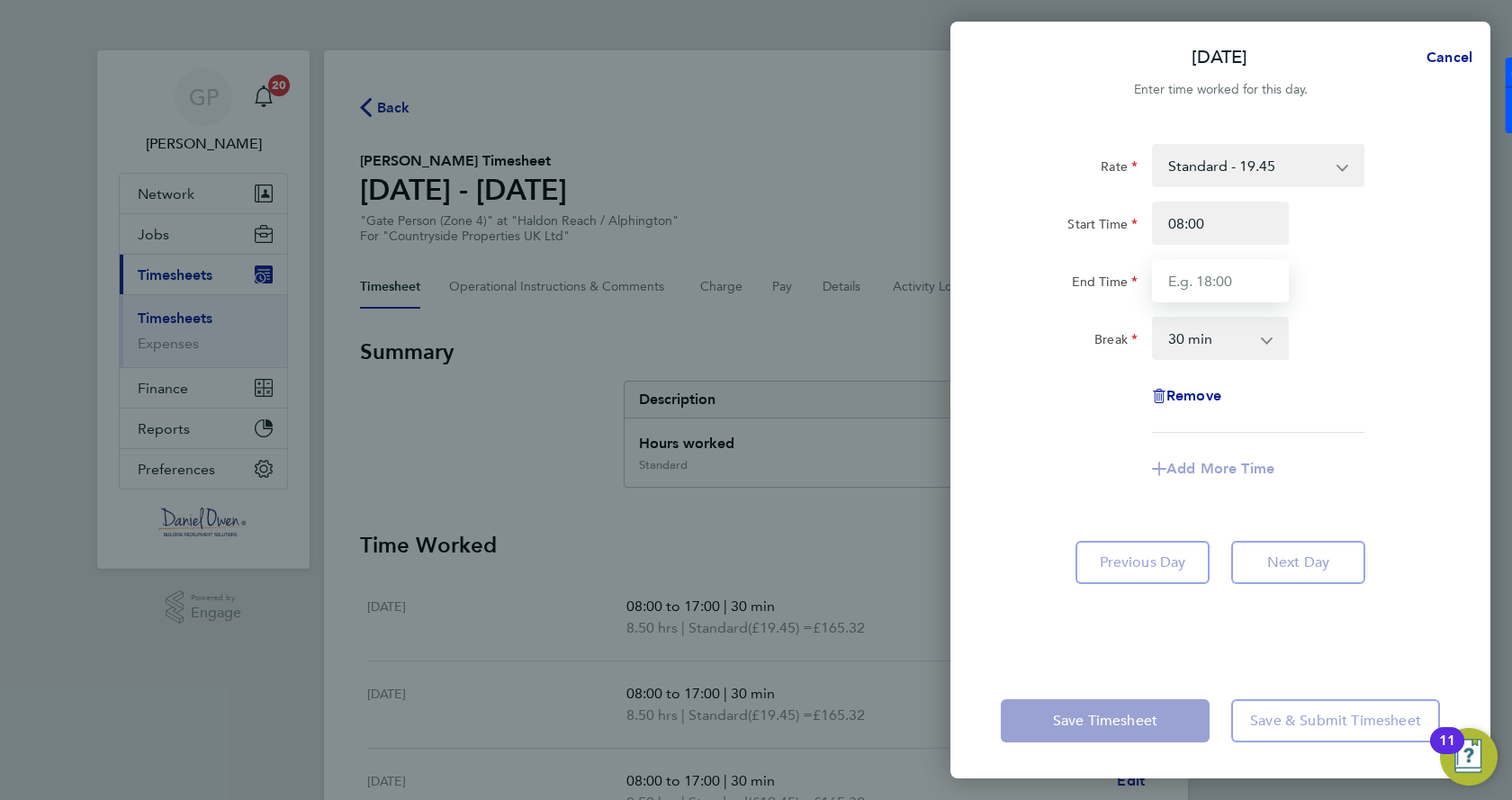
click at [1226, 296] on input "End Time" at bounding box center [1219, 281] width 136 height 43
type input "17:00"
click at [1295, 613] on div "Rate Standard - 19.45 Start Time 08:00 End Time 17:00 Break 0 min 15 min 30 min…" at bounding box center [1220, 393] width 540 height 541
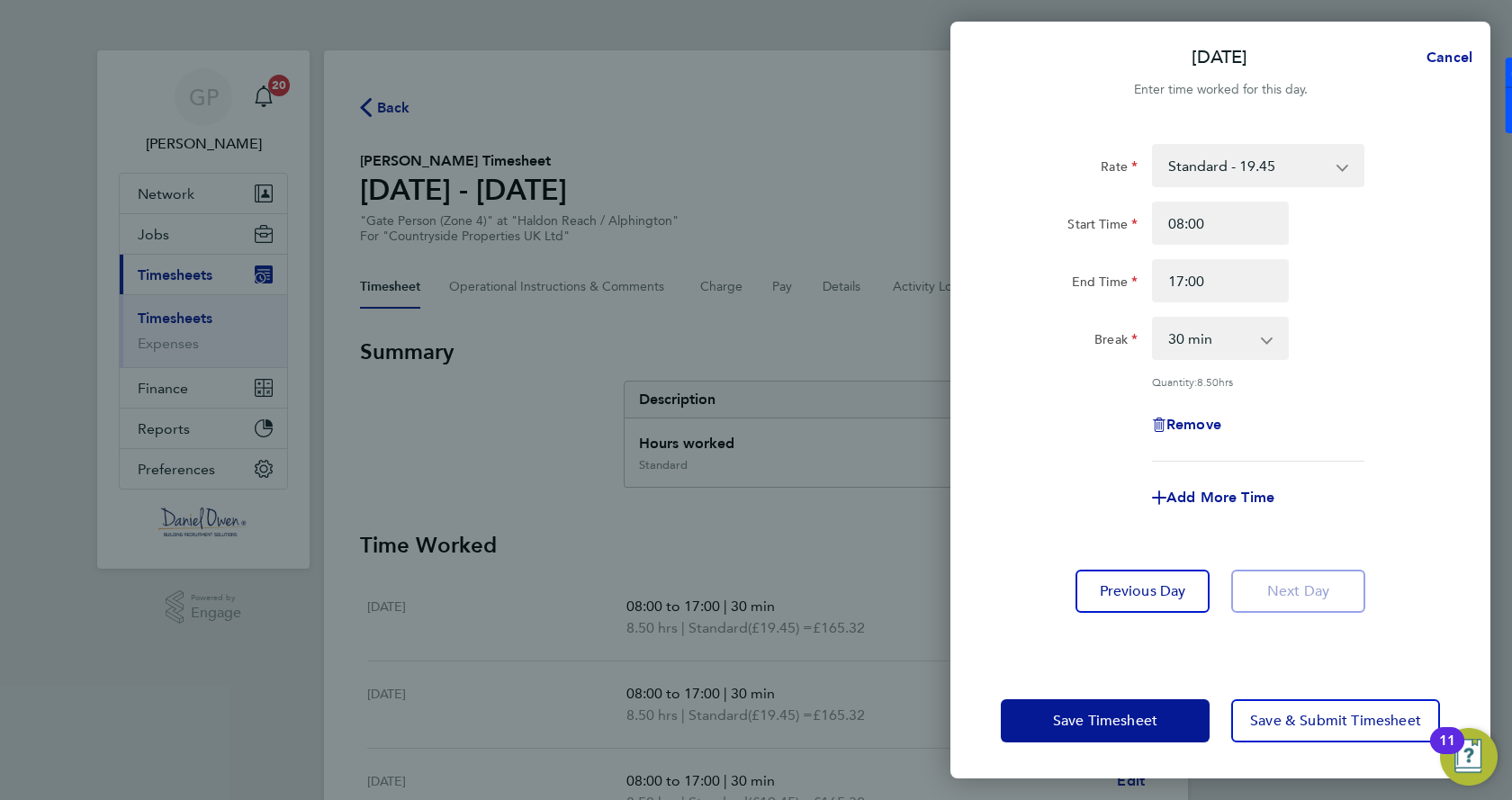
click at [1297, 600] on app-form-button "Next Day" at bounding box center [1293, 591] width 145 height 43
click at [1376, 715] on span "Save & Submit Timesheet" at bounding box center [1335, 720] width 171 height 18
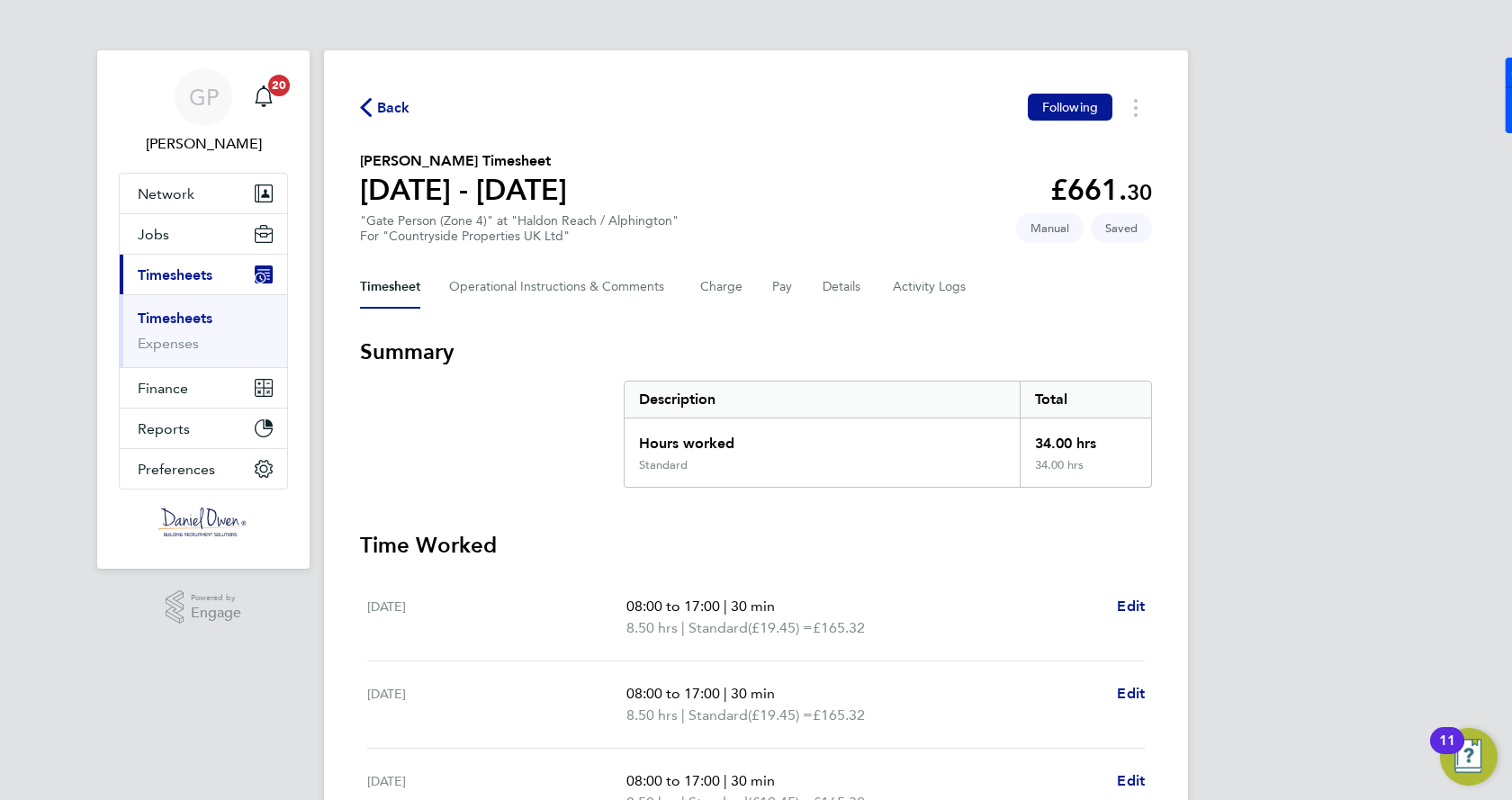
scroll to position [270, 0]
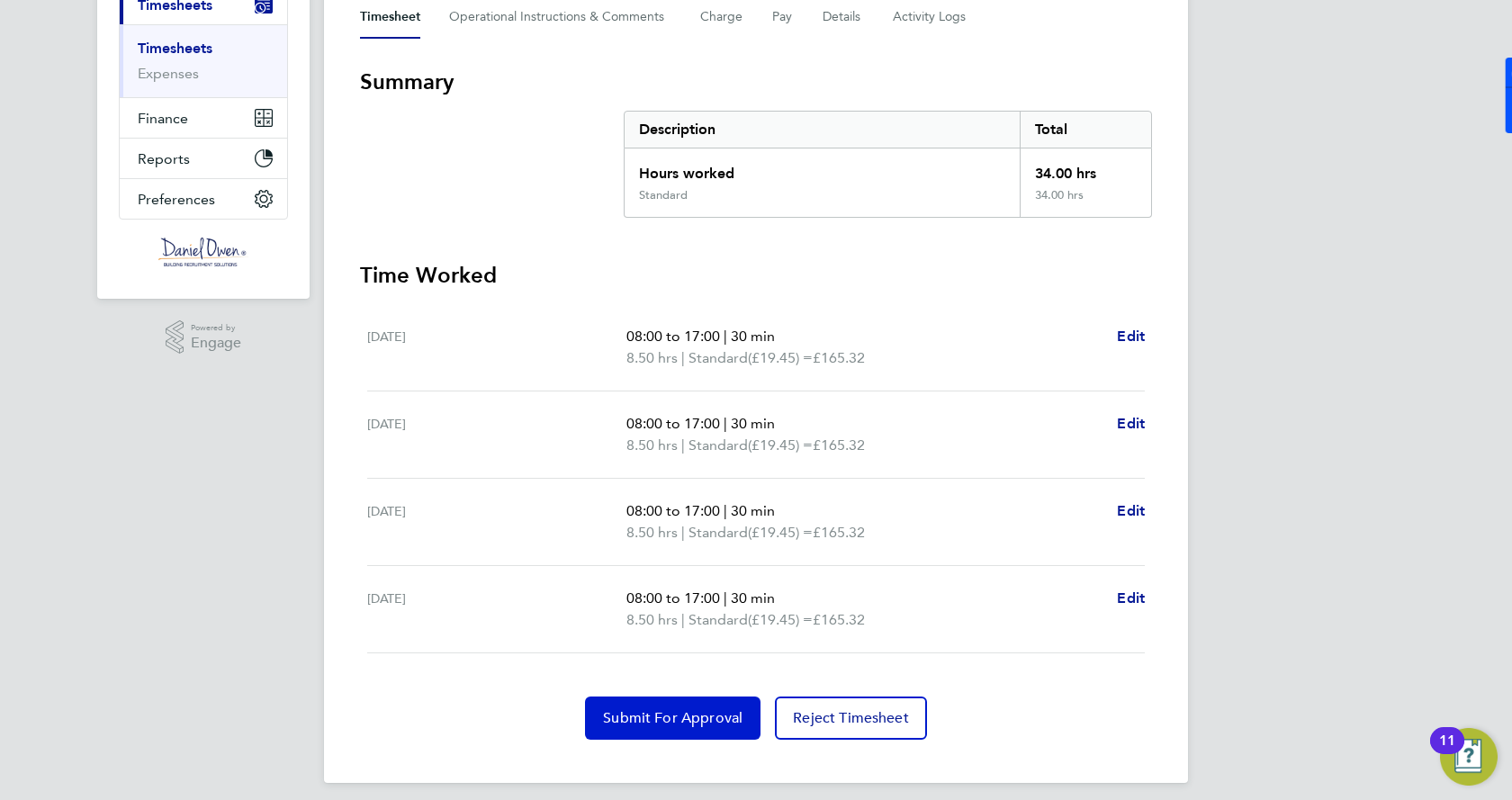
click at [692, 724] on span "Submit For Approval" at bounding box center [673, 718] width 139 height 18
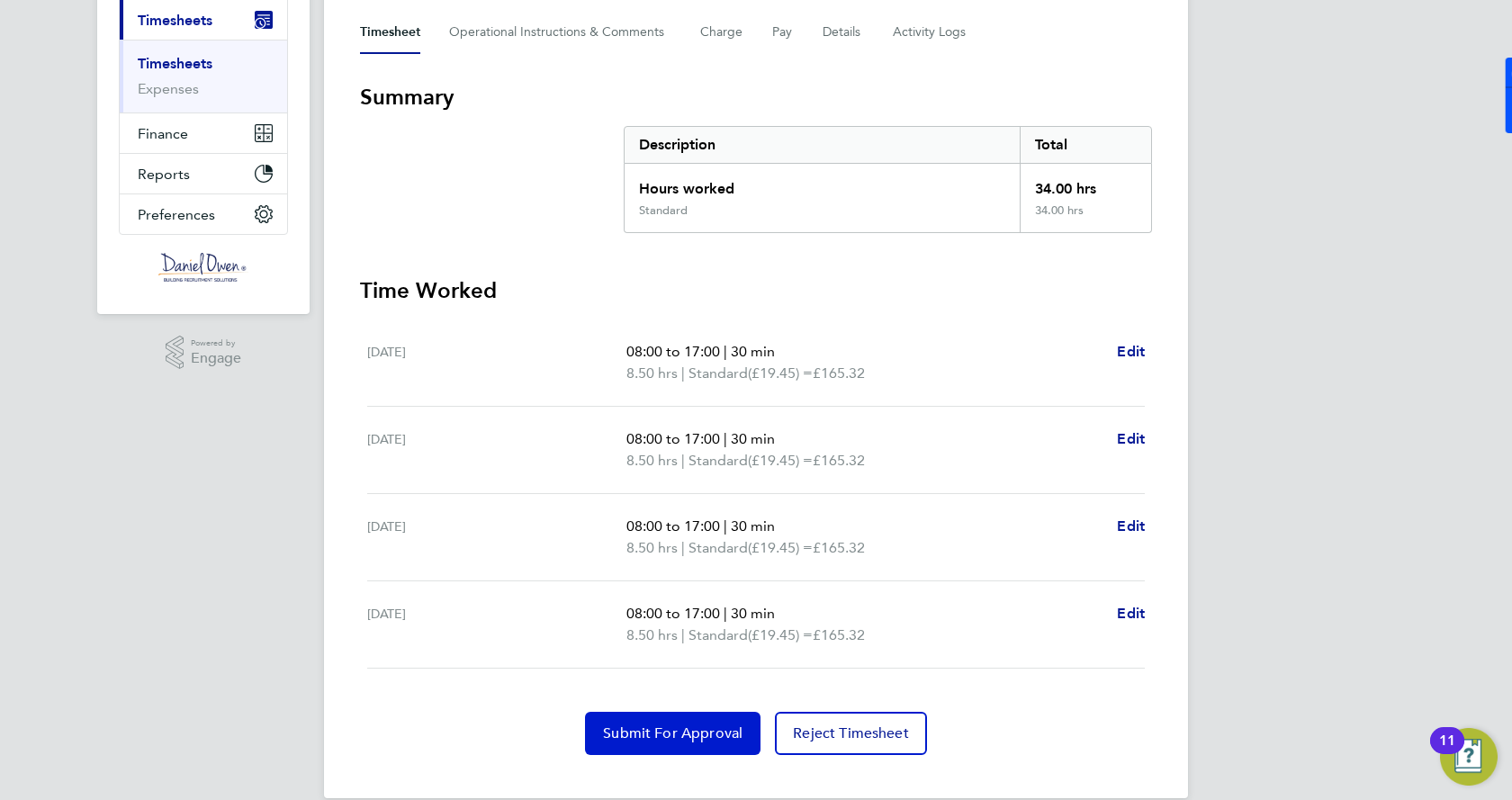
click at [649, 733] on span "Submit For Approval" at bounding box center [673, 733] width 139 height 18
click at [671, 717] on button "Submit For Approval" at bounding box center [673, 733] width 176 height 43
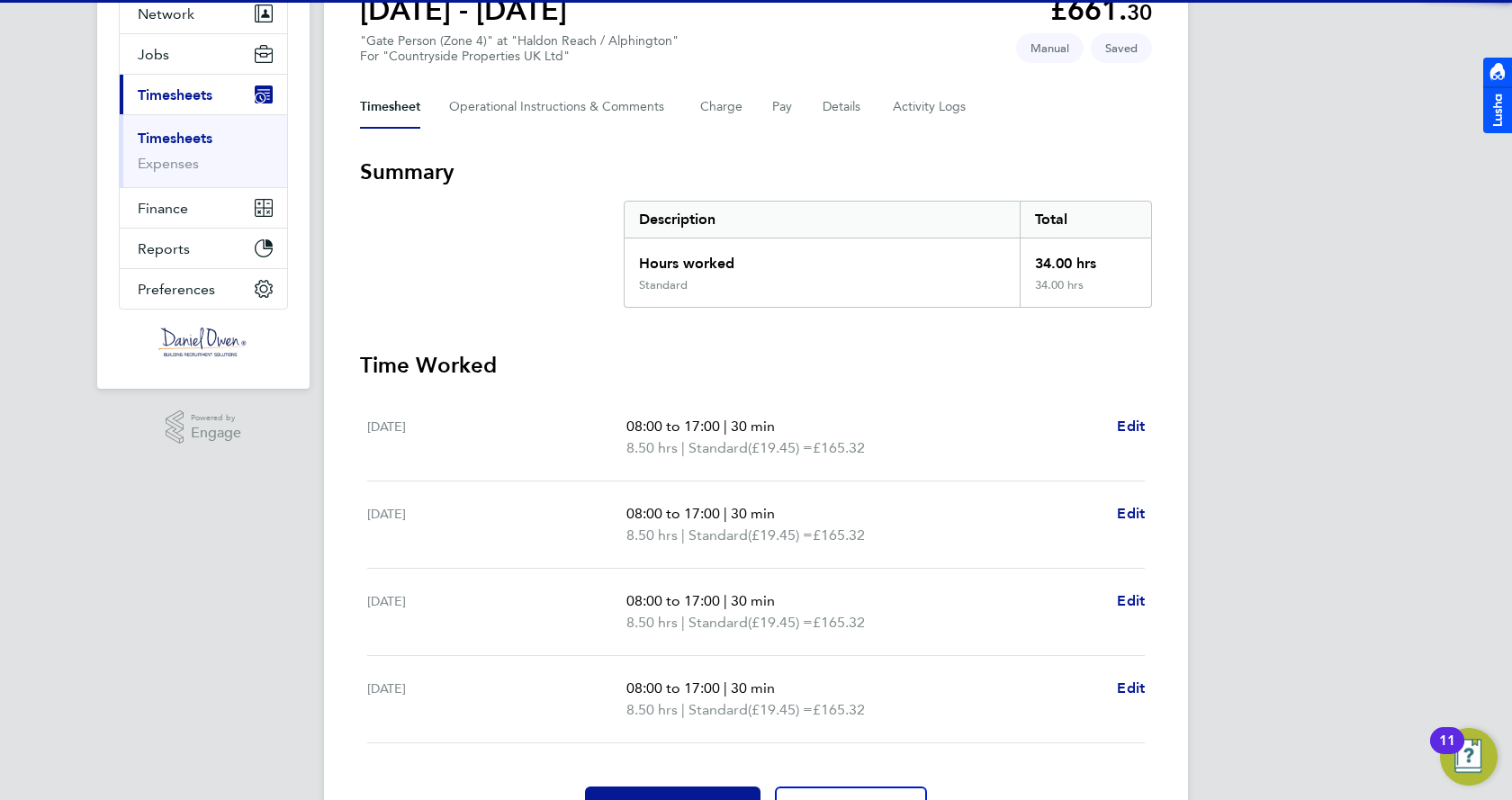
scroll to position [282, 0]
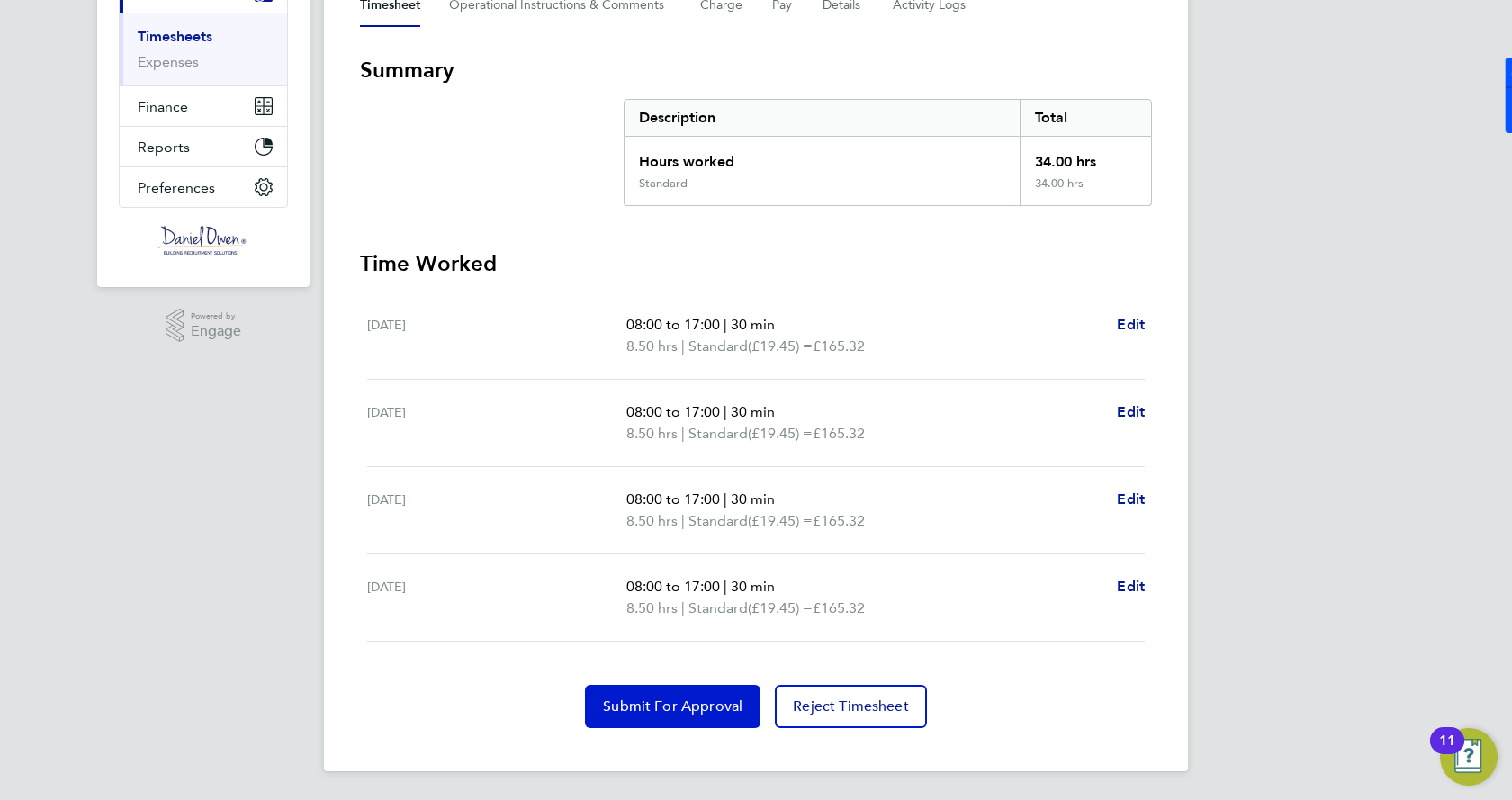
click at [660, 694] on button "Submit For Approval" at bounding box center [673, 707] width 176 height 43
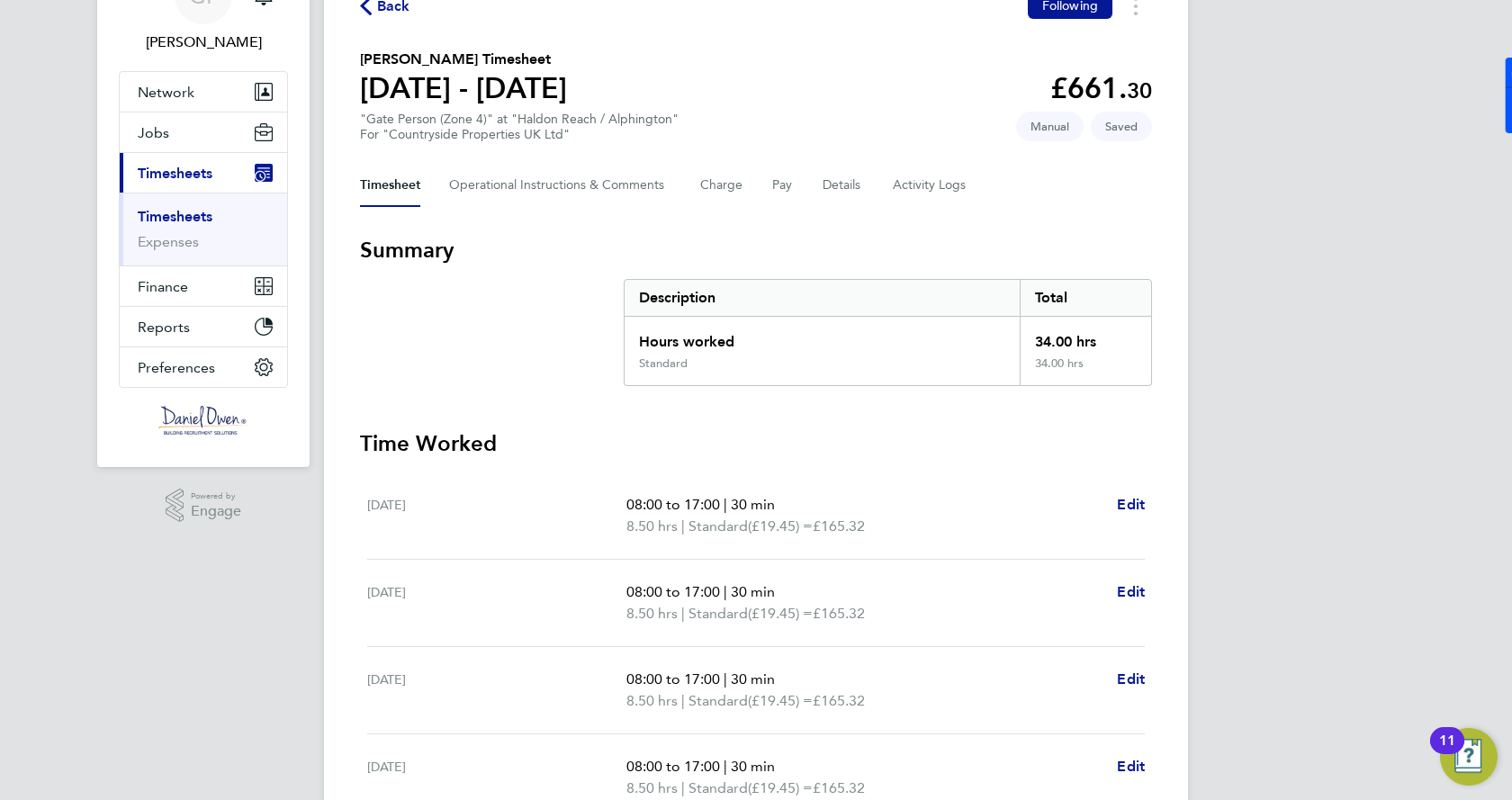
scroll to position [12, 0]
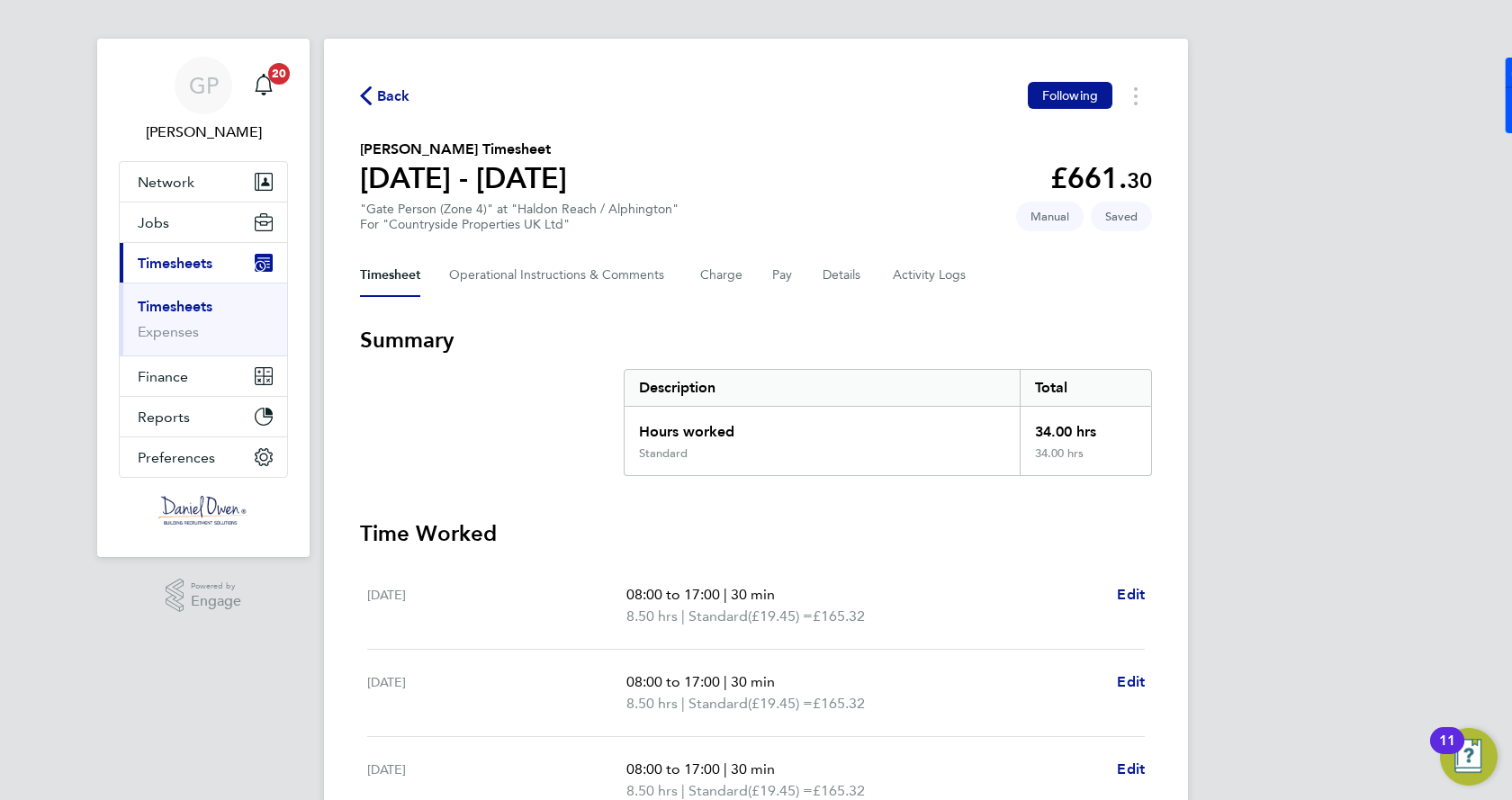
click at [183, 302] on link "Timesheets" at bounding box center [175, 305] width 75 height 17
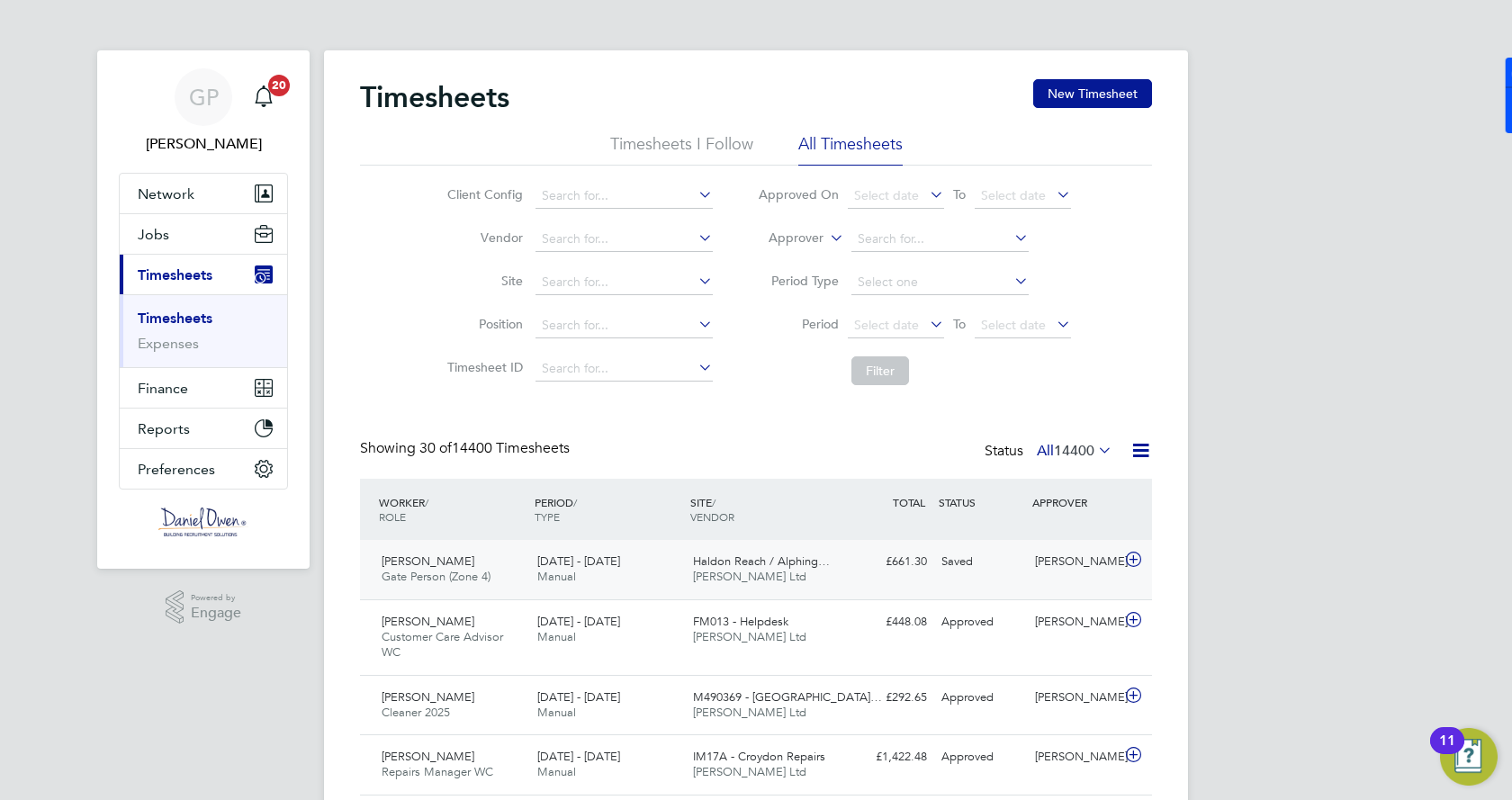
click at [977, 570] on div "Saved" at bounding box center [981, 561] width 93 height 29
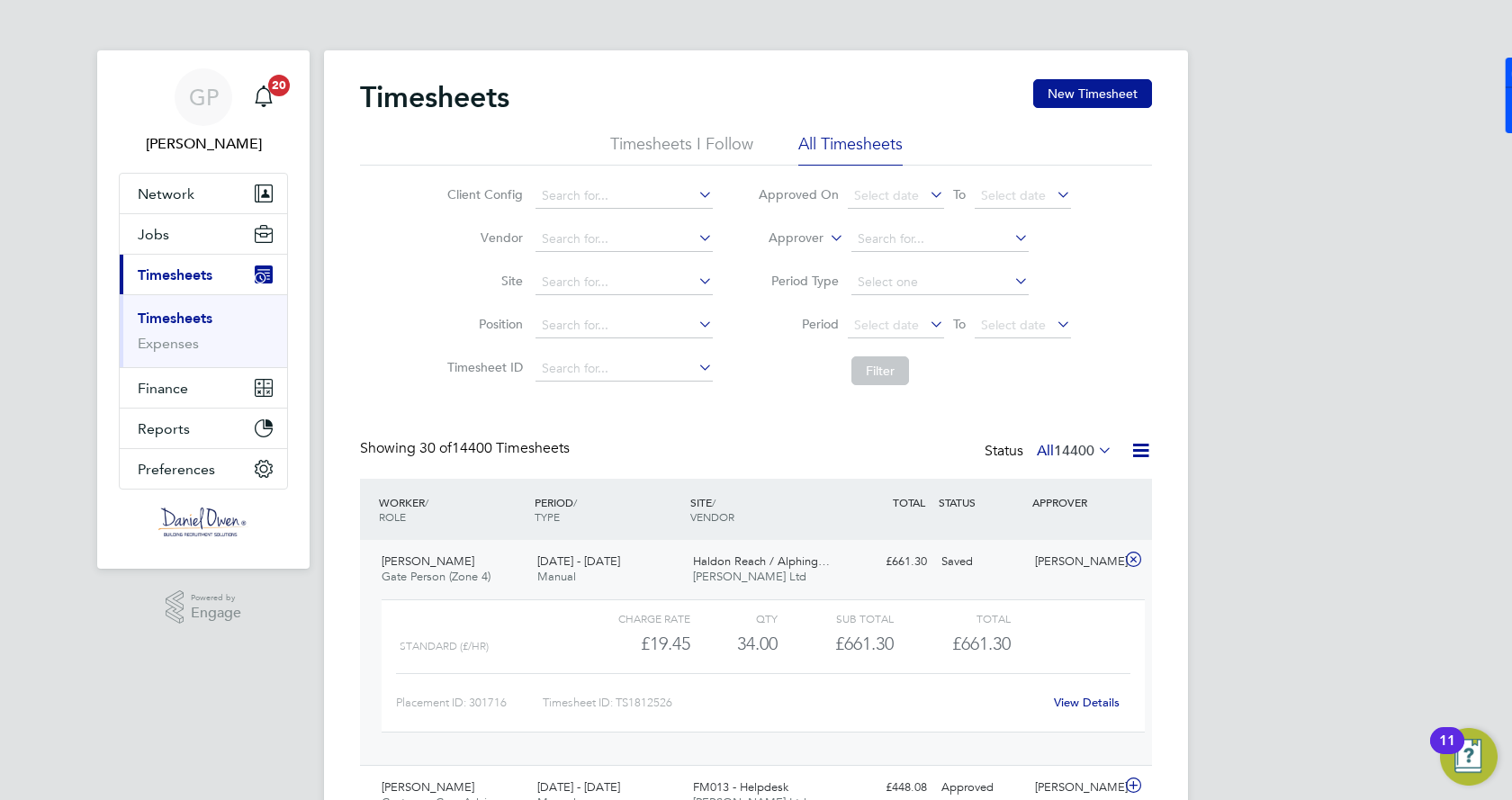
click at [1097, 707] on link "View Details" at bounding box center [1086, 703] width 66 height 16
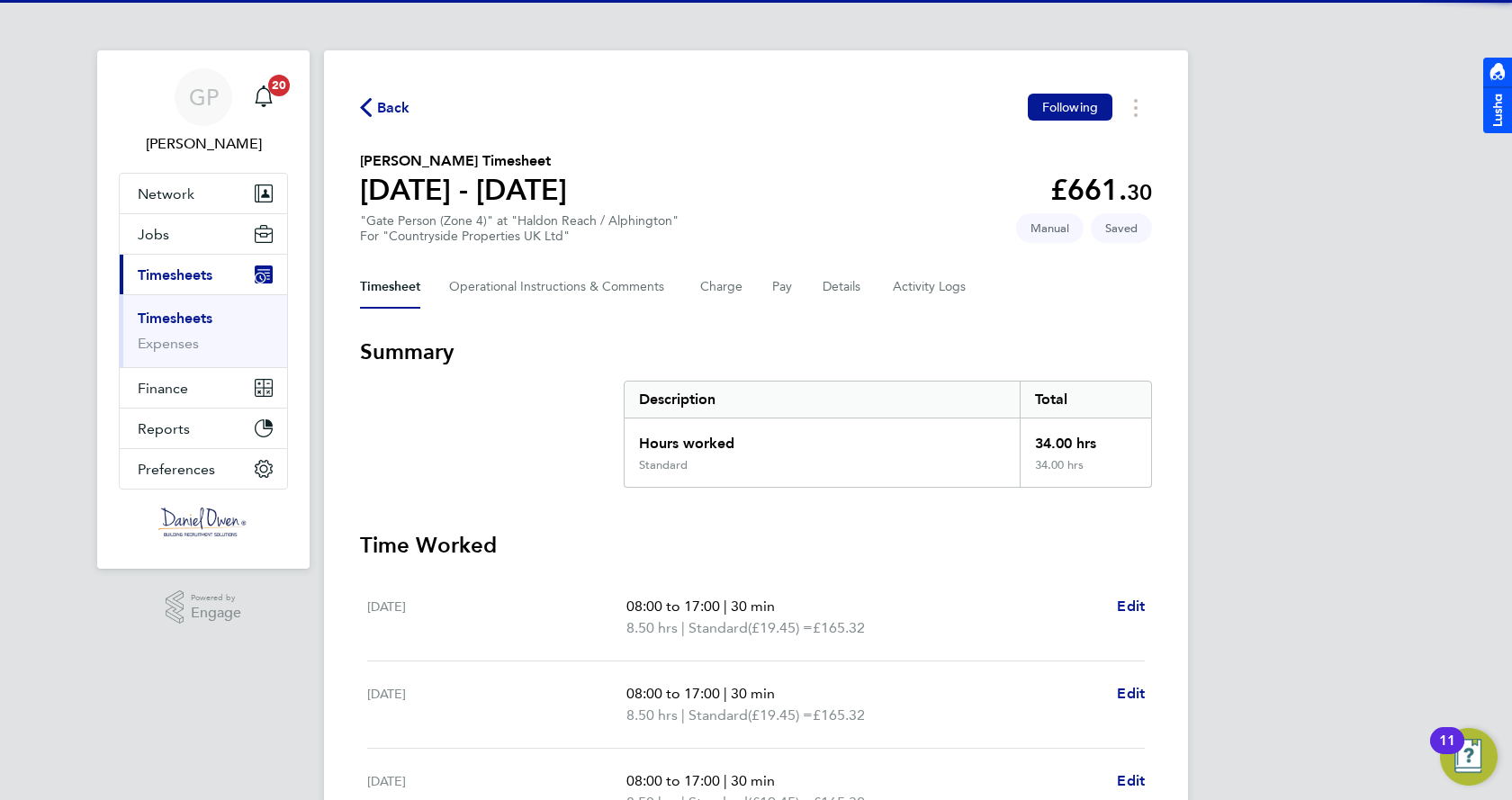
scroll to position [282, 0]
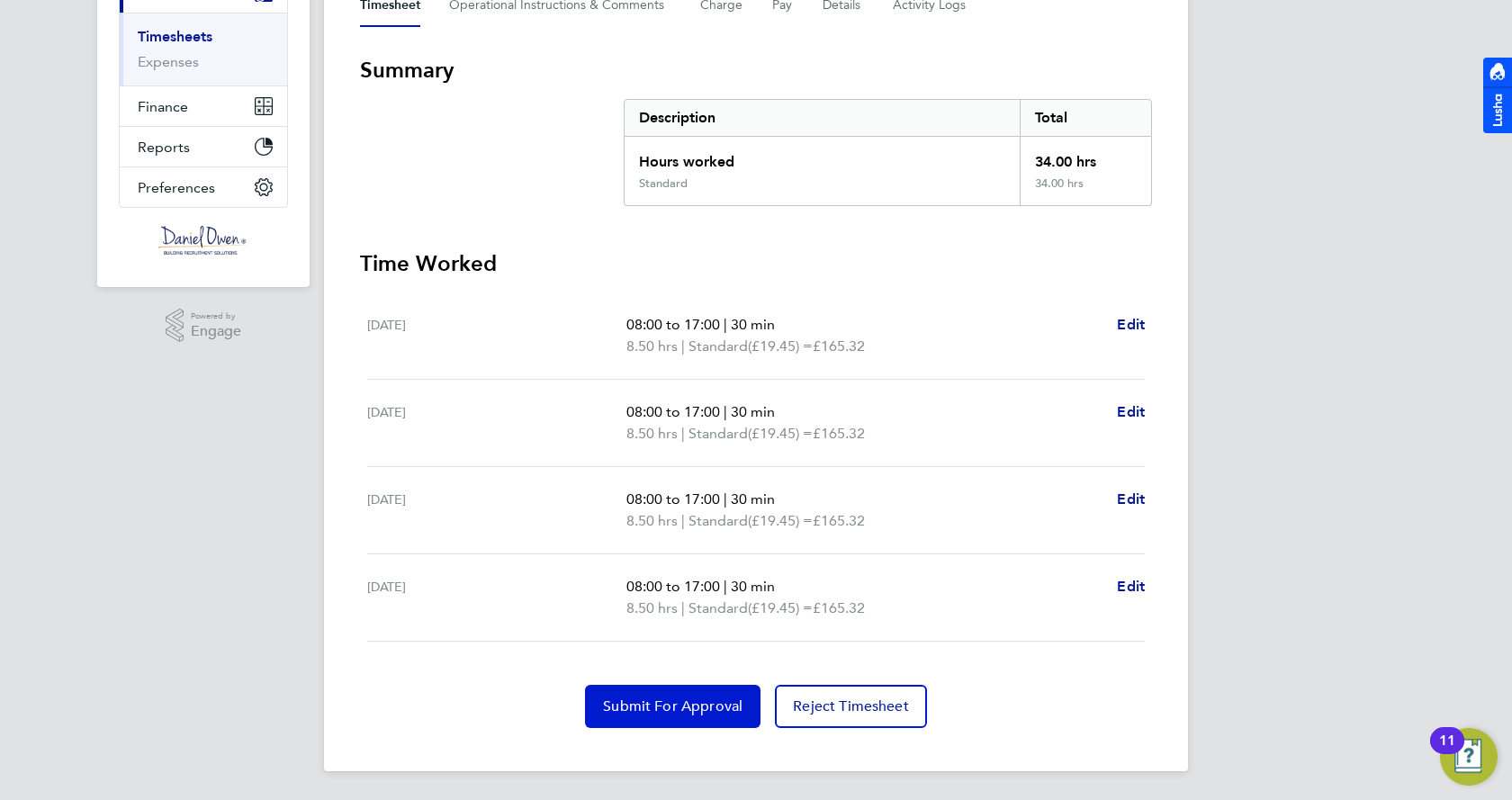
click at [746, 692] on button "Submit For Approval" at bounding box center [673, 707] width 176 height 43
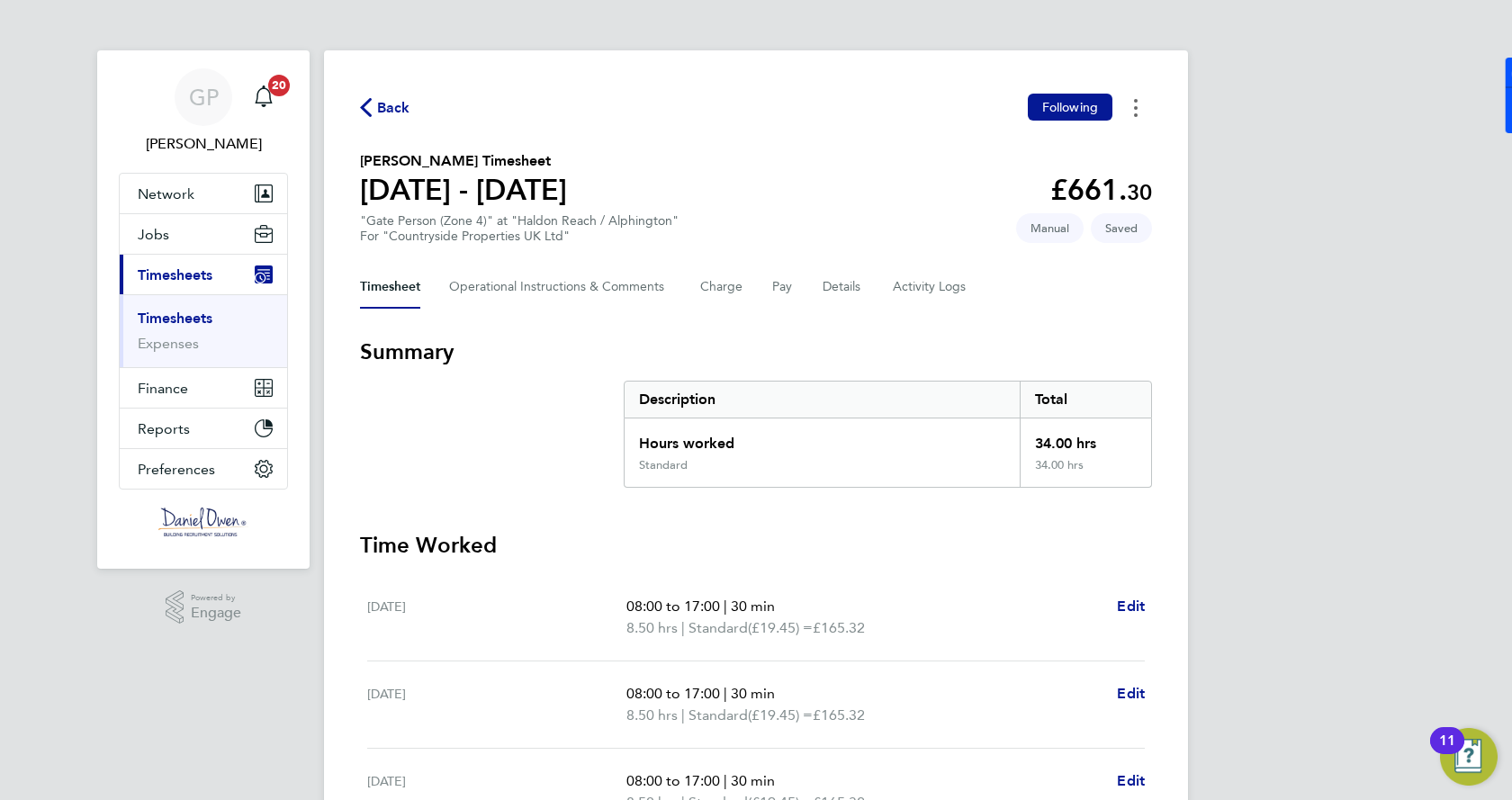
click at [1148, 109] on button "Timesheets Menu" at bounding box center [1135, 107] width 32 height 27
click at [1070, 255] on div "Back Following [PERSON_NAME] as absent Download timesheet [PERSON_NAME] Timeshe…" at bounding box center [756, 551] width 864 height 1002
click at [1052, 233] on span "Manual" at bounding box center [1050, 228] width 68 height 29
click at [1132, 229] on span "Saved" at bounding box center [1121, 228] width 61 height 29
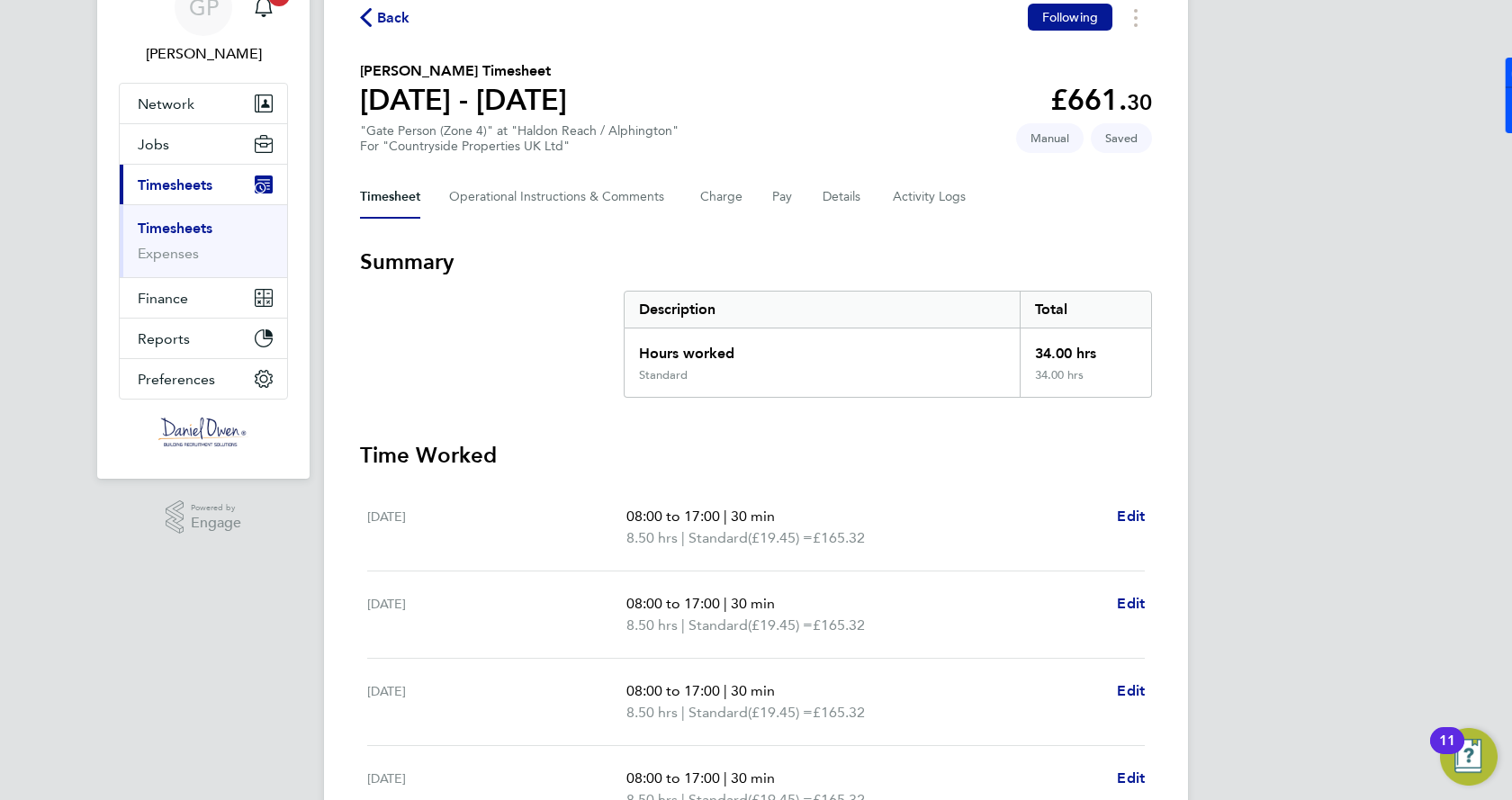
scroll to position [282, 0]
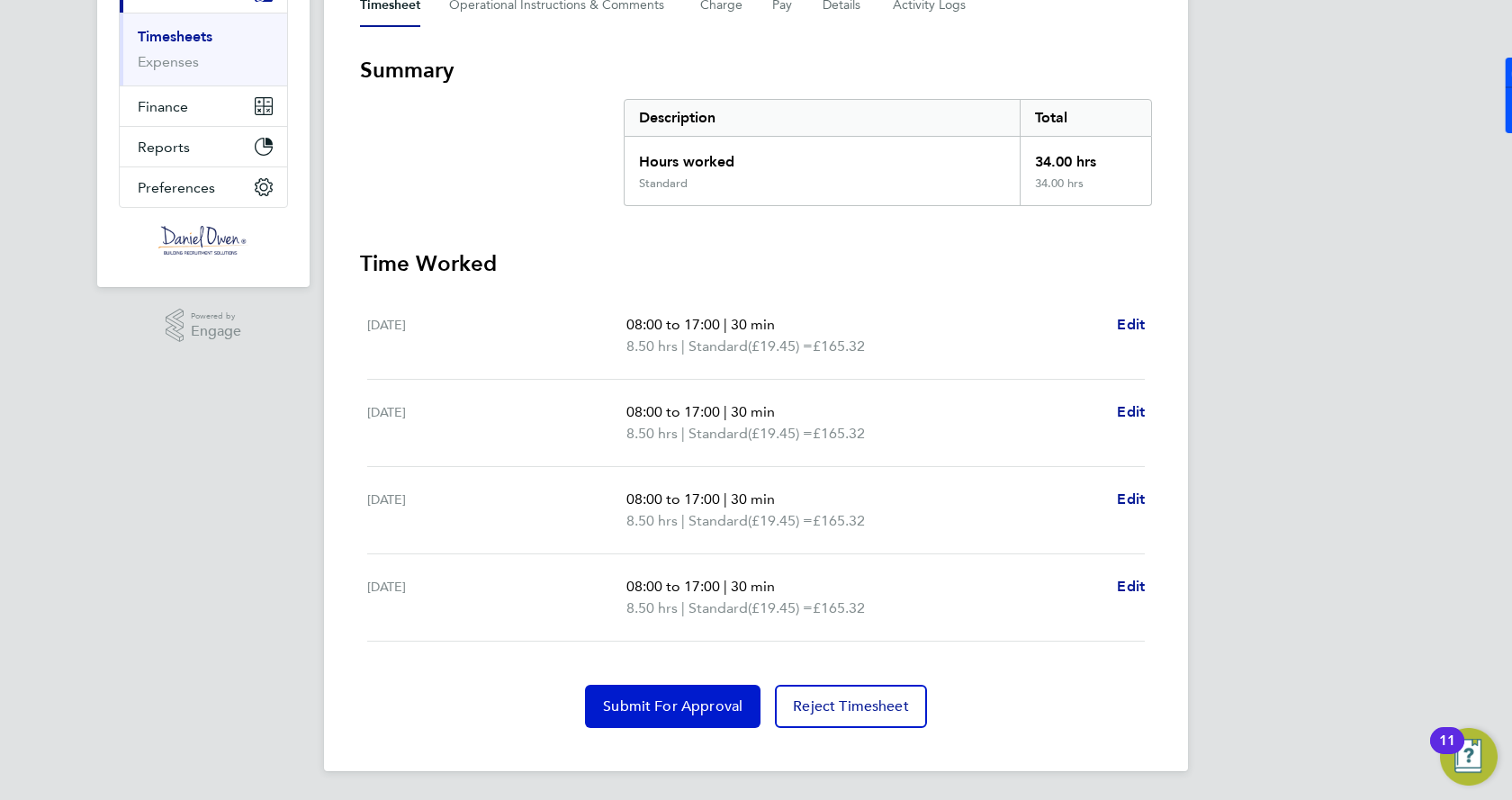
click at [625, 708] on span "Submit For Approval" at bounding box center [673, 706] width 139 height 18
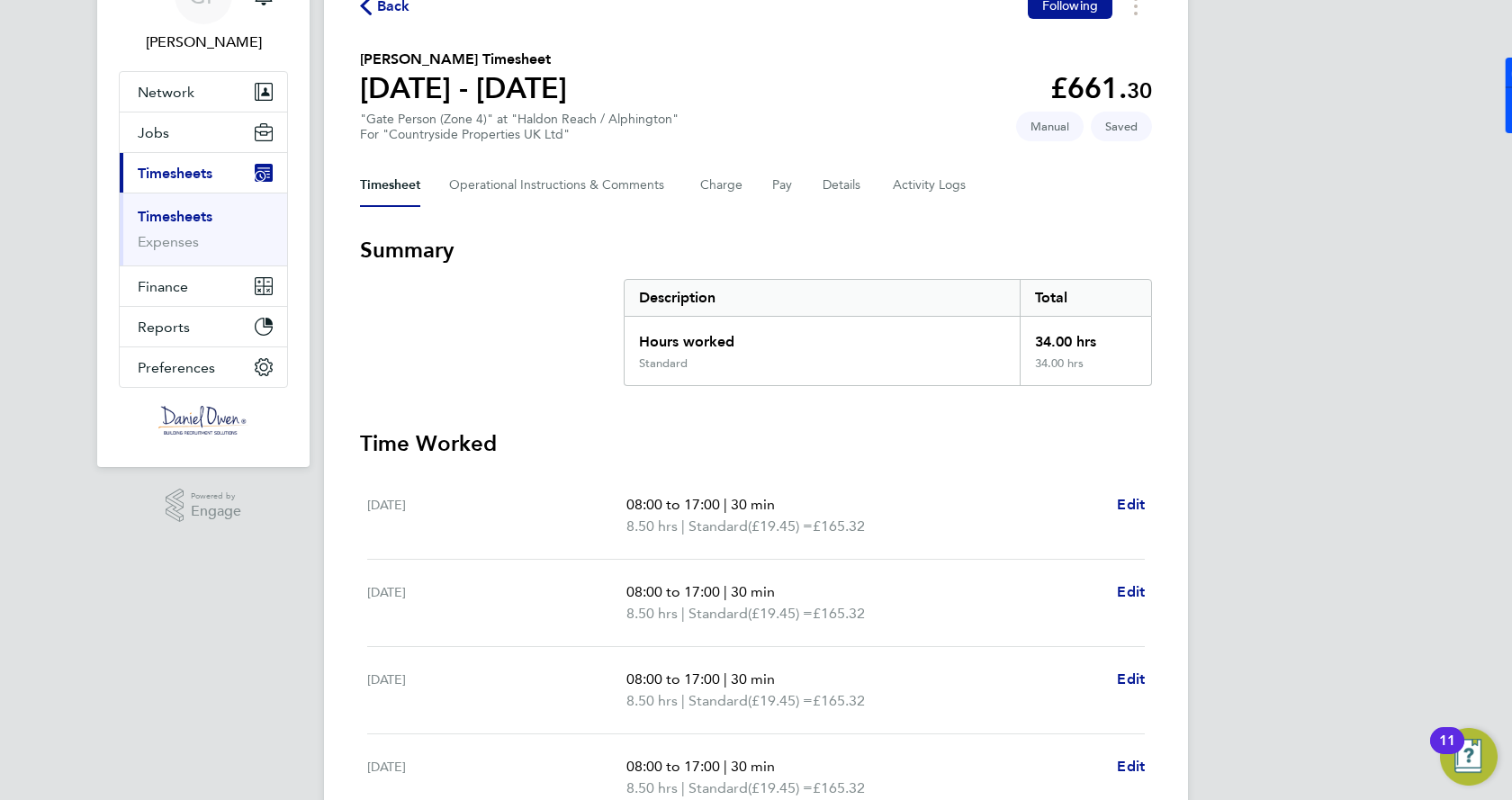
scroll to position [12, 0]
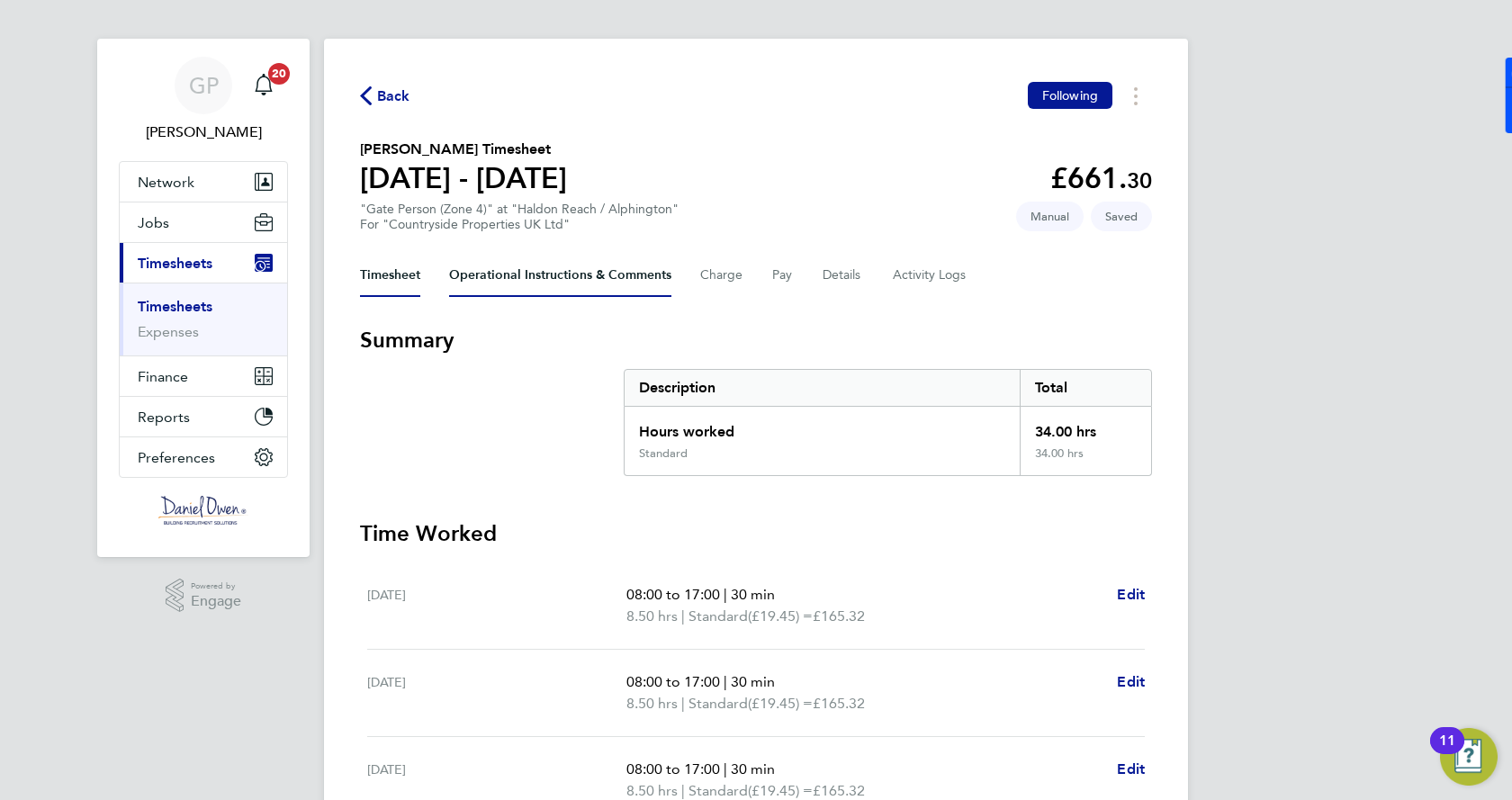
click at [595, 277] on Comments-tab "Operational Instructions & Comments" at bounding box center [560, 276] width 222 height 43
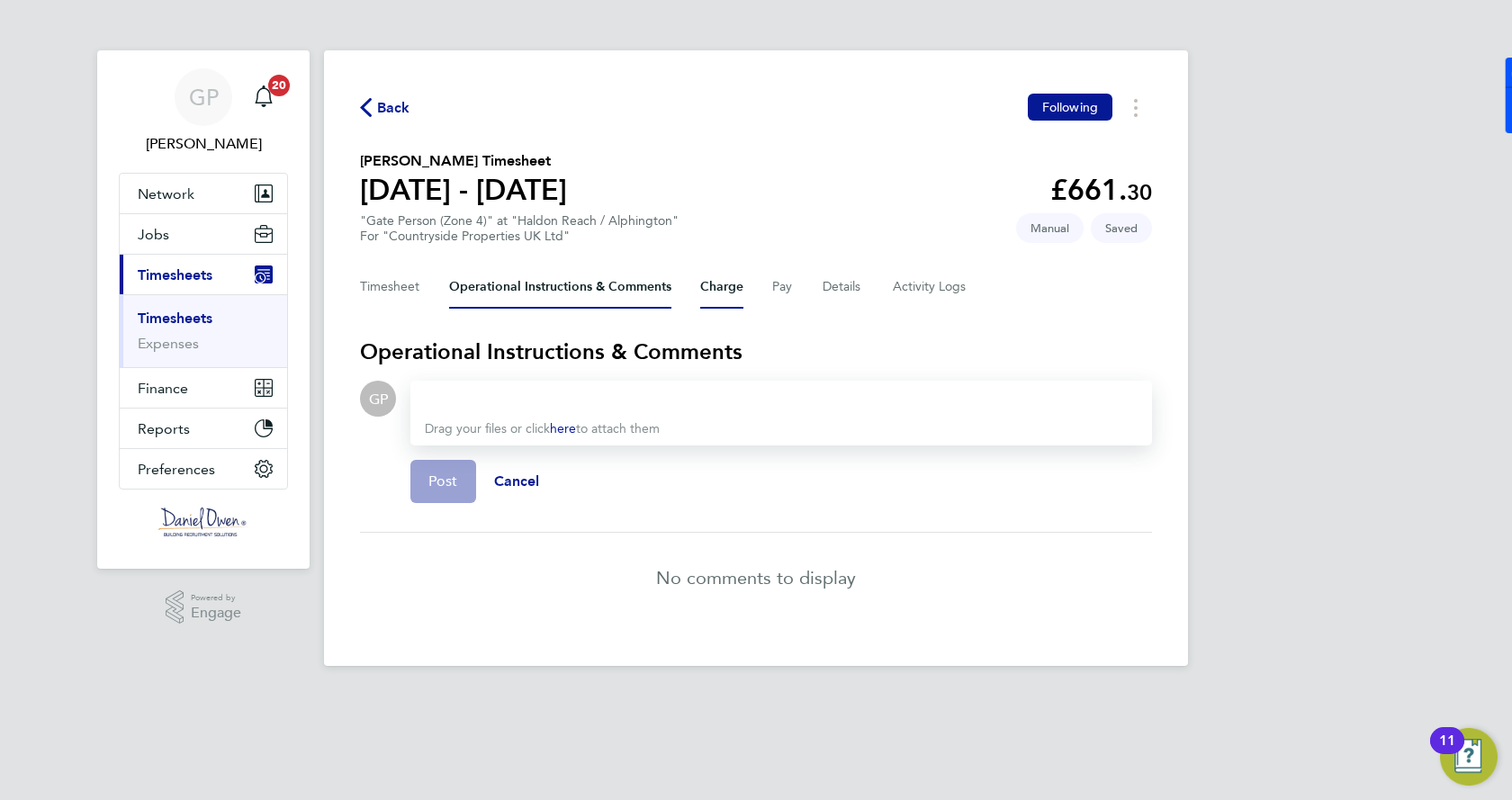
click at [737, 297] on button "Charge" at bounding box center [722, 287] width 43 height 43
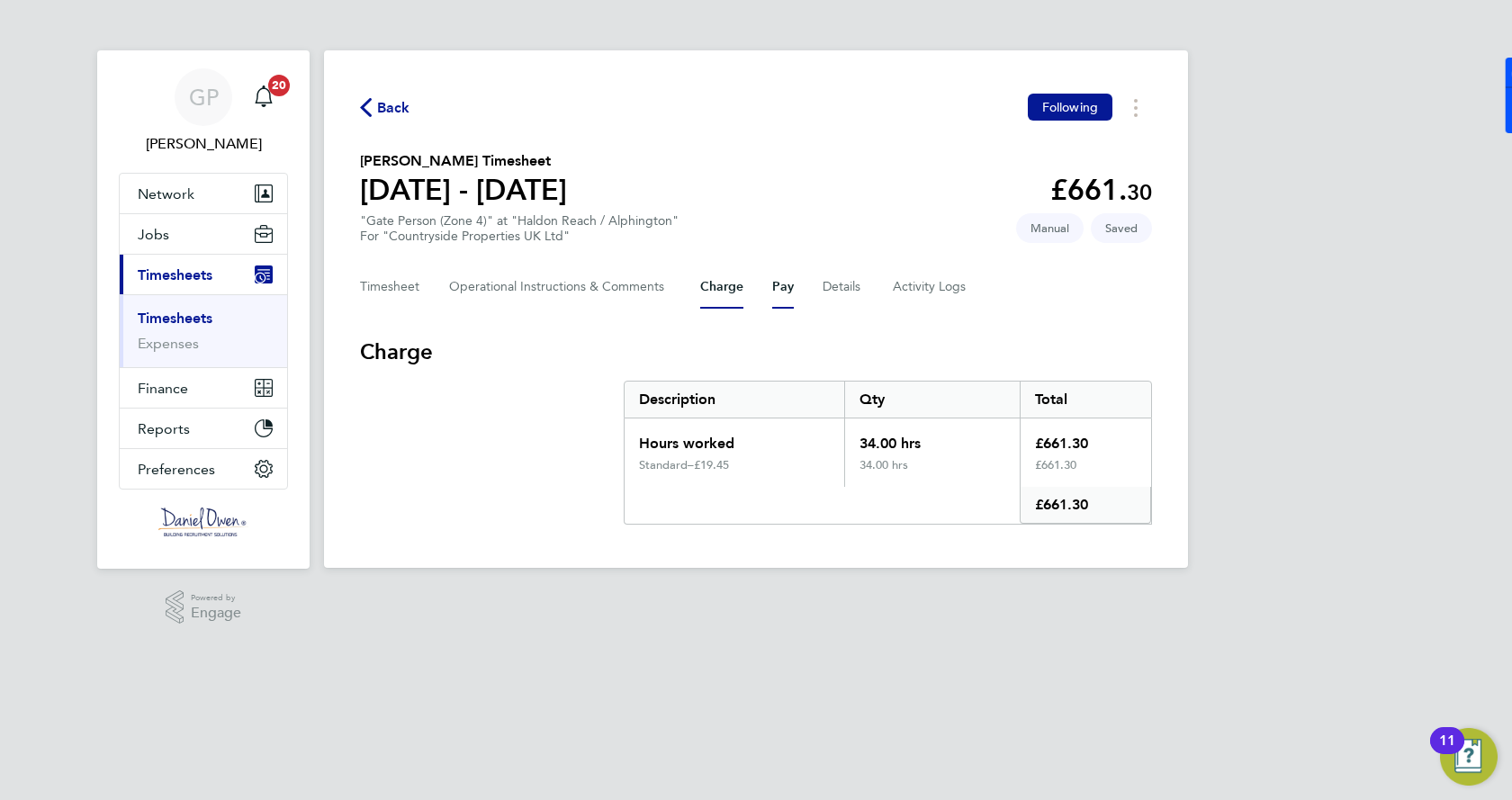
click at [786, 288] on button "Pay" at bounding box center [783, 287] width 22 height 43
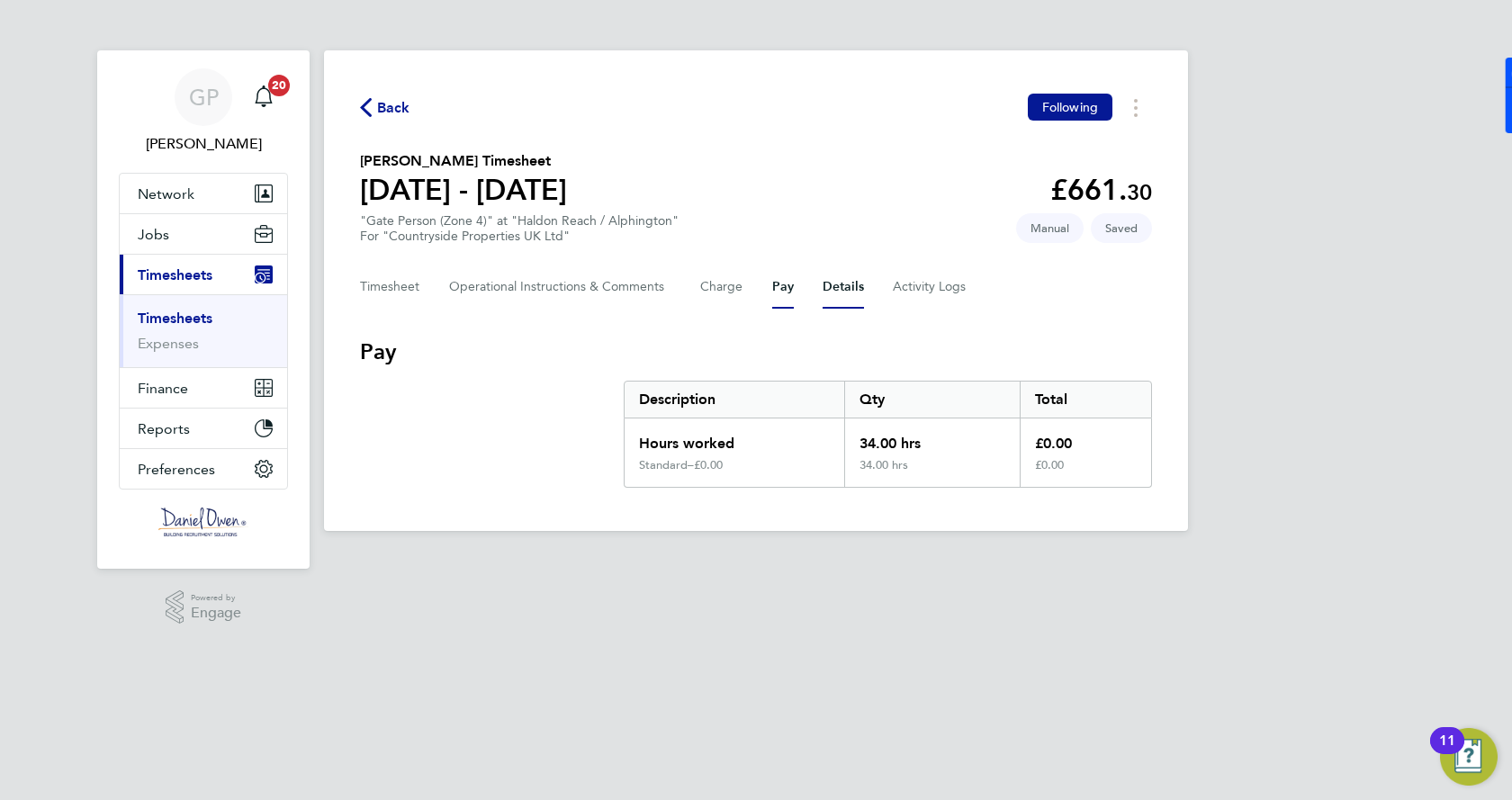
click at [828, 287] on button "Details" at bounding box center [843, 287] width 41 height 43
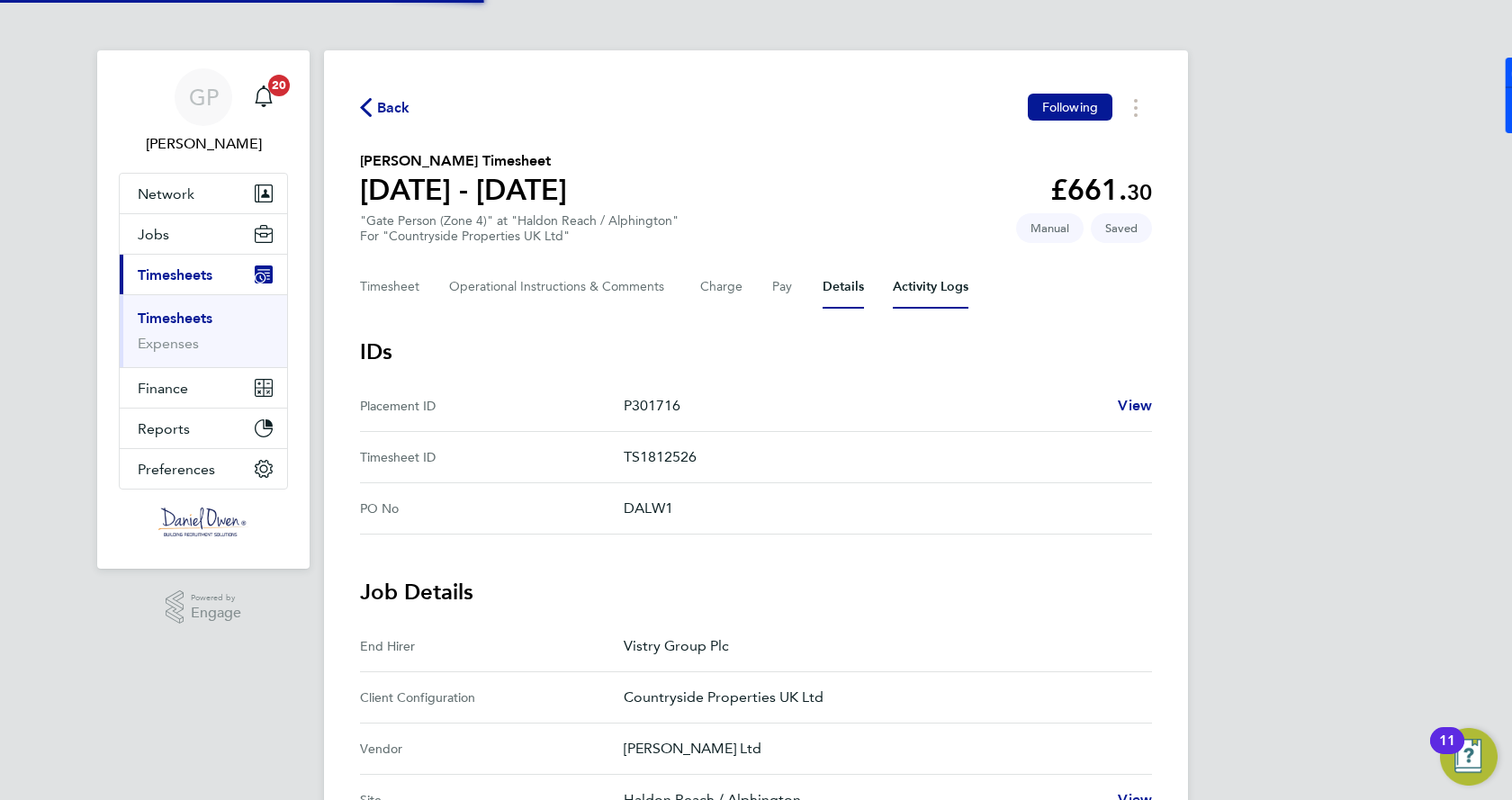
click at [905, 289] on Logs-tab "Activity Logs" at bounding box center [930, 287] width 76 height 43
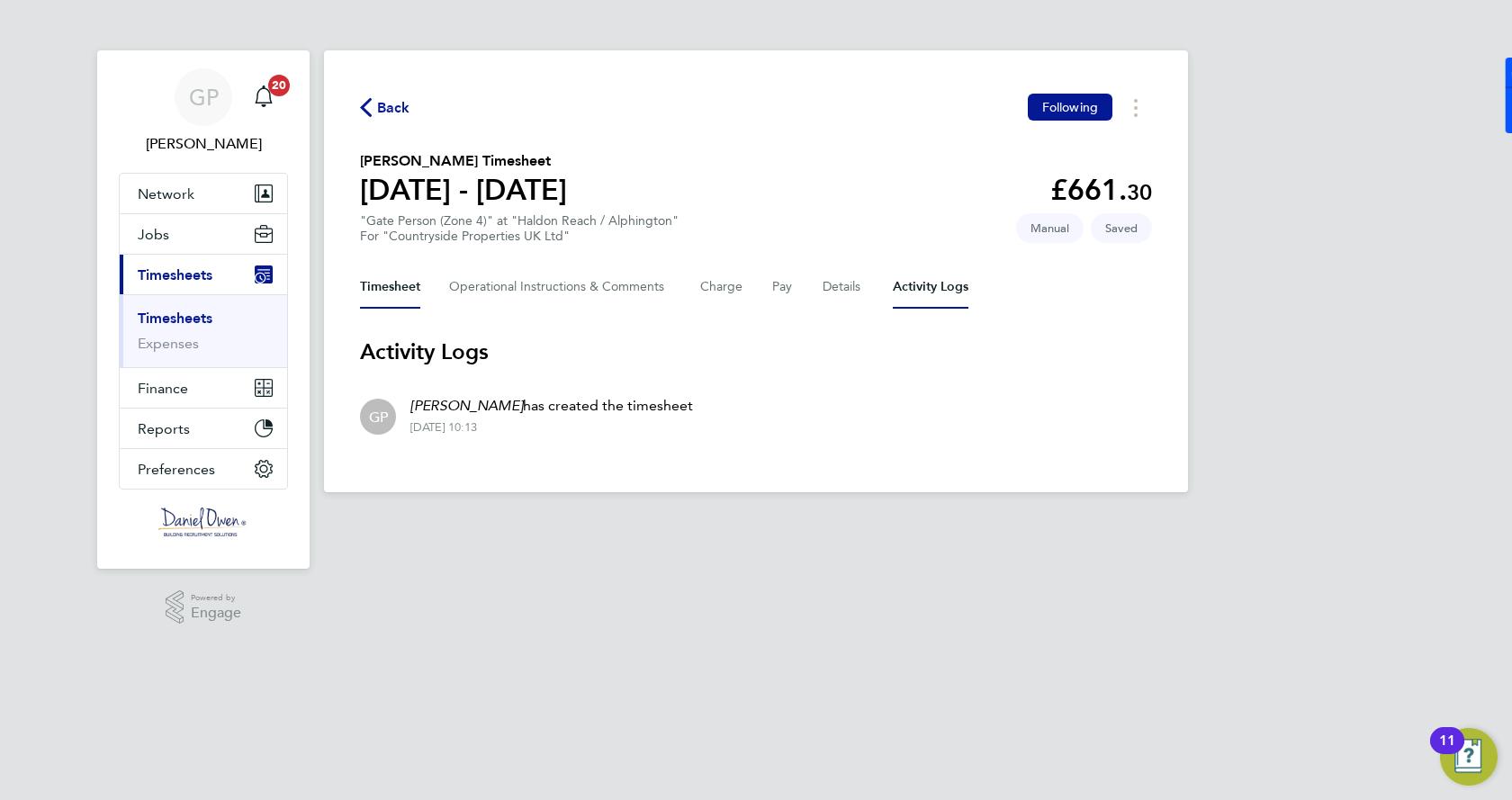
click at [408, 283] on button "Timesheet" at bounding box center [390, 287] width 60 height 43
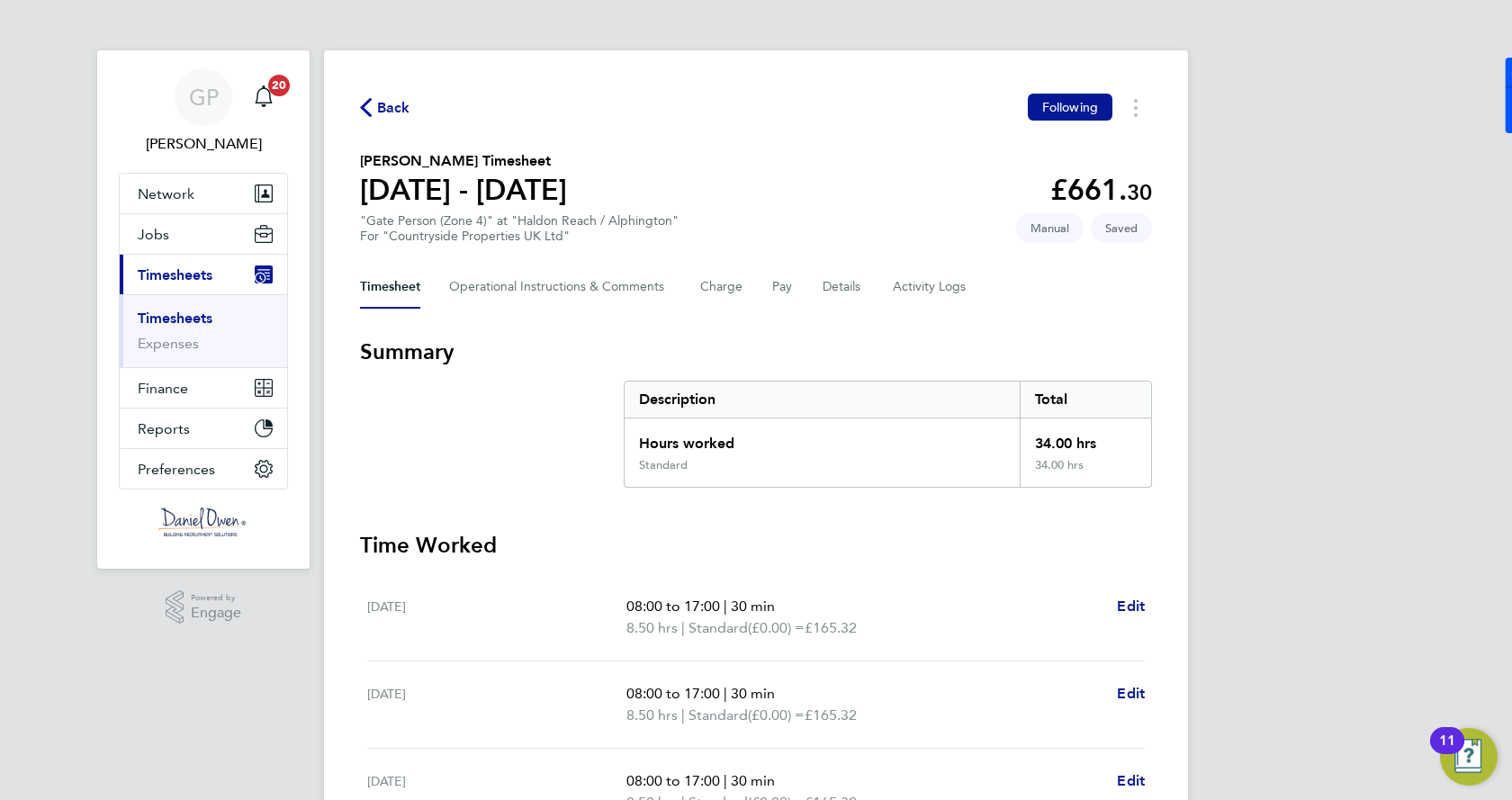
click at [405, 159] on h2 "Anton Seatherton's Timesheet" at bounding box center [463, 161] width 207 height 22
click at [629, 279] on Comments-tab "Operational Instructions & Comments" at bounding box center [560, 287] width 222 height 43
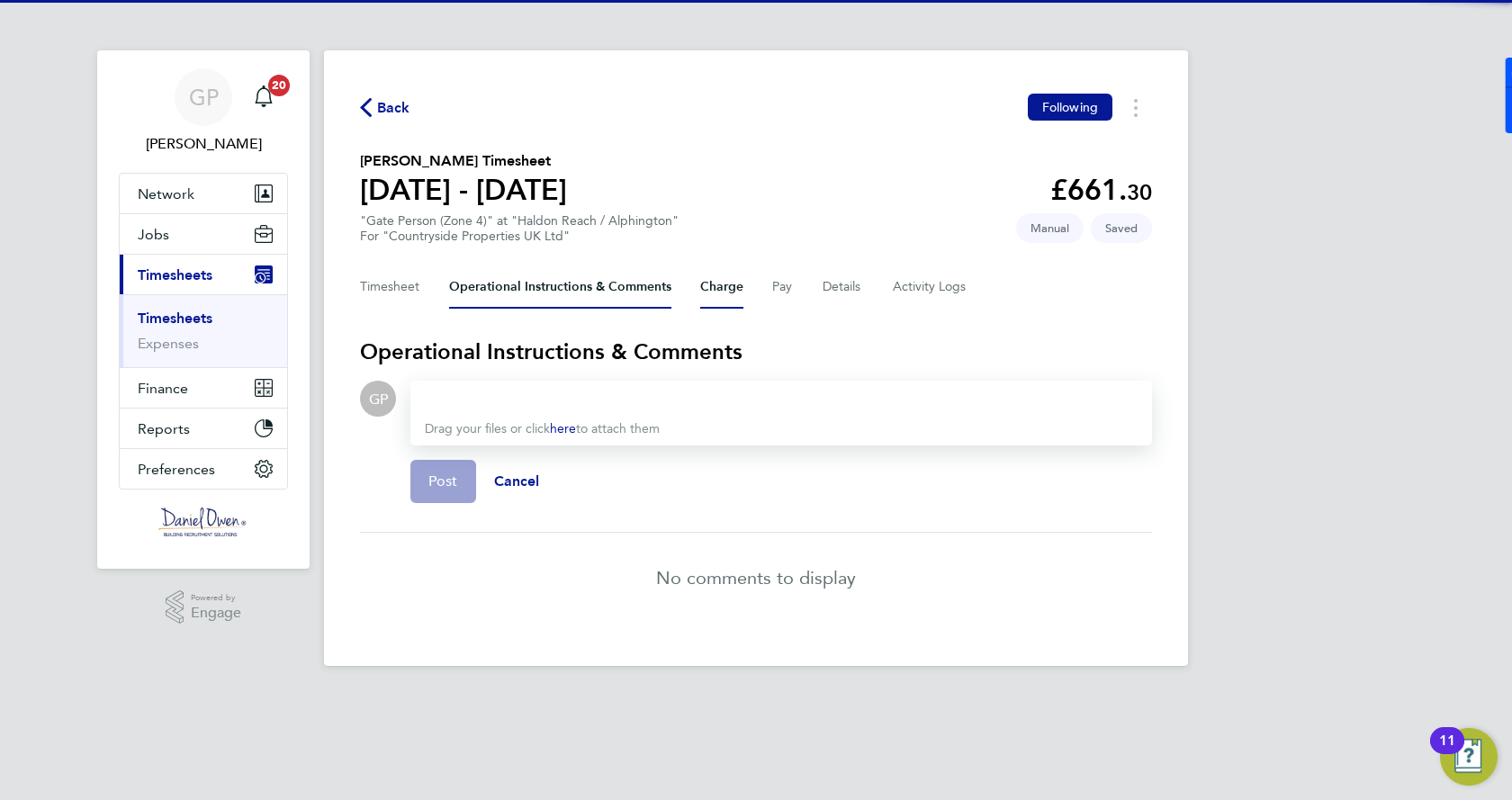
click at [722, 293] on button "Charge" at bounding box center [722, 287] width 43 height 43
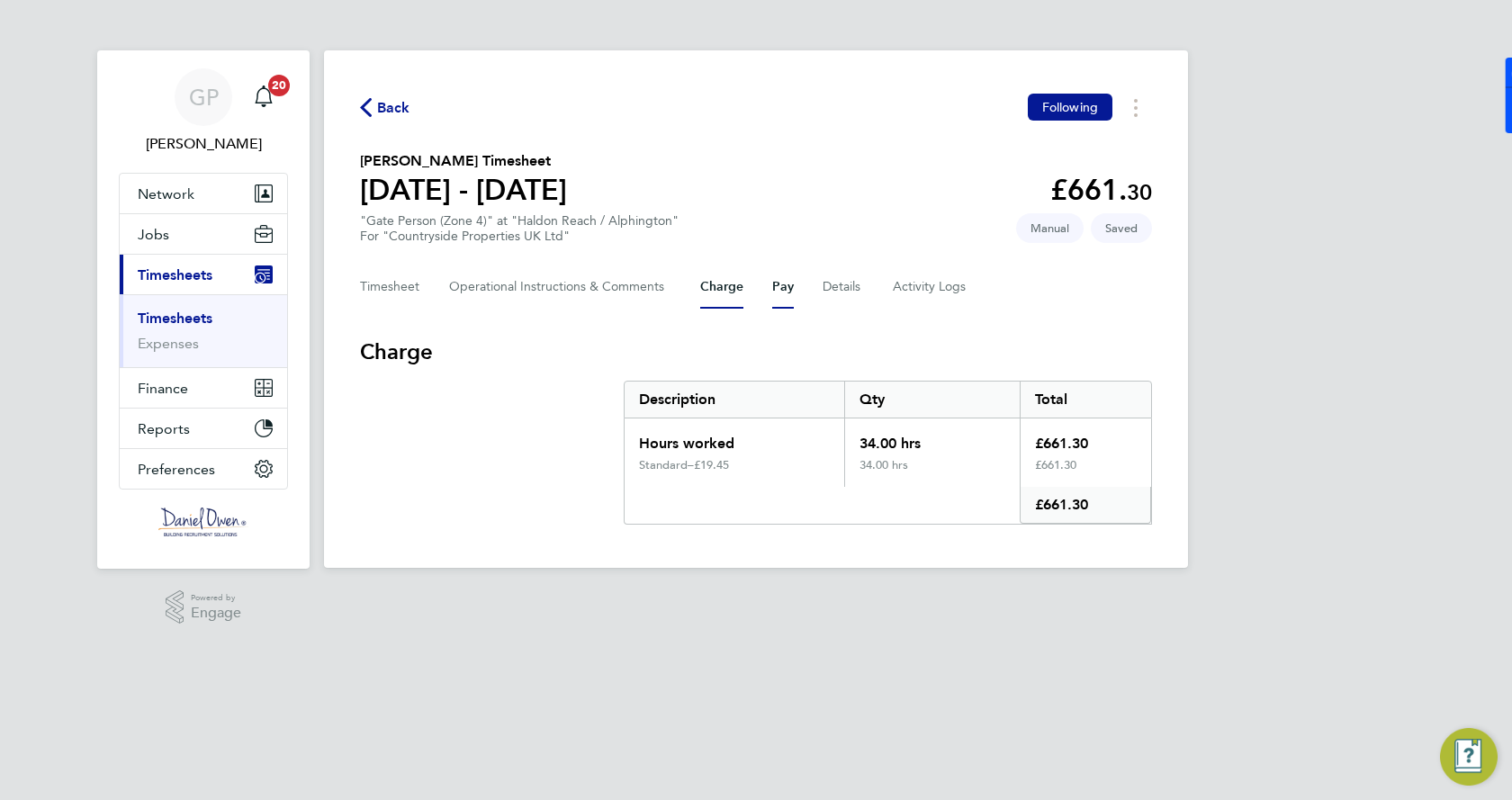
drag, startPoint x: 783, startPoint y: 283, endPoint x: 818, endPoint y: 281, distance: 35.1
click at [784, 283] on button "Pay" at bounding box center [783, 287] width 22 height 43
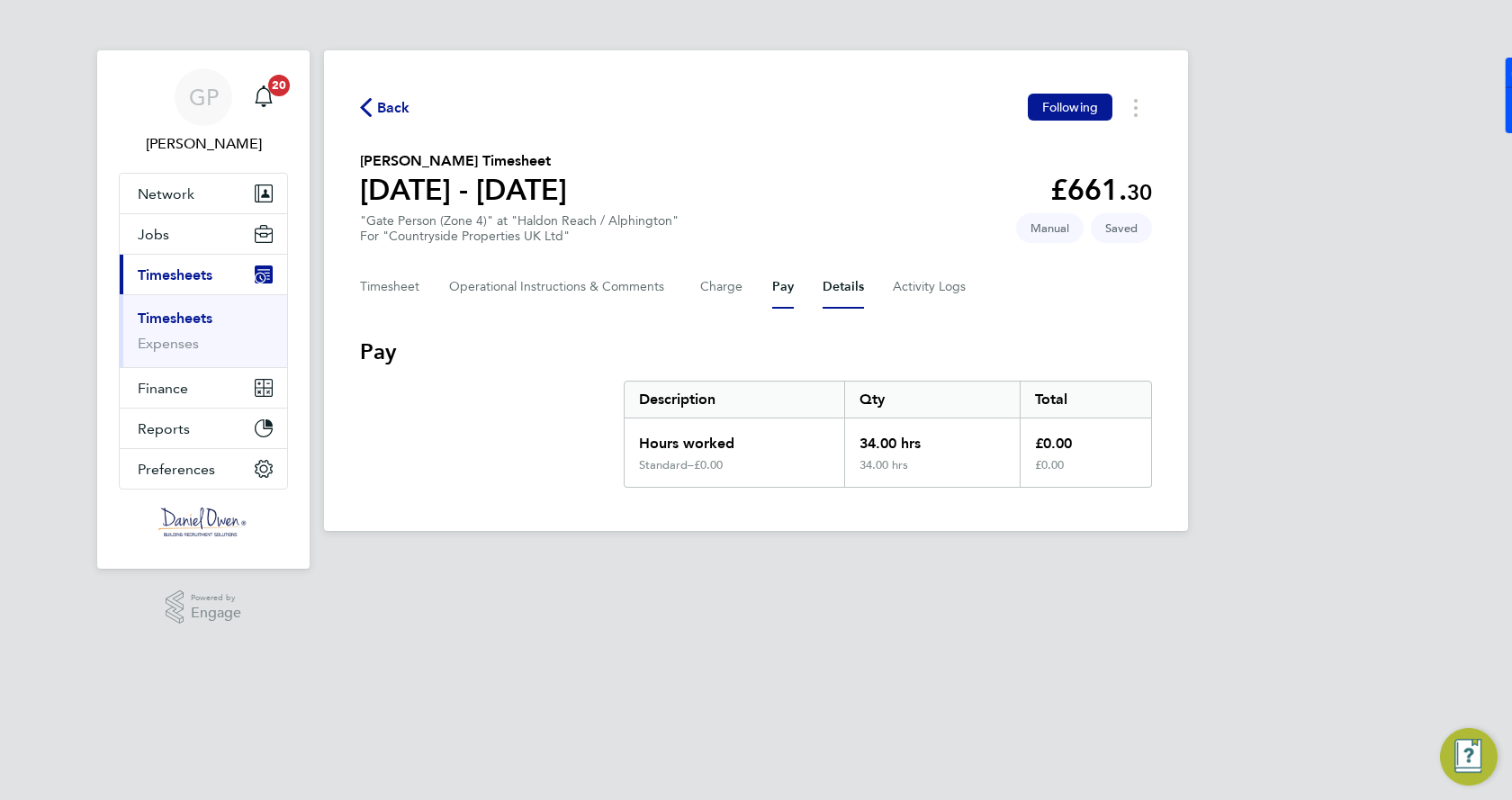
click at [827, 287] on button "Details" at bounding box center [843, 287] width 41 height 43
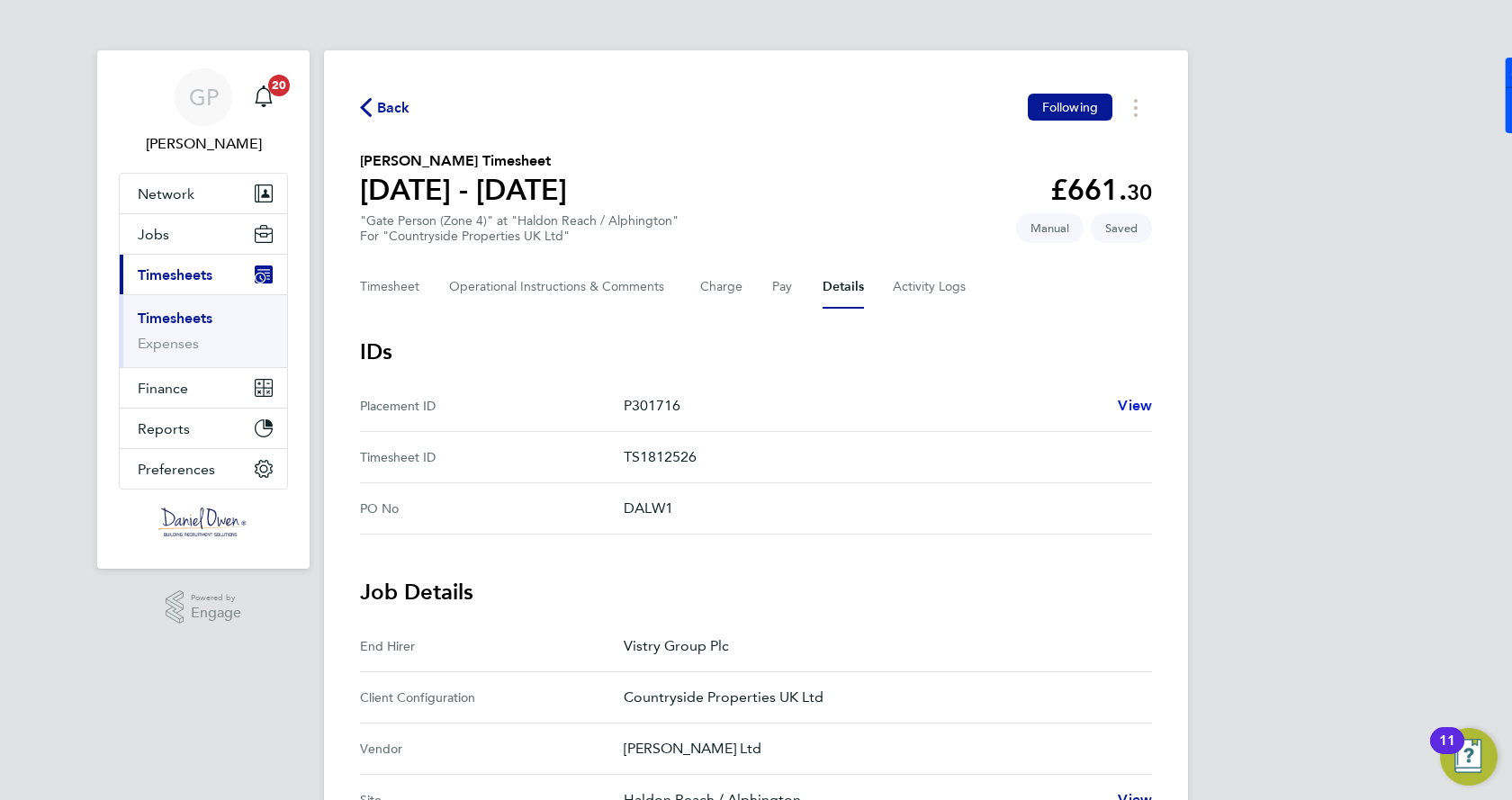
click at [1136, 409] on span "View" at bounding box center [1135, 404] width 34 height 17
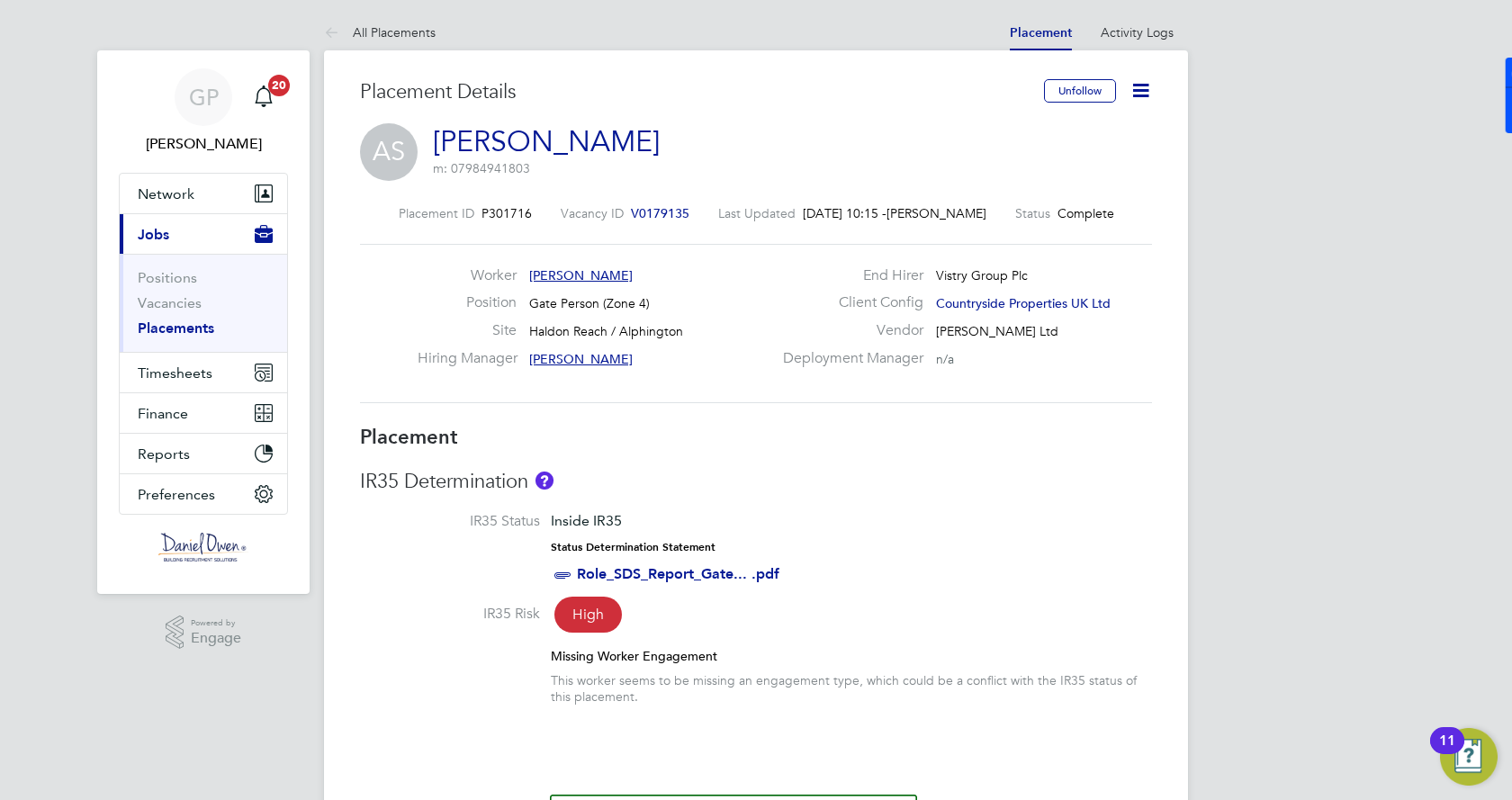
click at [1139, 100] on icon at bounding box center [1140, 90] width 23 height 23
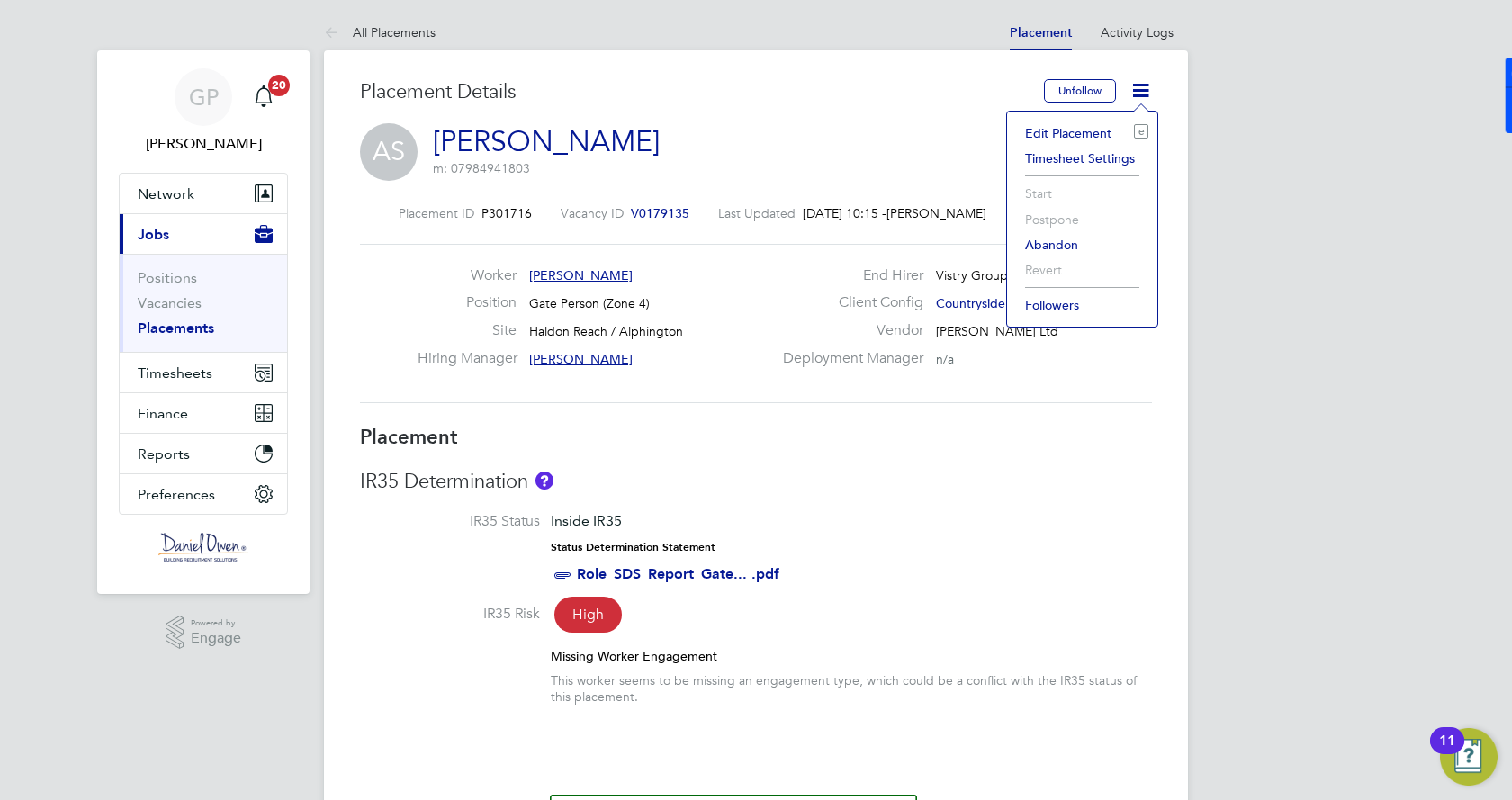
click at [1081, 134] on li "Edit Placement e" at bounding box center [1082, 133] width 133 height 26
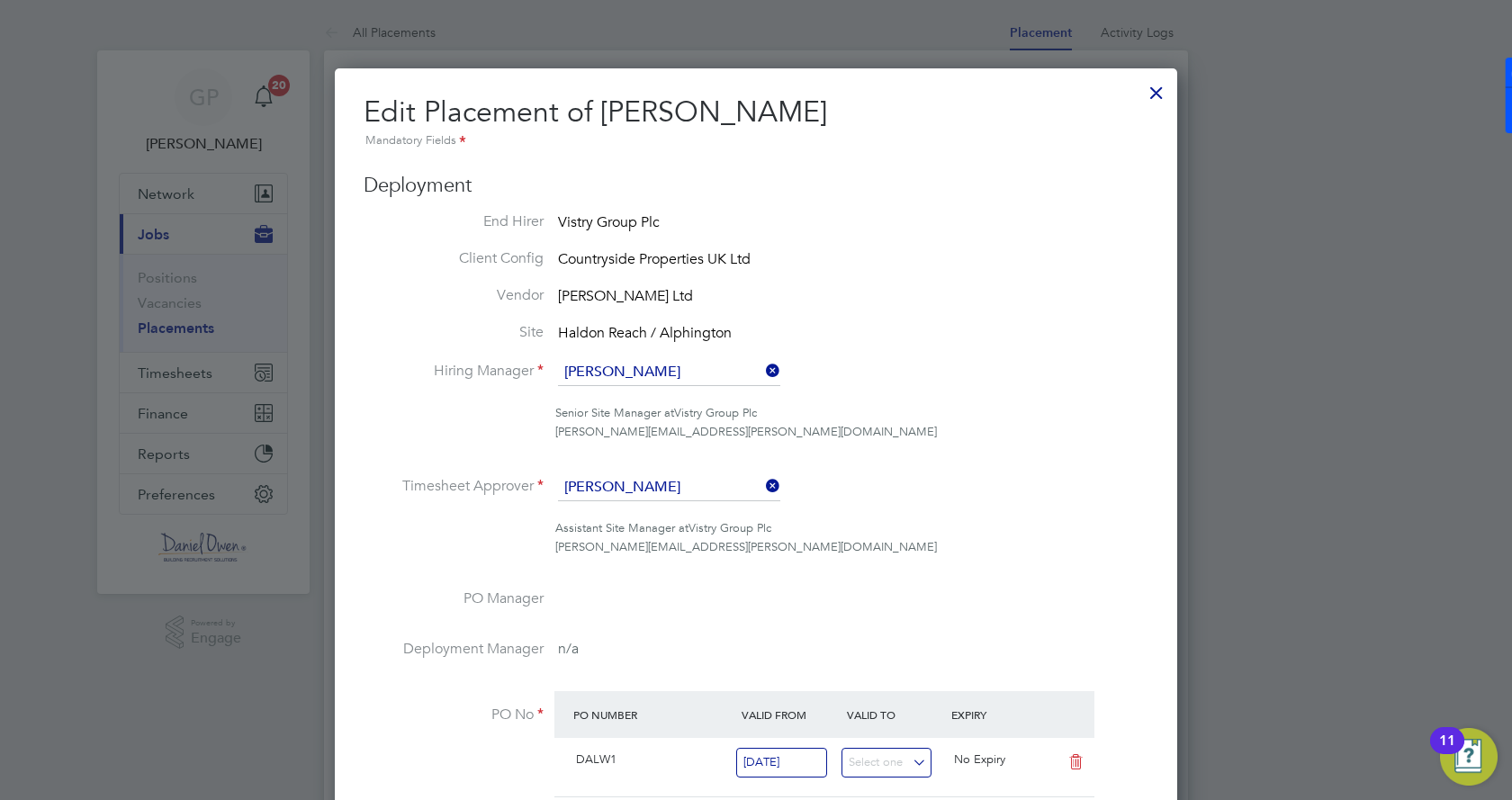
click at [1159, 90] on div at bounding box center [1156, 87] width 32 height 32
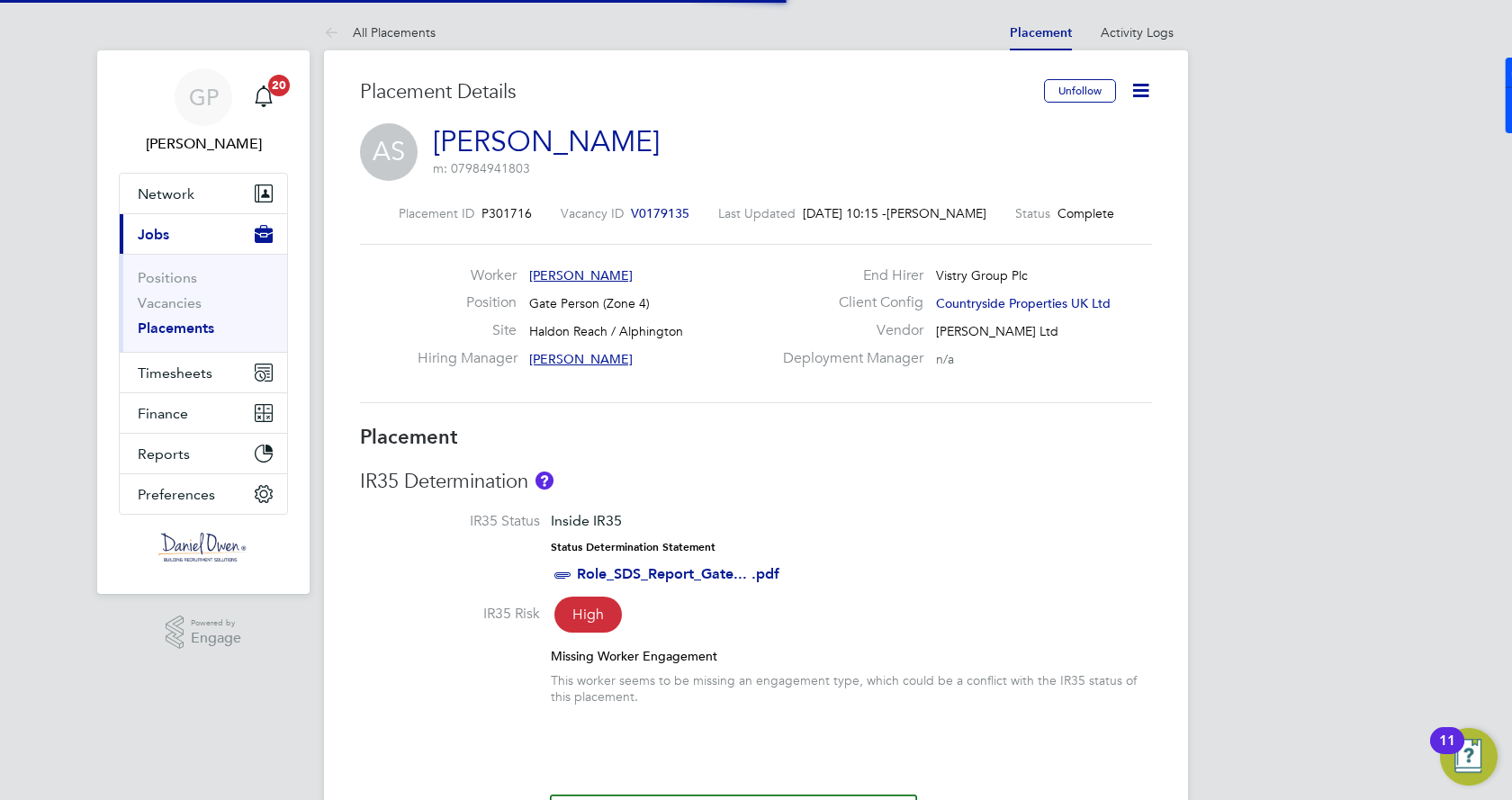
click at [1148, 93] on icon at bounding box center [1140, 90] width 23 height 23
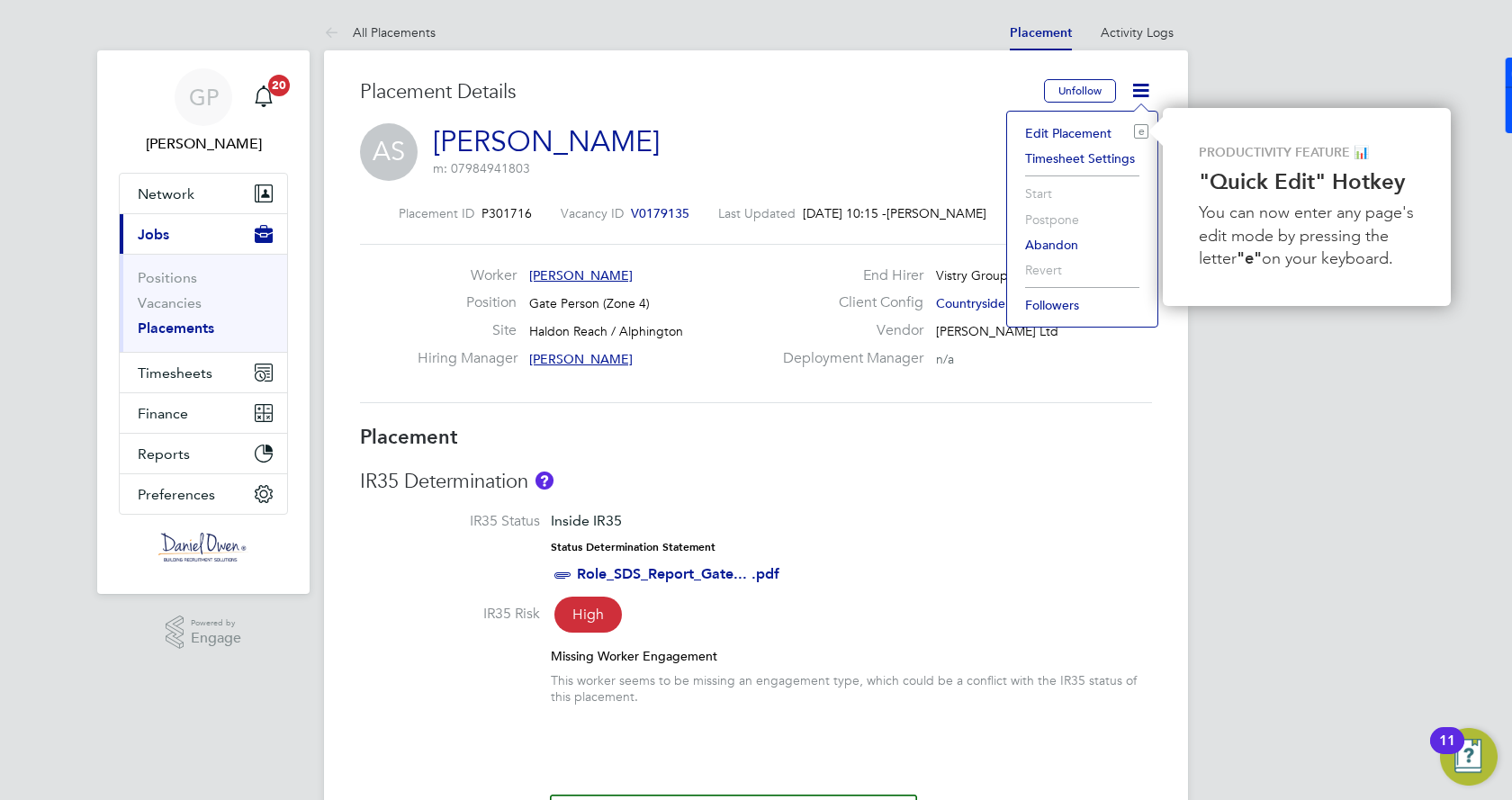
click at [1108, 163] on li "Timesheet Settings" at bounding box center [1082, 159] width 133 height 26
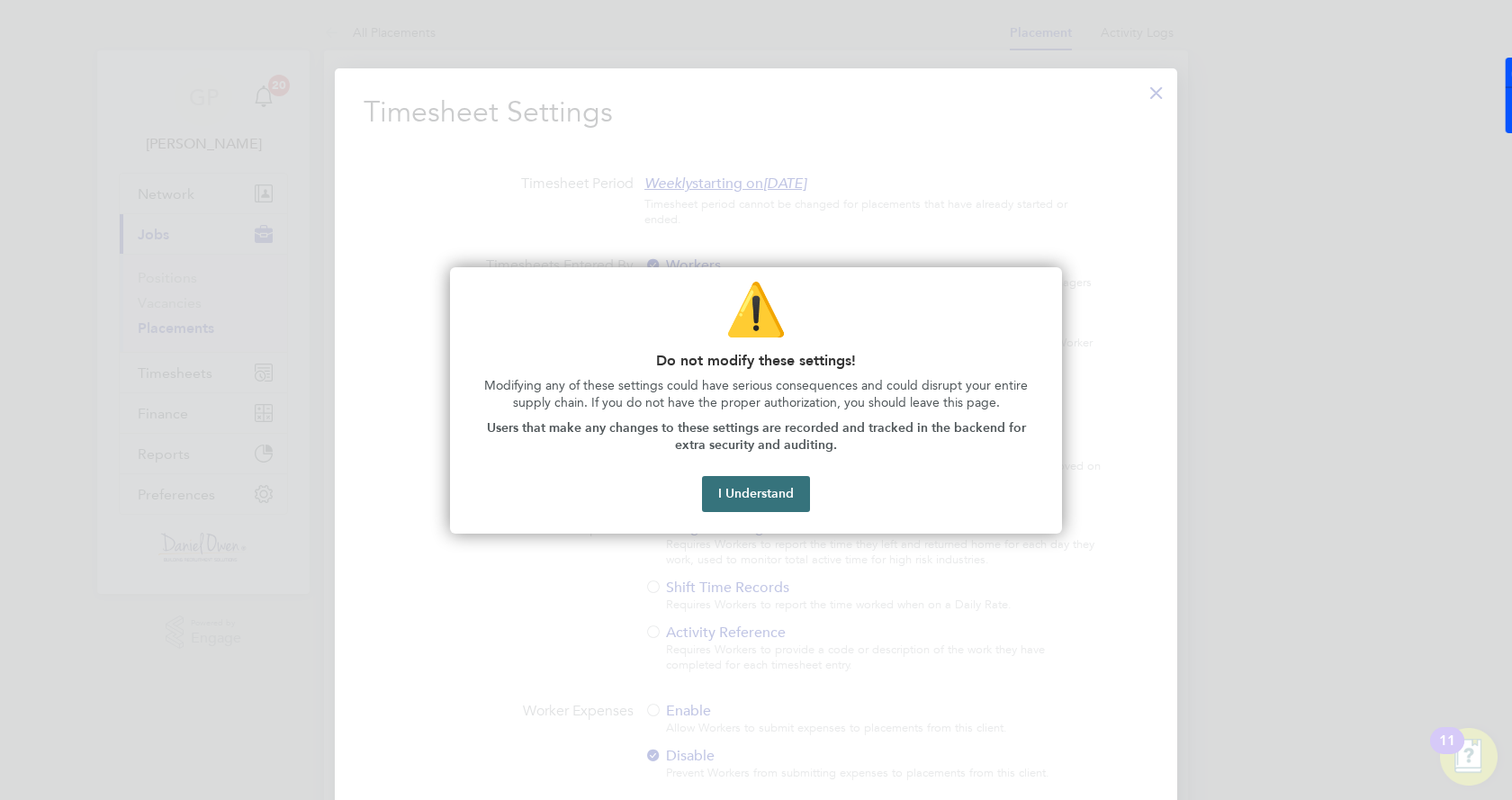
click at [732, 507] on button "I Understand" at bounding box center [756, 494] width 108 height 36
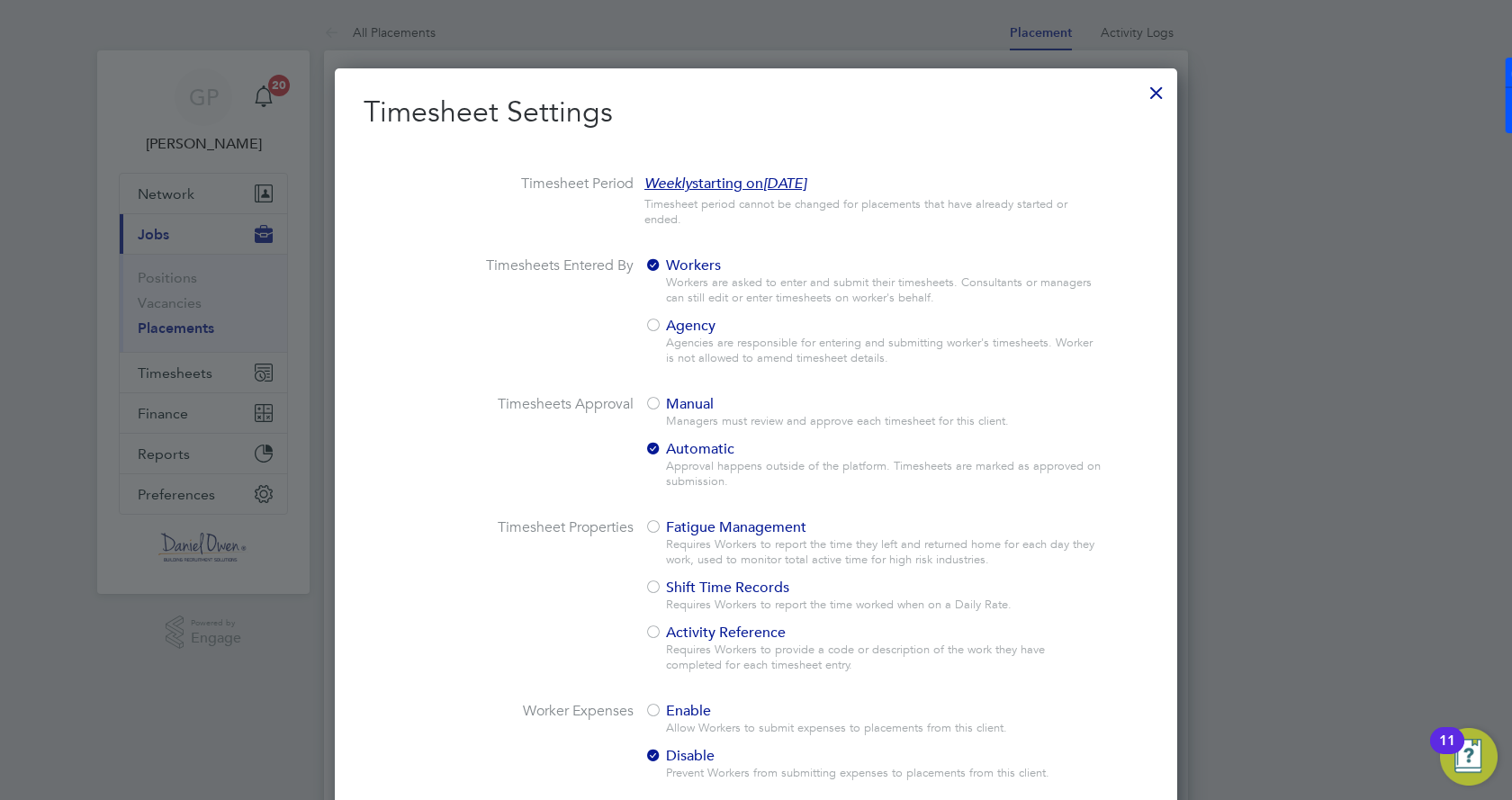
click at [664, 316] on div "Workers Workers are asked to enter and submit their timesheets. Consultants or …" at bounding box center [874, 316] width 459 height 121
click at [659, 330] on div at bounding box center [653, 327] width 18 height 18
click at [671, 405] on span "Manual" at bounding box center [678, 403] width 70 height 18
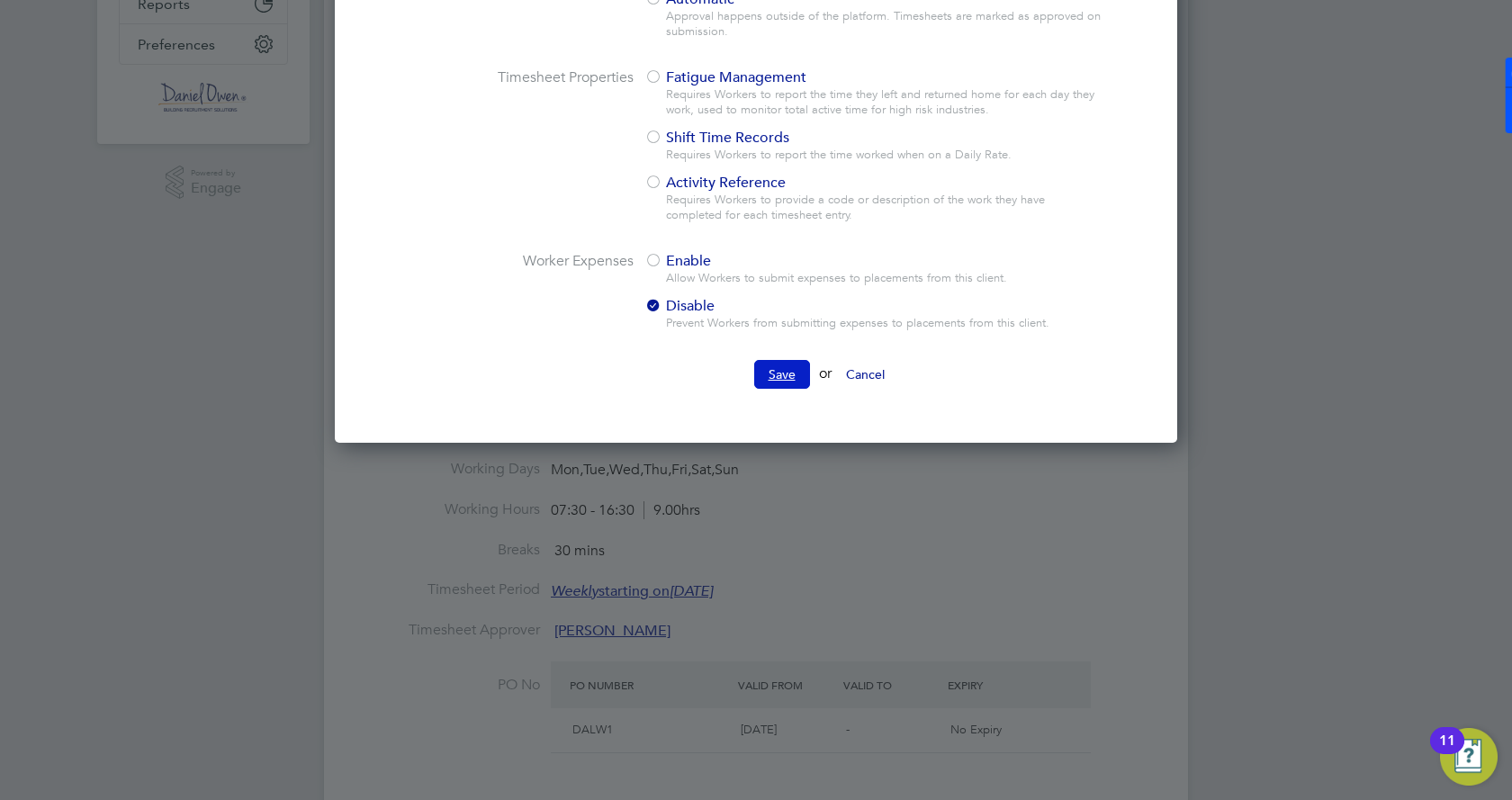
click at [777, 364] on button "Save" at bounding box center [782, 374] width 56 height 28
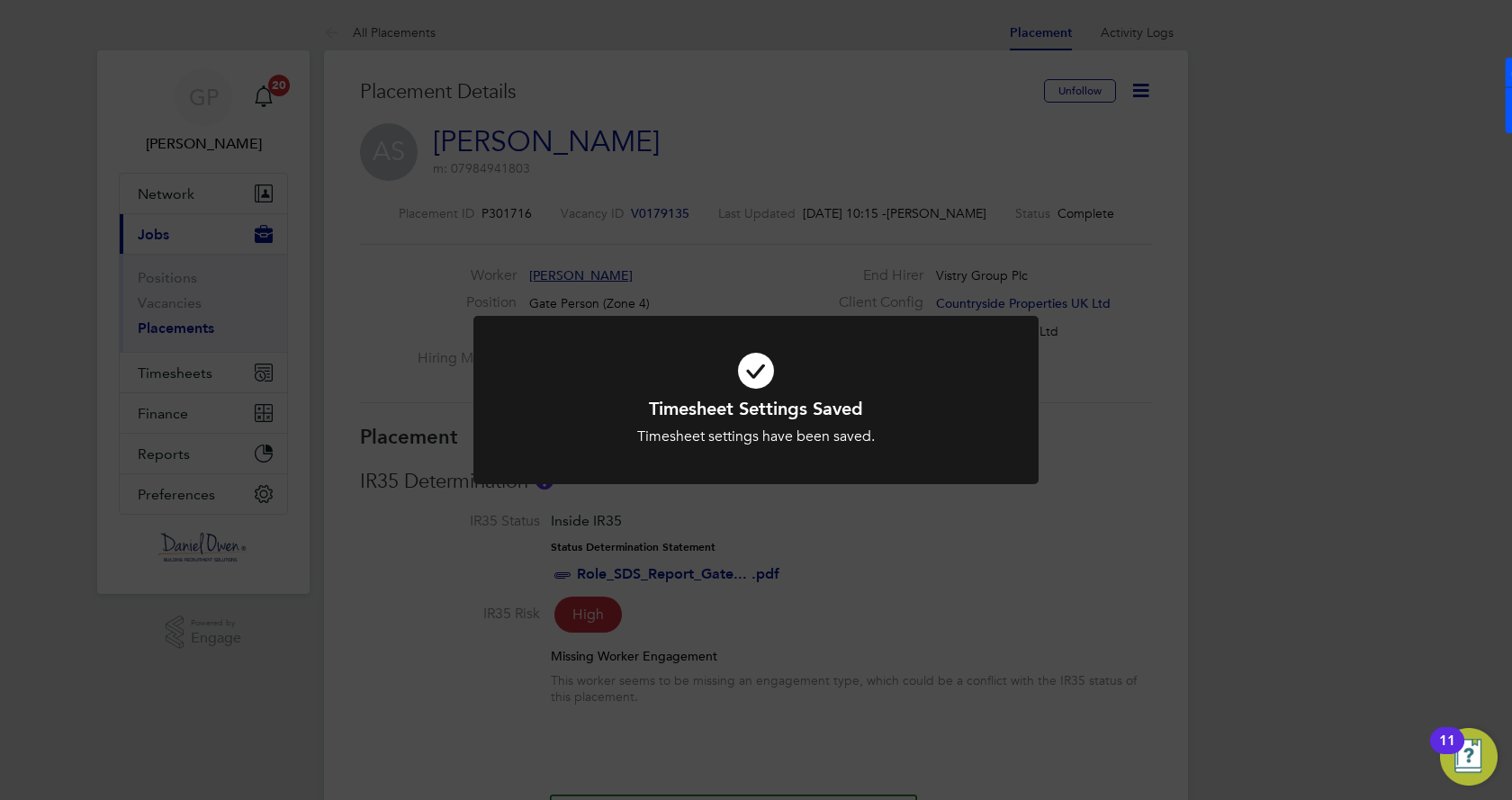
click at [181, 330] on div "Timesheet Settings Saved Timesheet settings have been saved. Cancel Okay" at bounding box center [756, 400] width 1512 height 800
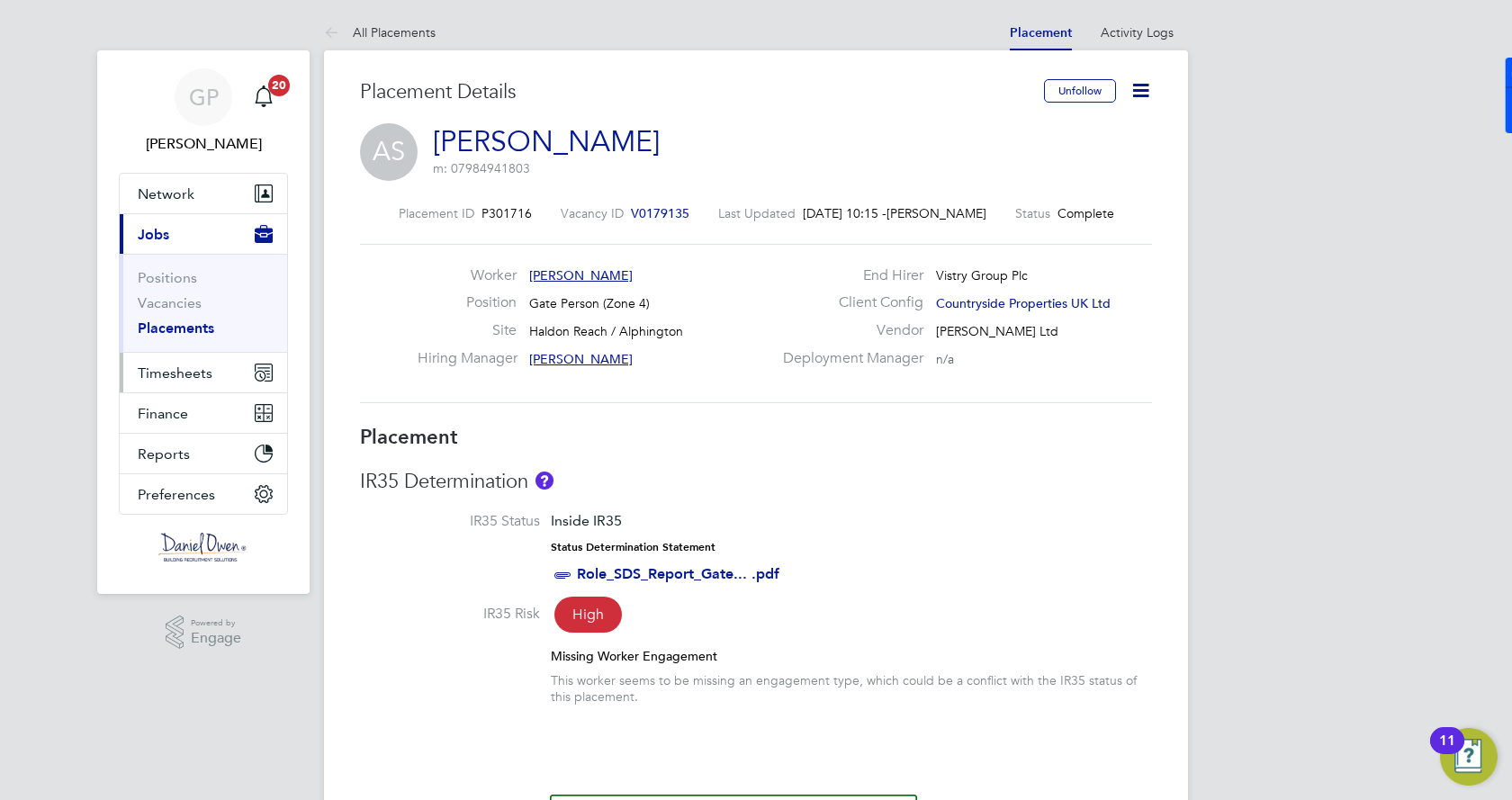
click at [189, 373] on span "Timesheets" at bounding box center [175, 372] width 75 height 17
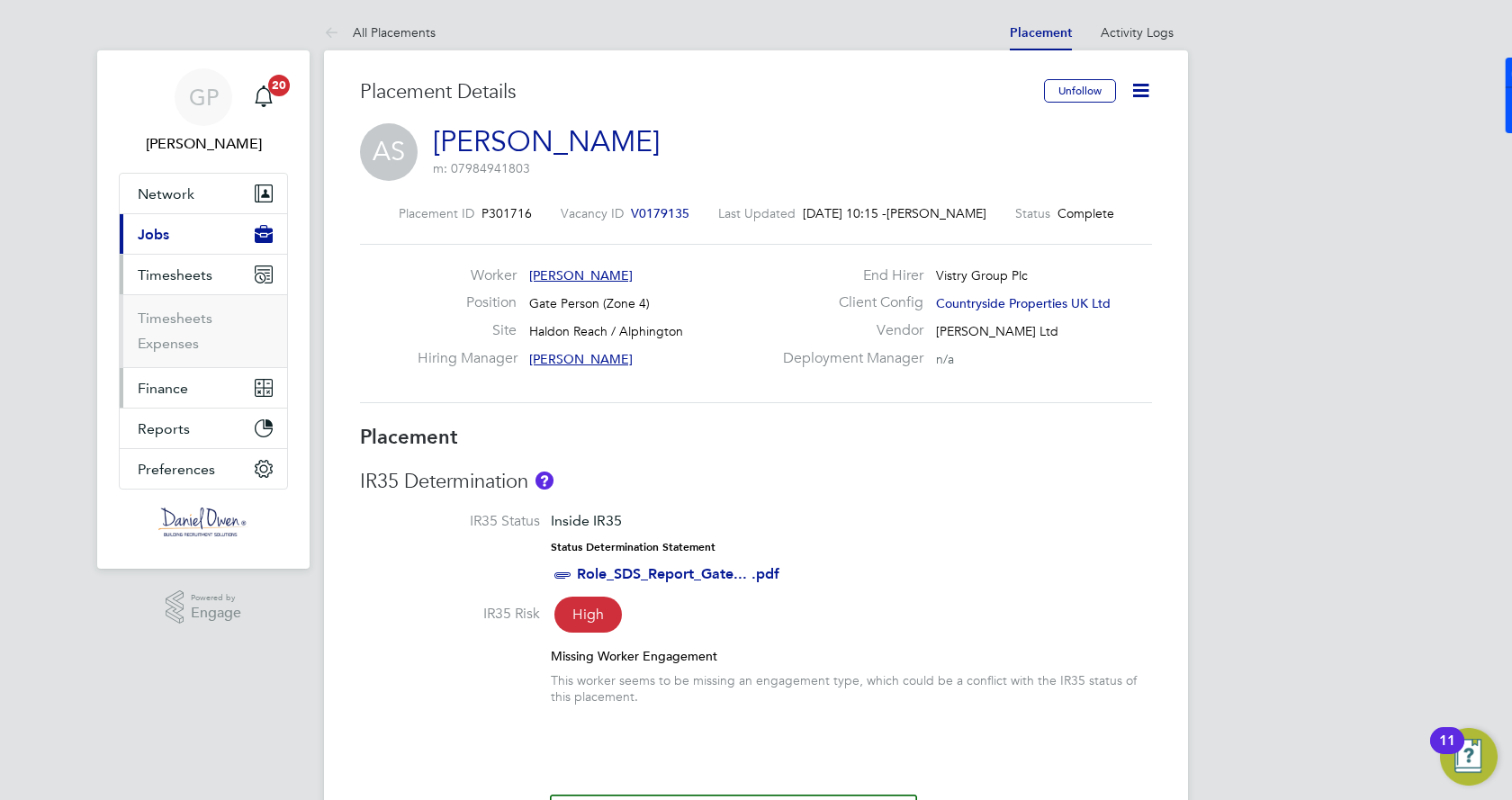
click at [189, 378] on button "Finance" at bounding box center [203, 388] width 168 height 39
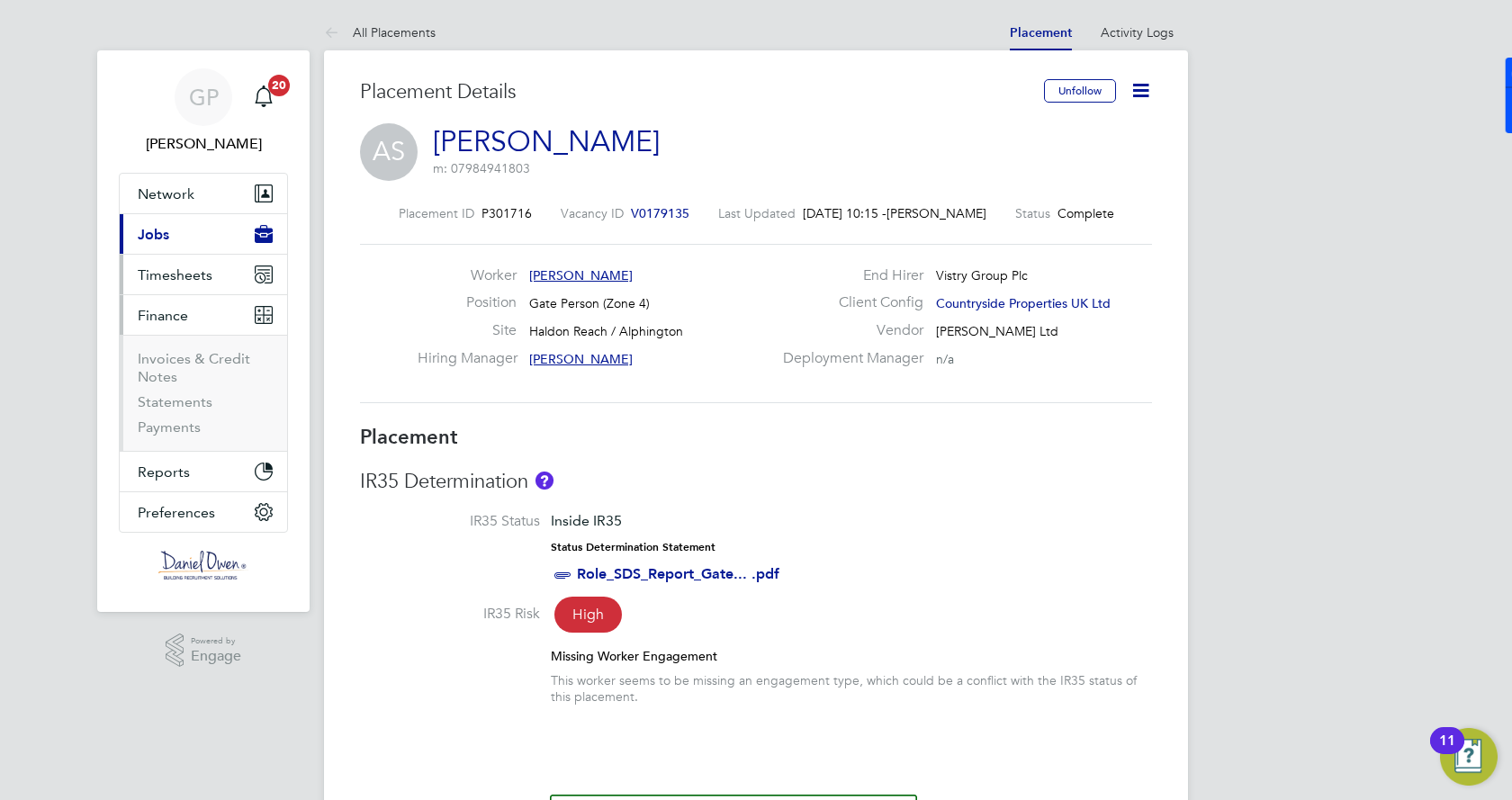
click at [157, 272] on span "Timesheets" at bounding box center [175, 274] width 75 height 17
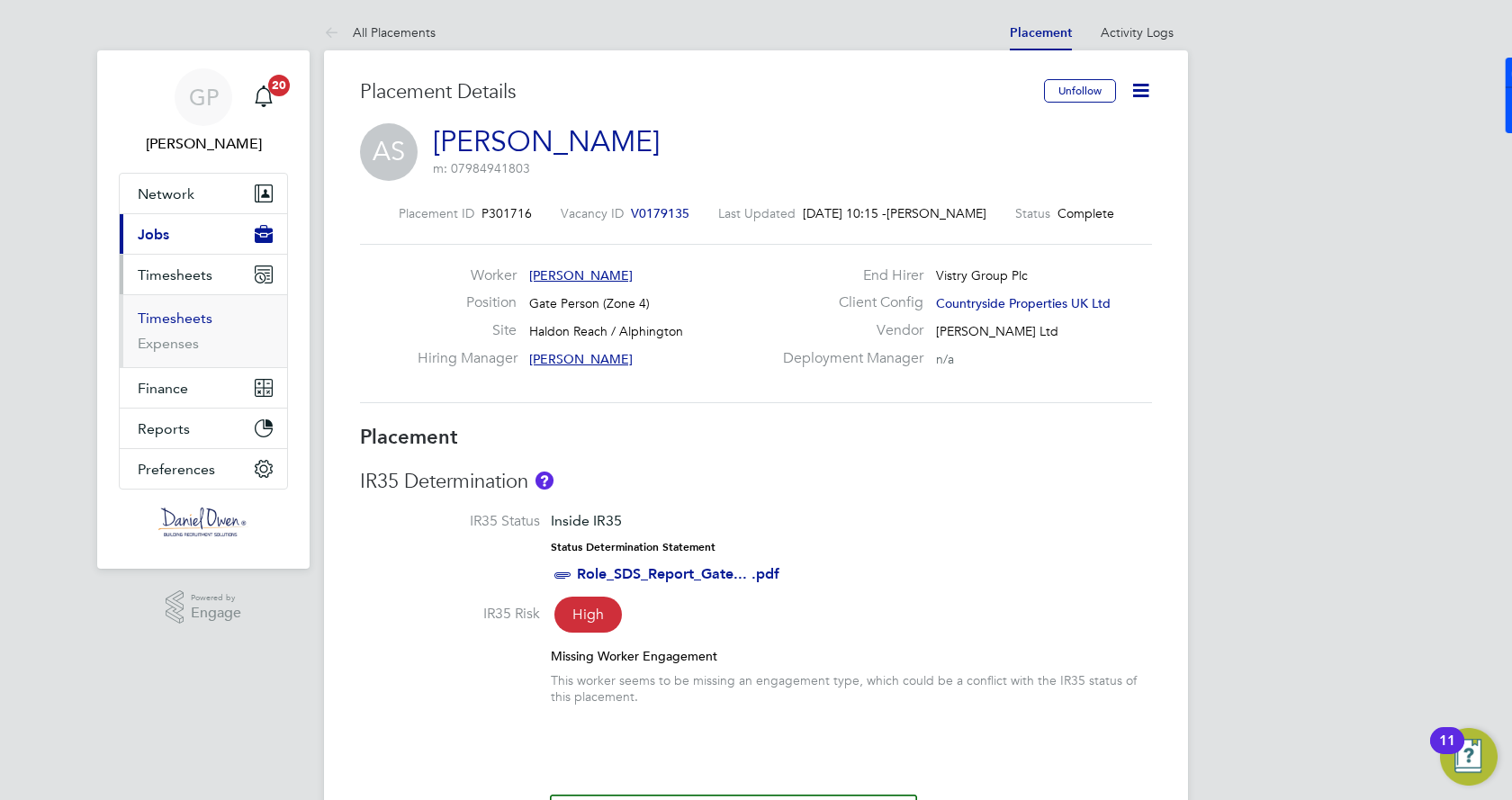
click at [188, 316] on link "Timesheets" at bounding box center [175, 317] width 75 height 17
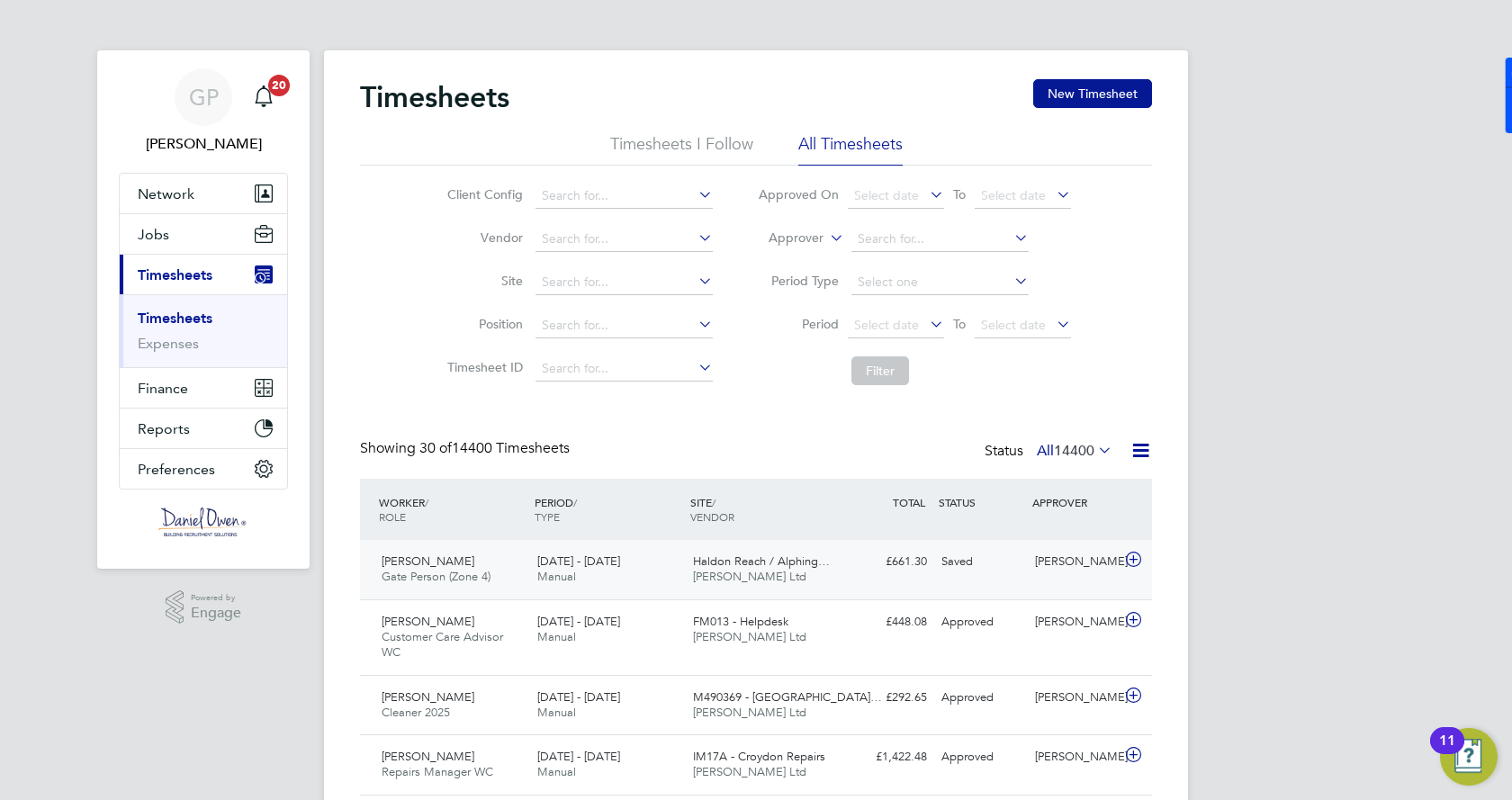
click at [560, 579] on span "Manual" at bounding box center [556, 576] width 38 height 16
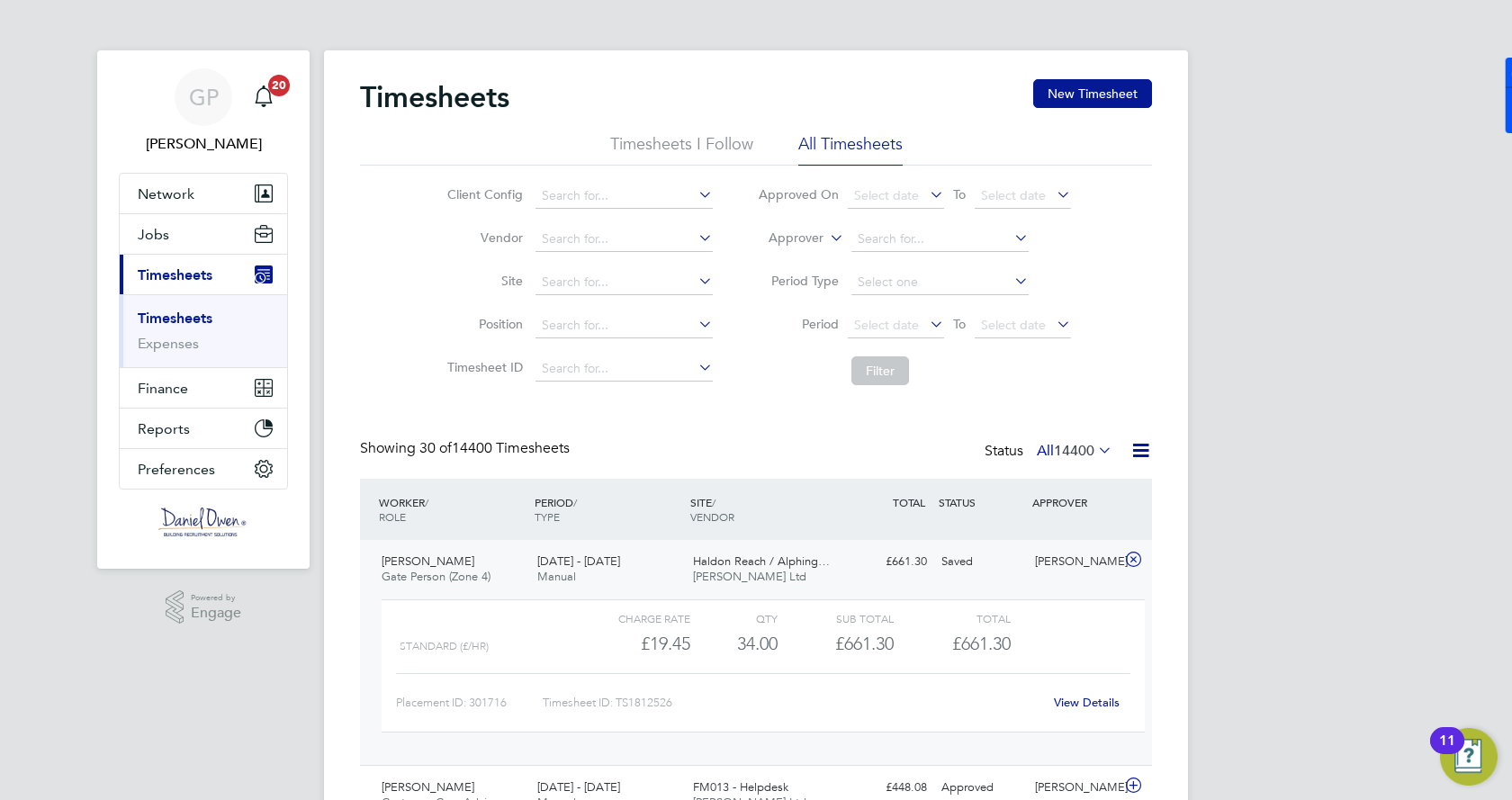
click at [1083, 711] on div "View Details" at bounding box center [1087, 702] width 88 height 28
click at [1077, 706] on link "View Details" at bounding box center [1086, 703] width 66 height 16
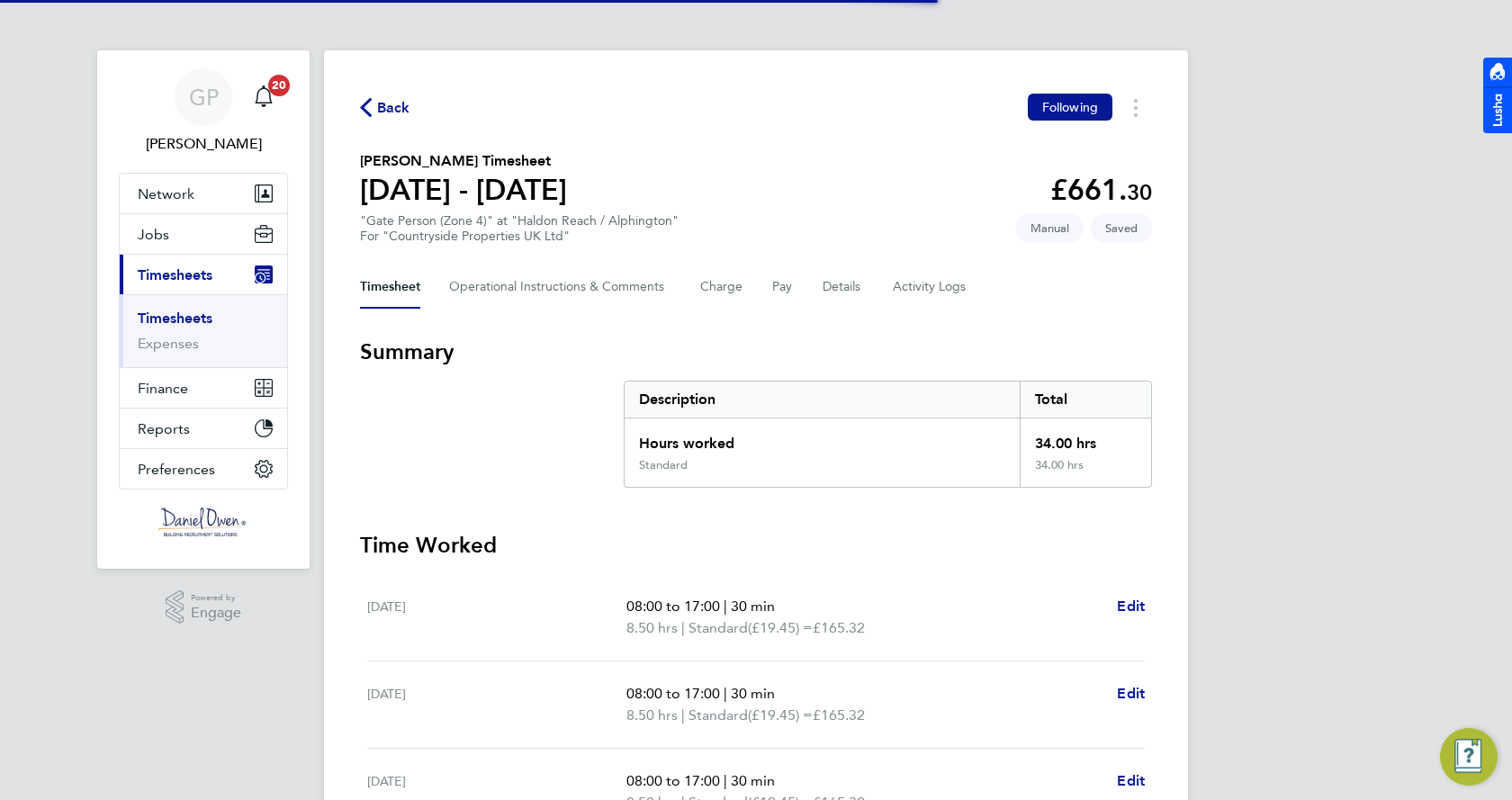
scroll to position [282, 0]
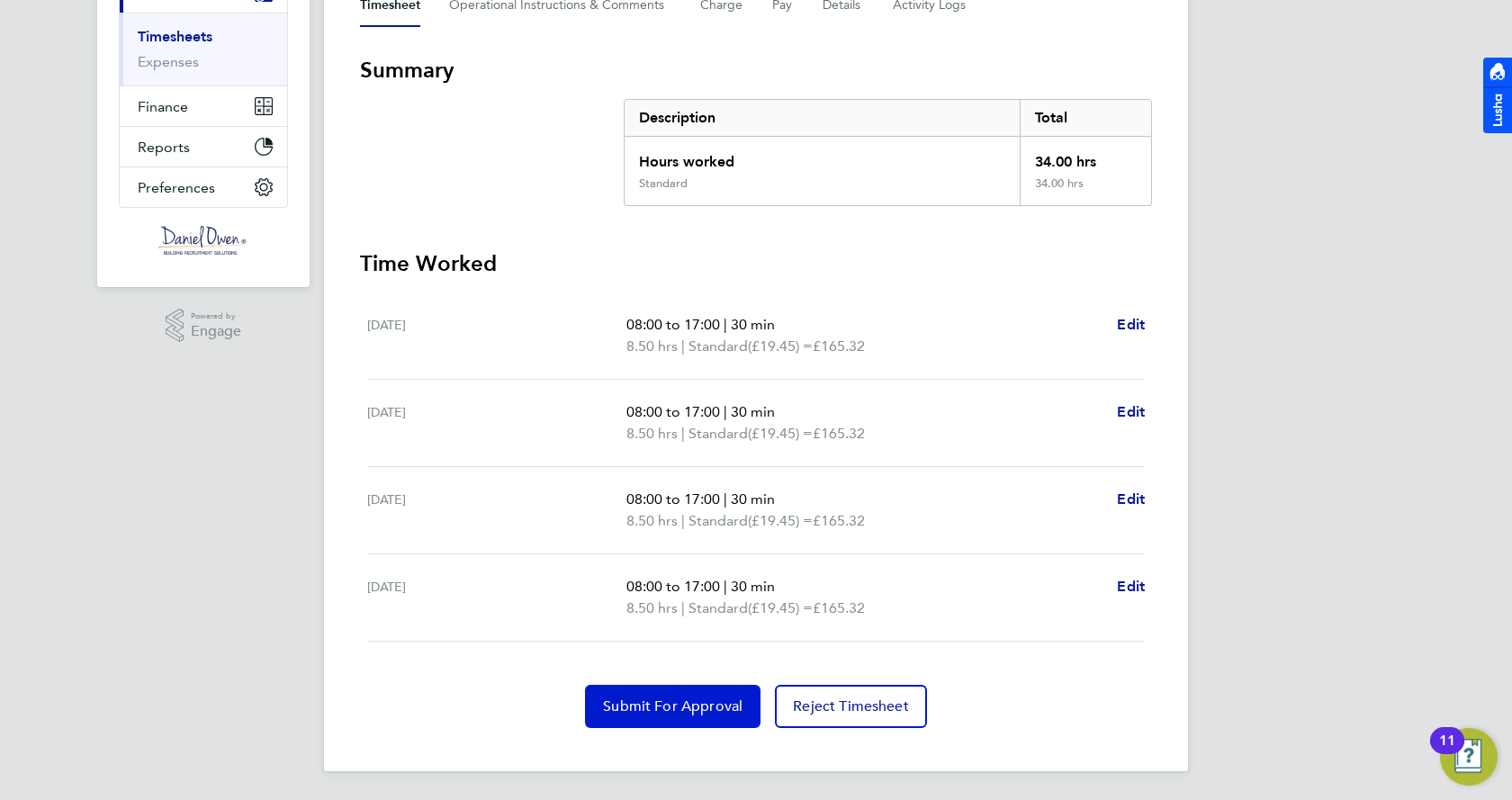
click at [672, 691] on button "Submit For Approval" at bounding box center [673, 707] width 176 height 43
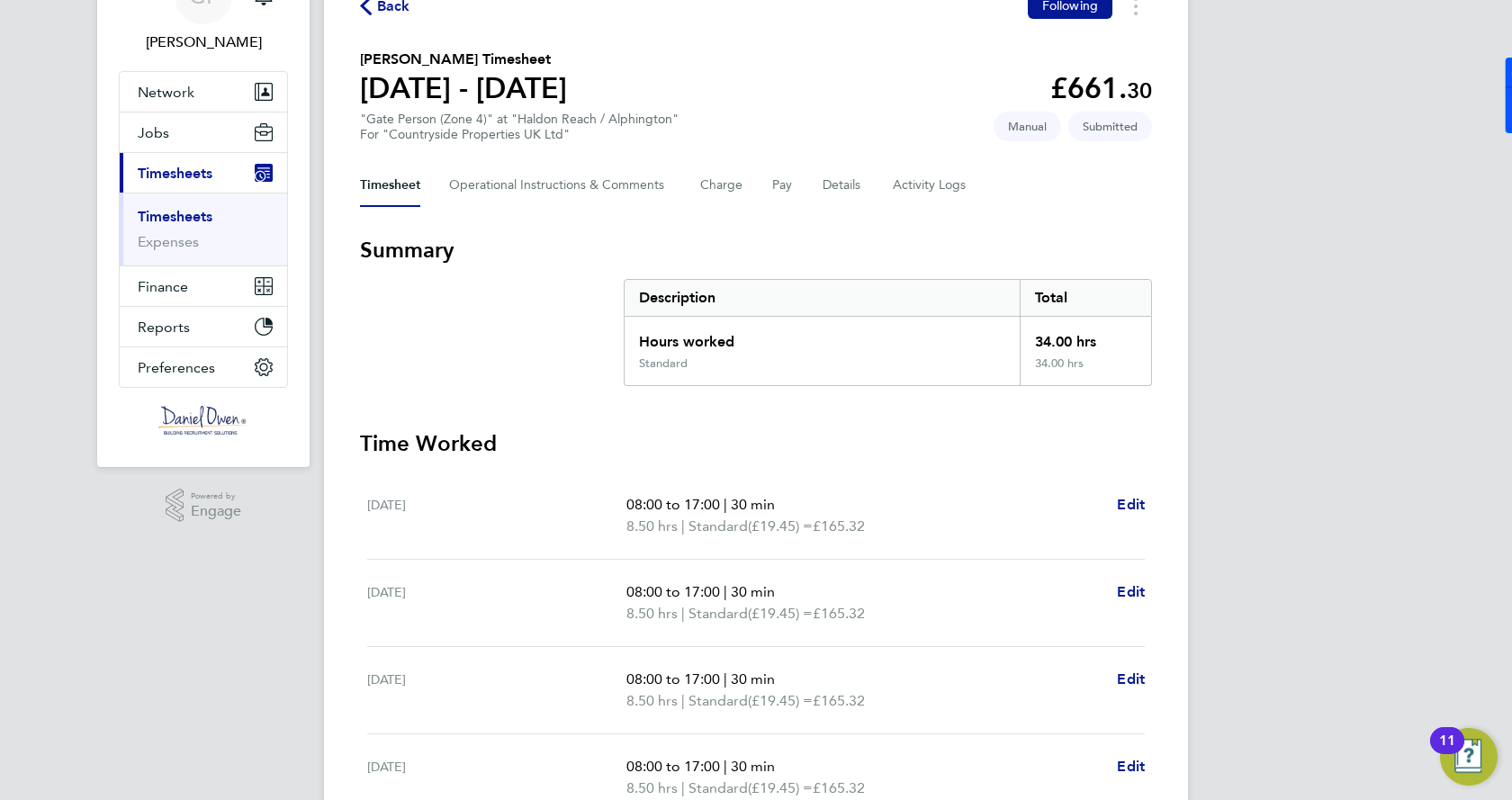
scroll to position [12, 0]
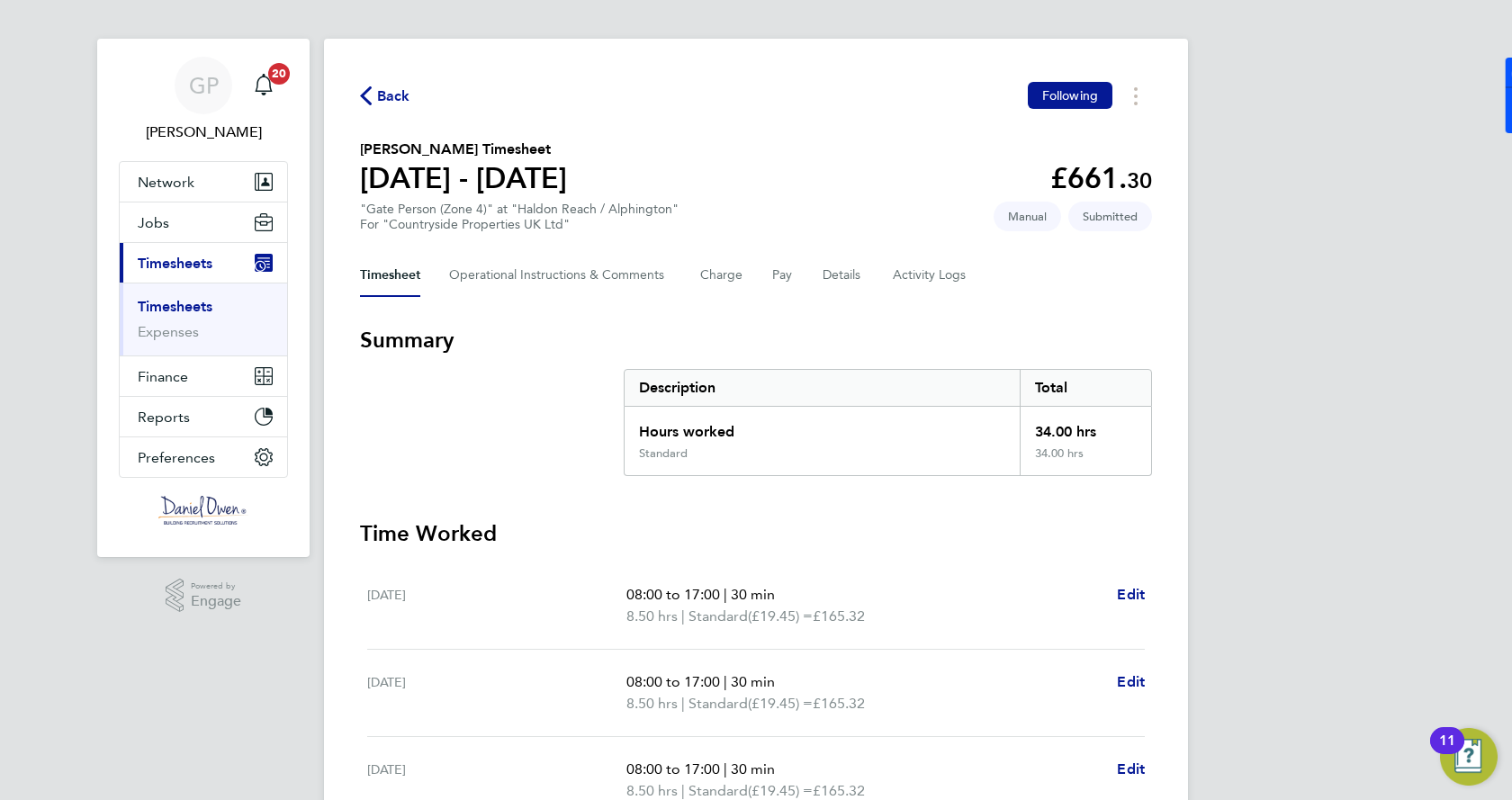
click at [170, 263] on span "Timesheets" at bounding box center [175, 262] width 75 height 17
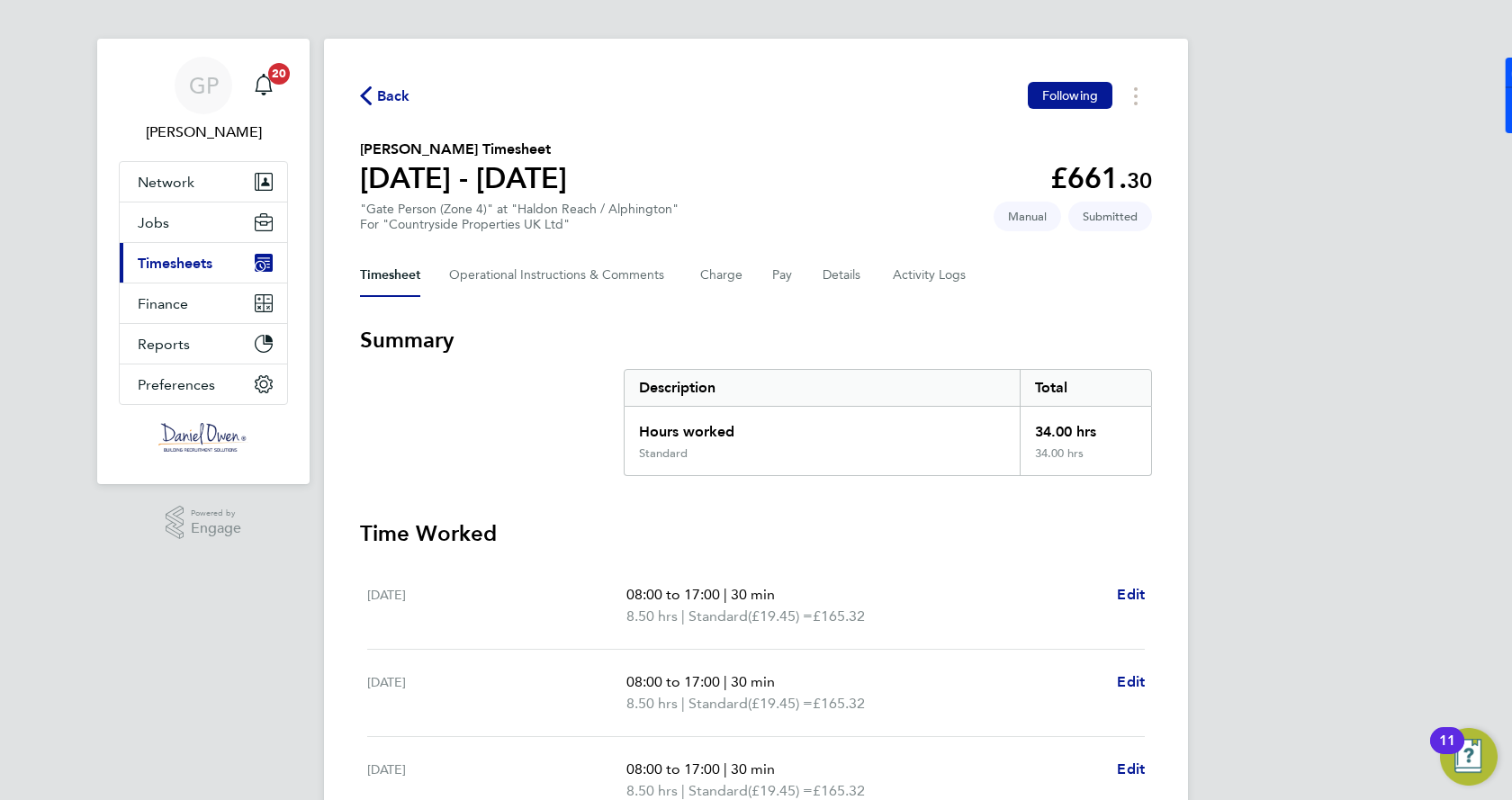
click at [179, 260] on span "Timesheets" at bounding box center [175, 262] width 75 height 17
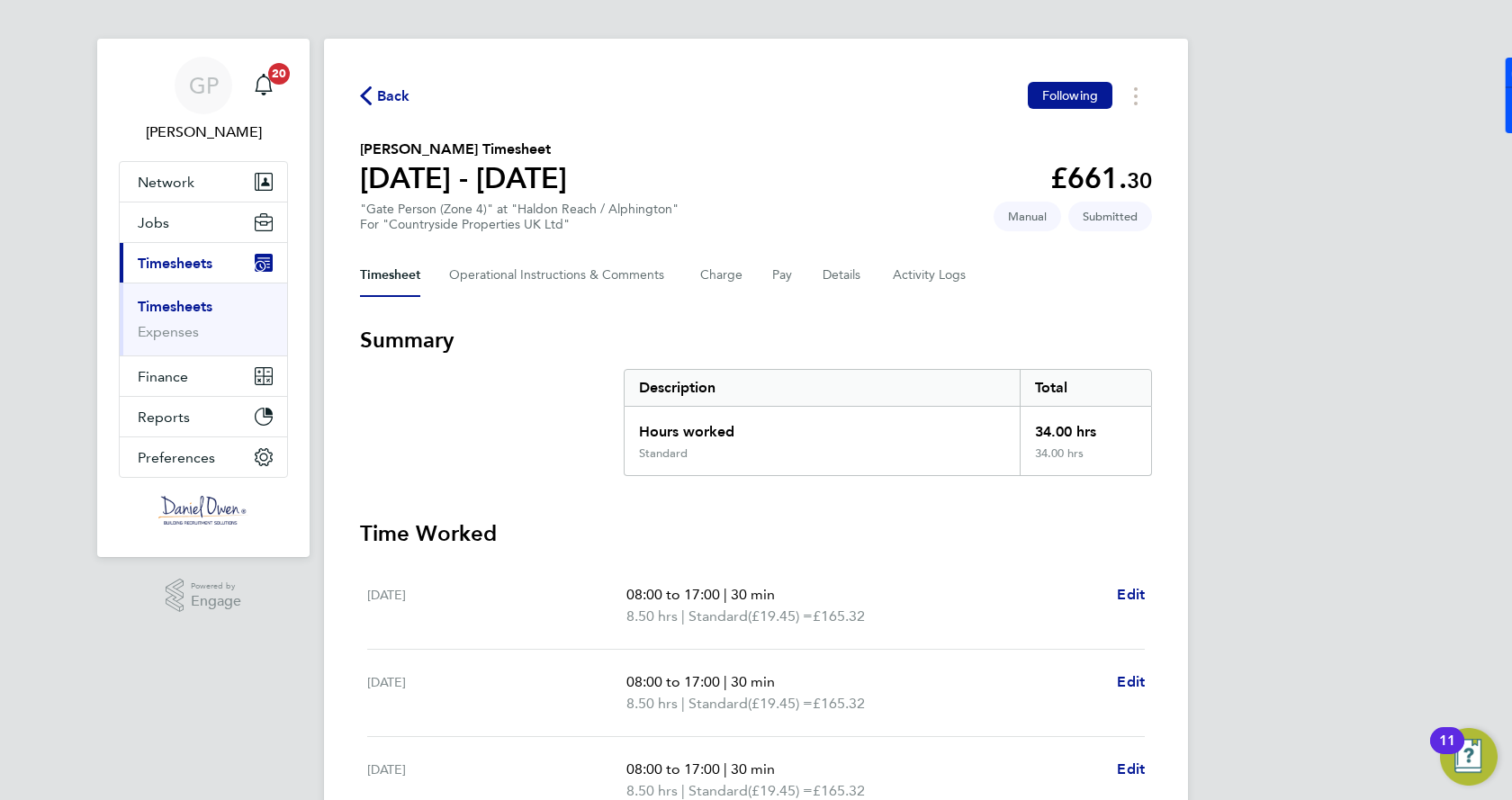
click at [169, 308] on link "Timesheets" at bounding box center [175, 305] width 75 height 17
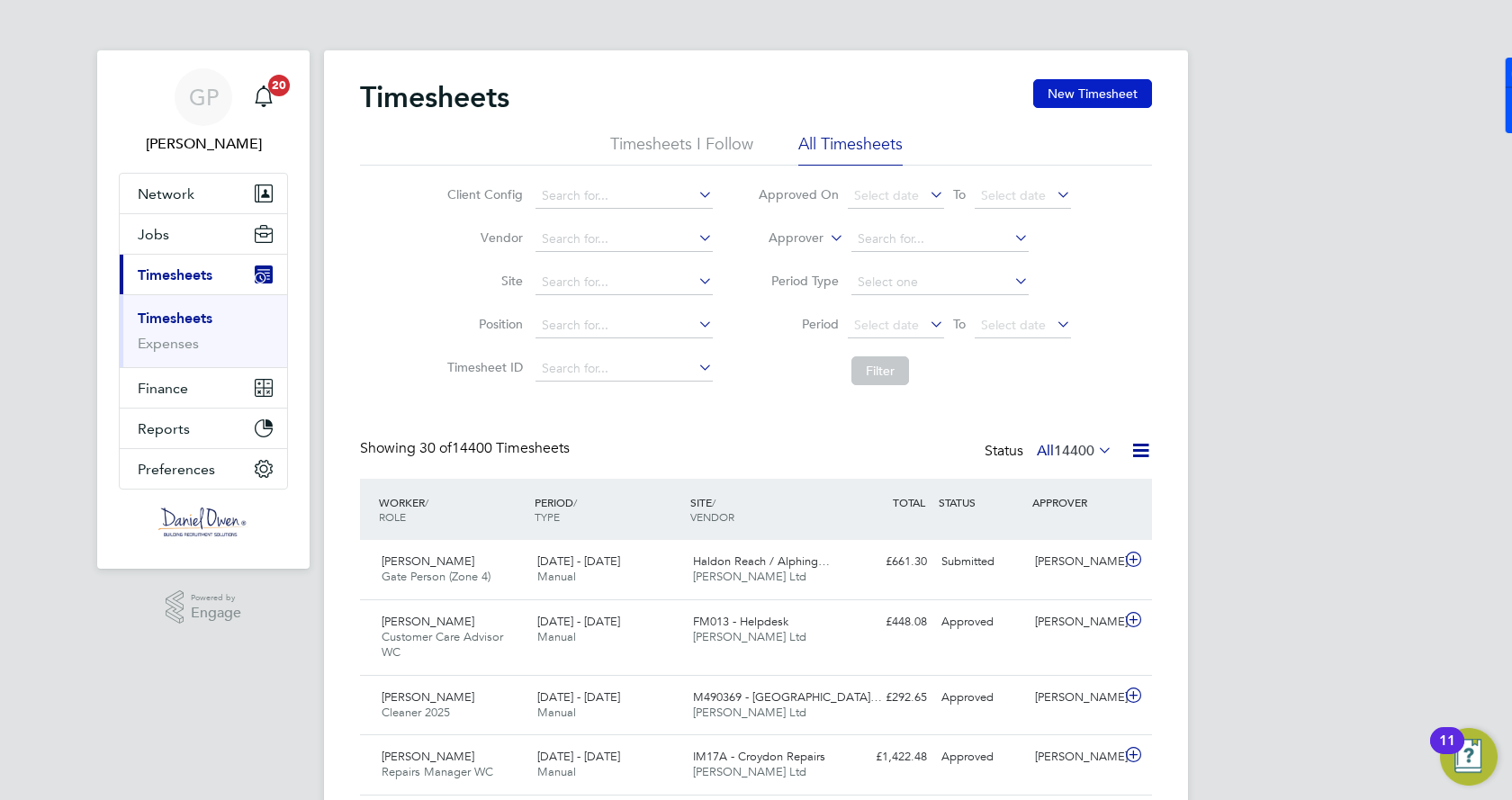
click at [1099, 95] on button "New Timesheet" at bounding box center [1092, 93] width 119 height 28
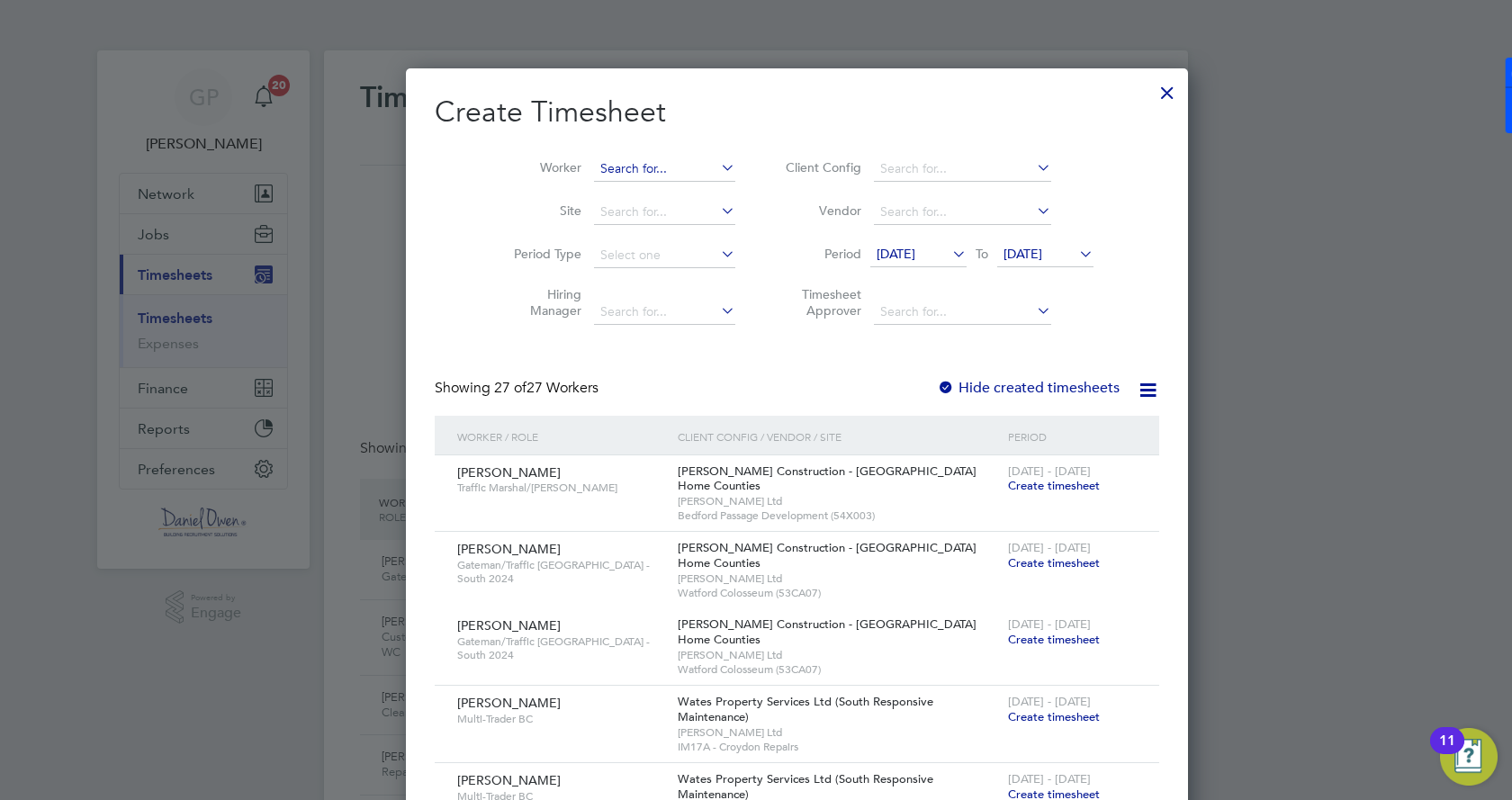
click at [621, 168] on input at bounding box center [665, 170] width 141 height 26
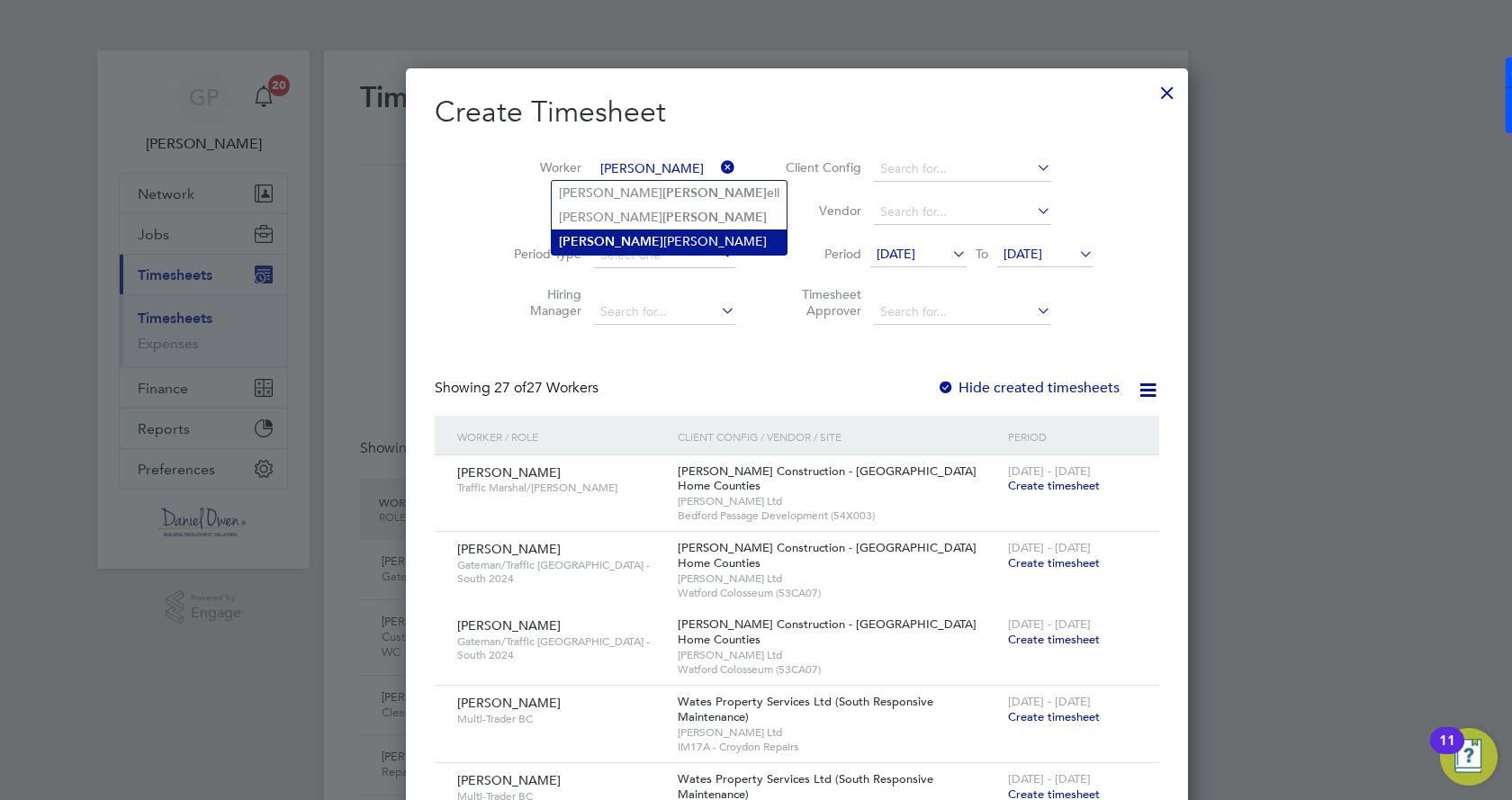
click at [621, 242] on li "[PERSON_NAME] ell [PERSON_NAME]" at bounding box center [669, 241] width 235 height 25
type input "[PERSON_NAME]"
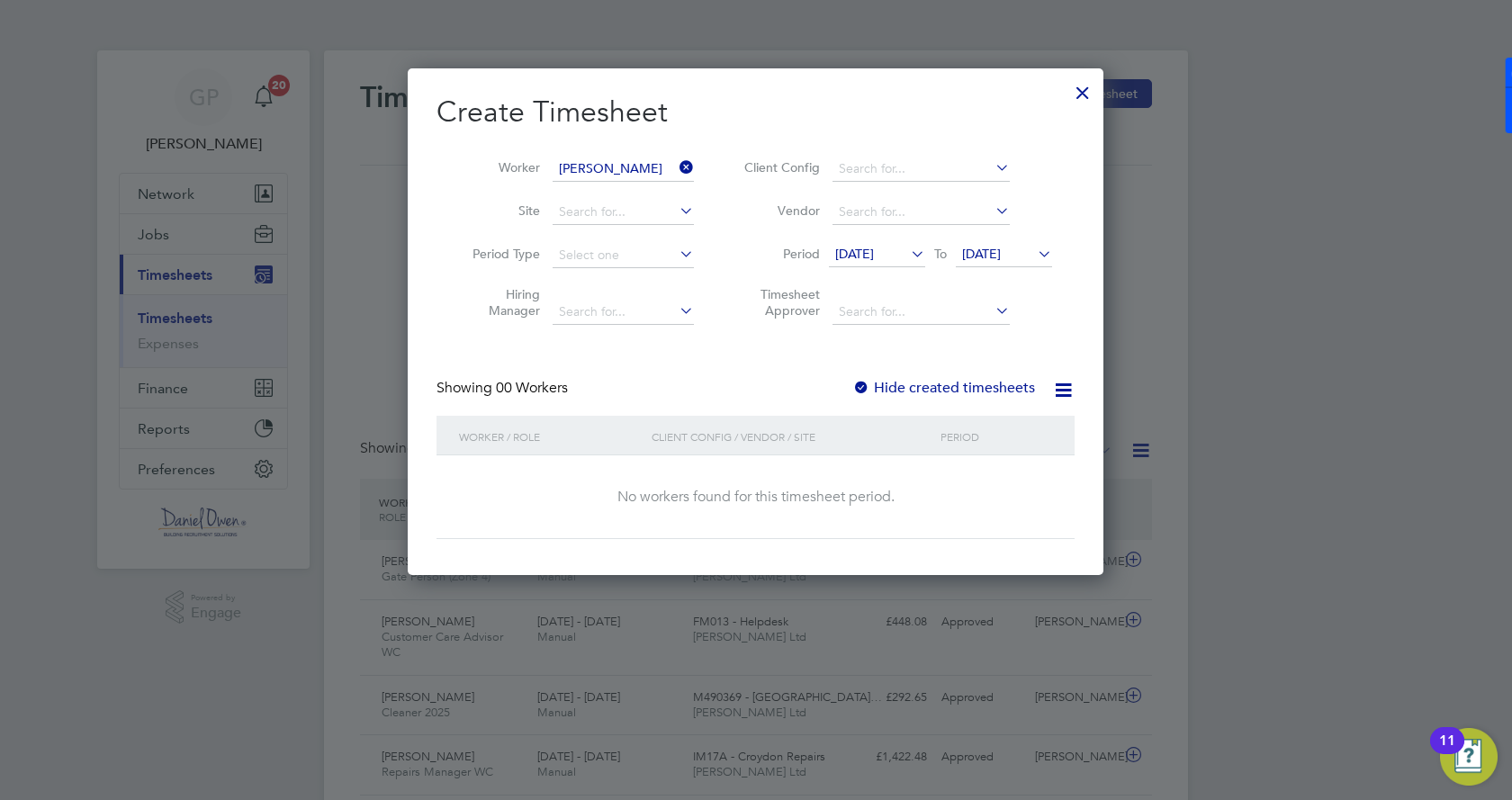
click at [907, 245] on icon at bounding box center [907, 254] width 0 height 26
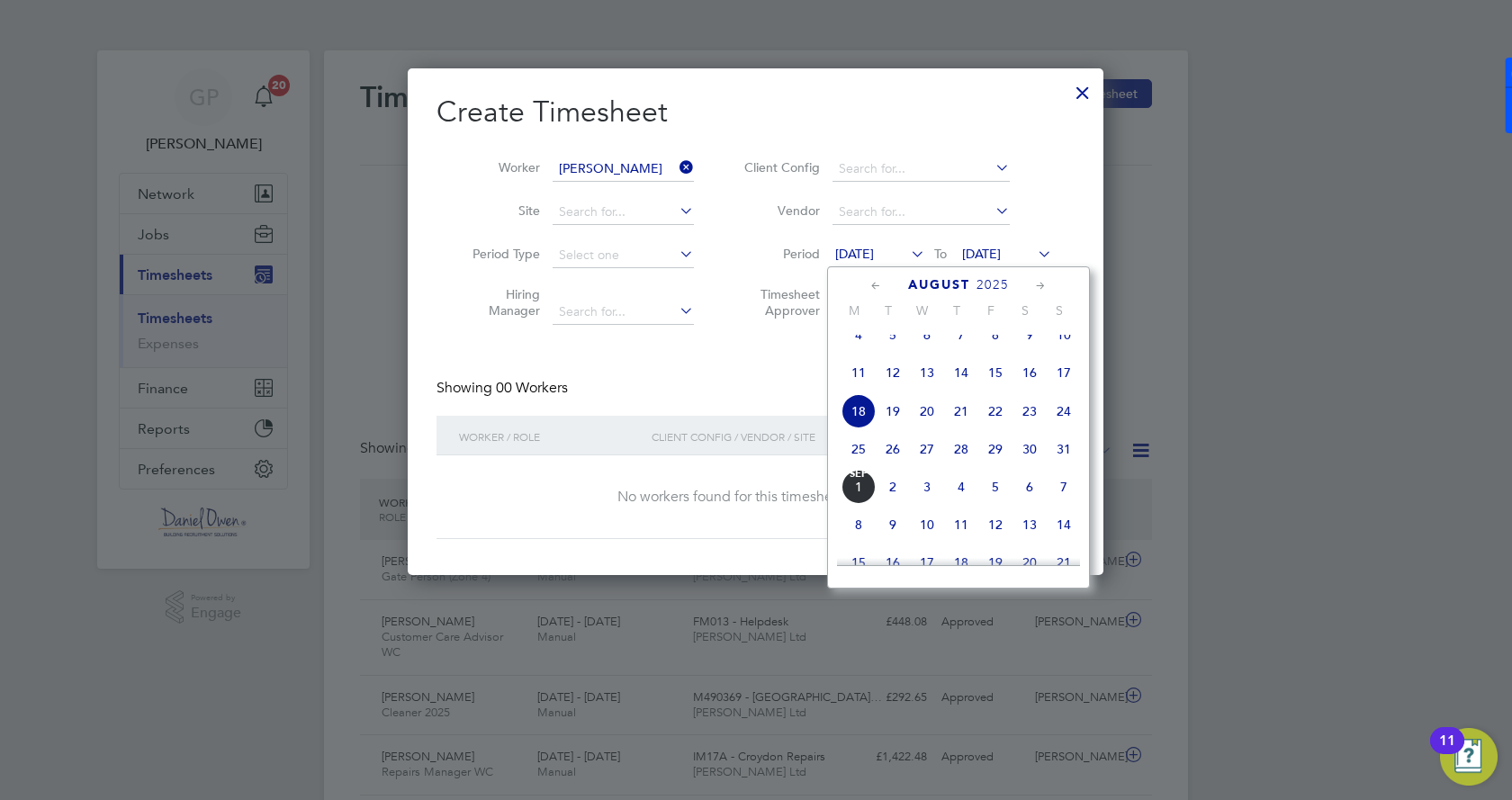
click at [855, 460] on span "25" at bounding box center [858, 449] width 34 height 34
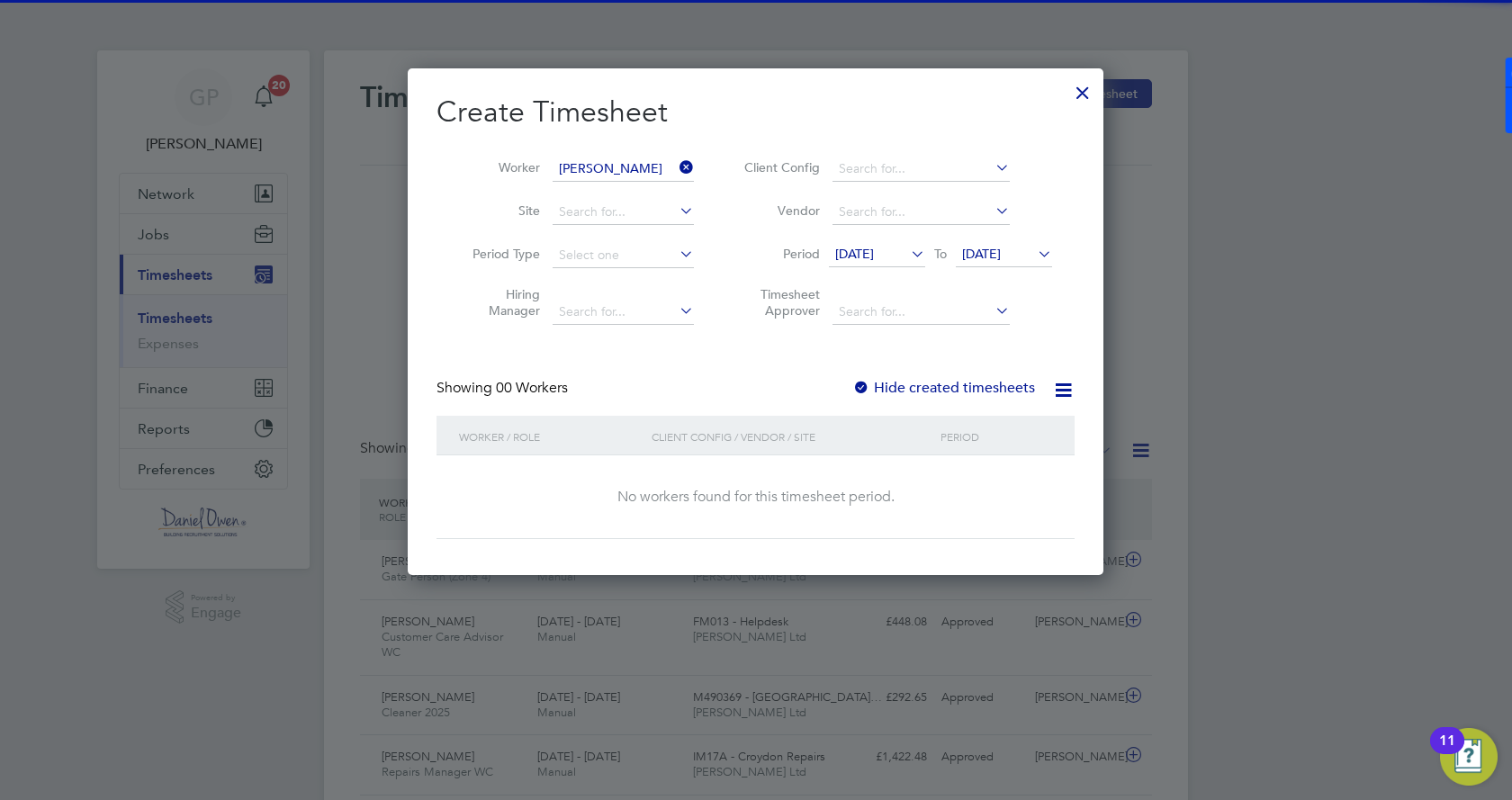
click at [1000, 248] on span "[DATE]" at bounding box center [981, 253] width 38 height 17
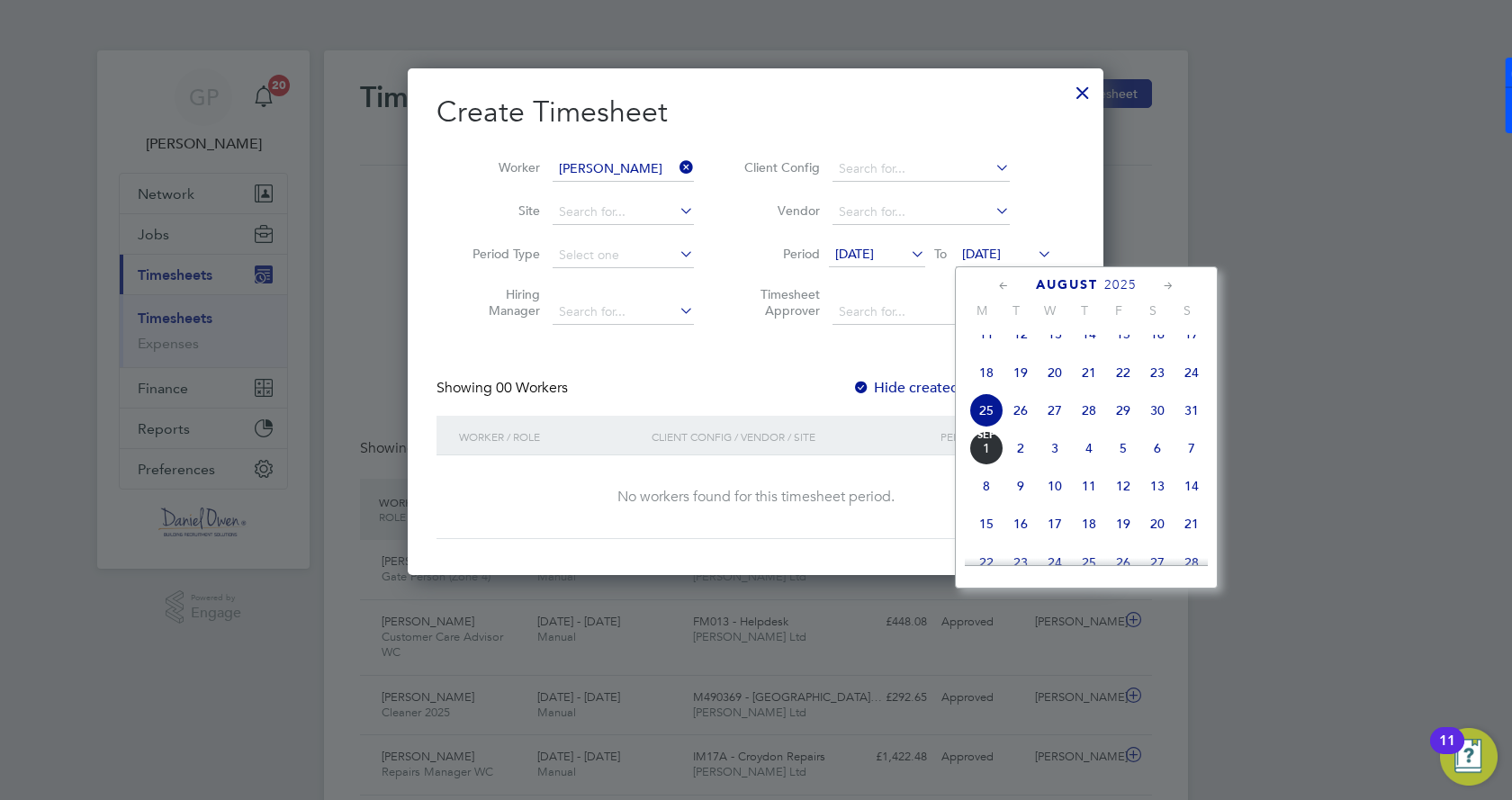
click at [1121, 426] on span "29" at bounding box center [1123, 410] width 34 height 34
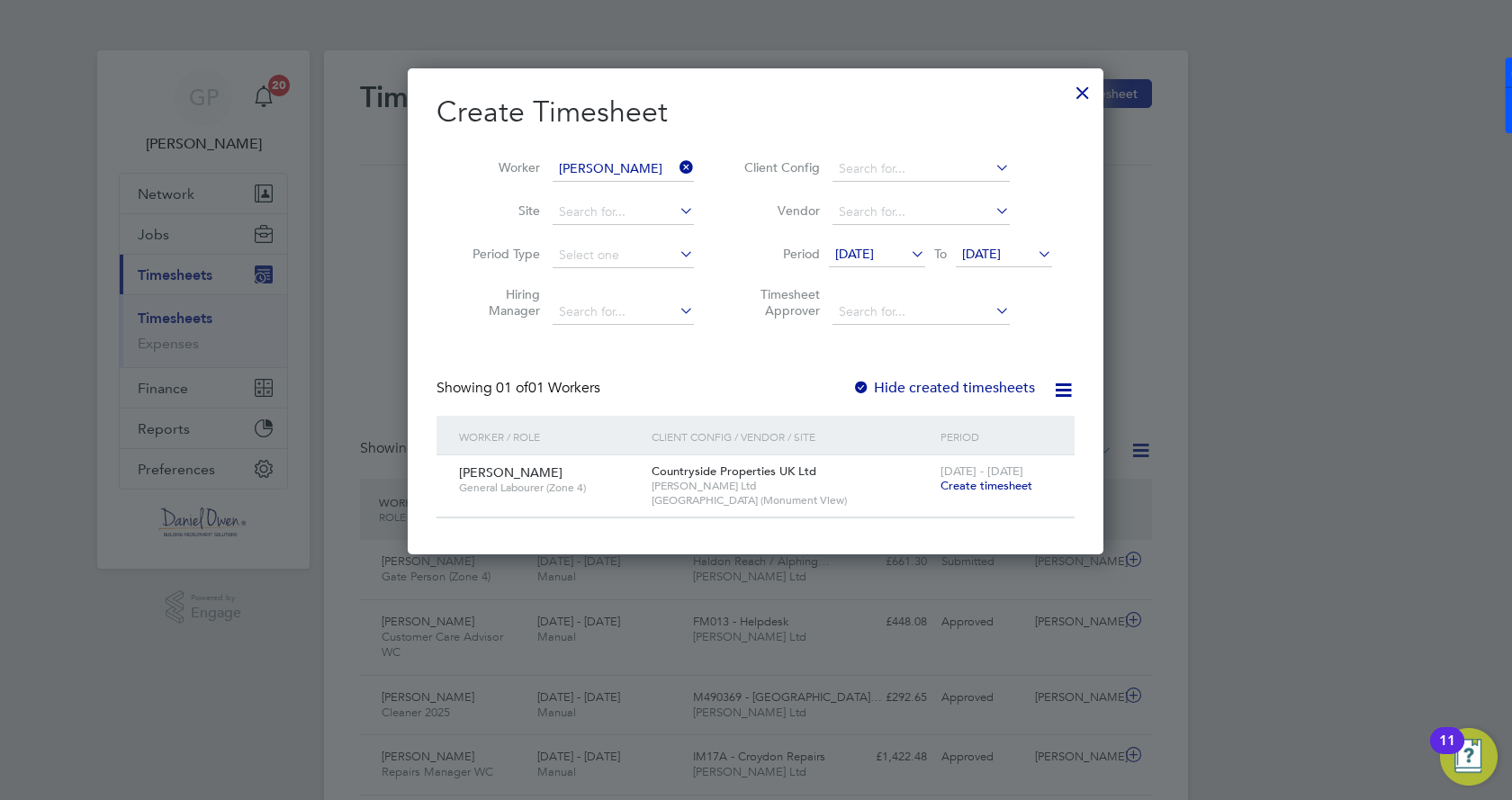
click at [960, 485] on span "Create timesheet" at bounding box center [987, 486] width 92 height 16
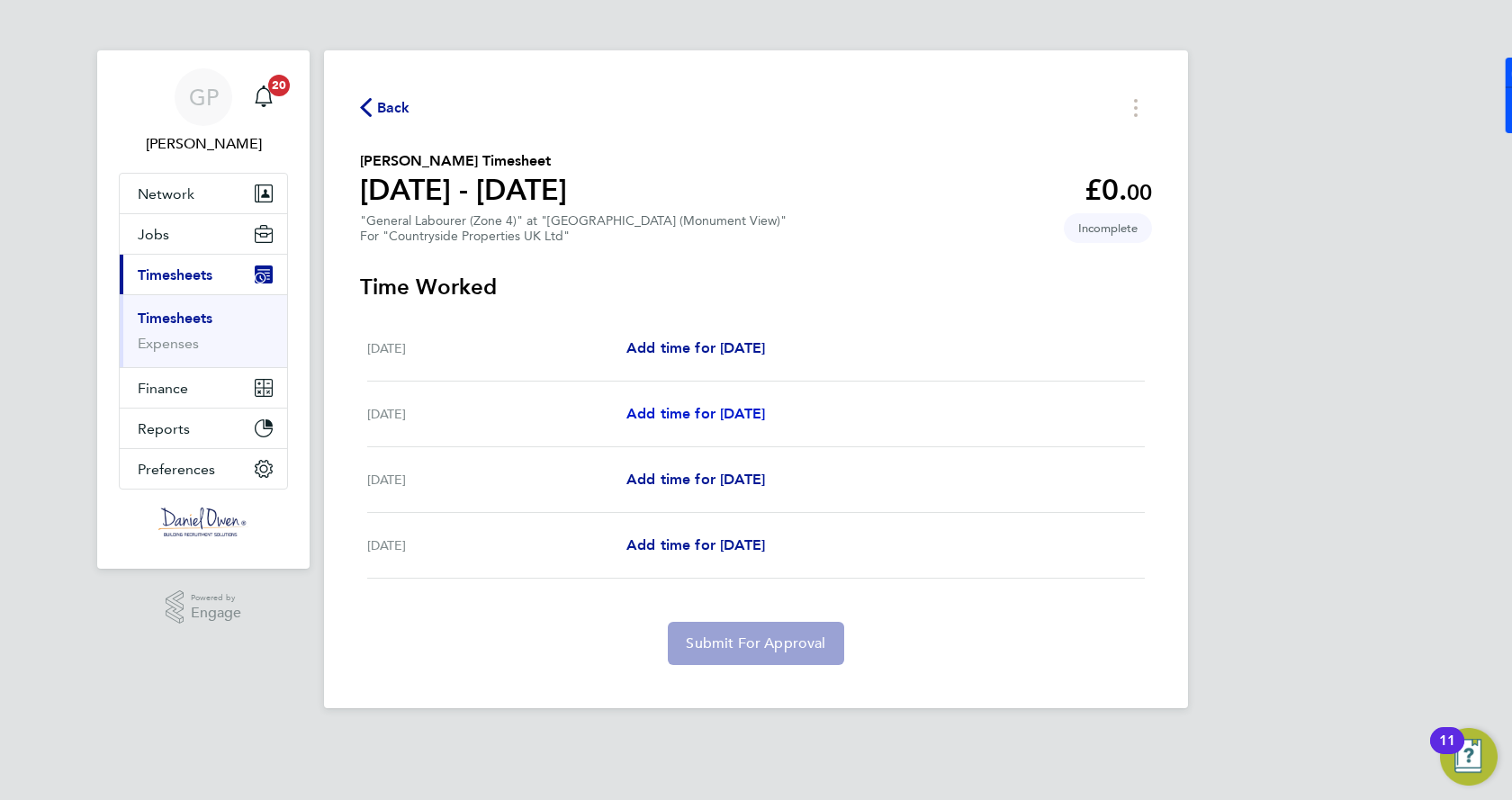
click at [741, 412] on span "Add time for [DATE]" at bounding box center [695, 413] width 138 height 17
select select "30"
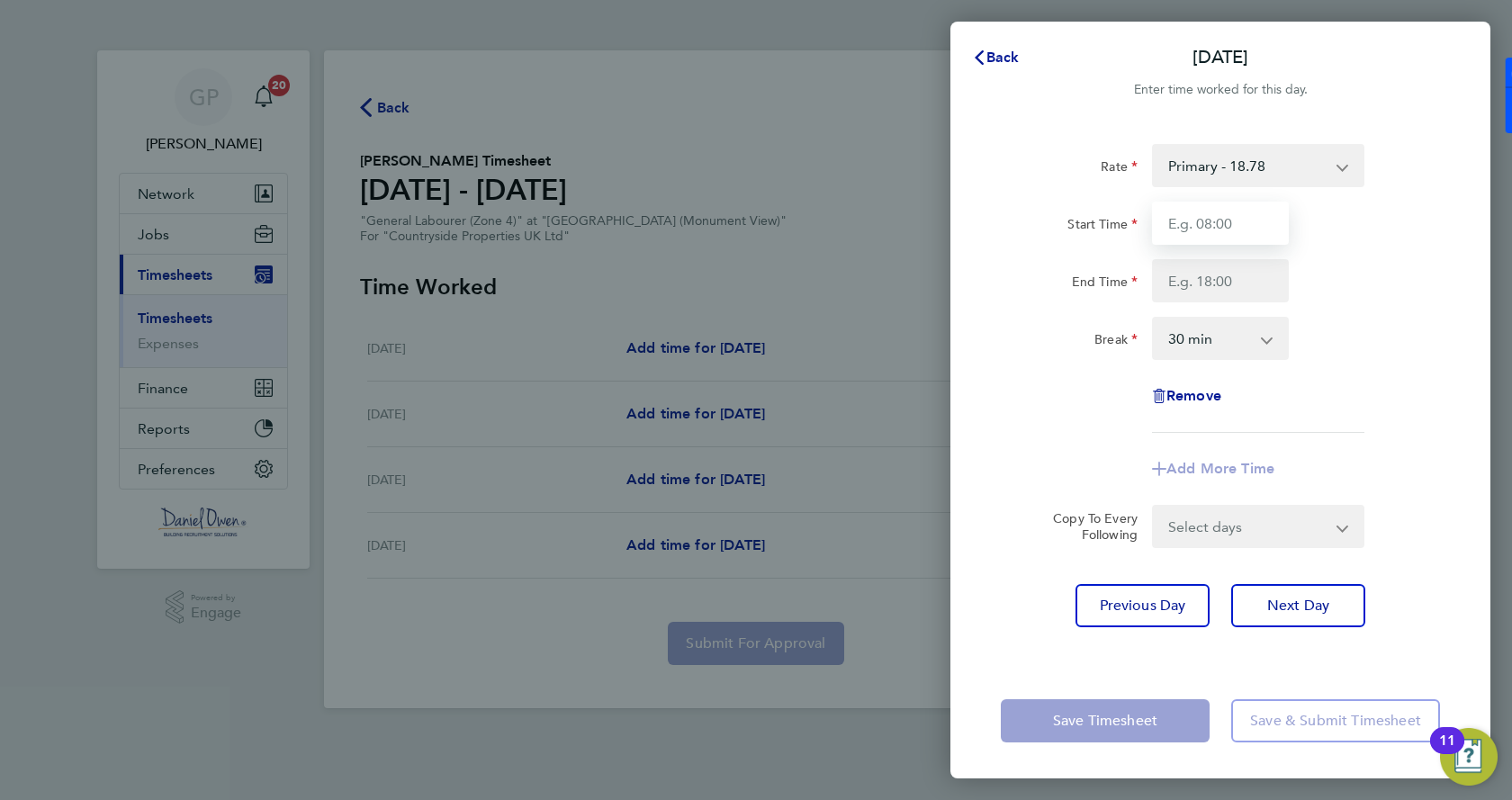
click at [1198, 227] on input "Start Time" at bounding box center [1219, 223] width 136 height 43
type input "08:00"
click at [1209, 294] on input "End Time" at bounding box center [1219, 281] width 136 height 43
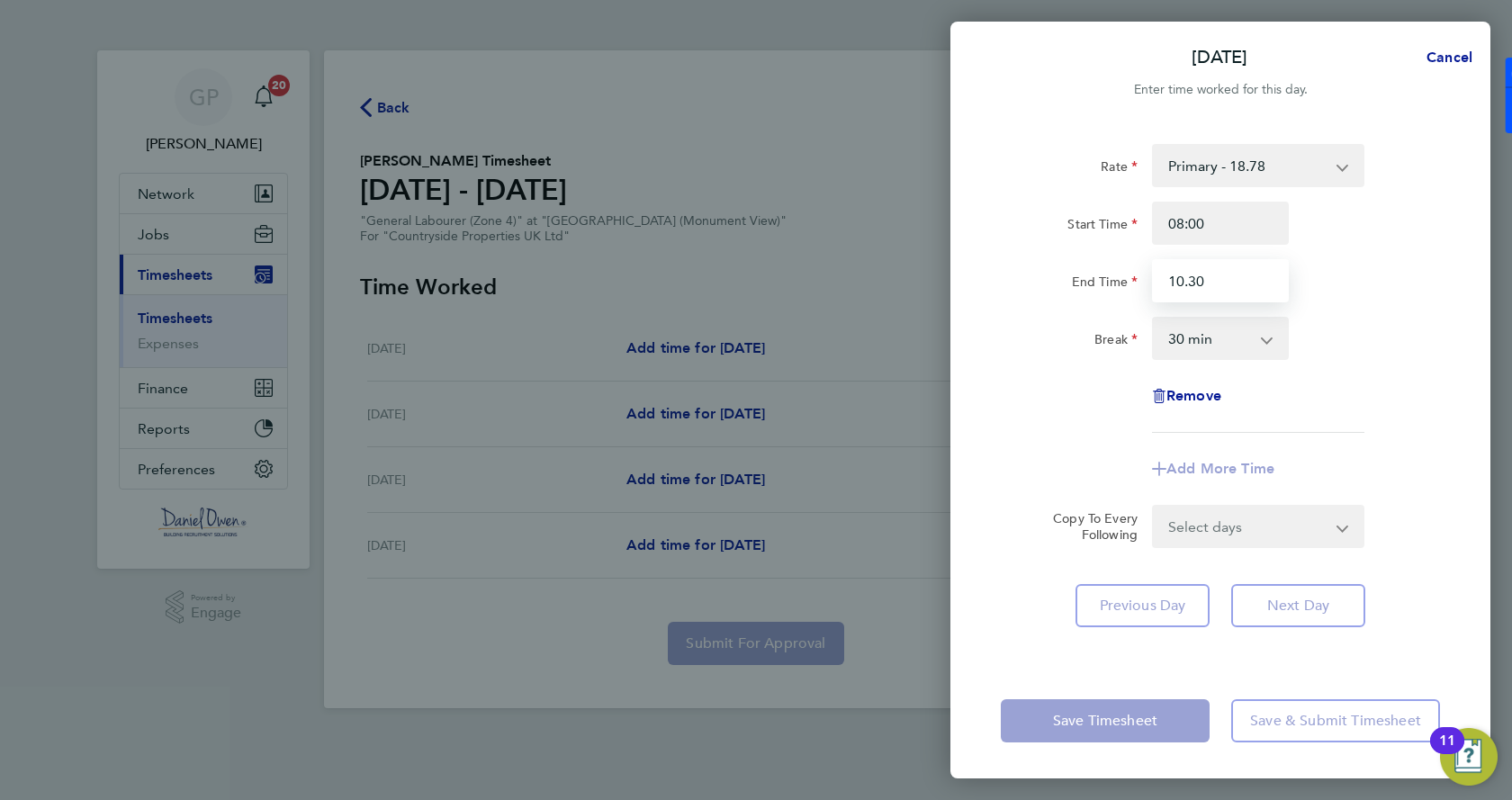
click at [1218, 279] on input "10.30" at bounding box center [1219, 281] width 136 height 43
type input "10:00"
click at [1314, 376] on div "Rate Primary - 18.78 Start Time 08:00 End Time 10:00 Break 0 min 15 min 30 min …" at bounding box center [1219, 289] width 439 height 289
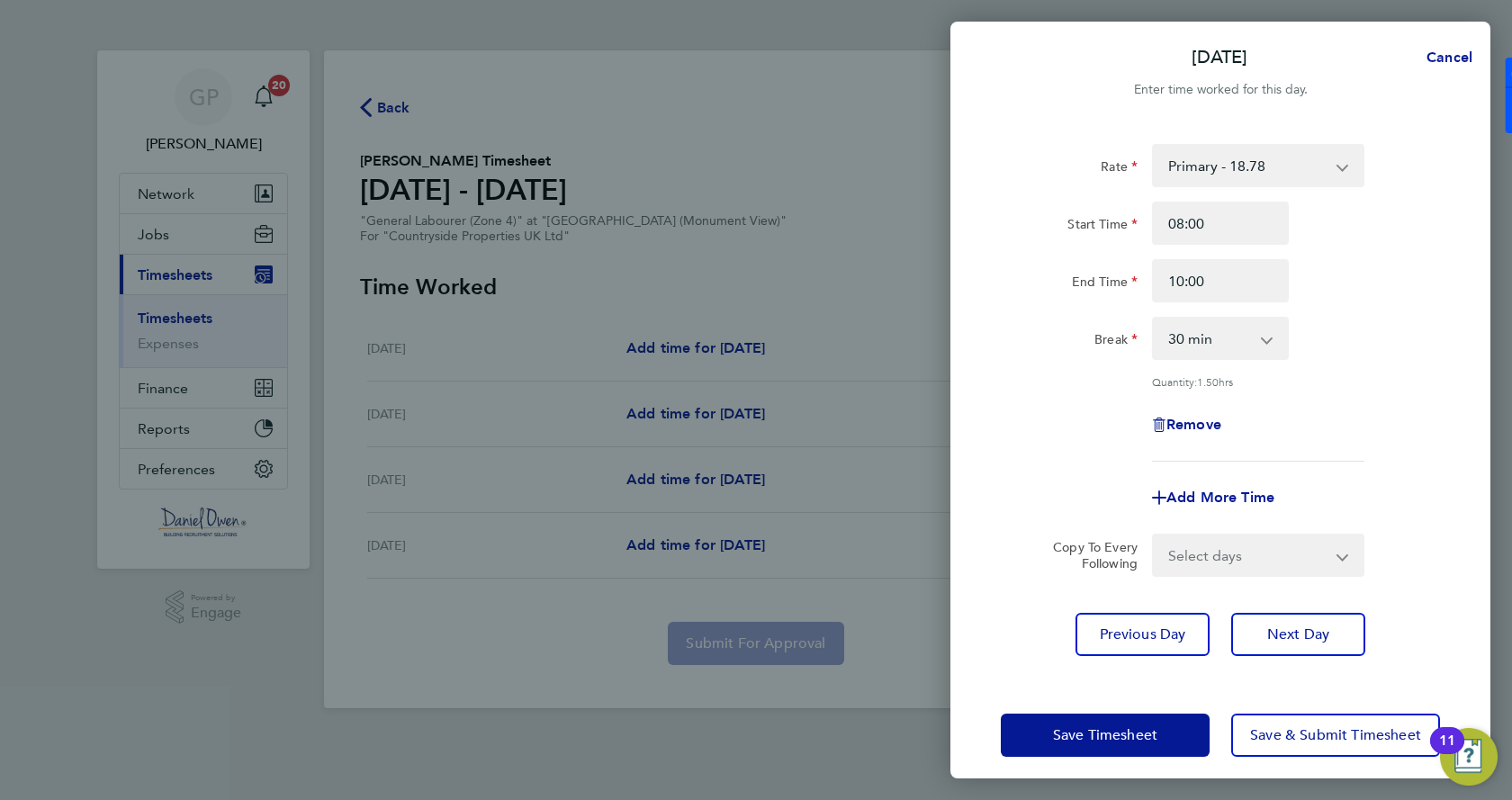
click at [1269, 359] on div "0 min 15 min 30 min 45 min 60 min 75 min 90 min" at bounding box center [1219, 339] width 136 height 43
click at [1222, 335] on select "0 min 15 min 30 min 45 min 60 min 75 min 90 min" at bounding box center [1210, 339] width 112 height 39
select select "0"
click at [1154, 319] on select "0 min 15 min 30 min 45 min 60 min 75 min 90 min" at bounding box center [1210, 339] width 112 height 39
click at [1318, 560] on select "Select days Day [DATE] [DATE]" at bounding box center [1248, 555] width 189 height 39
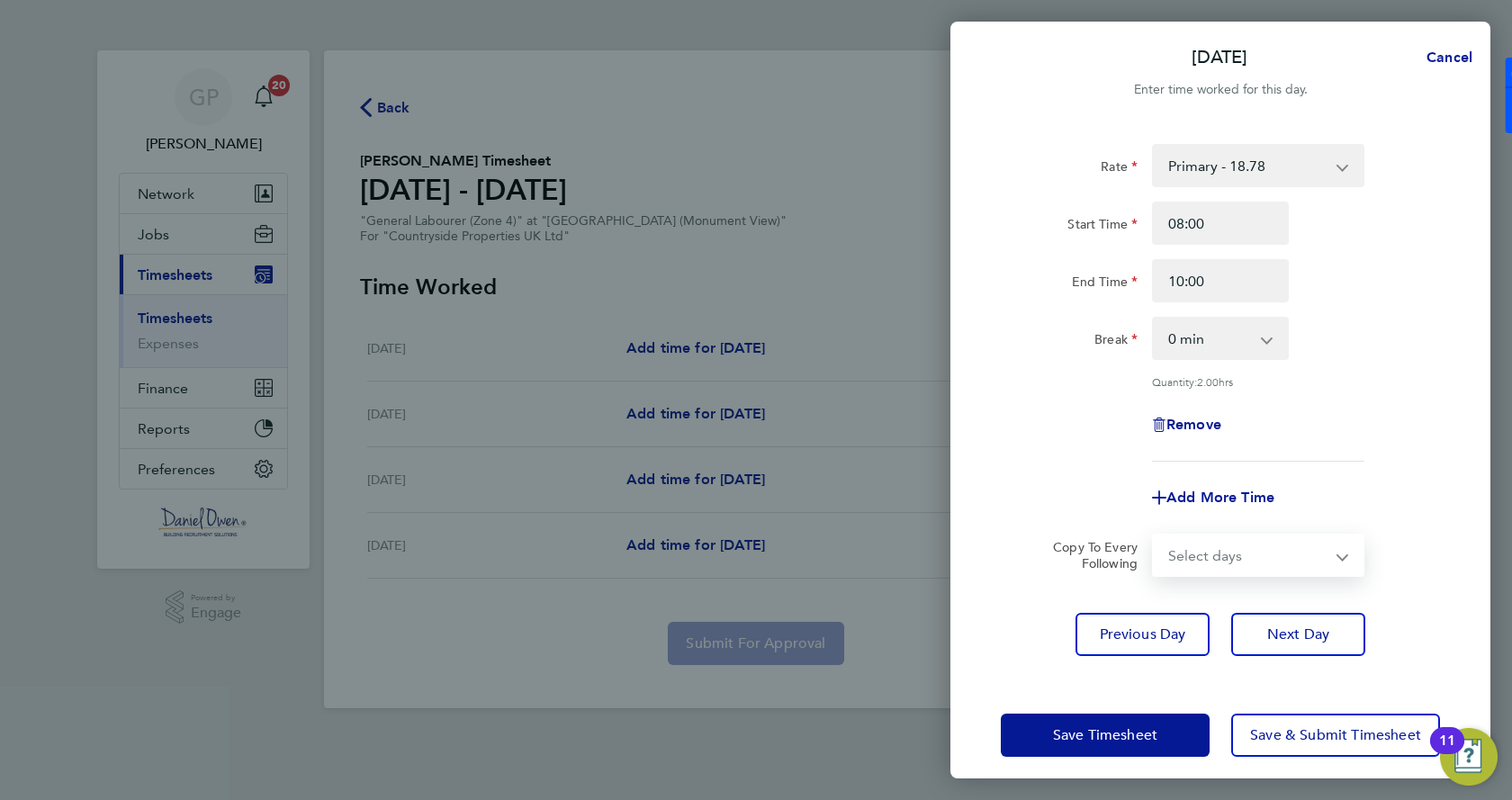
click at [1363, 409] on div "Remove" at bounding box center [1220, 425] width 454 height 43
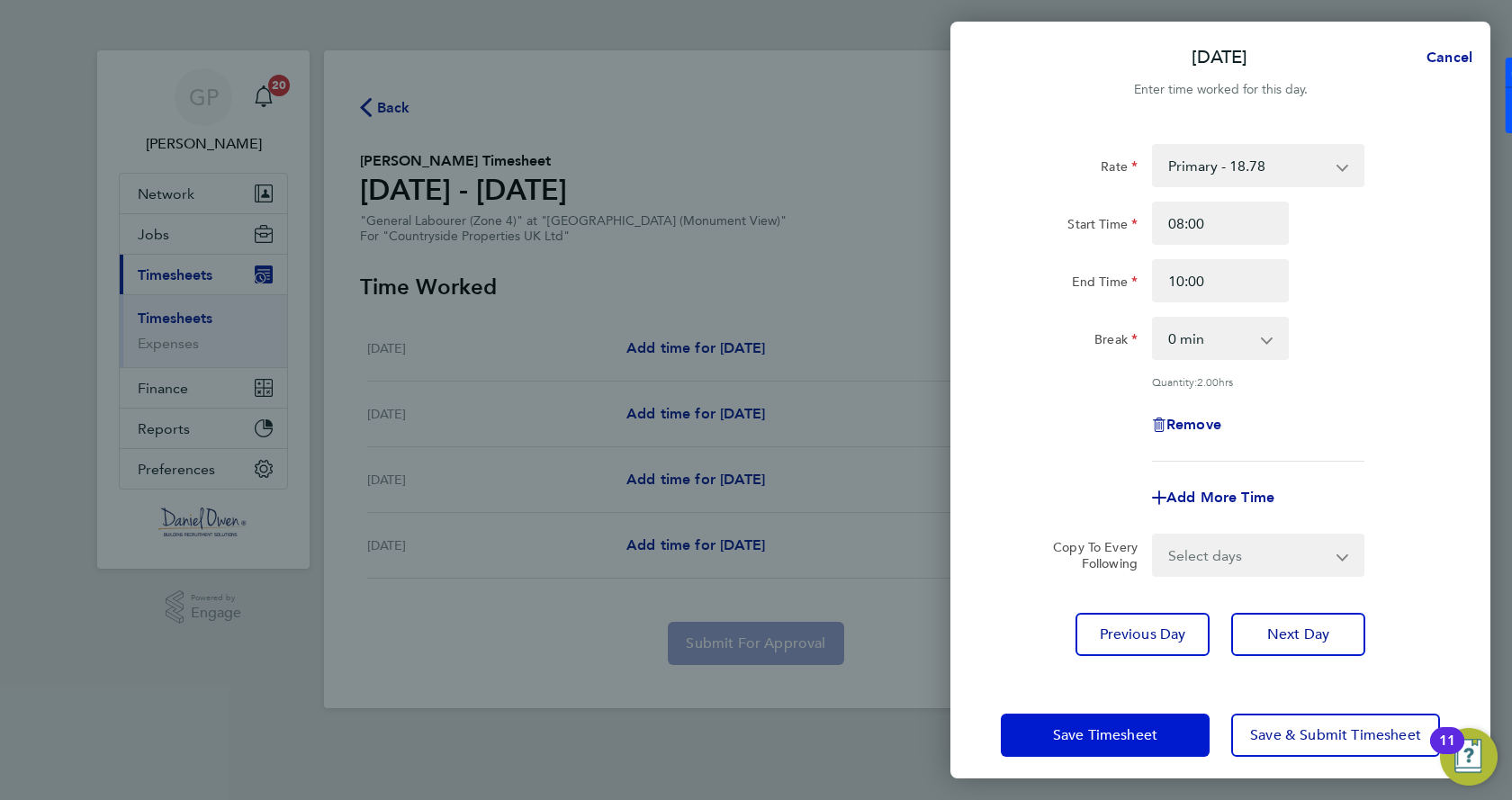
click at [1152, 728] on span "Save Timesheet" at bounding box center [1106, 735] width 104 height 18
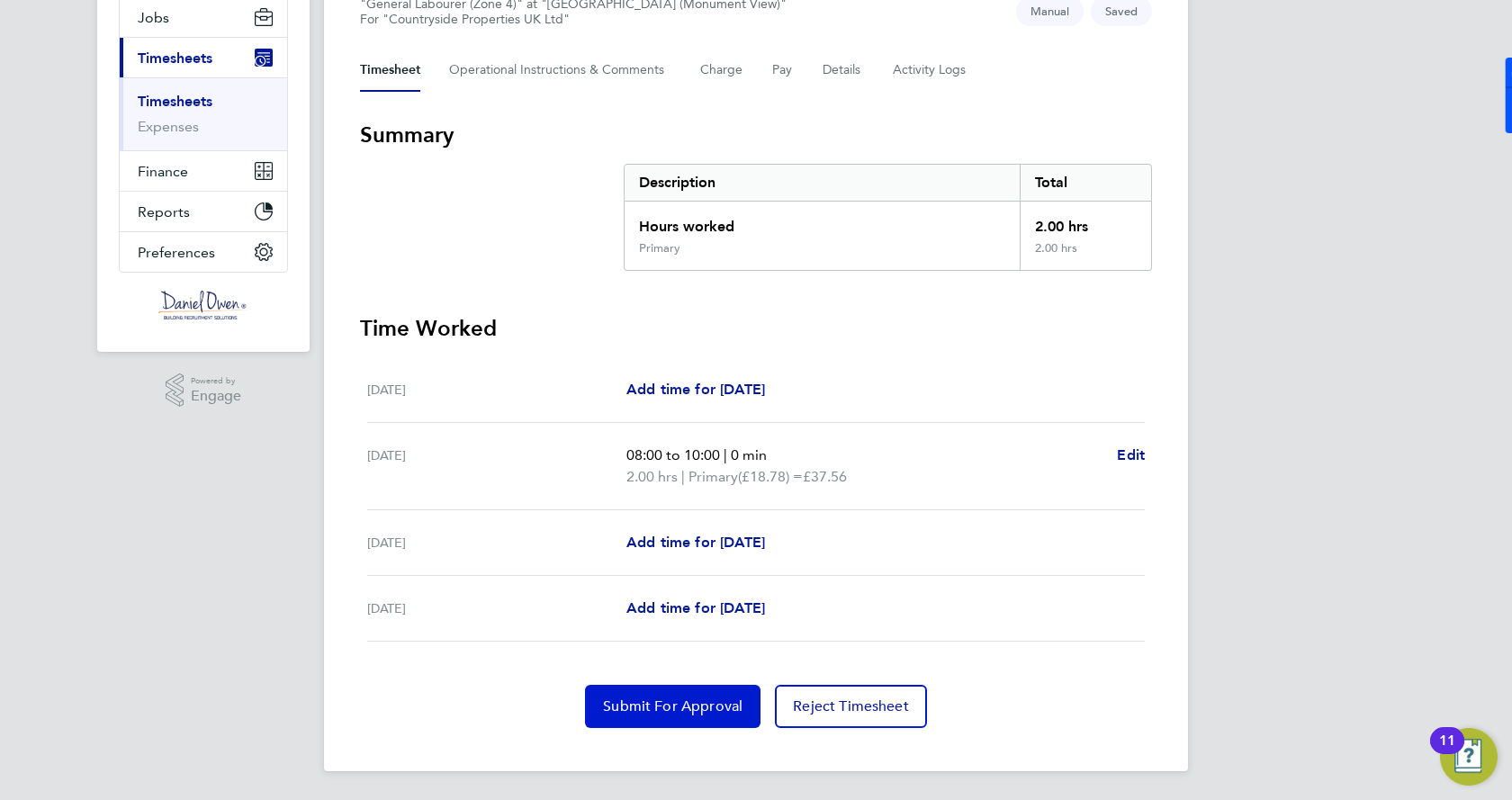
click at [688, 699] on span "Submit For Approval" at bounding box center [673, 706] width 139 height 18
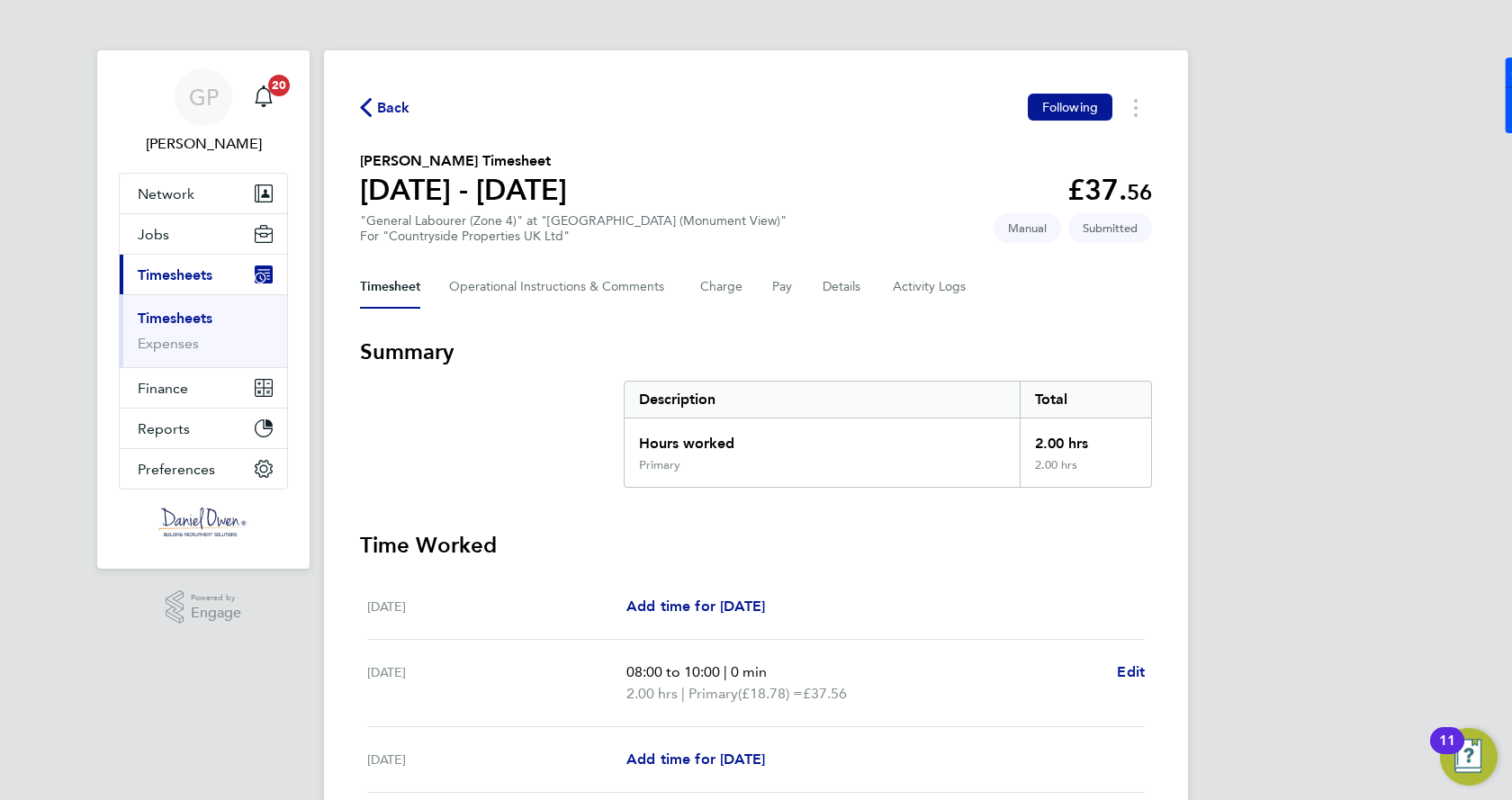
click at [192, 318] on link "Timesheets" at bounding box center [175, 317] width 75 height 17
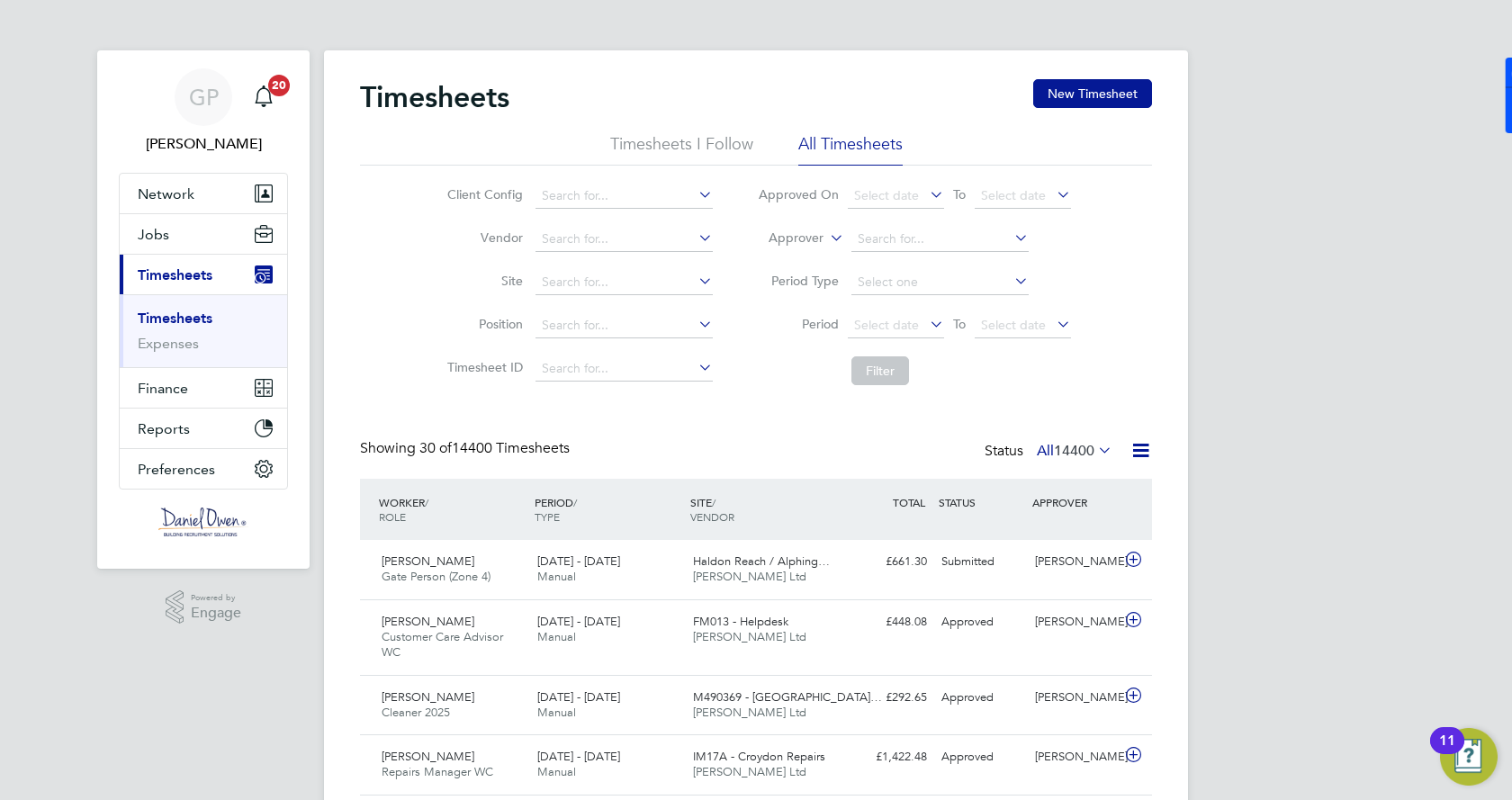
click at [183, 319] on link "Timesheets" at bounding box center [175, 317] width 75 height 17
click at [1098, 101] on button "New Timesheet" at bounding box center [1092, 93] width 119 height 28
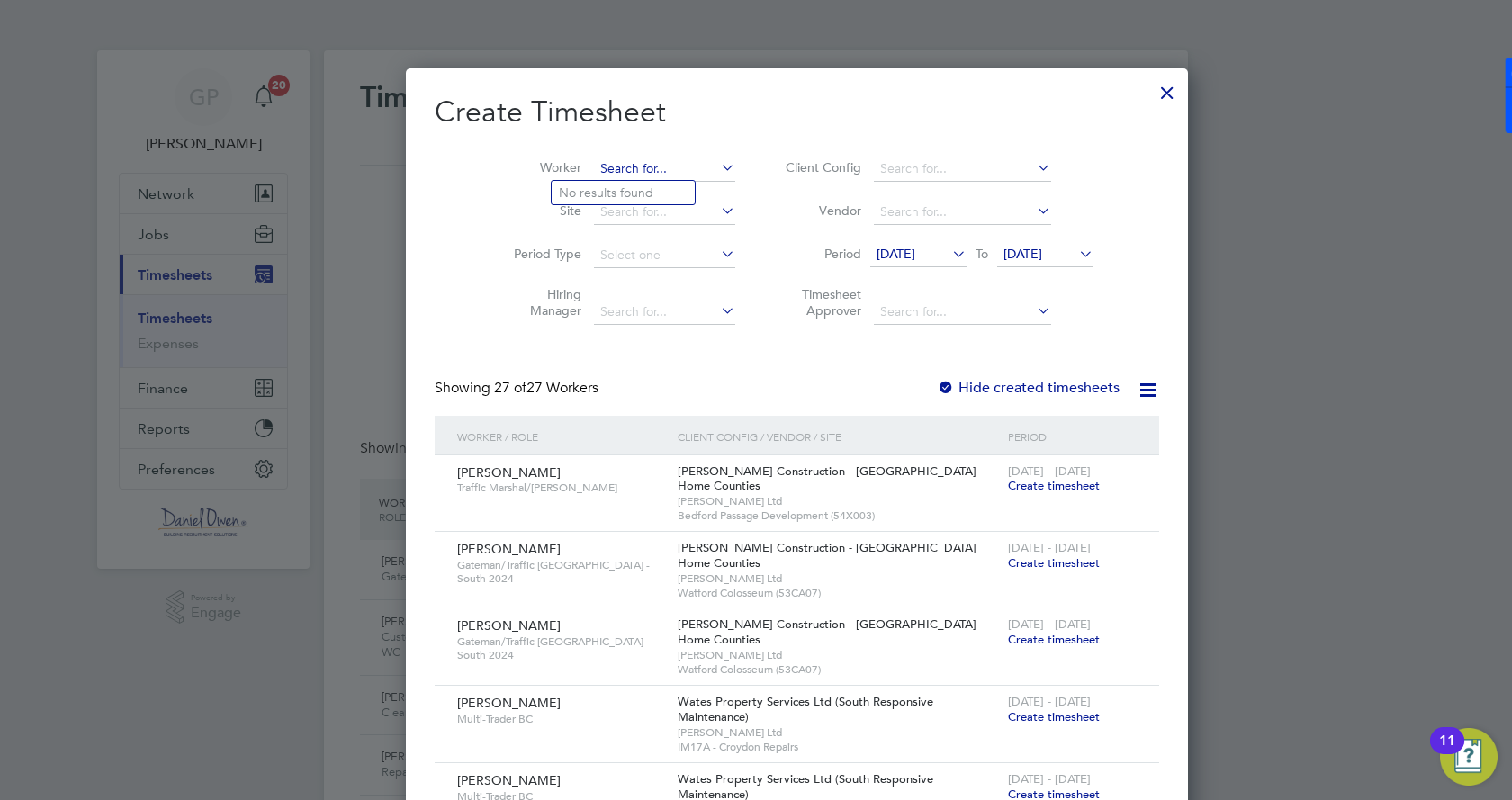
click at [614, 161] on input at bounding box center [665, 170] width 141 height 26
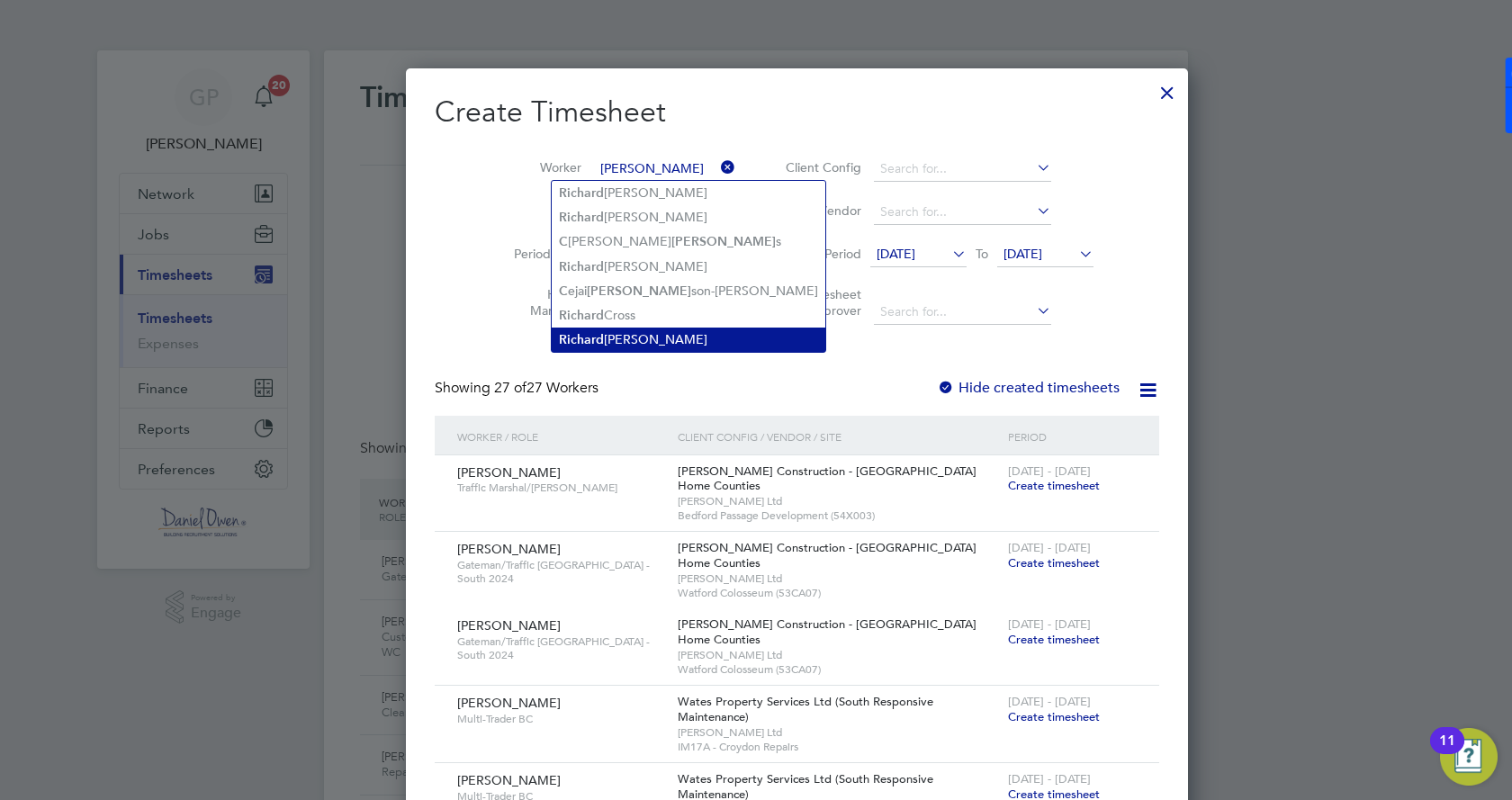
click at [630, 332] on li "Ri c hard [PERSON_NAME]" at bounding box center [688, 340] width 274 height 25
type input "[PERSON_NAME]"
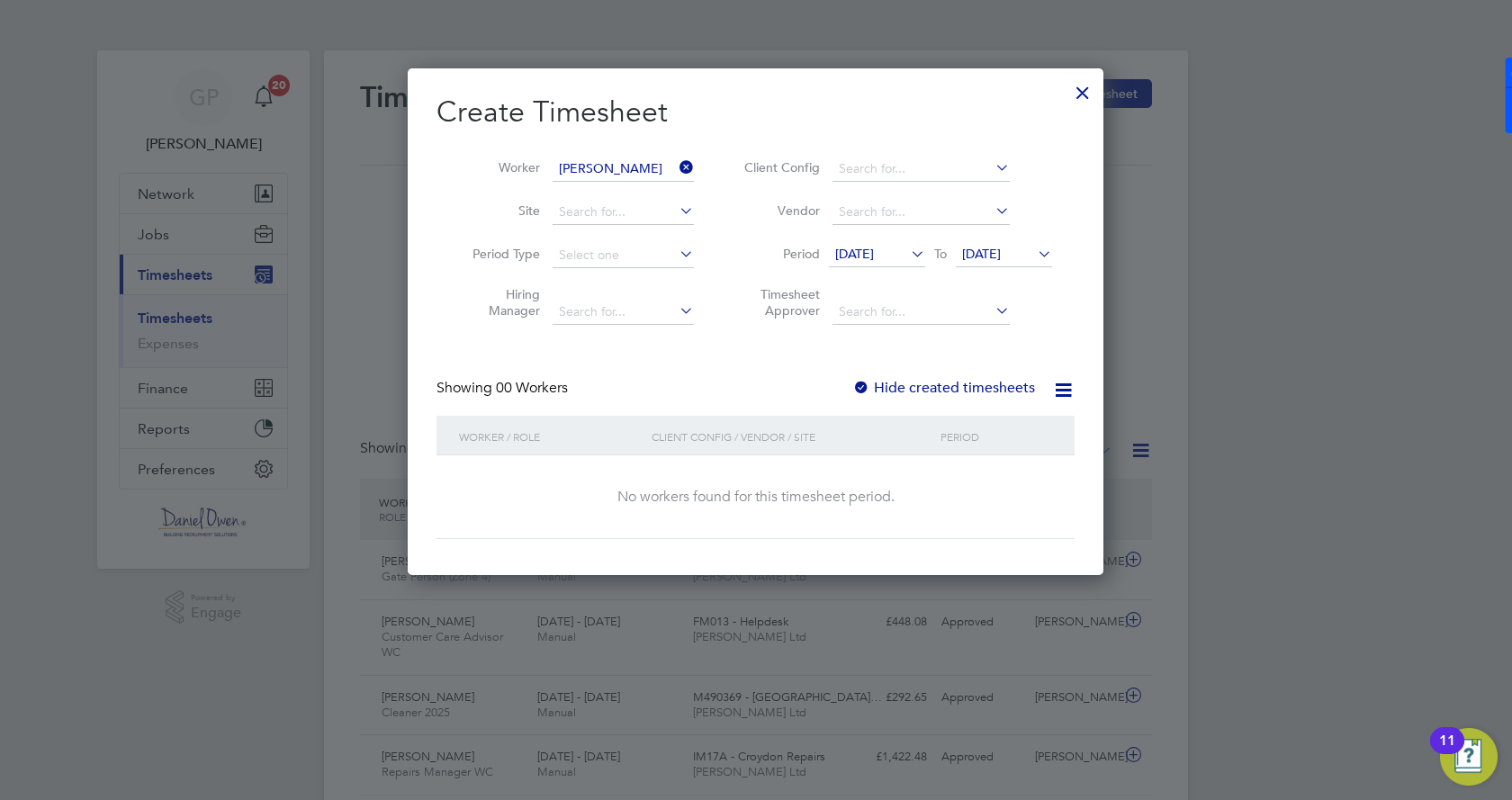
click at [870, 261] on span "[DATE]" at bounding box center [854, 253] width 38 height 17
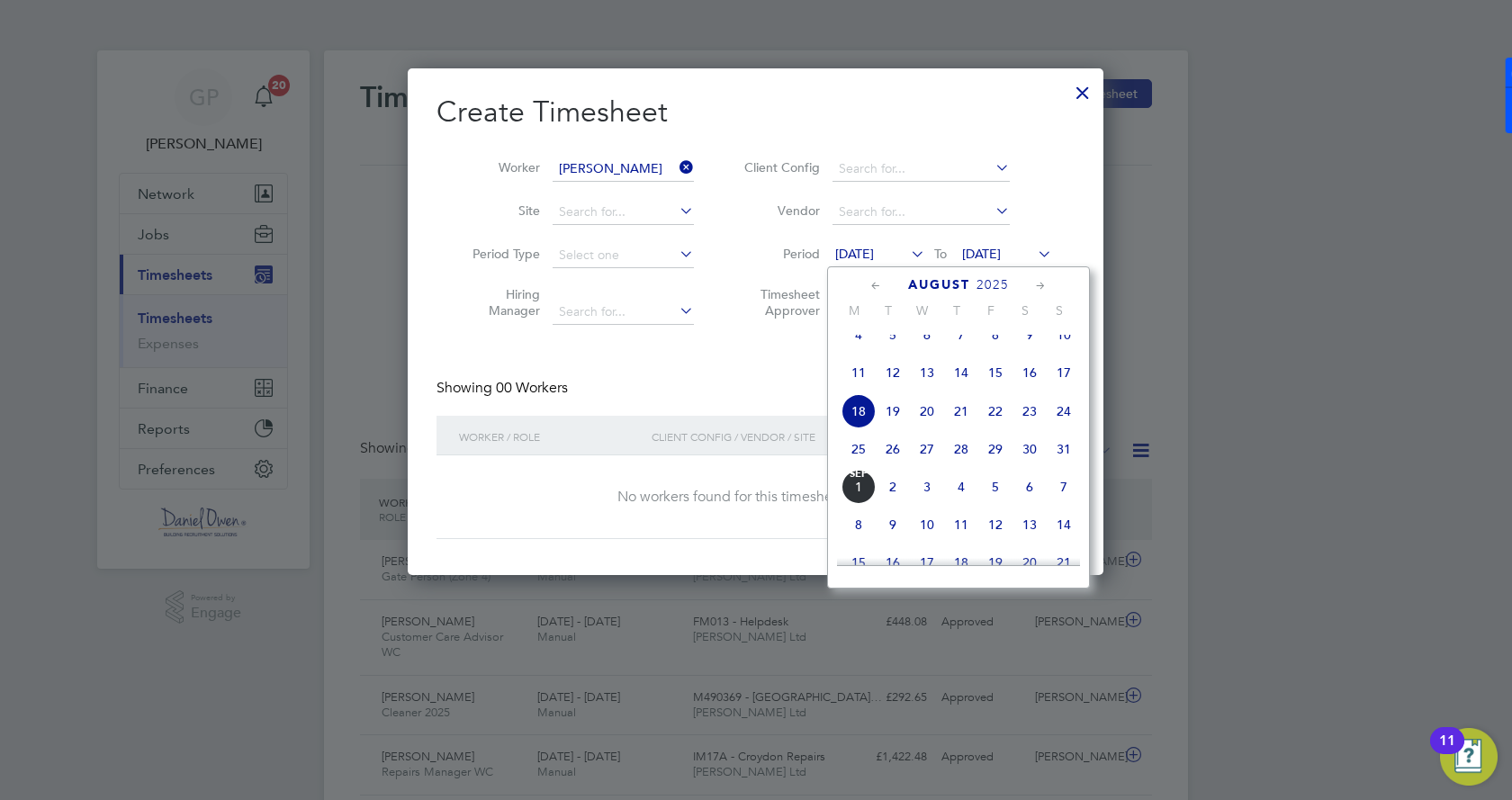
click at [860, 466] on span "25" at bounding box center [858, 449] width 34 height 34
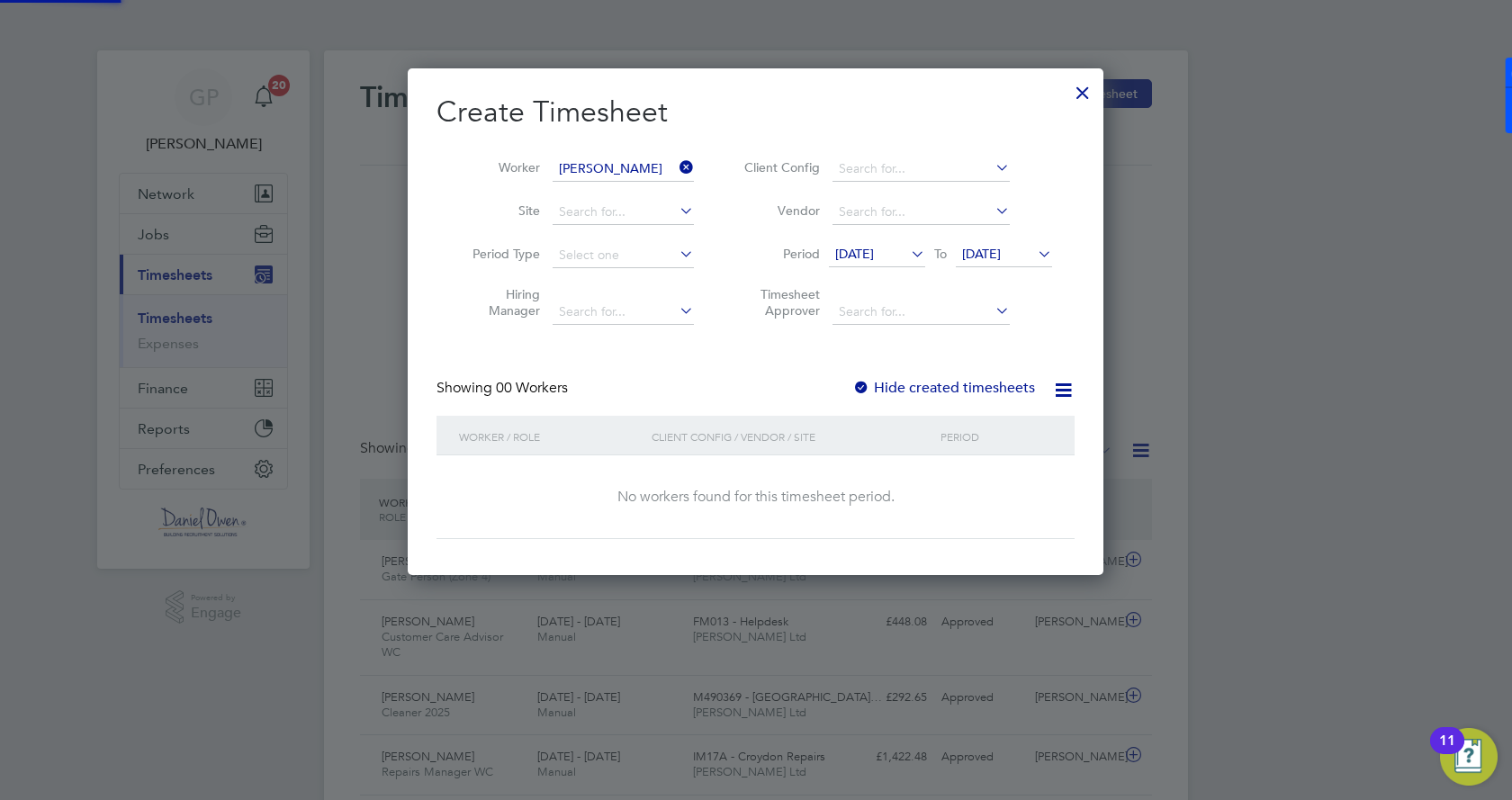
click at [1000, 254] on span "[DATE]" at bounding box center [981, 253] width 38 height 17
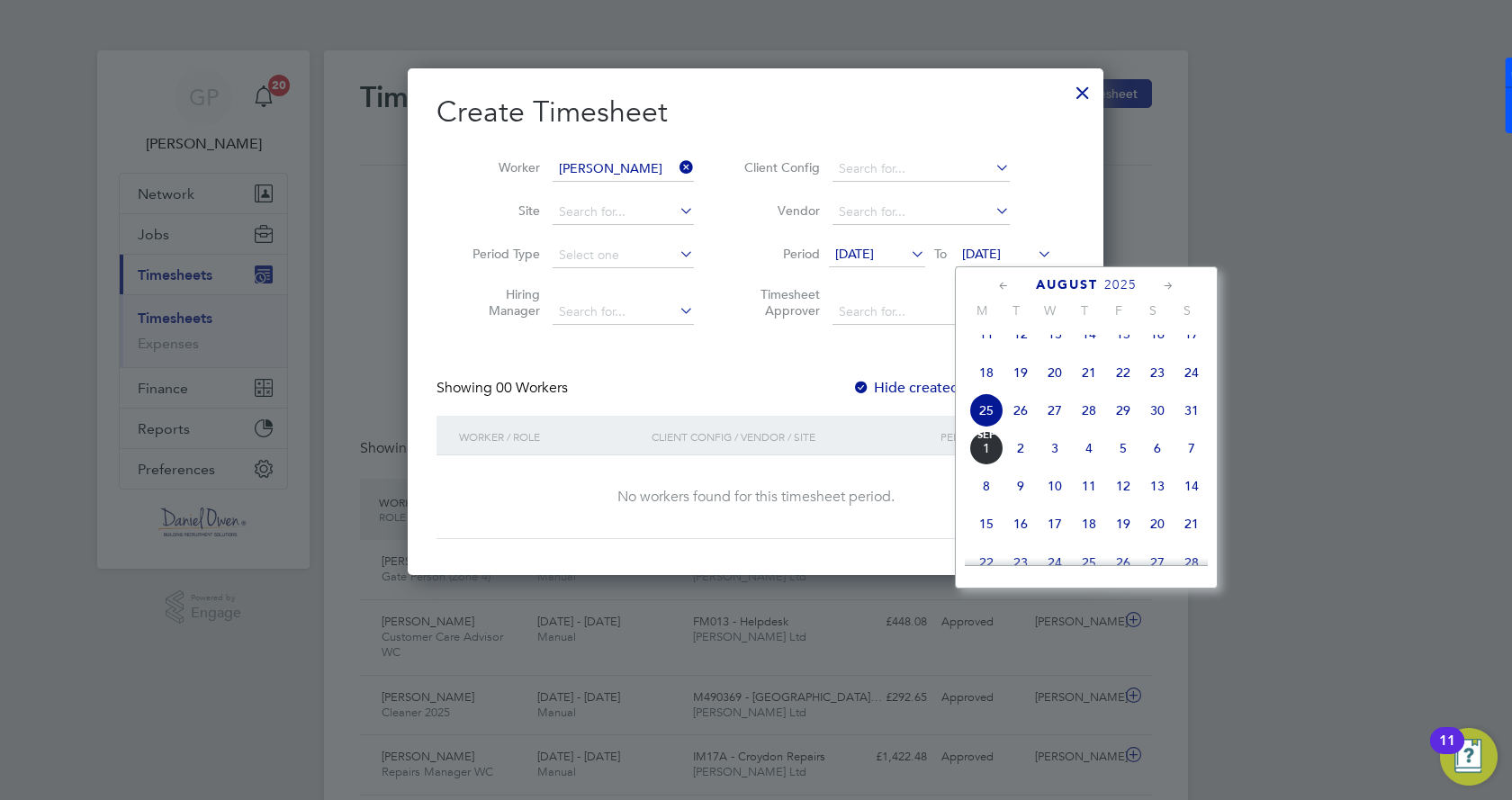
click at [1133, 427] on span "29" at bounding box center [1123, 410] width 34 height 34
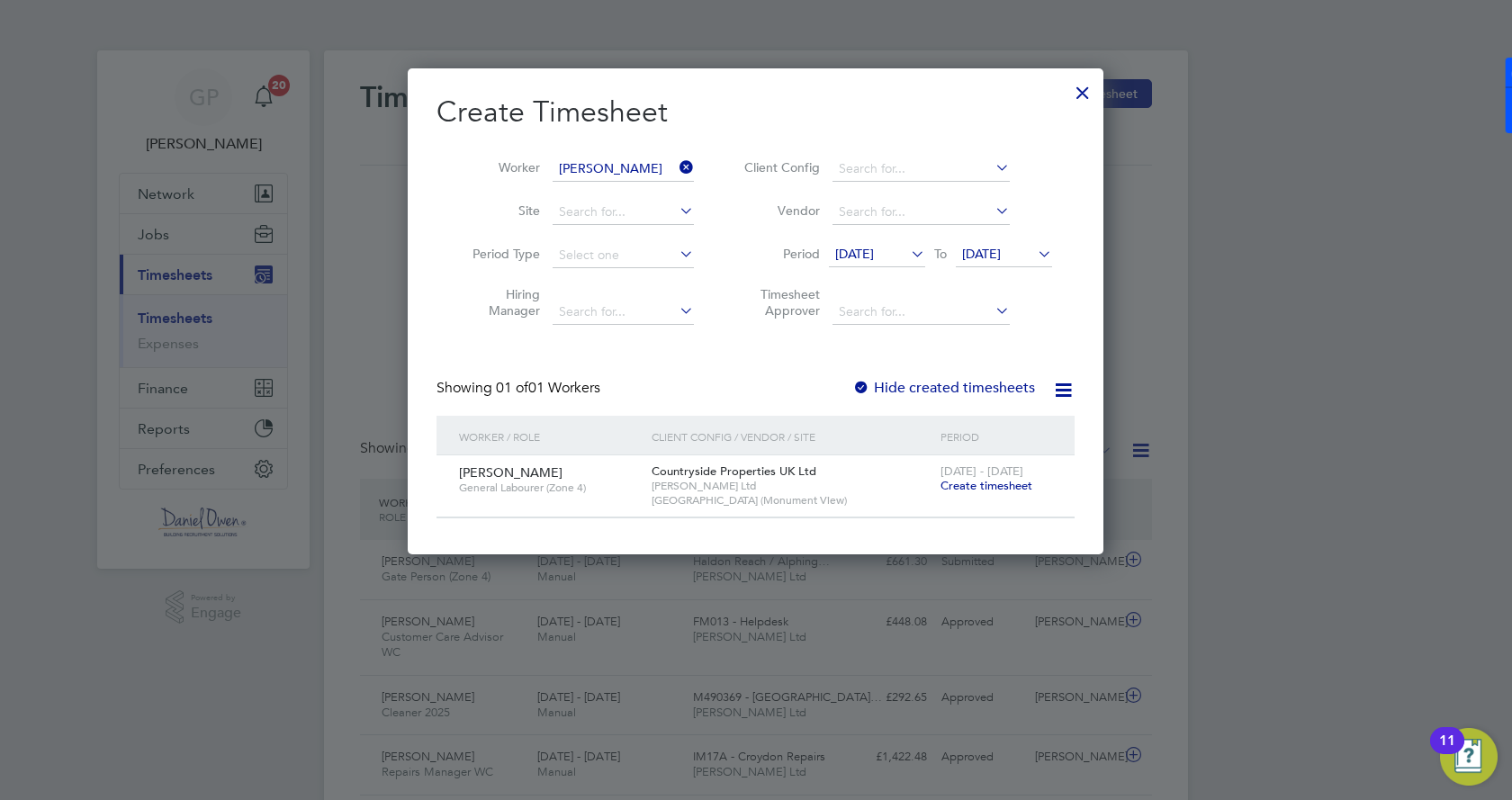
click at [999, 488] on span "Create timesheet" at bounding box center [987, 486] width 92 height 16
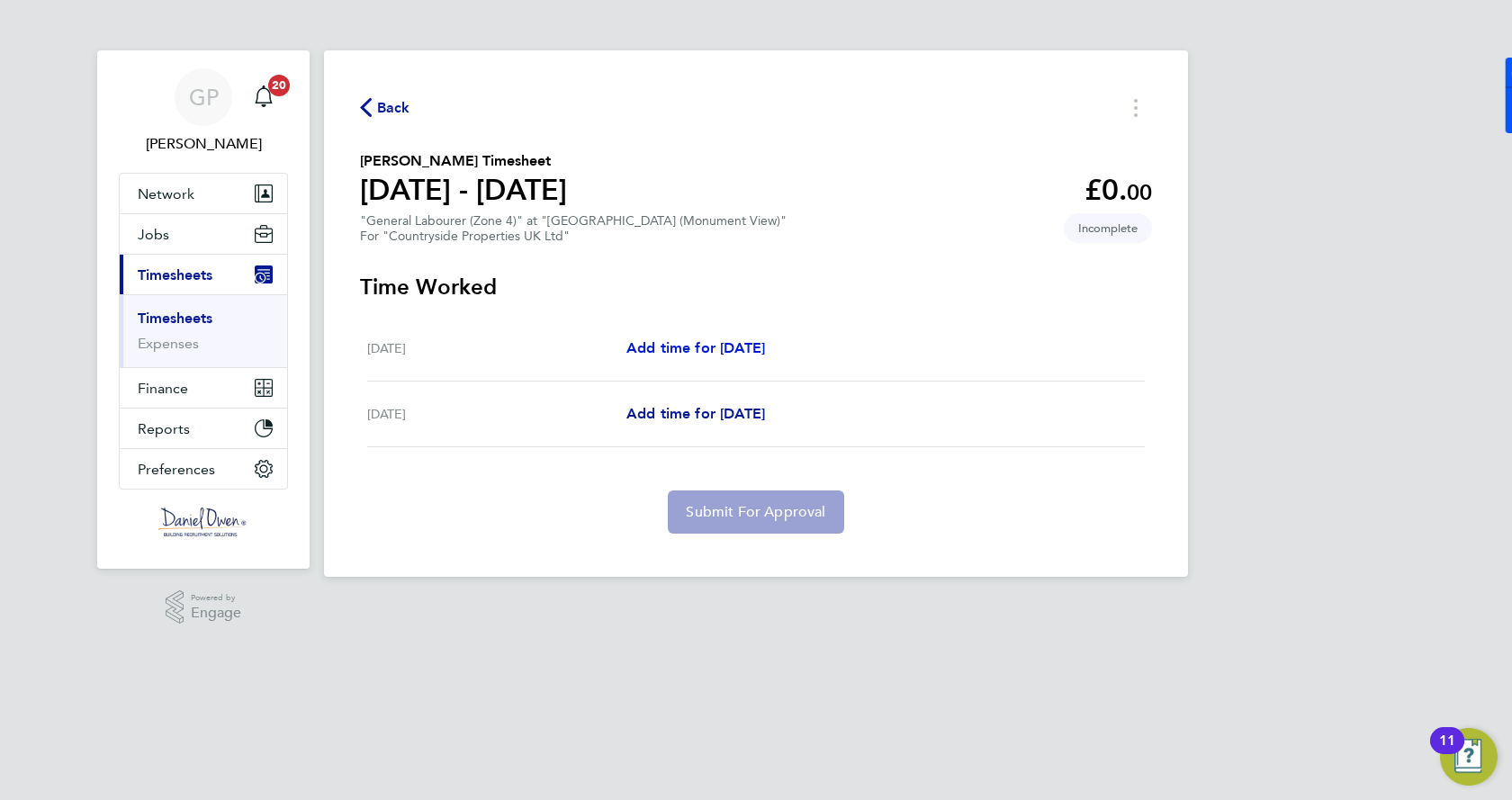
click at [734, 348] on span "Add time for [DATE]" at bounding box center [695, 347] width 138 height 17
select select "30"
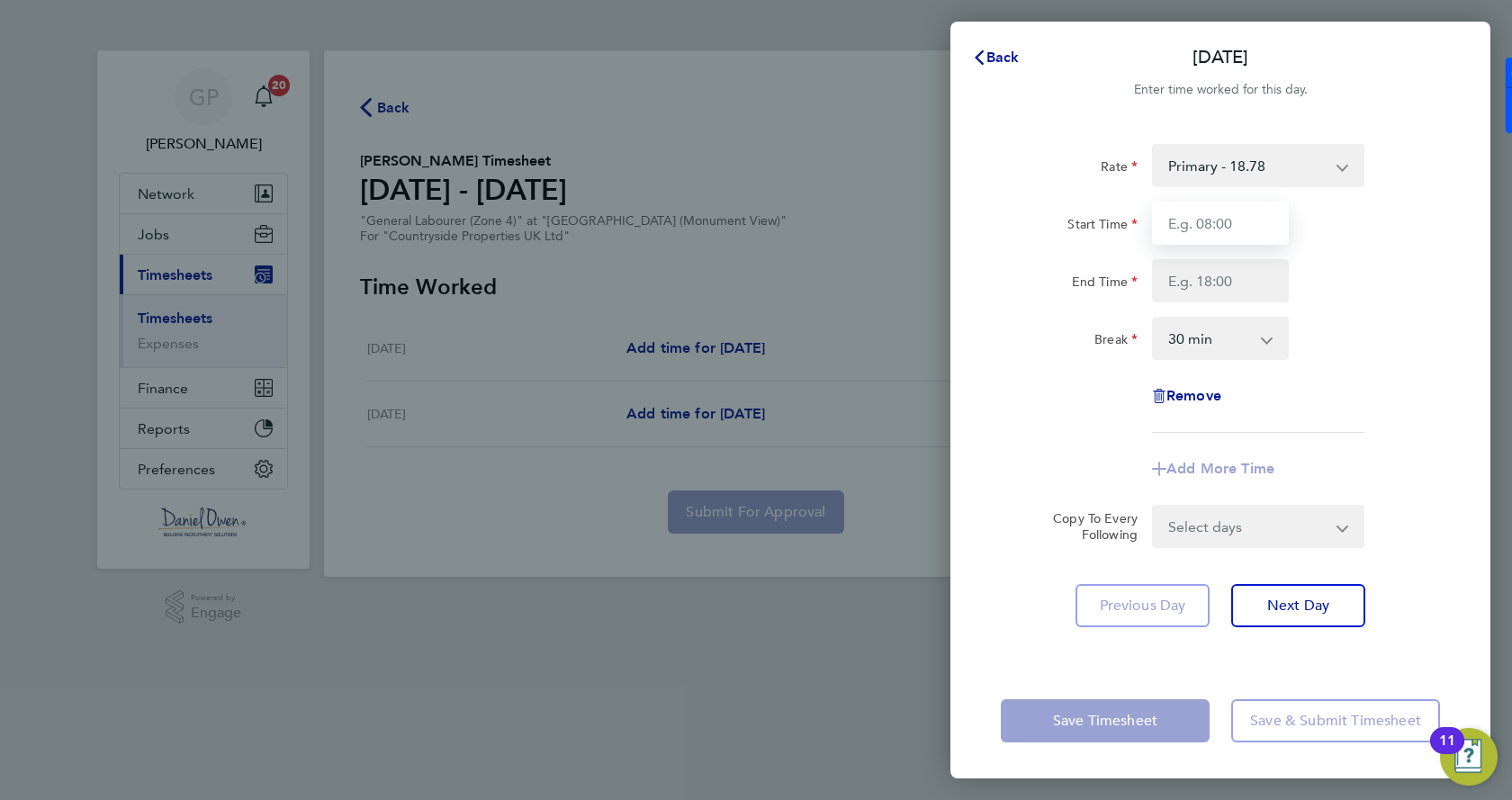
click at [1206, 240] on input "Start Time" at bounding box center [1219, 223] width 136 height 43
type input "08:00"
click at [1220, 293] on input "End Time" at bounding box center [1219, 281] width 136 height 43
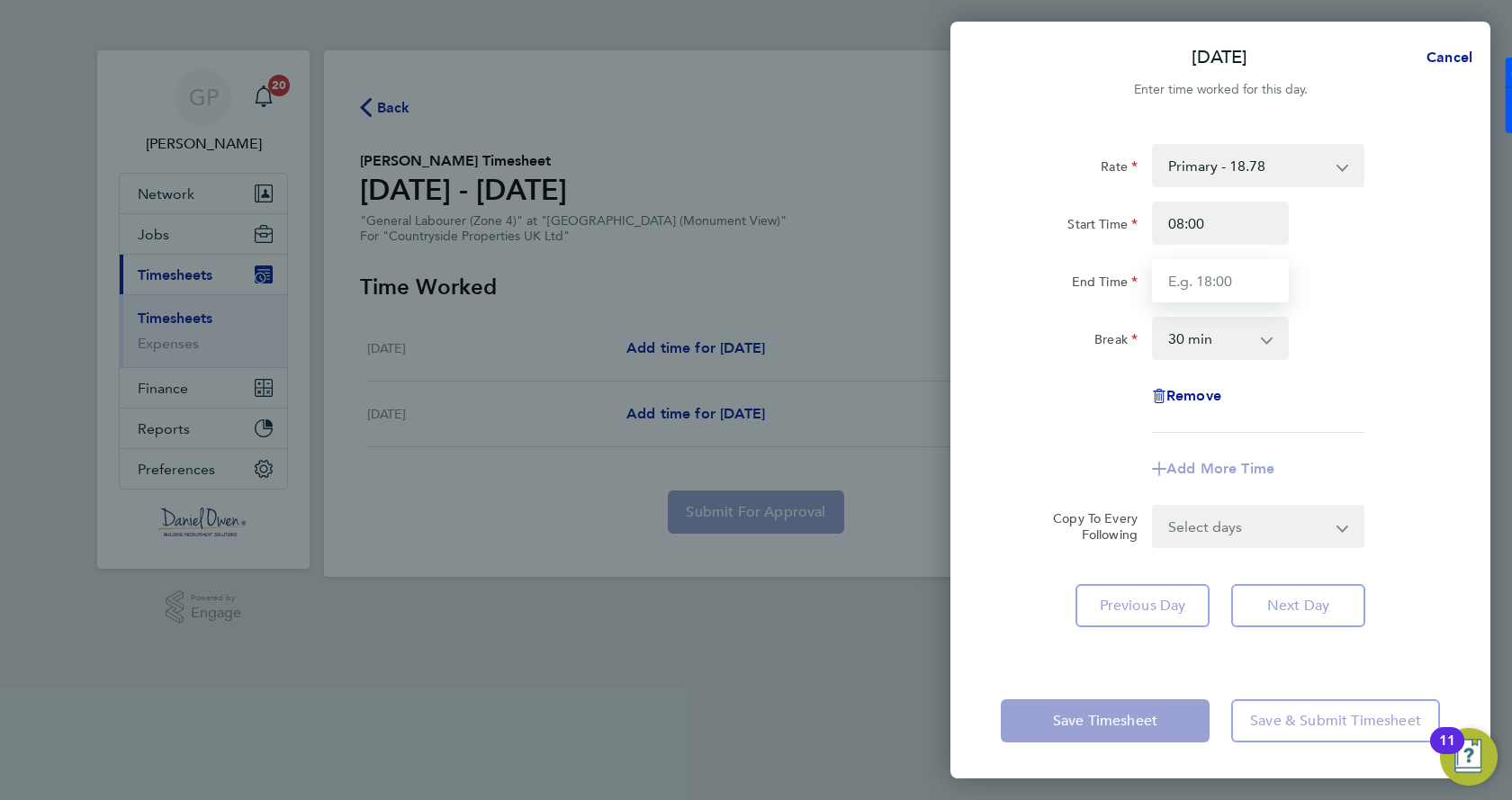
type input "17:00"
click at [1329, 436] on app-timesheet-line-form-group "Rate Primary - 18.78 Start Time 08:00 End Time 17:00 Break 0 min 15 min 30 min …" at bounding box center [1219, 317] width 439 height 347
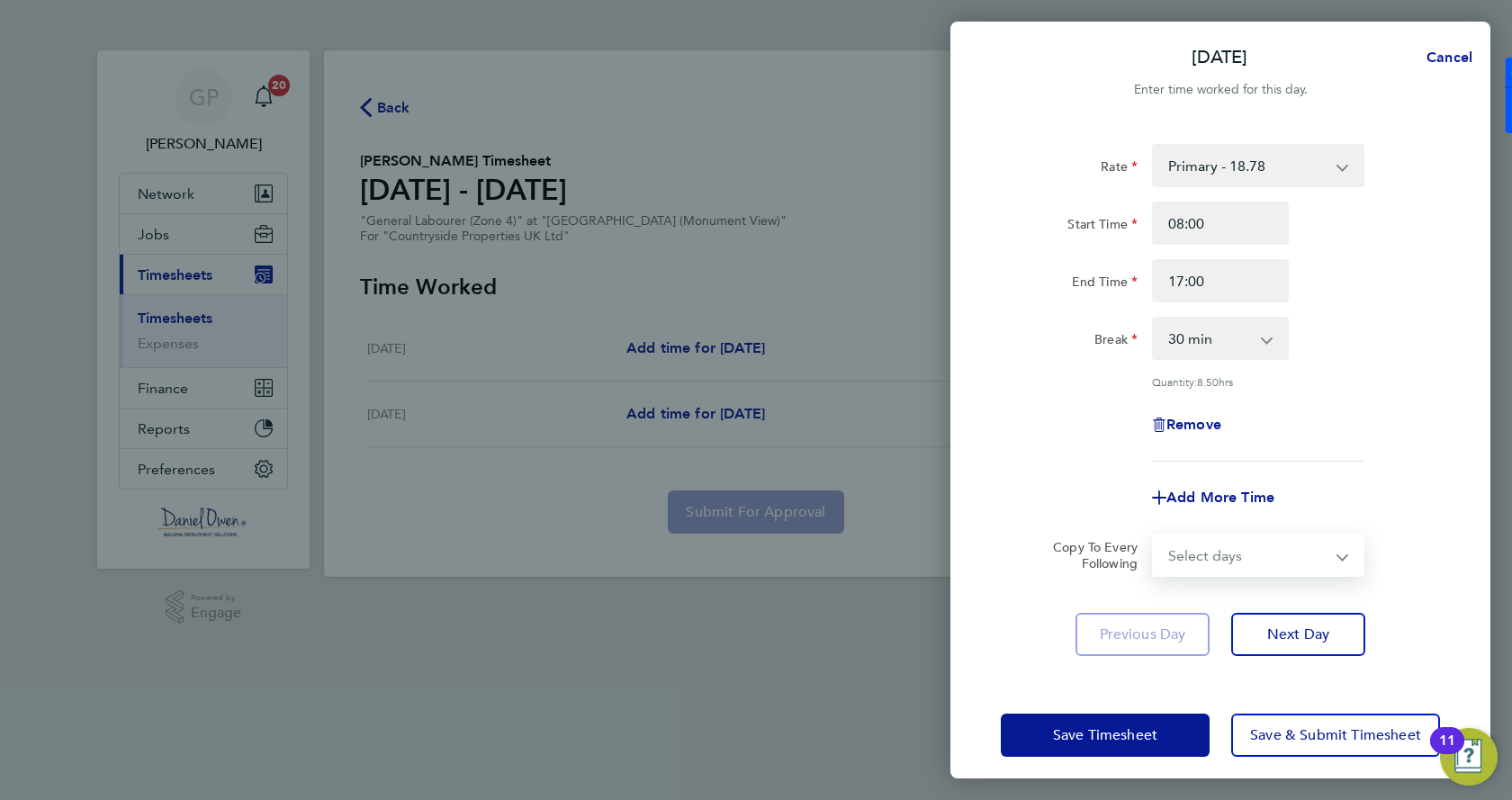
click at [1288, 571] on select "Select days [DATE]" at bounding box center [1248, 555] width 189 height 39
select select "FRI"
click at [1154, 535] on select "Select days [DATE]" at bounding box center [1248, 555] width 189 height 39
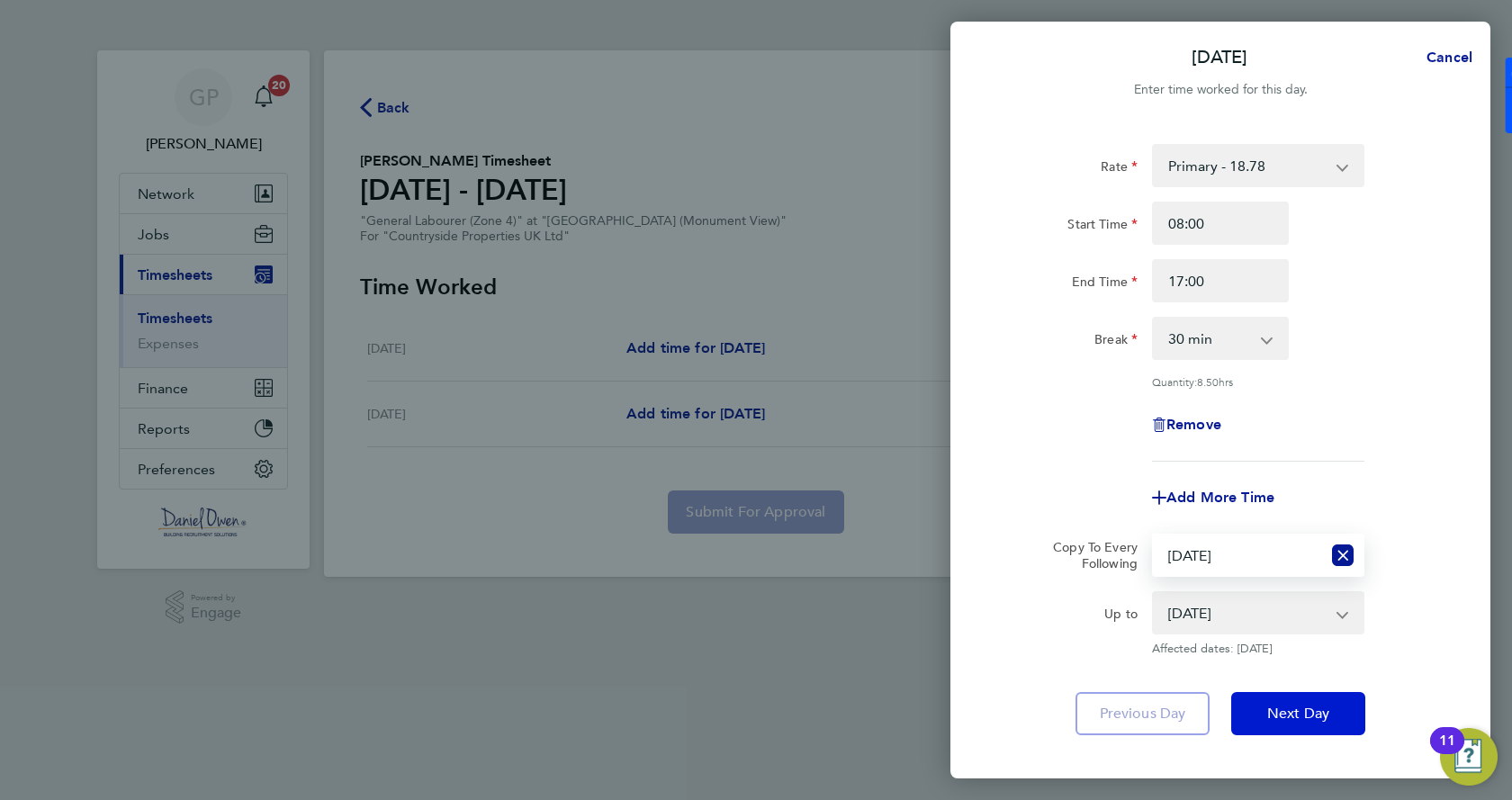
click at [1300, 720] on button "Next Day" at bounding box center [1298, 714] width 135 height 43
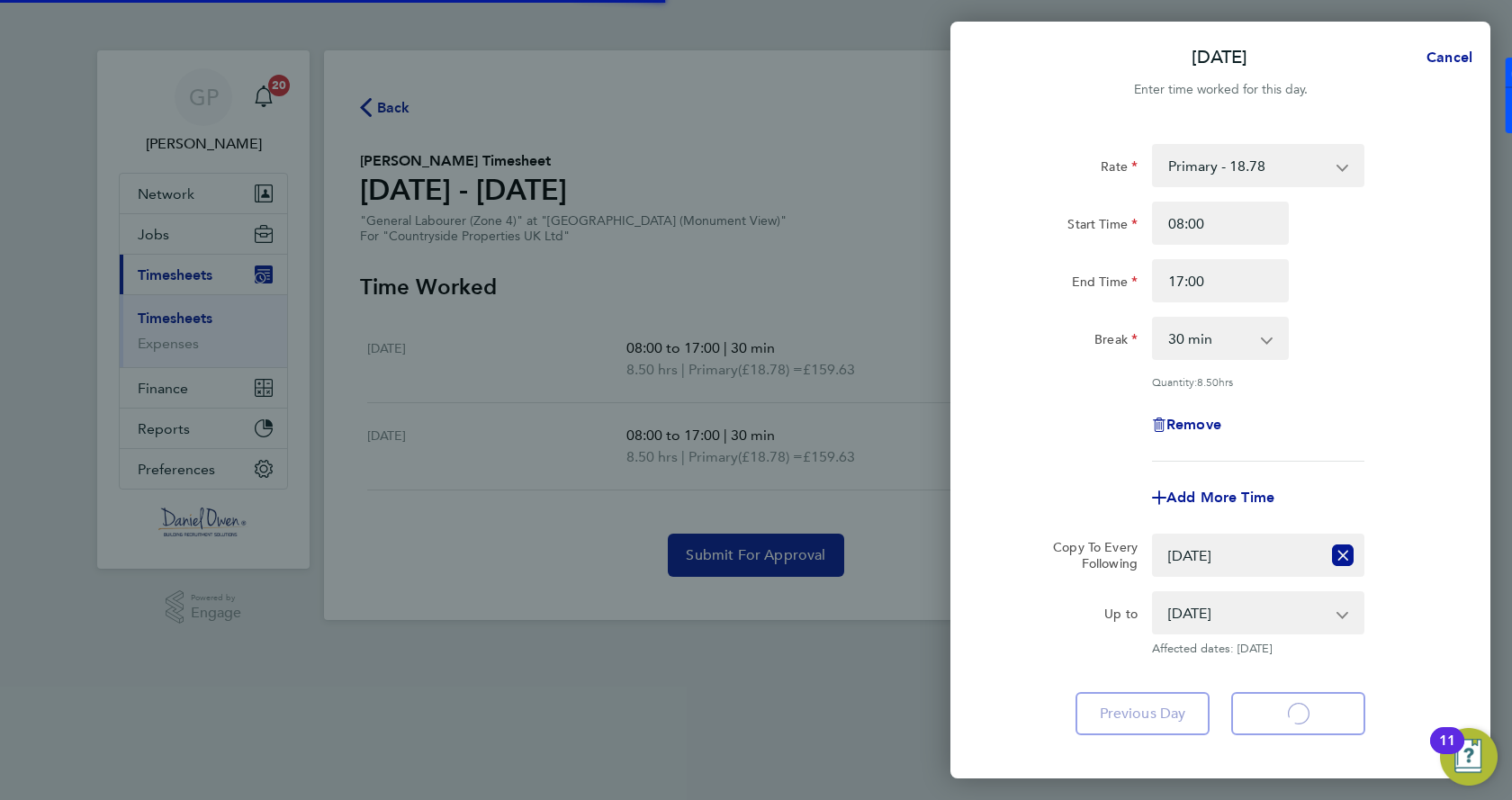
select select "30"
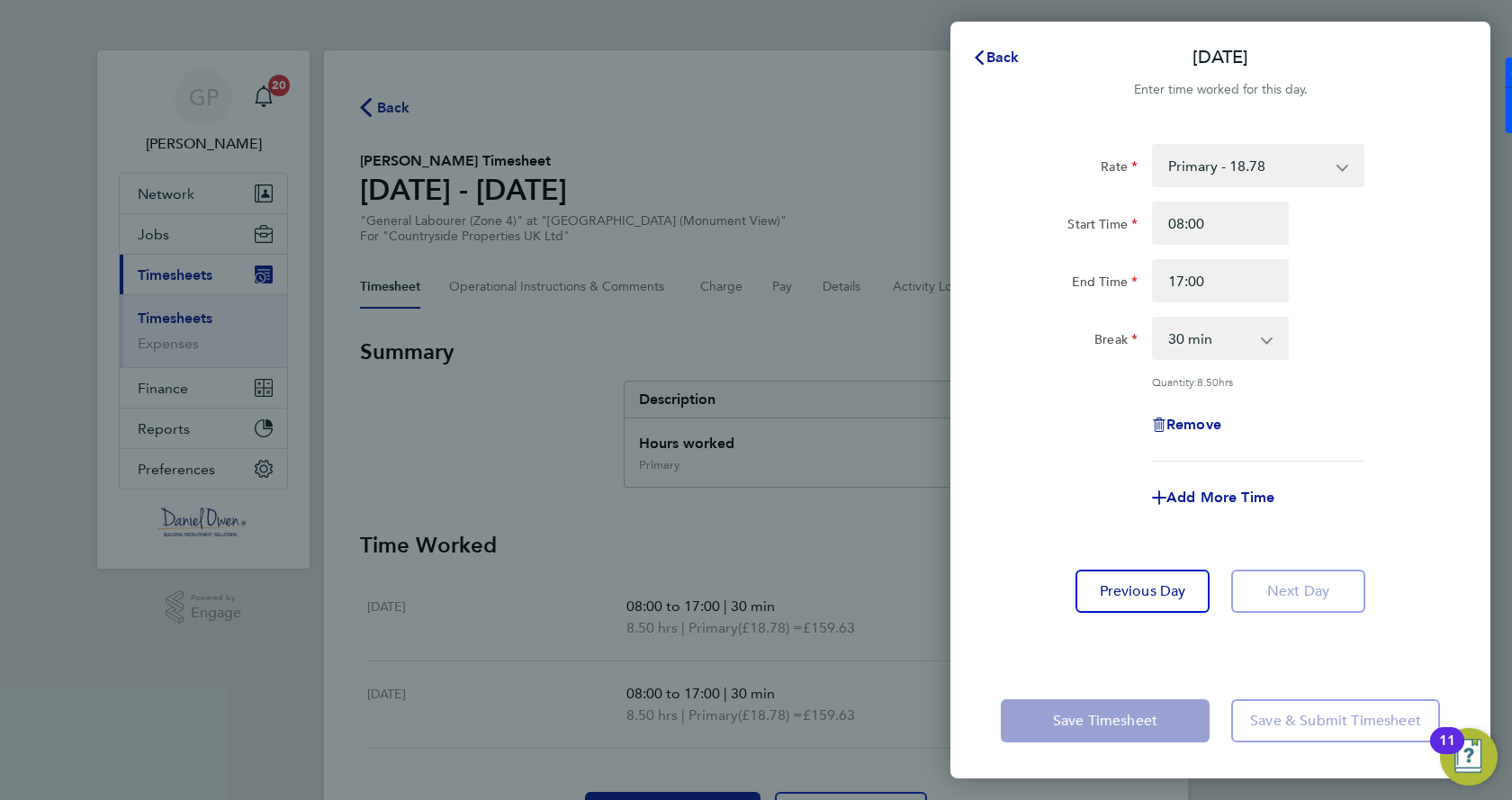
drag, startPoint x: 1087, startPoint y: 751, endPoint x: 1094, endPoint y: 720, distance: 31.8
click at [1088, 750] on div "Save Timesheet Save & Submit Timesheet" at bounding box center [1220, 720] width 540 height 115
click at [1107, 706] on app-form-button "Save Timesheet" at bounding box center [1110, 720] width 220 height 43
click at [1302, 764] on div "Save Timesheet Save & Submit Timesheet" at bounding box center [1220, 720] width 540 height 115
click at [778, 581] on div "Back [DATE] Enter time worked for this day. Rate Primary - 18.78 Start Time 08:…" at bounding box center [756, 400] width 1512 height 800
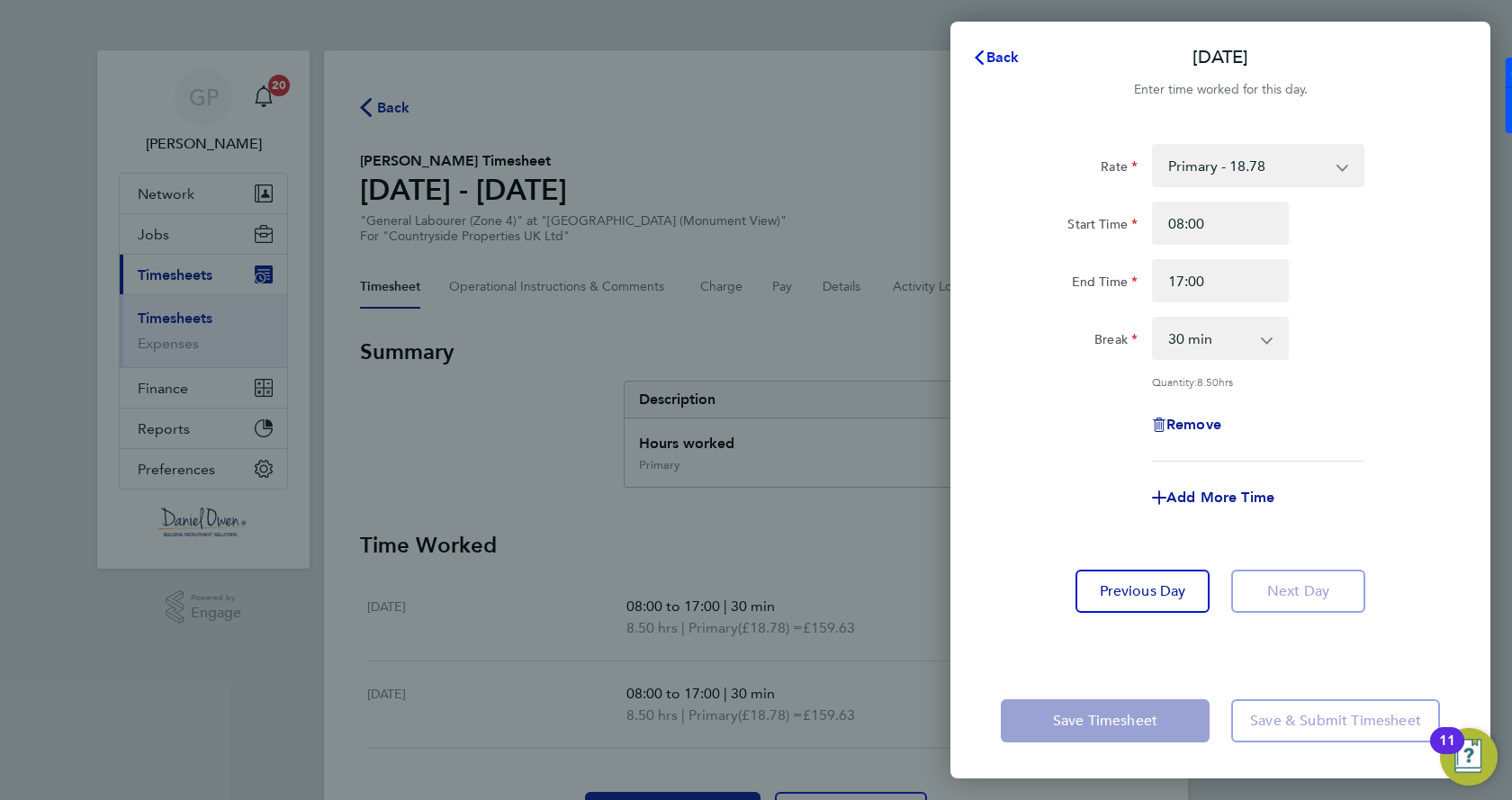
click at [989, 52] on span "Back" at bounding box center [1003, 57] width 33 height 17
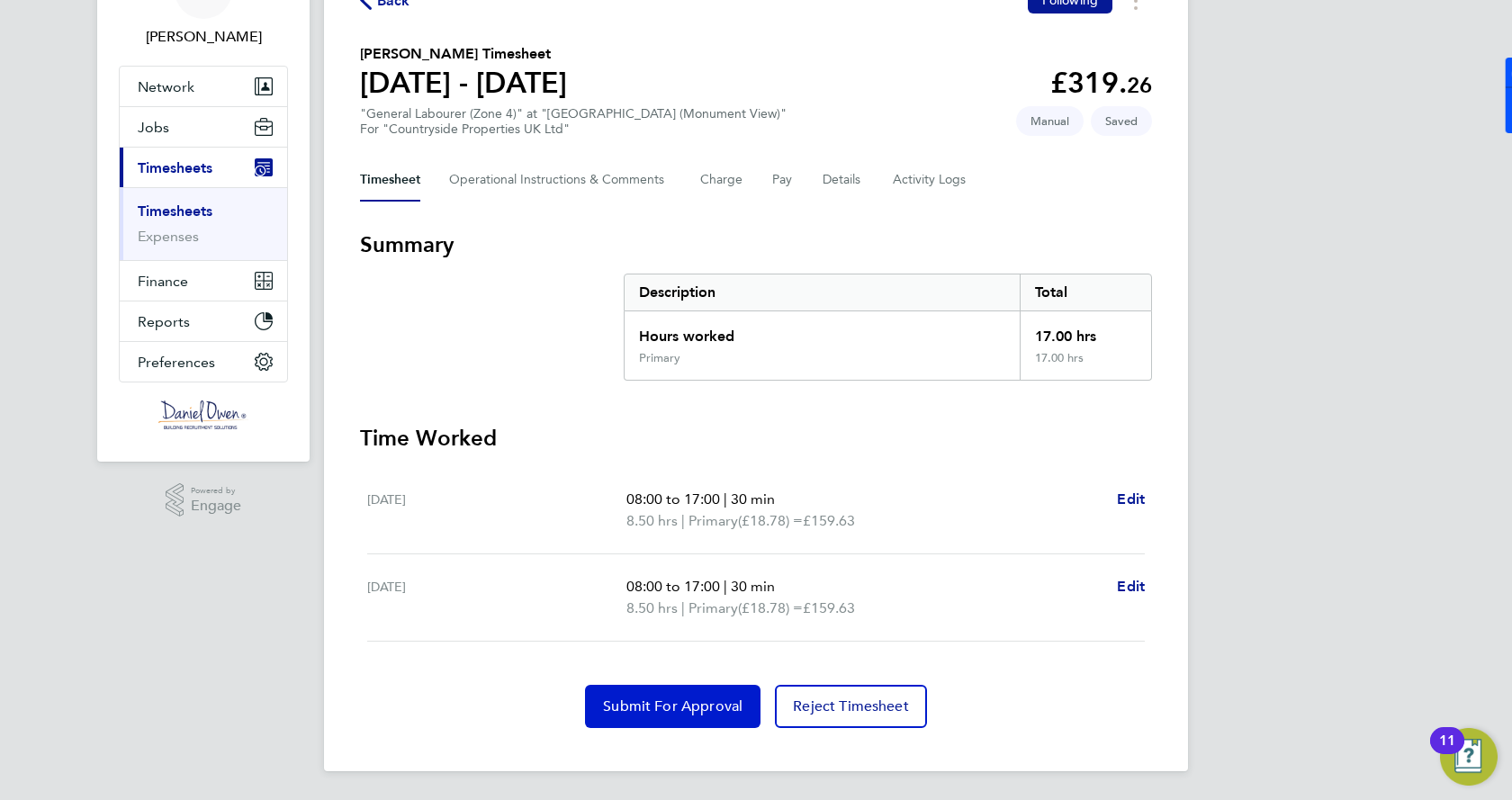
click at [696, 710] on span "Submit For Approval" at bounding box center [673, 706] width 139 height 18
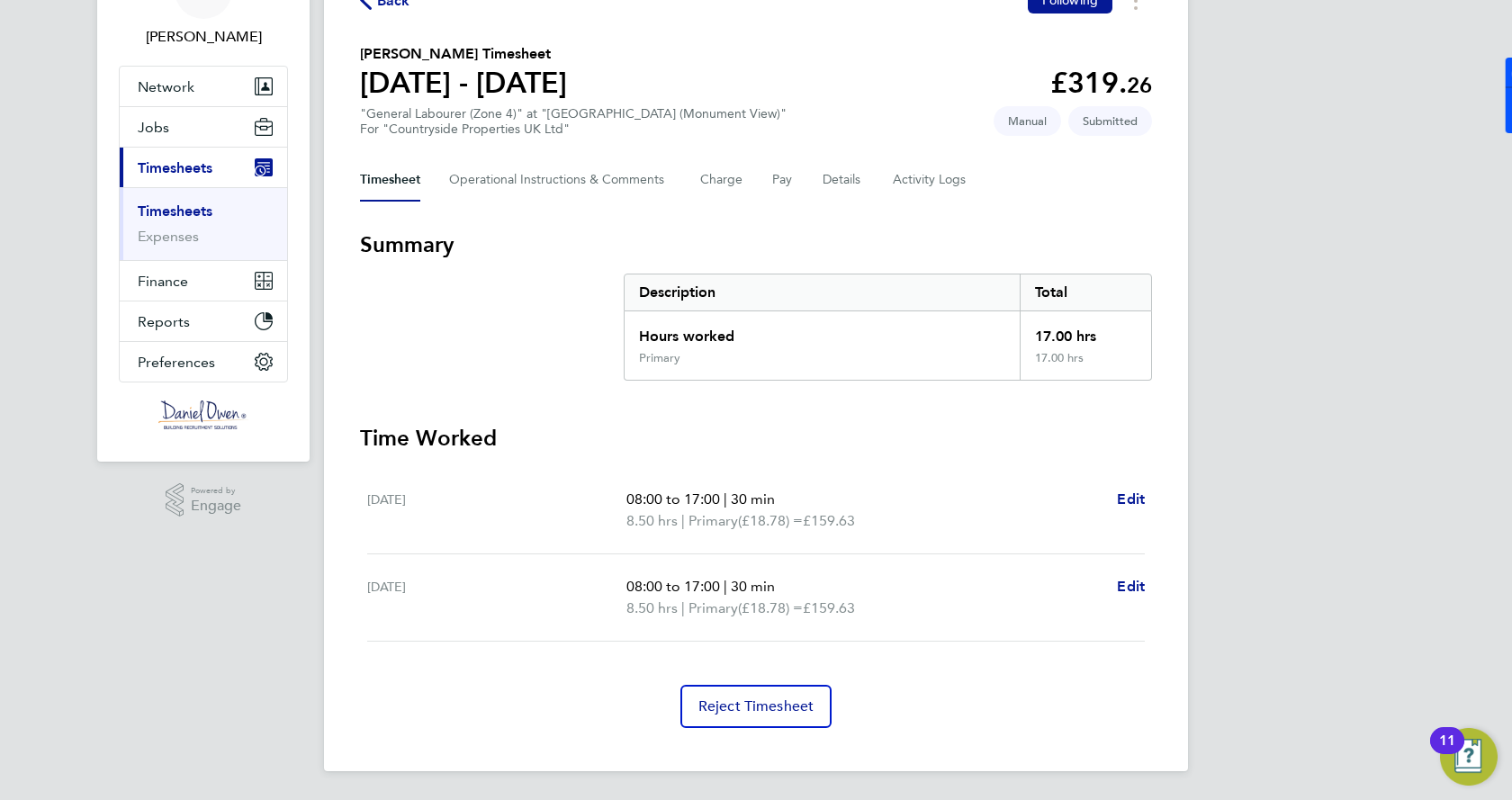
click at [172, 210] on link "Timesheets" at bounding box center [175, 210] width 75 height 17
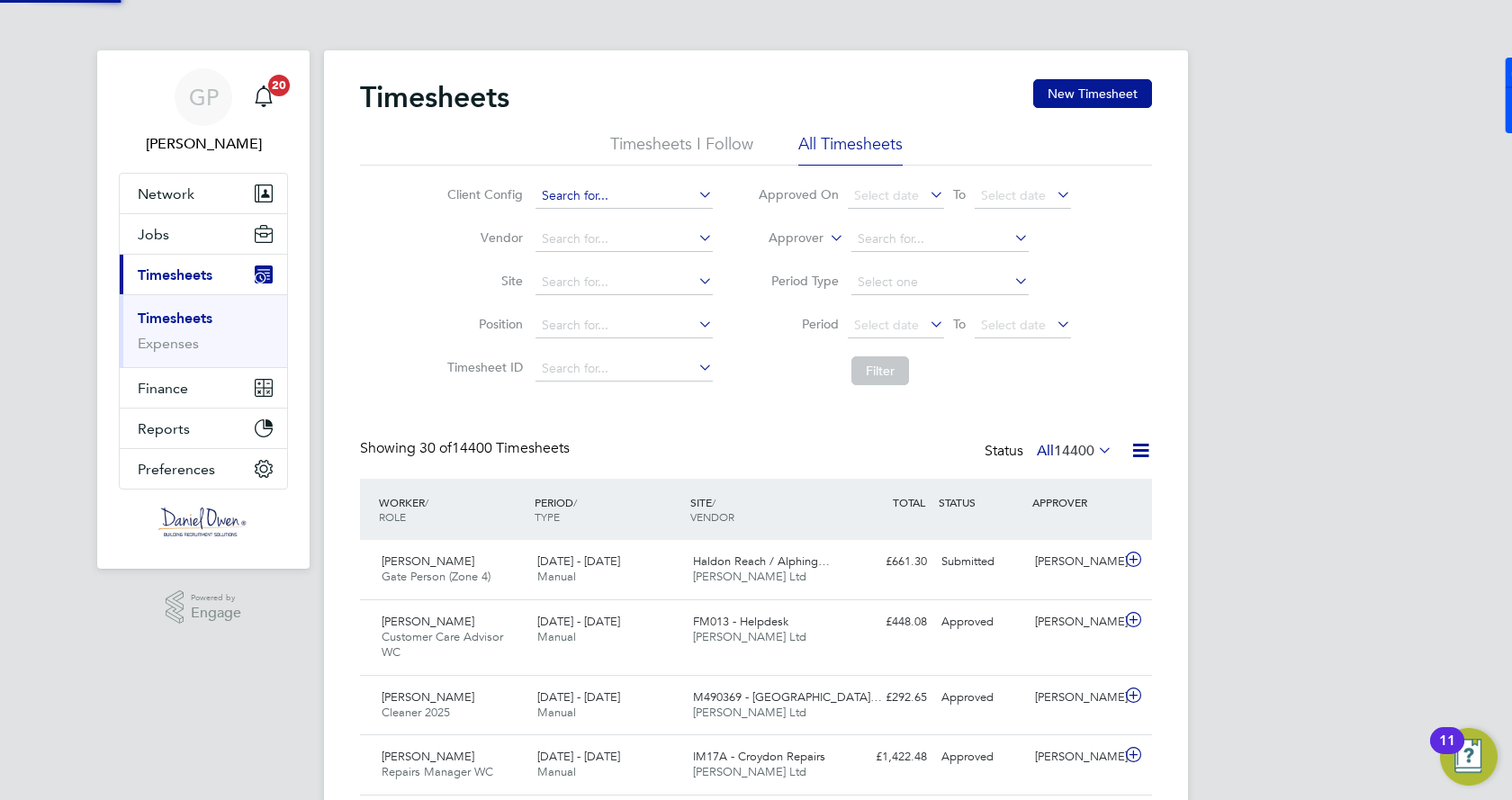
click at [607, 191] on input at bounding box center [623, 196] width 178 height 26
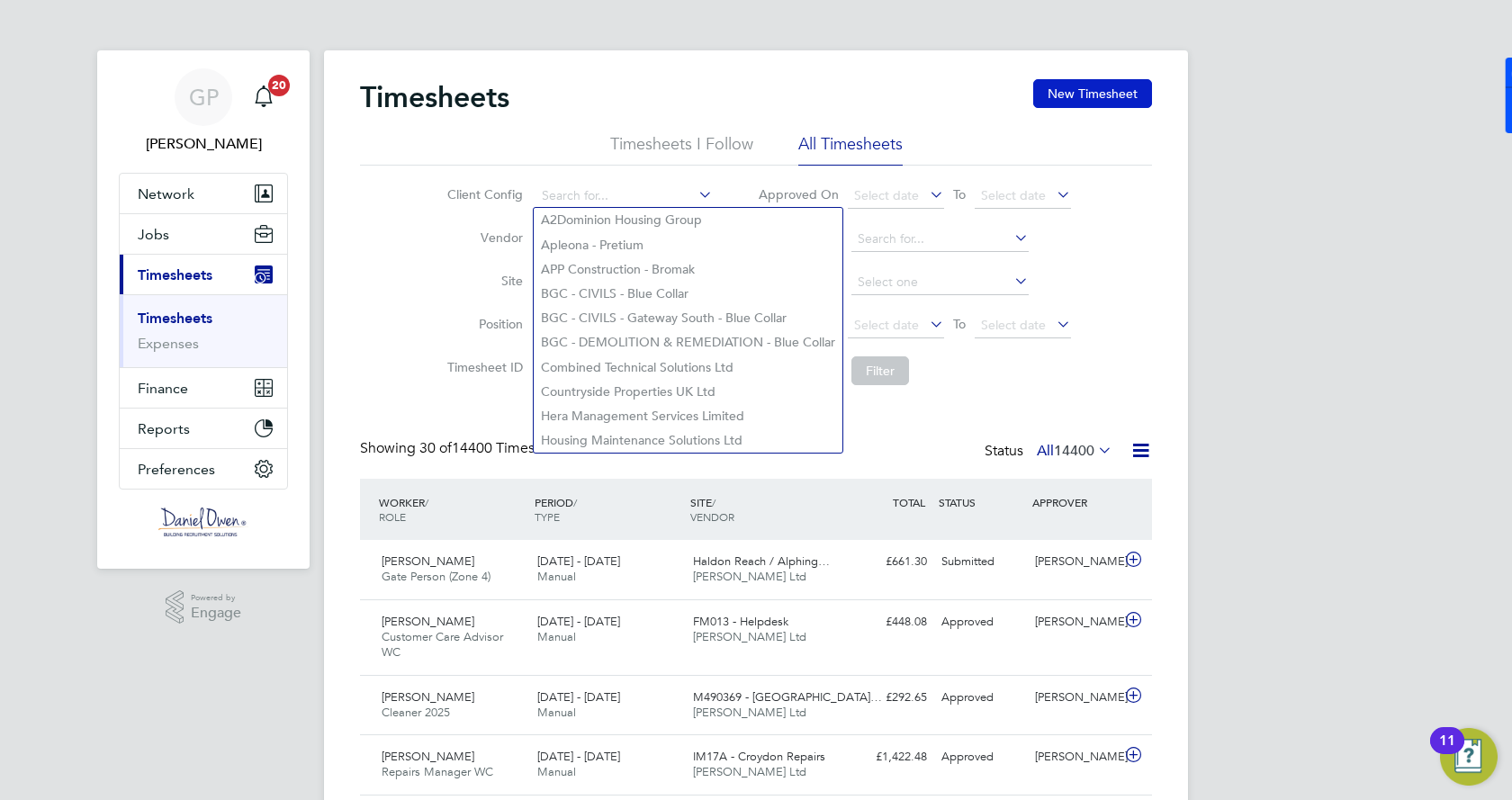
click at [1126, 97] on button "New Timesheet" at bounding box center [1092, 93] width 119 height 28
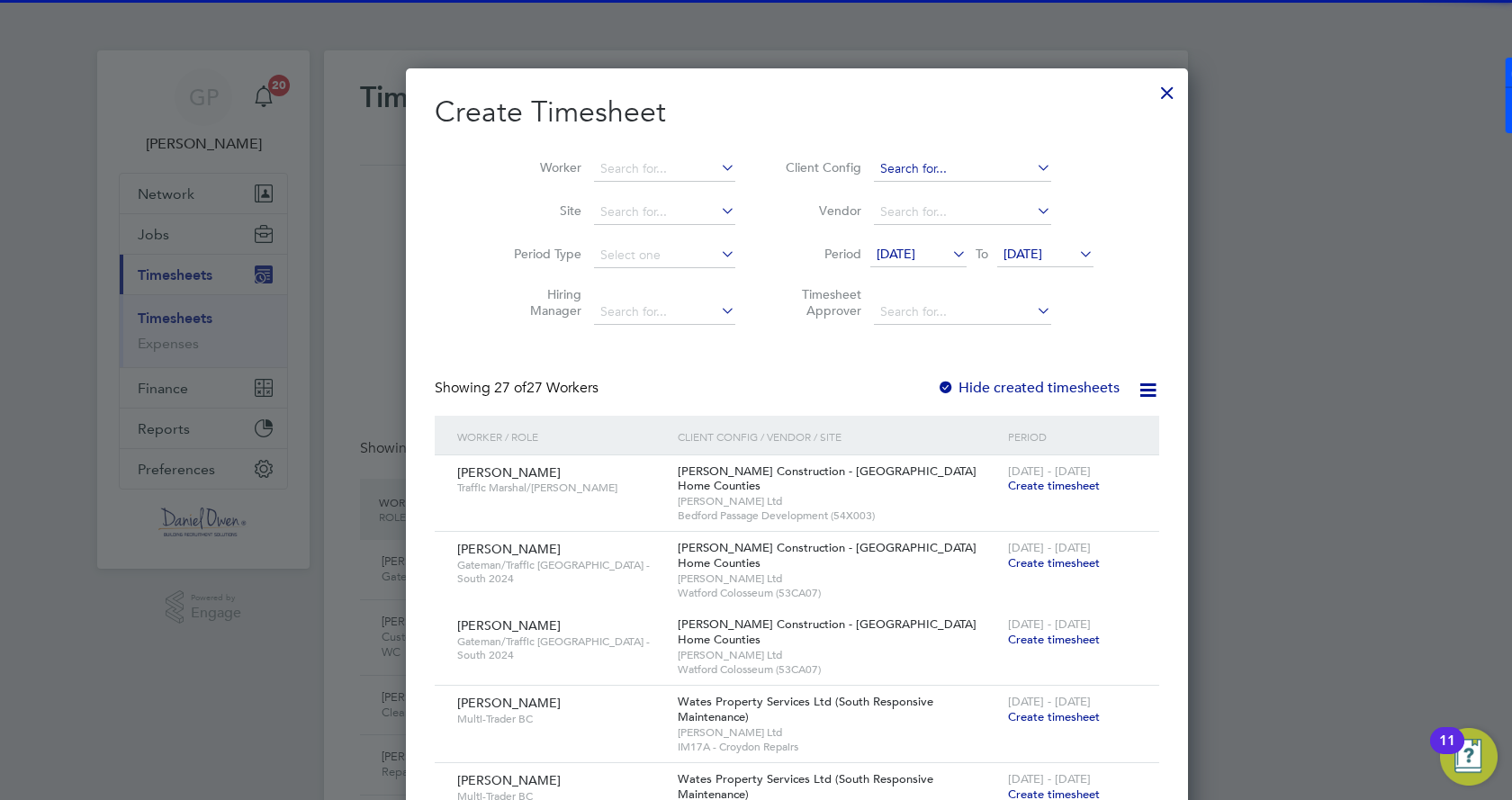
click at [917, 172] on input at bounding box center [962, 170] width 178 height 26
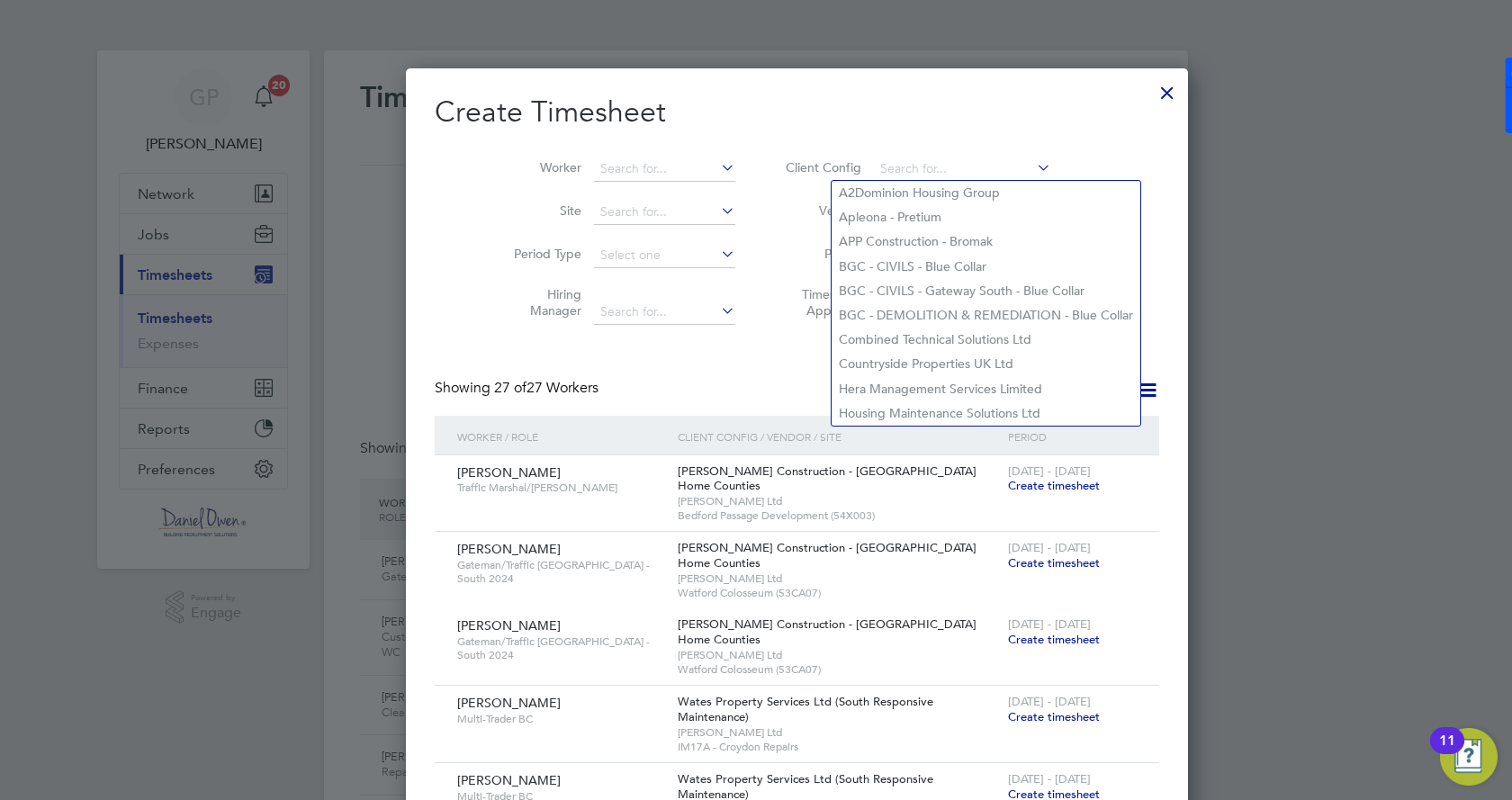
click at [595, 154] on li "Worker" at bounding box center [618, 169] width 280 height 43
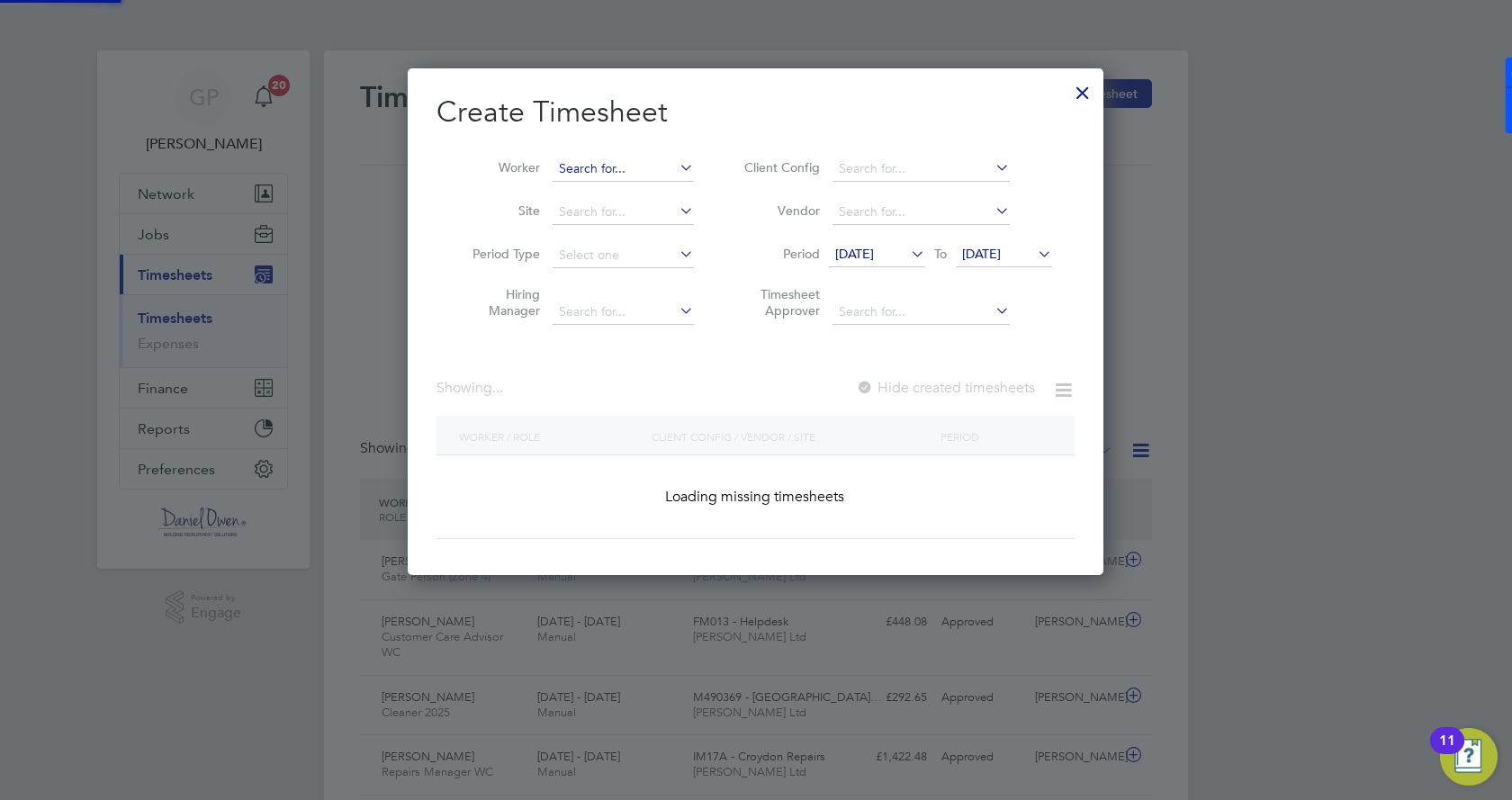
click at [597, 157] on input at bounding box center [623, 170] width 141 height 26
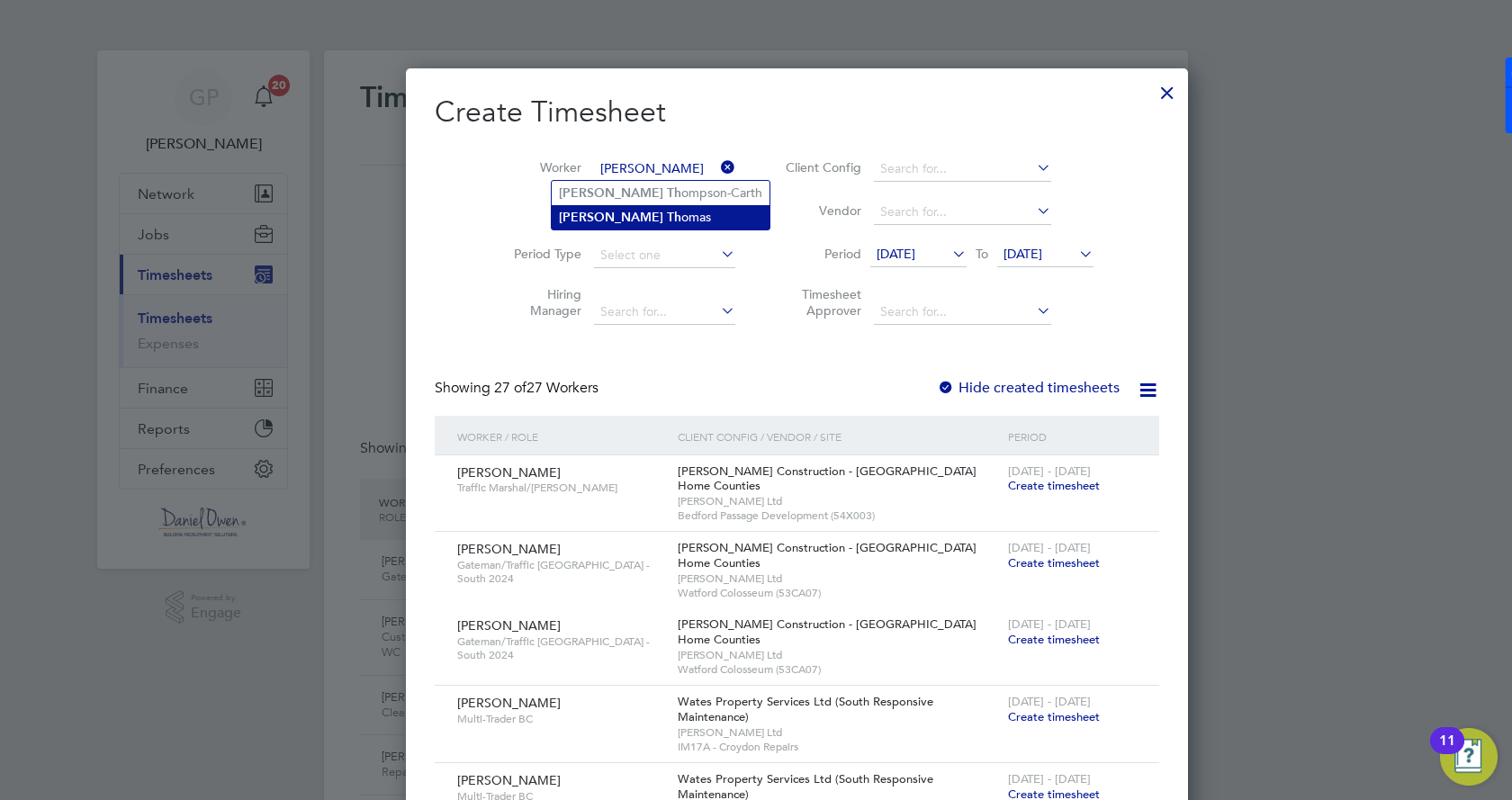
click at [629, 212] on li "[PERSON_NAME] omas" at bounding box center [661, 217] width 218 height 25
type input "[PERSON_NAME]"
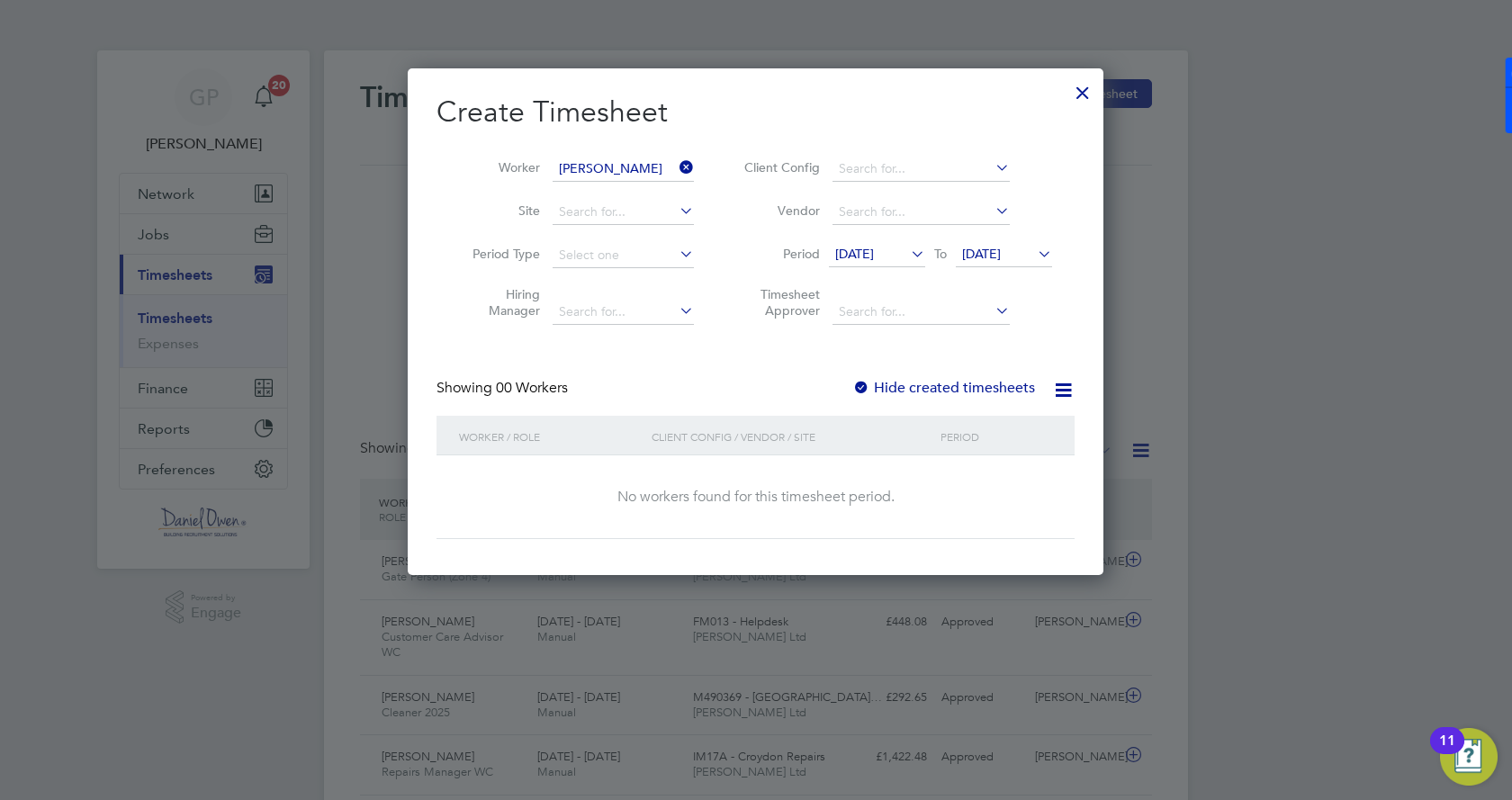
click at [874, 254] on span "[DATE]" at bounding box center [854, 253] width 38 height 17
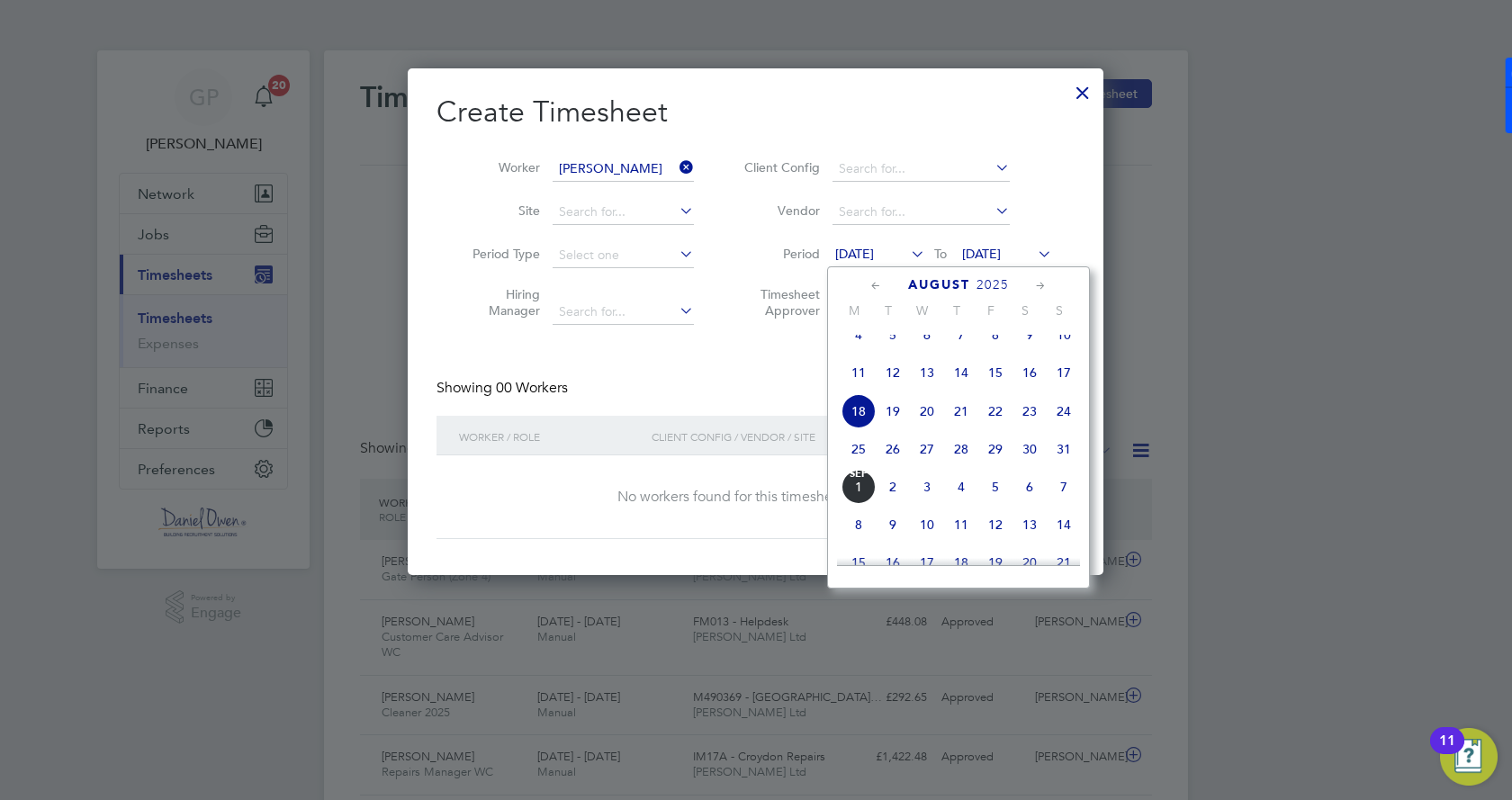
click at [859, 466] on span "25" at bounding box center [858, 449] width 34 height 34
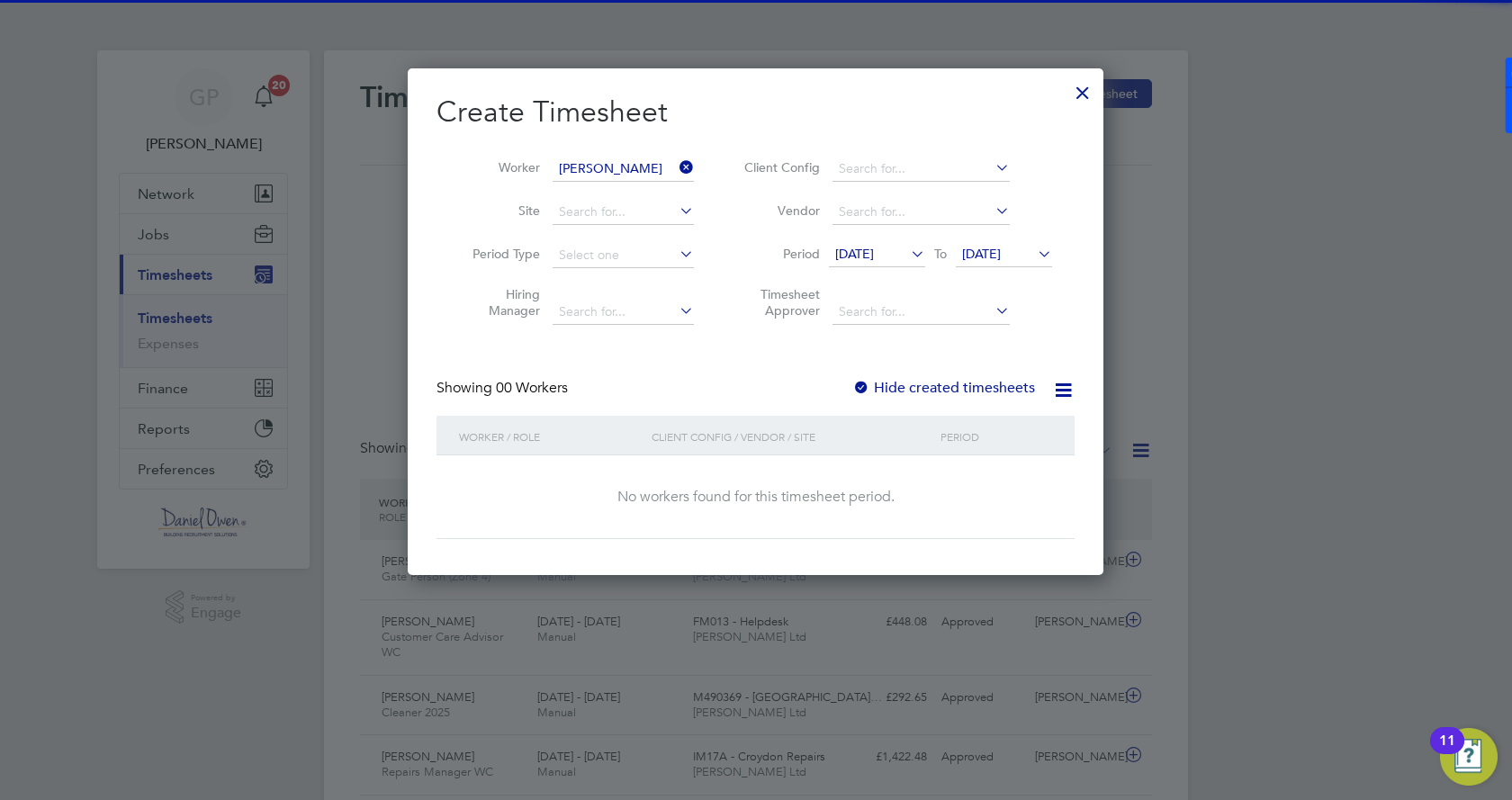
click at [1012, 244] on span "[DATE]" at bounding box center [1004, 255] width 96 height 25
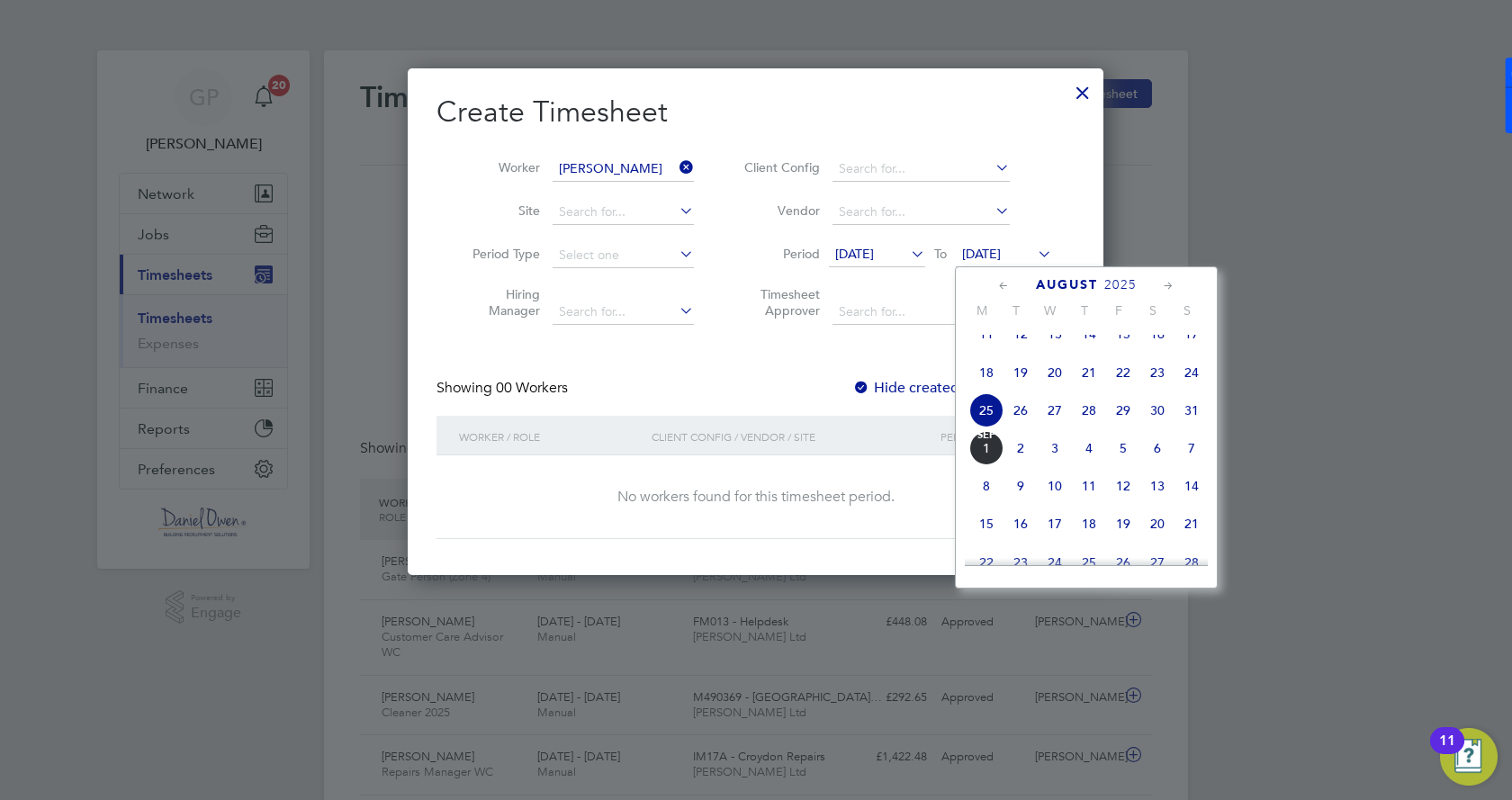
click at [1128, 419] on span "29" at bounding box center [1123, 410] width 34 height 34
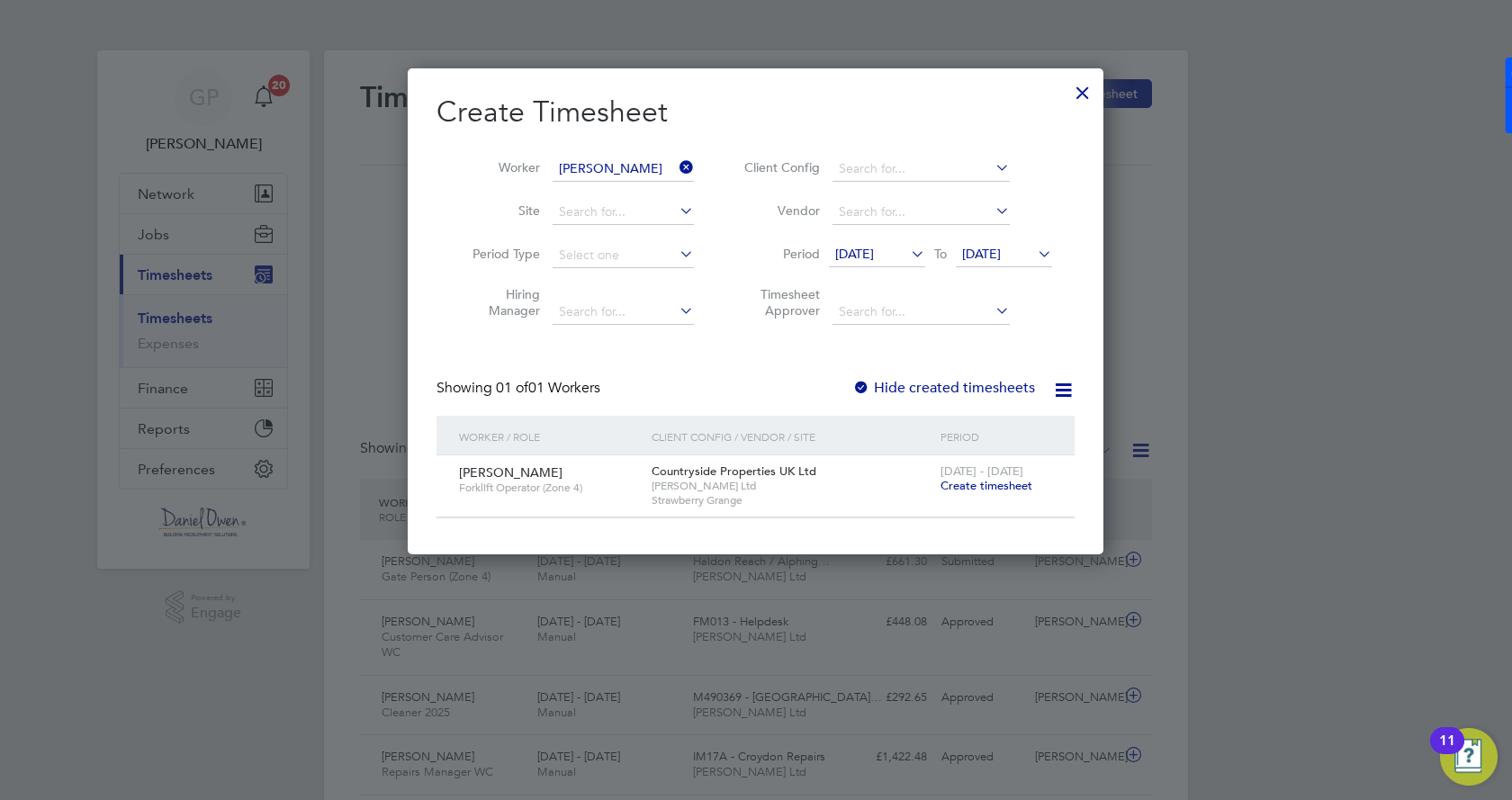
click at [985, 484] on span "Create timesheet" at bounding box center [987, 486] width 92 height 16
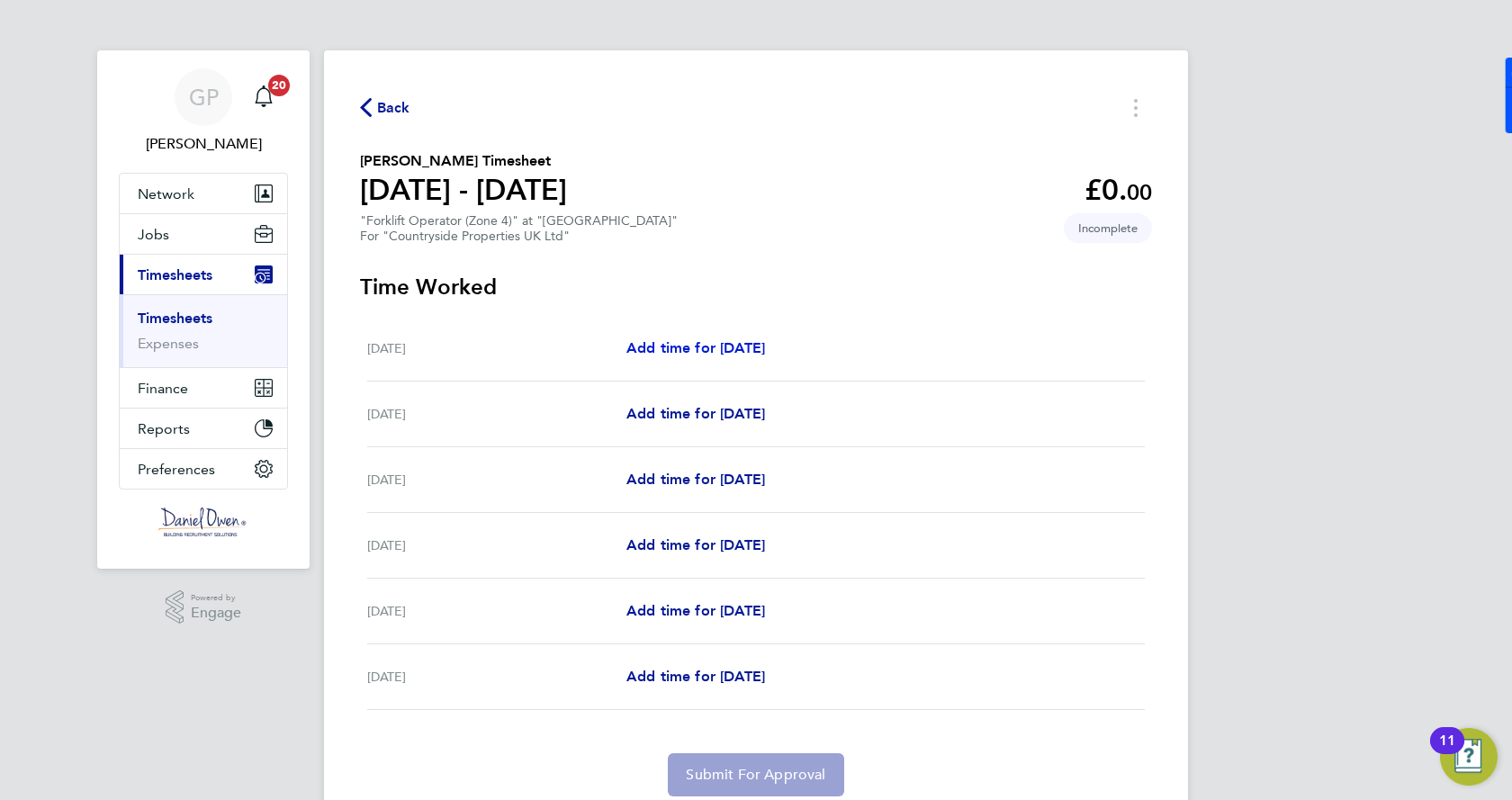
click at [701, 345] on span "Add time for [DATE]" at bounding box center [695, 347] width 138 height 17
select select "30"
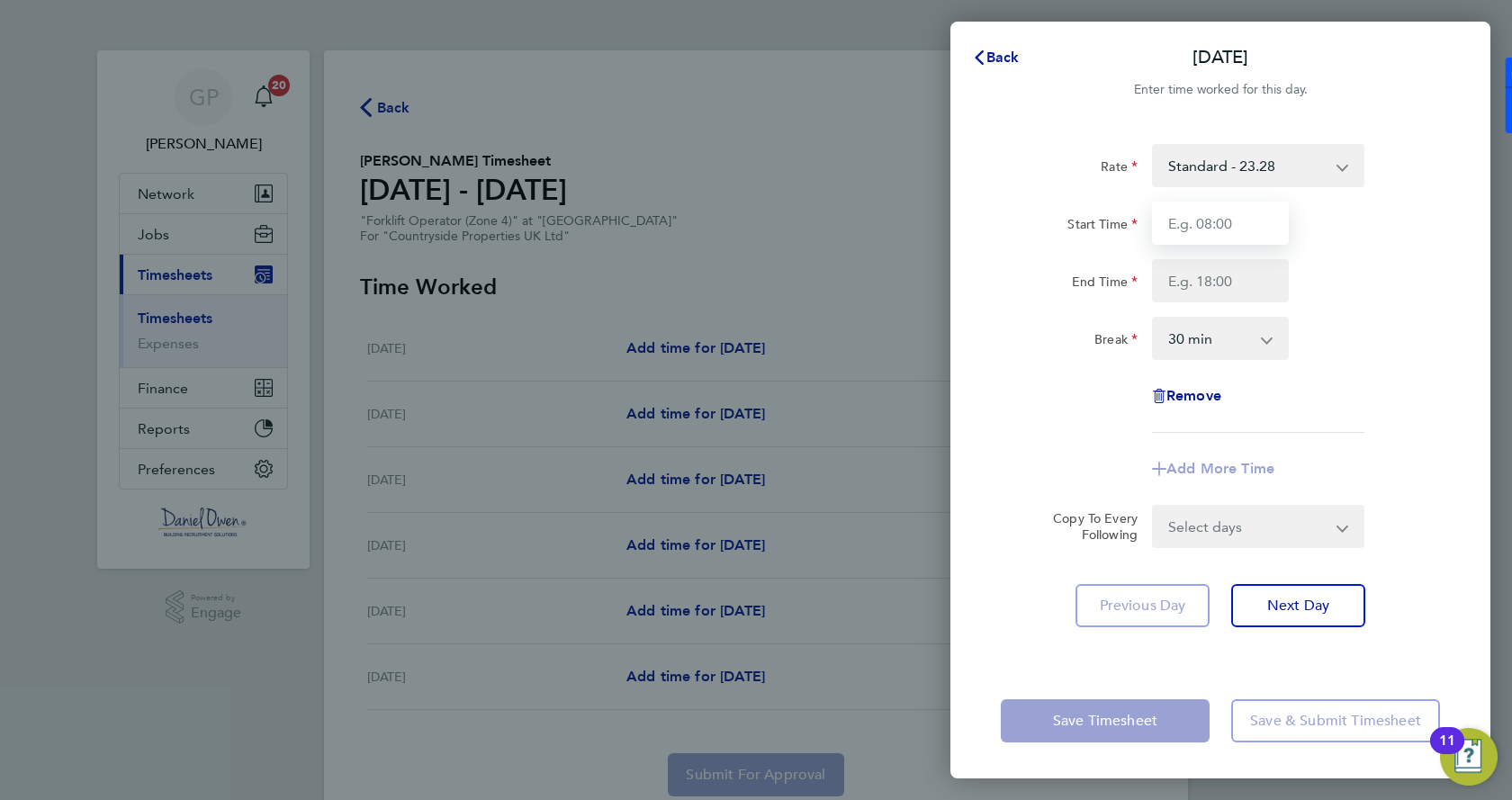
click at [1164, 229] on input "Start Time" at bounding box center [1219, 223] width 136 height 43
type input "07:30"
click at [1221, 274] on input "End Time" at bounding box center [1219, 281] width 136 height 43
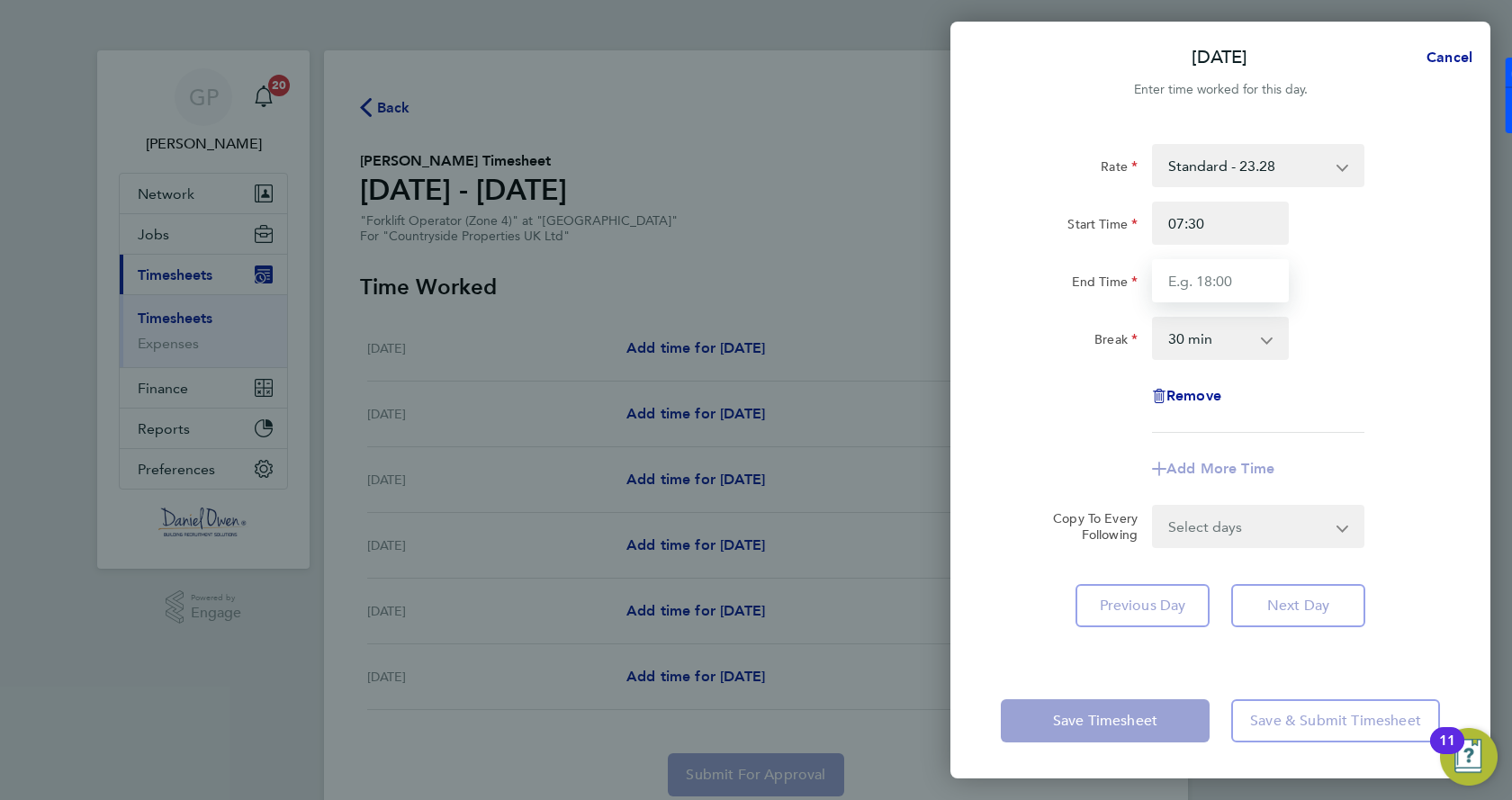
type input "17:00"
click at [1345, 426] on div "Rate Standard - 23.28 Start Time 07:30 End Time 17:00 Break 0 min 15 min 30 min…" at bounding box center [1219, 289] width 439 height 289
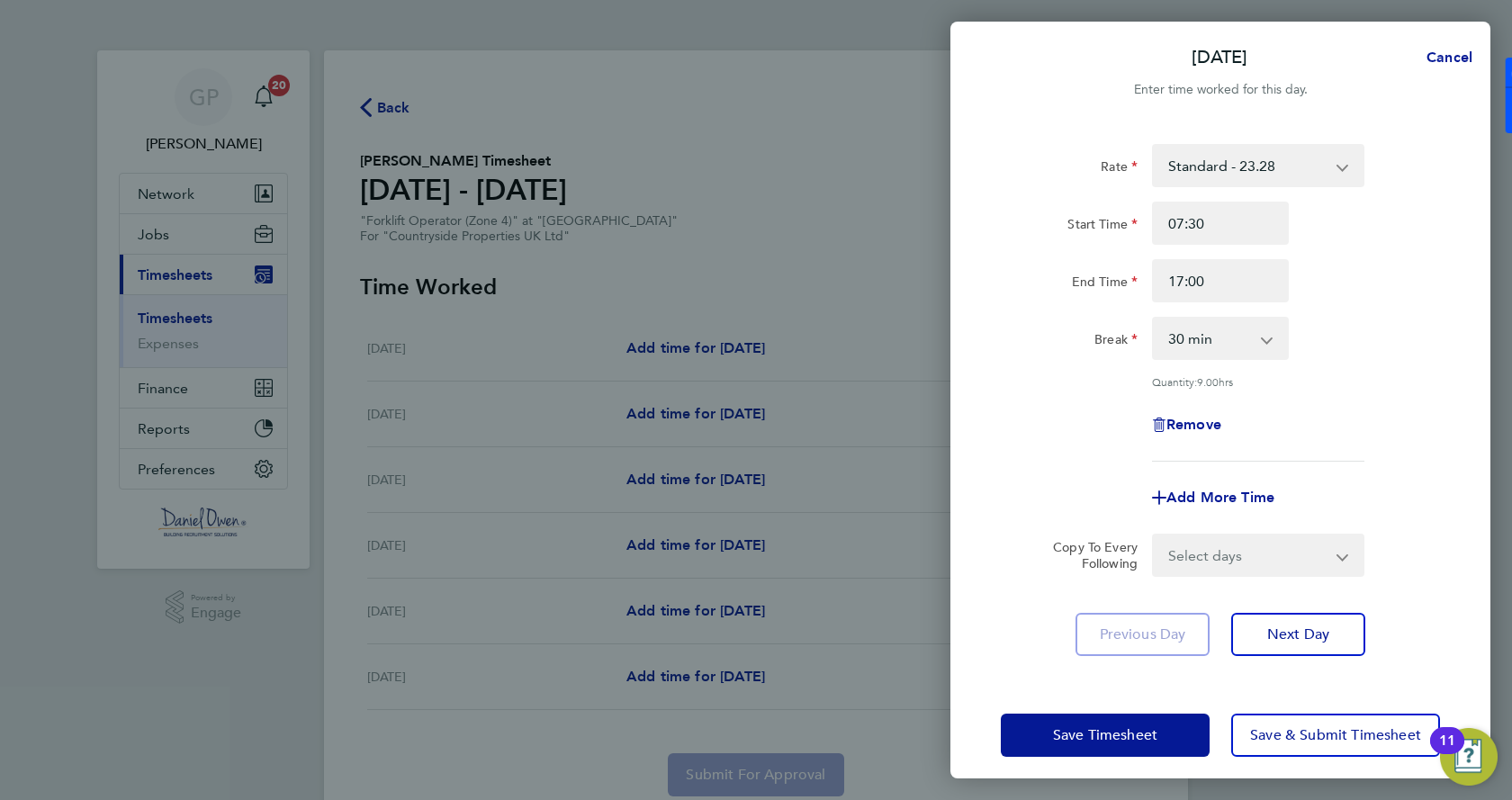
click at [1304, 550] on select "Select days Day Weekday (Mon-Fri) Weekend (Sat-Sun) [DATE] [DATE] [DATE] [DATE]…" at bounding box center [1248, 555] width 189 height 39
select select "WEEKDAY"
click at [1154, 535] on select "Select days Day Weekday (Mon-Fri) Weekend (Sat-Sun) [DATE] [DATE] [DATE] [DATE]…" at bounding box center [1248, 555] width 189 height 39
select select "[DATE]"
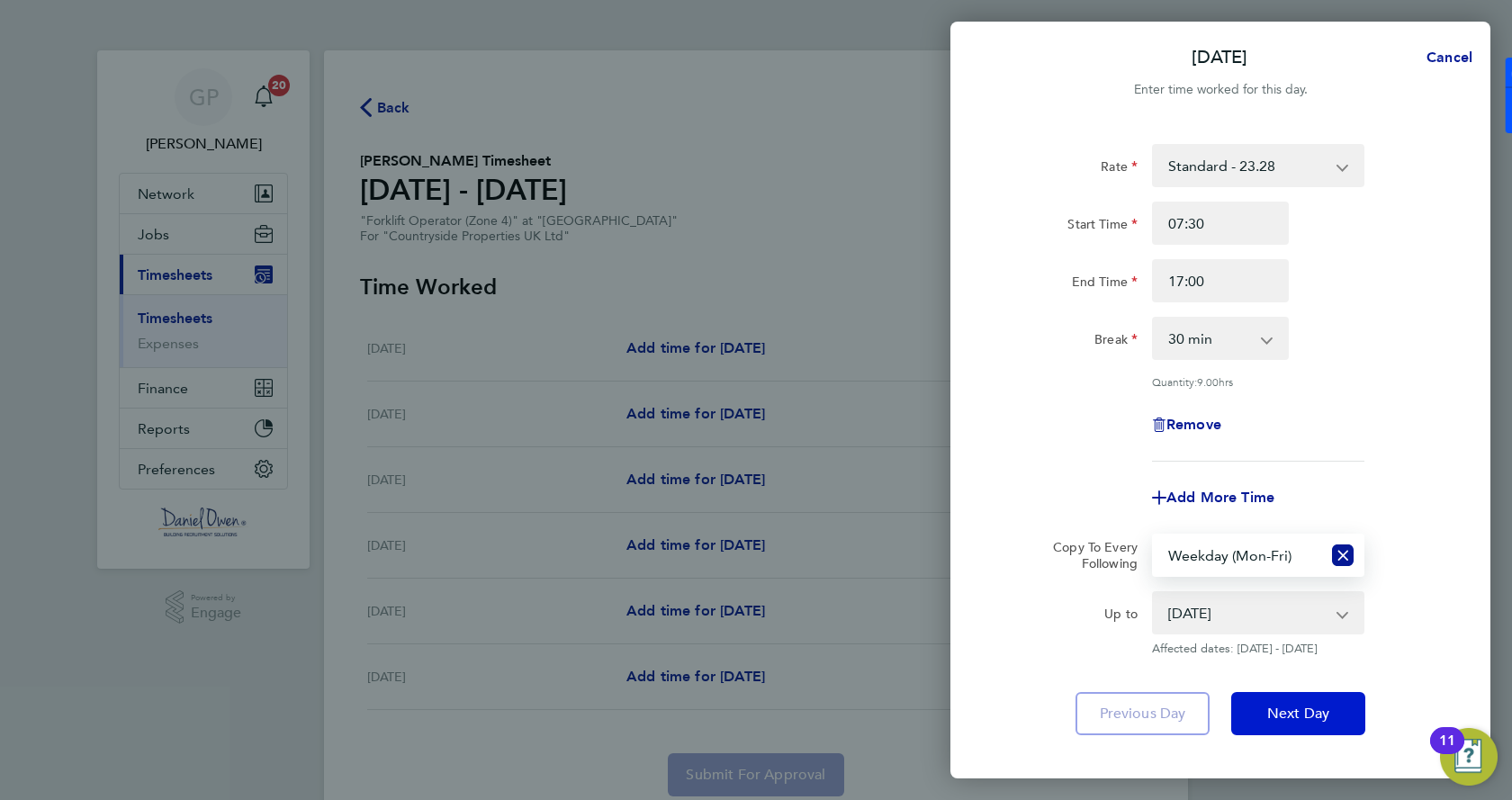
click at [1278, 719] on span "Next Day" at bounding box center [1298, 714] width 62 height 18
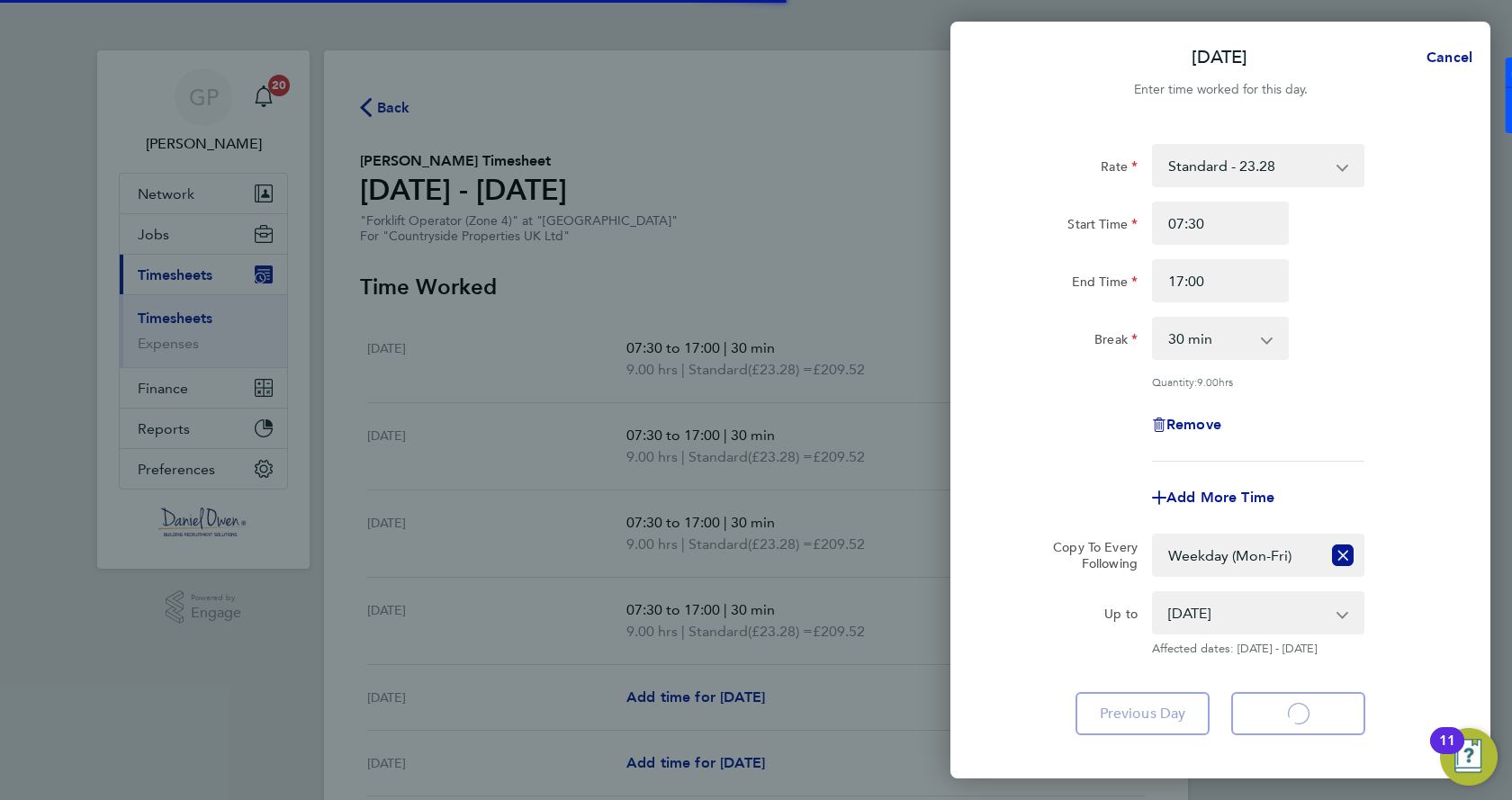
select select "30"
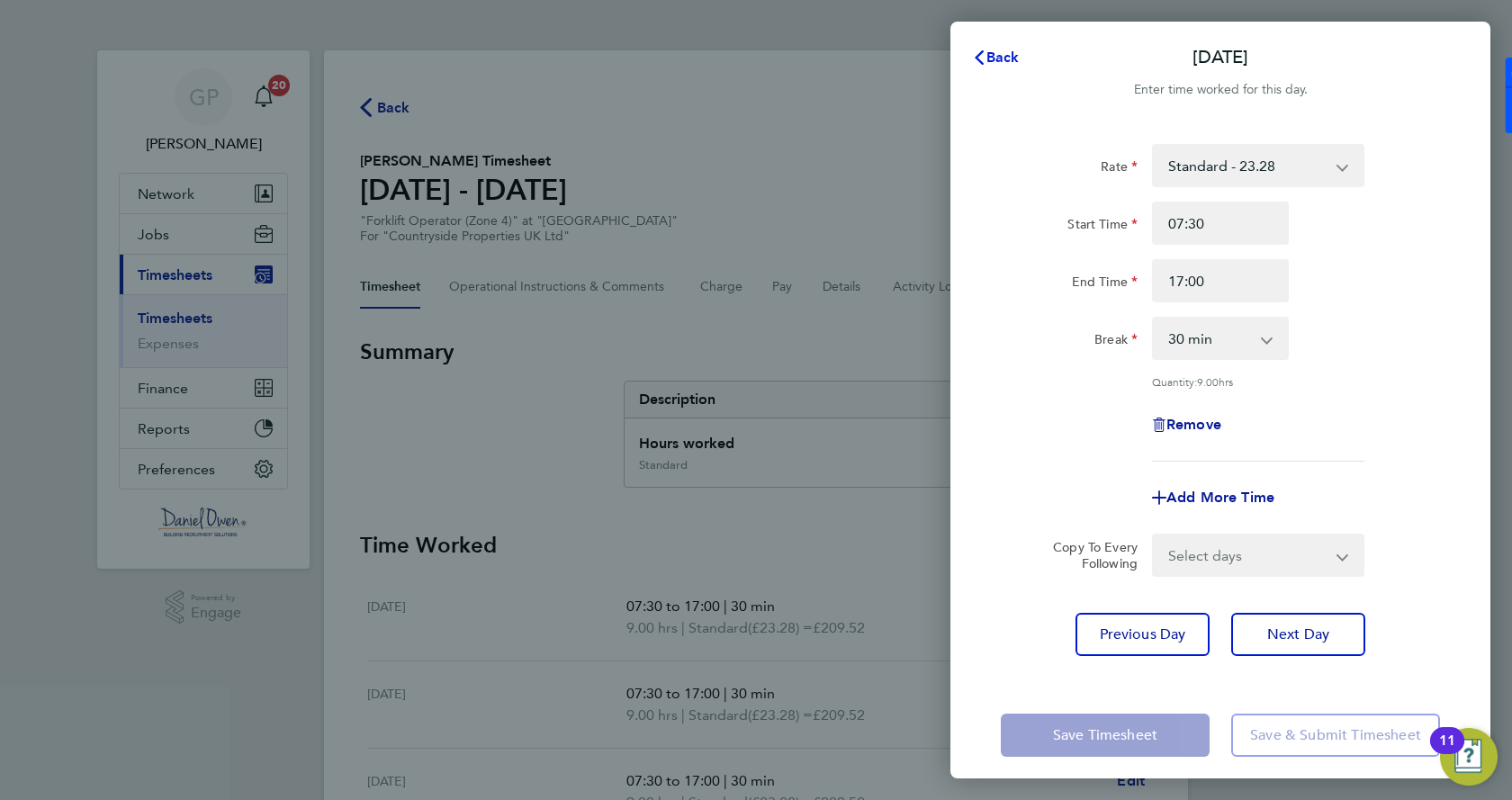
click at [1005, 60] on span "Back" at bounding box center [1003, 57] width 33 height 17
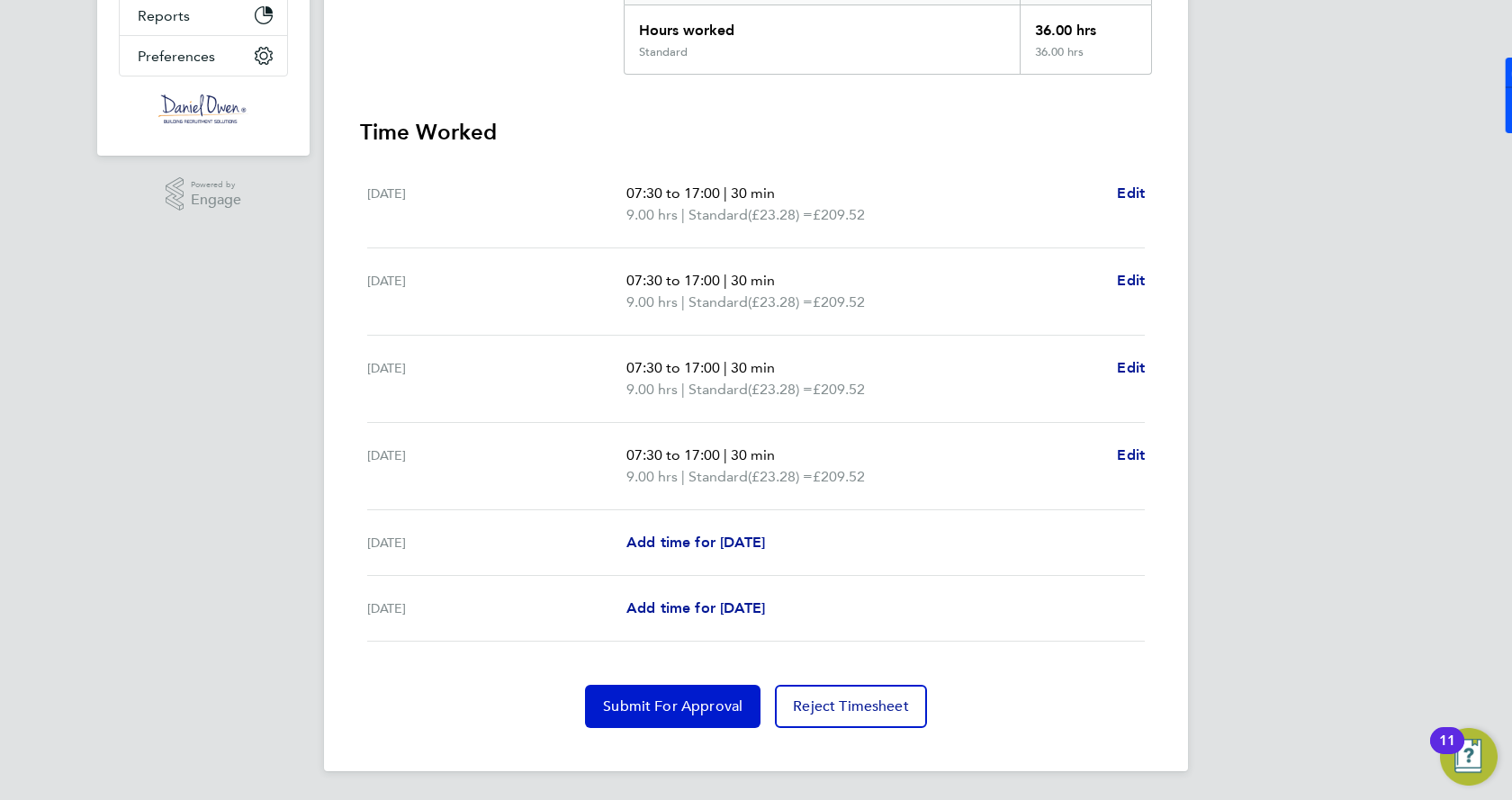
click at [692, 716] on button "Submit For Approval" at bounding box center [673, 707] width 176 height 43
